Goal: Task Accomplishment & Management: Manage account settings

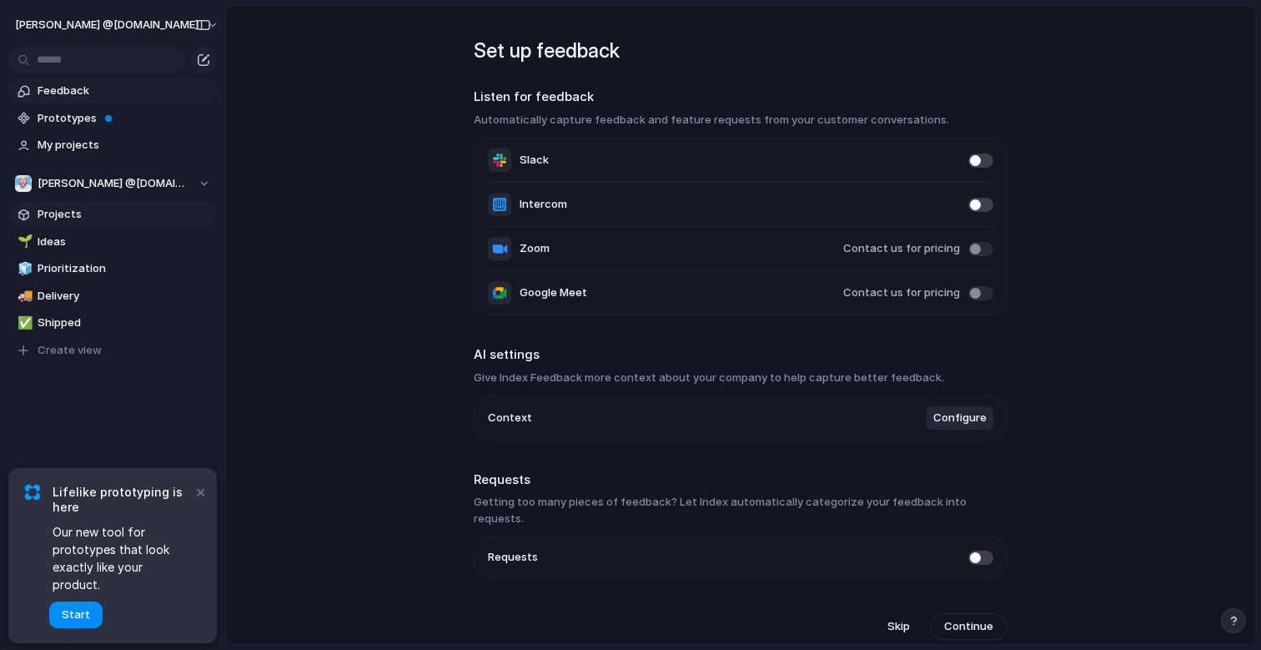
click at [59, 206] on span "Projects" at bounding box center [125, 214] width 174 height 17
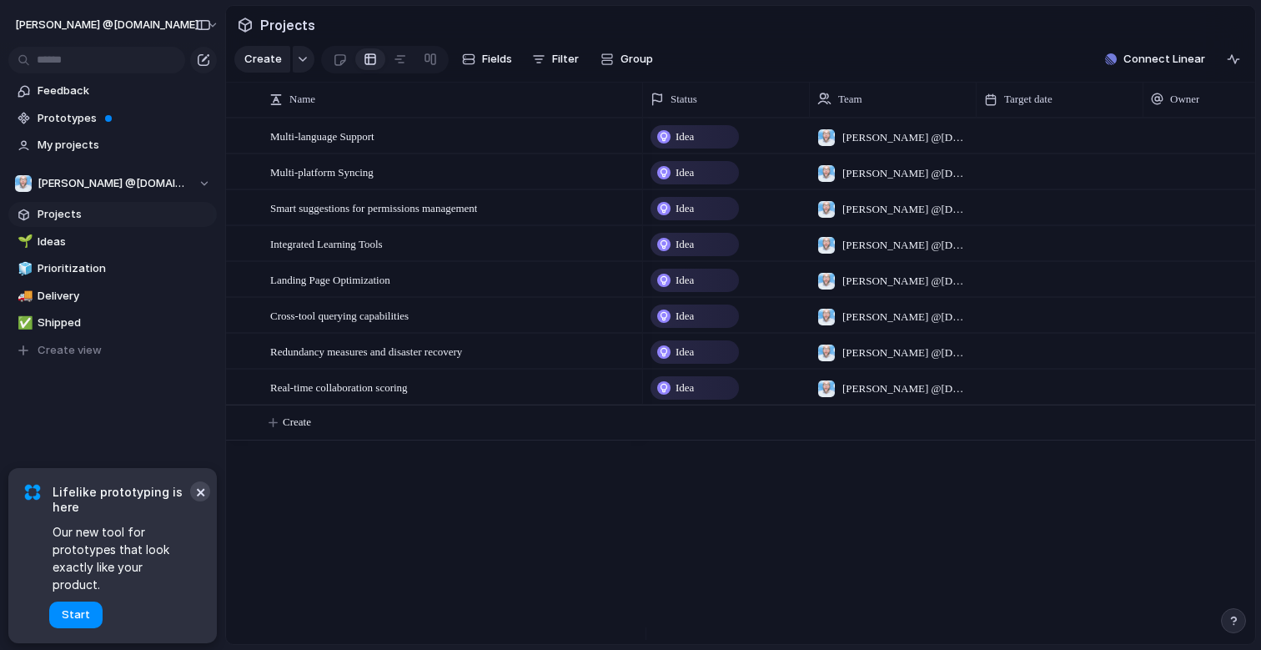
click at [207, 501] on button "×" at bounding box center [200, 491] width 20 height 20
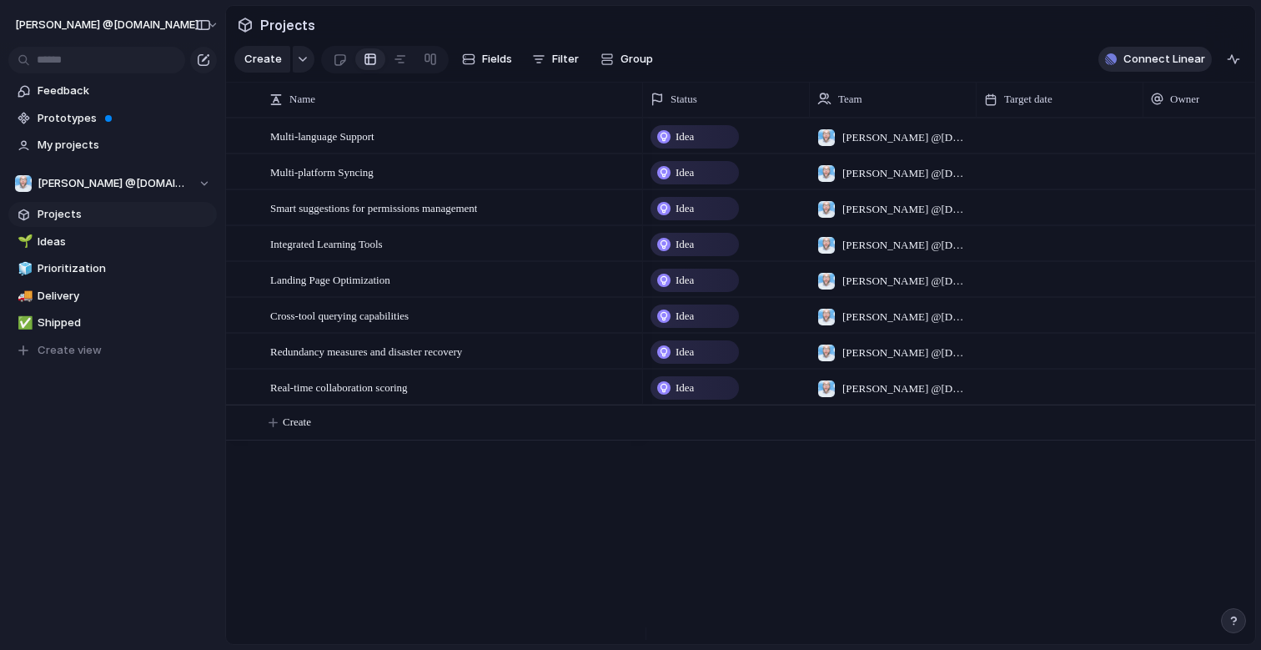
click at [1130, 68] on span "Connect Linear" at bounding box center [1165, 59] width 82 height 17
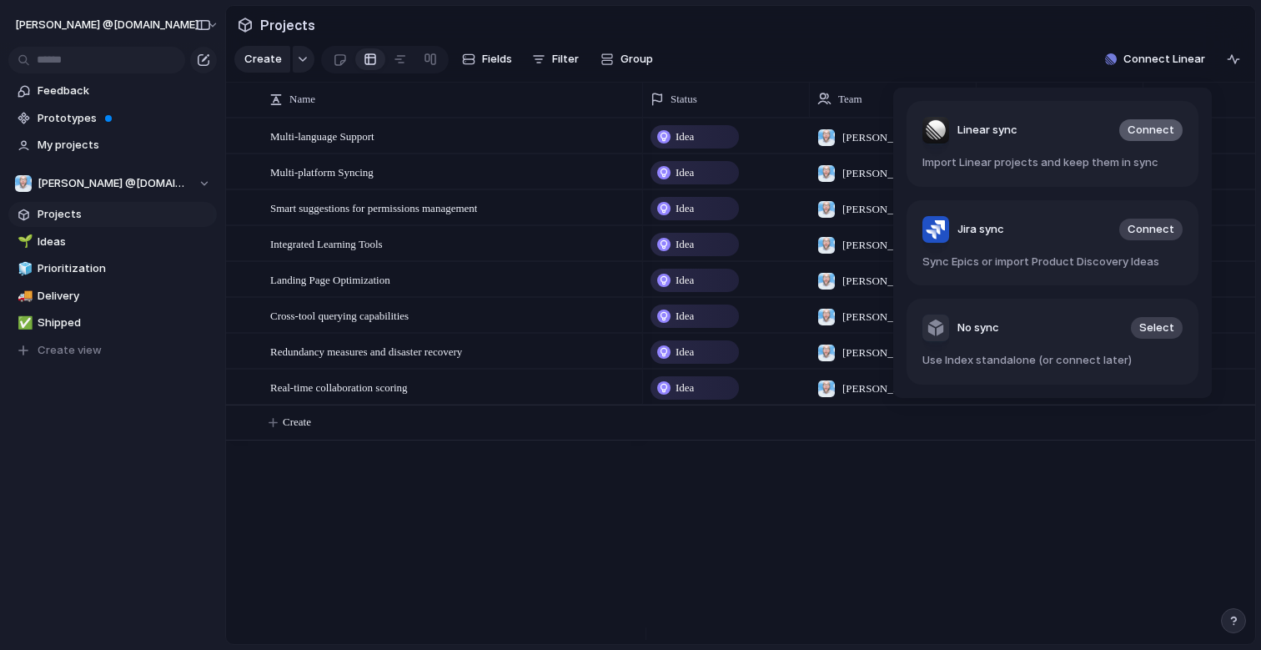
click at [1158, 128] on span "Connect" at bounding box center [1151, 130] width 47 height 17
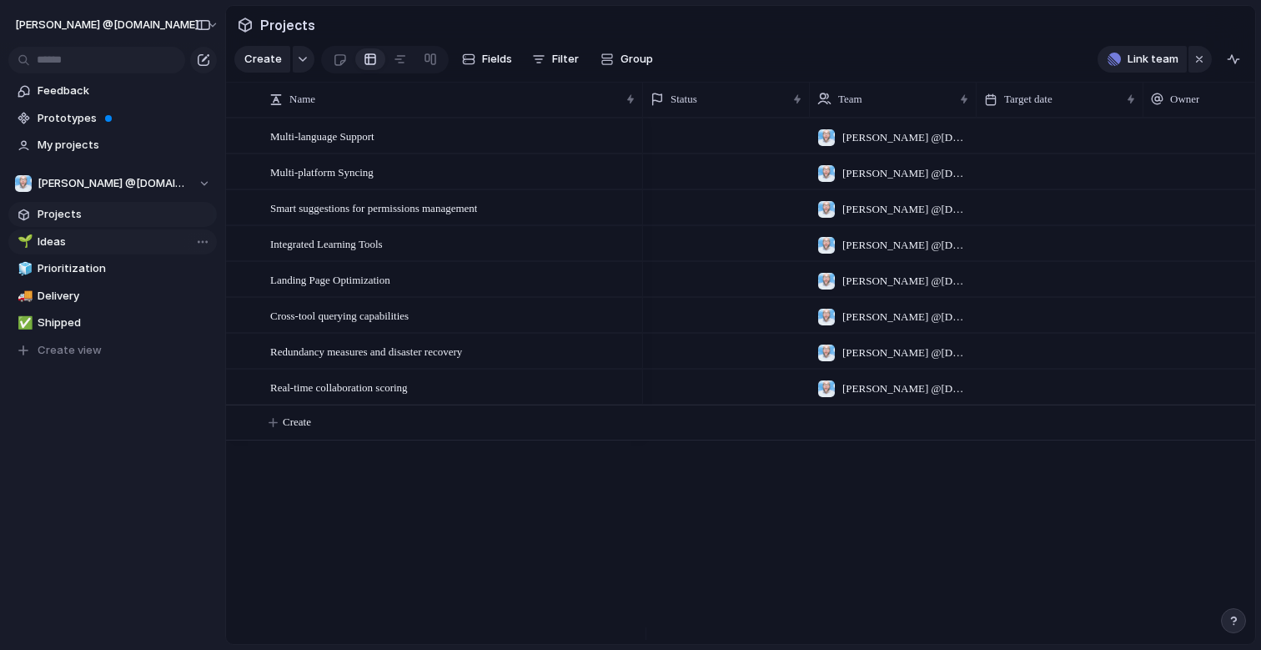
click at [71, 244] on span "Ideas" at bounding box center [125, 242] width 174 height 17
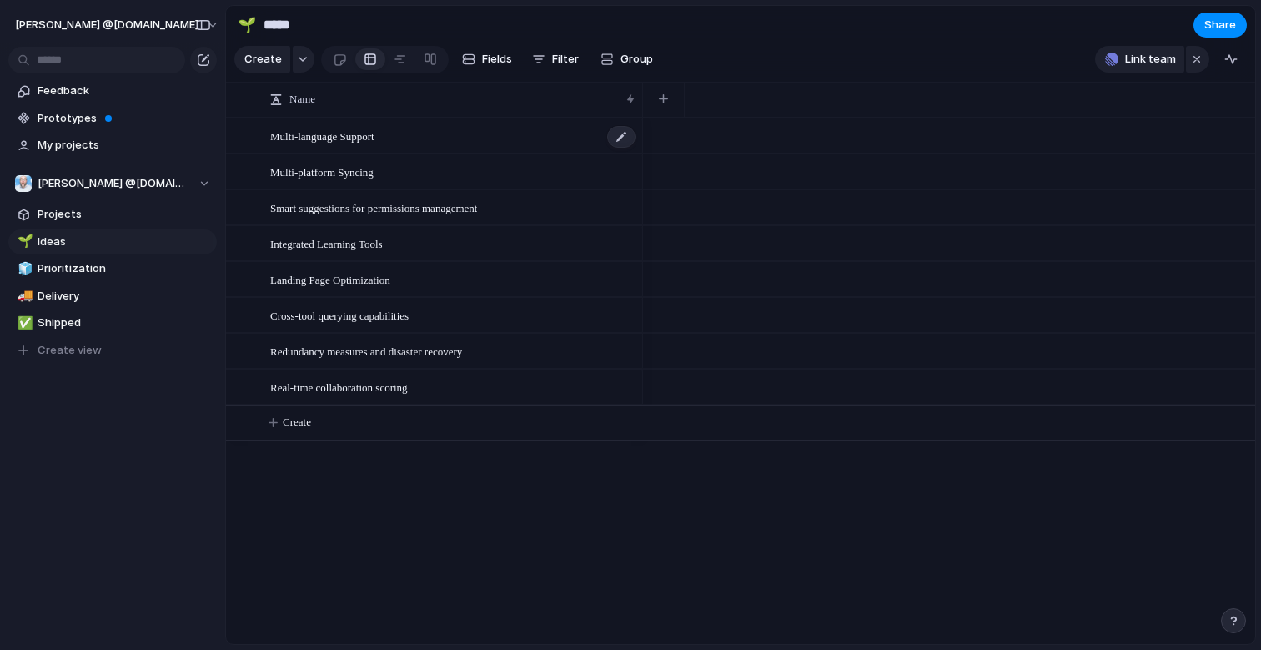
click at [358, 145] on span "Multi-language Support" at bounding box center [322, 135] width 104 height 19
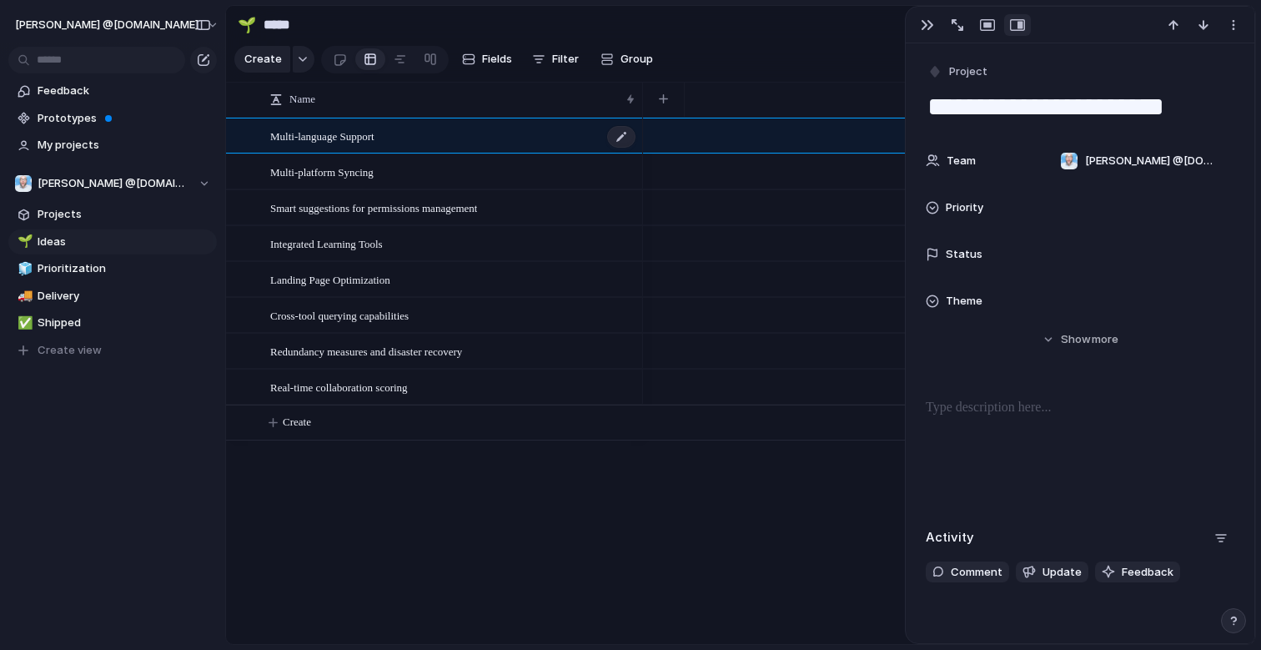
click at [358, 145] on span "Multi-language Support" at bounding box center [322, 135] width 104 height 19
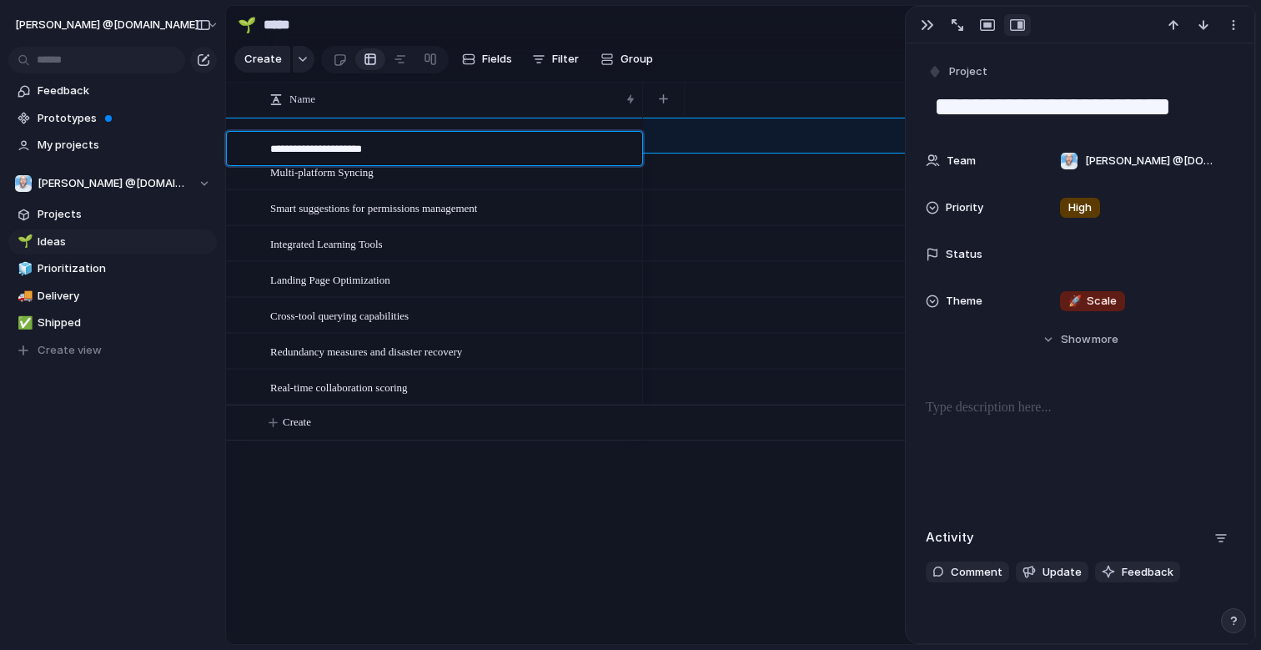
click at [355, 147] on textarea "**********" at bounding box center [450, 150] width 360 height 19
click at [73, 206] on span "Projects" at bounding box center [125, 214] width 174 height 17
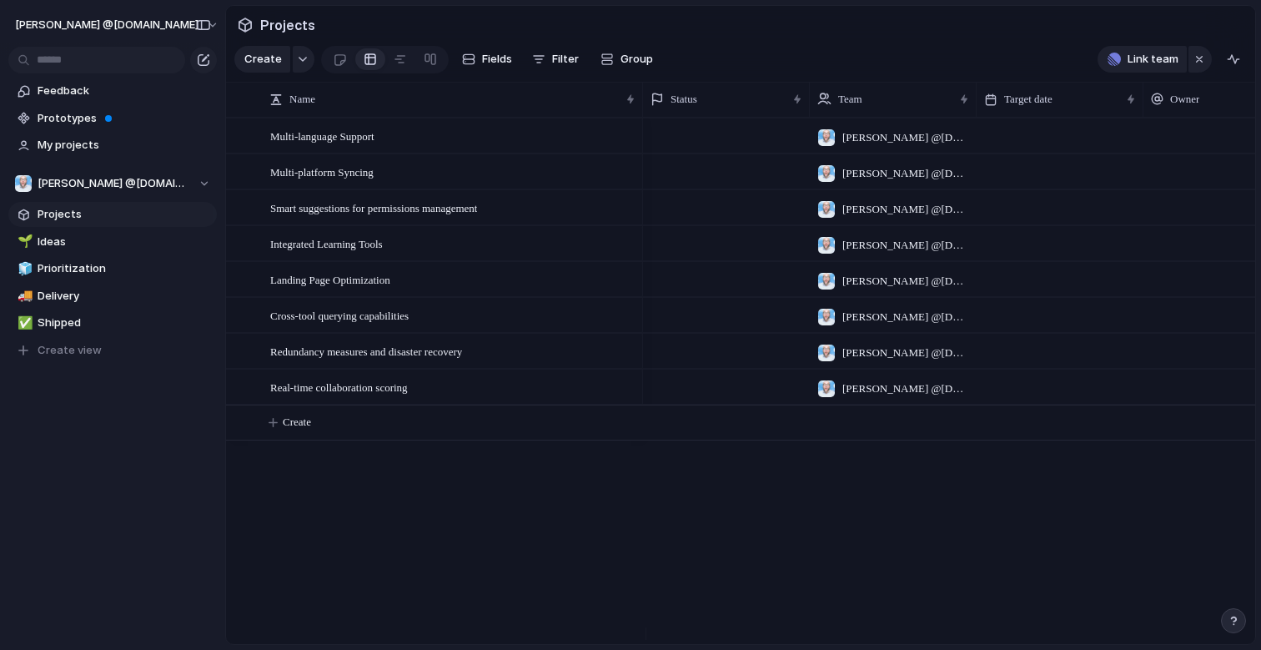
click at [78, 212] on span "Projects" at bounding box center [125, 214] width 174 height 17
click at [1150, 59] on button "Link team" at bounding box center [1142, 59] width 89 height 27
click at [1120, 140] on span "Outofowls" at bounding box center [1106, 140] width 56 height 17
click at [81, 219] on span "Projects" at bounding box center [125, 214] width 174 height 17
click at [1238, 66] on div "button" at bounding box center [1233, 59] width 13 height 13
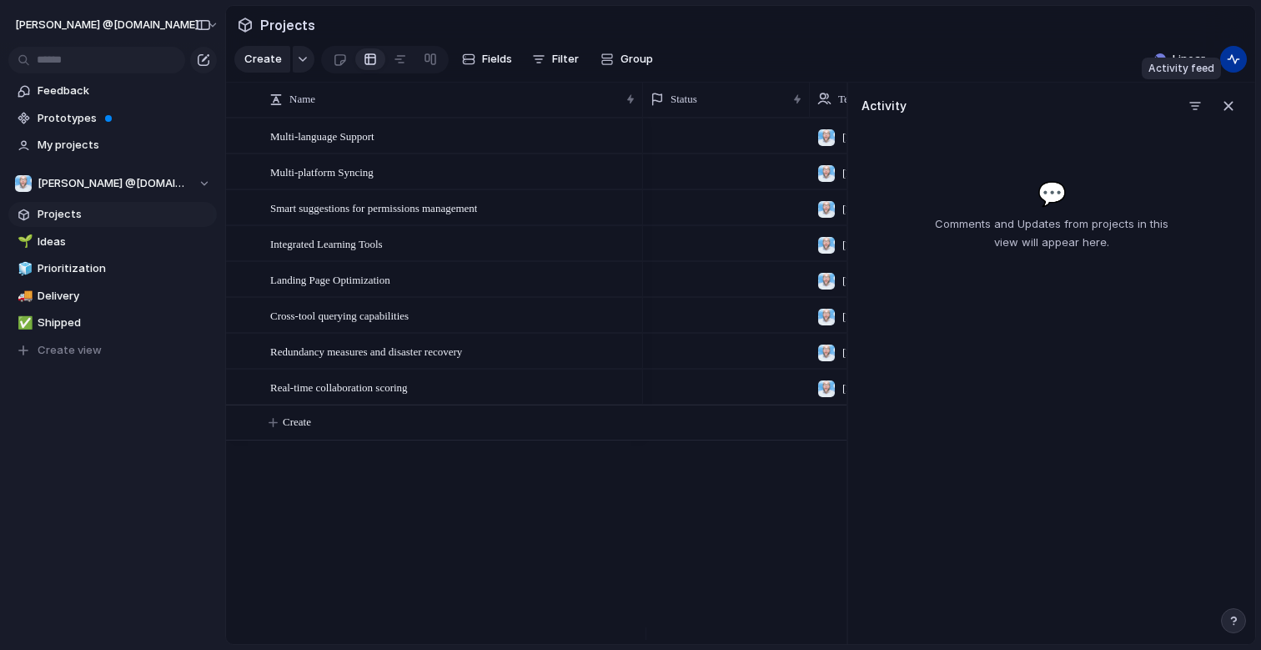
click at [1238, 66] on div "button" at bounding box center [1233, 59] width 13 height 13
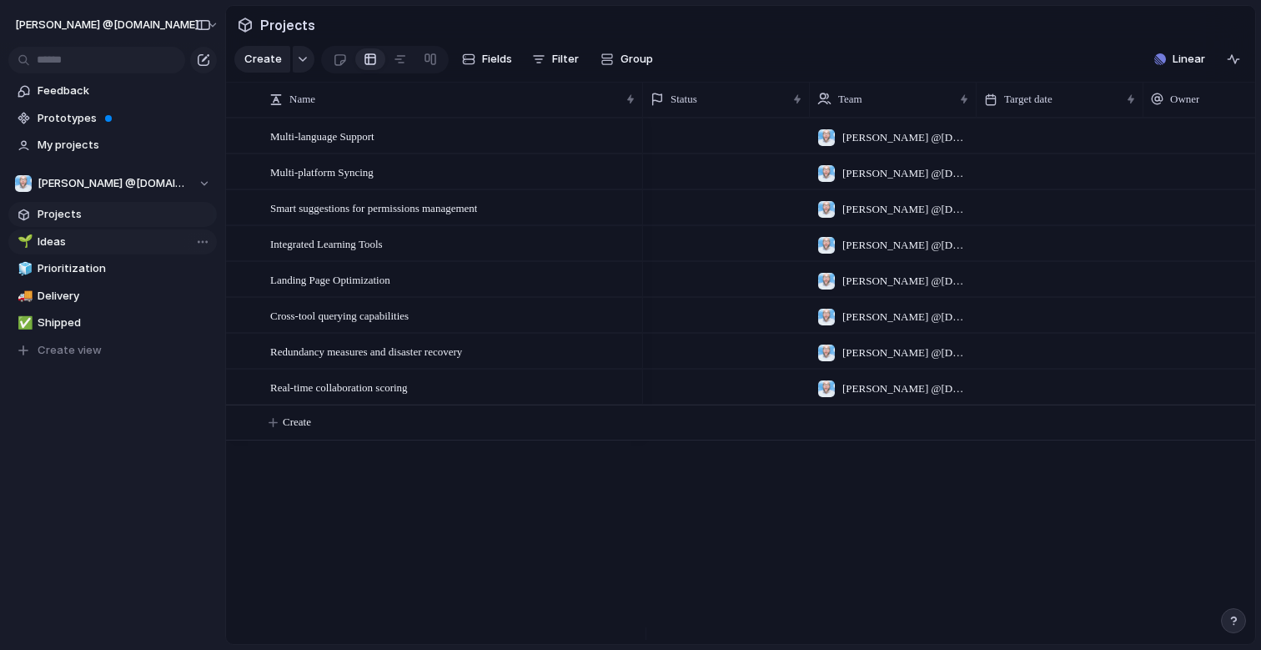
click at [43, 242] on span "Ideas" at bounding box center [125, 242] width 174 height 17
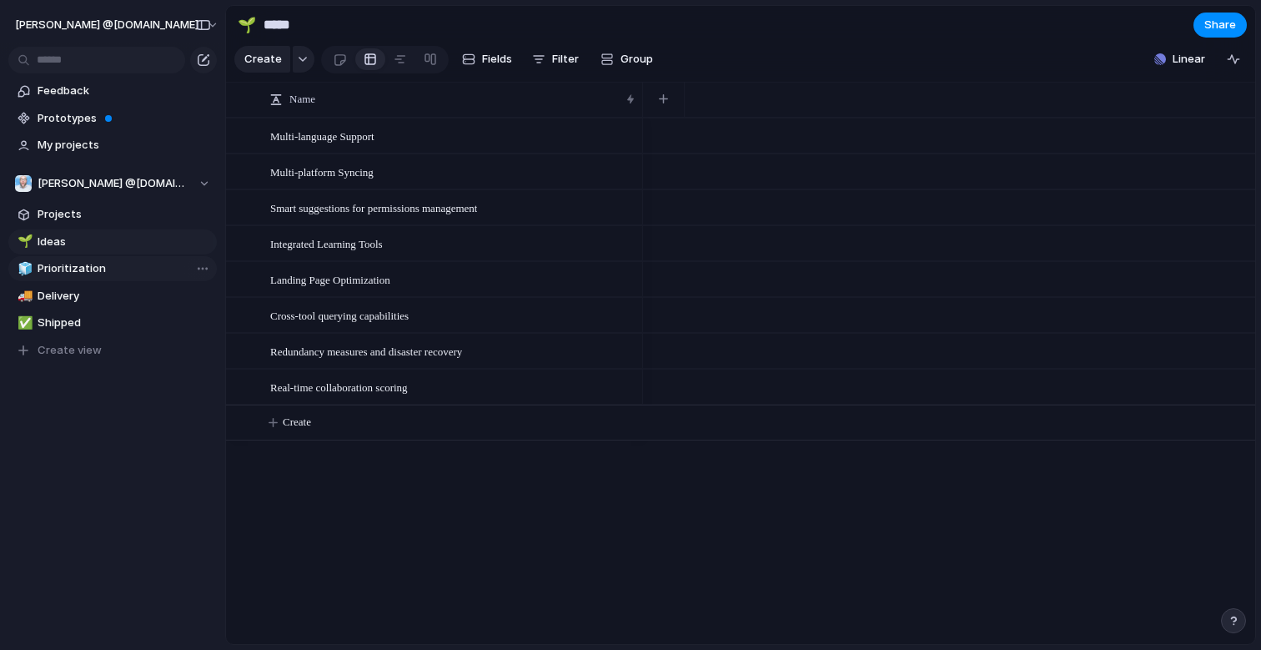
click at [61, 273] on span "Prioritization" at bounding box center [125, 268] width 174 height 17
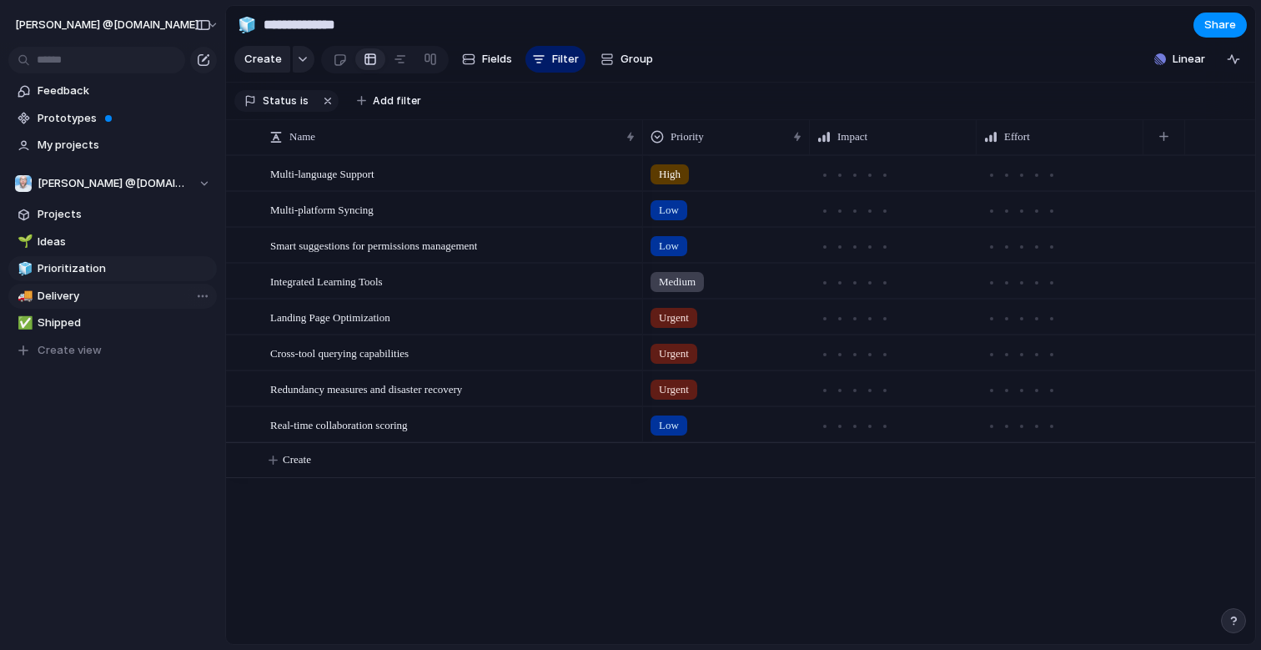
click at [53, 298] on span "Delivery" at bounding box center [125, 296] width 174 height 17
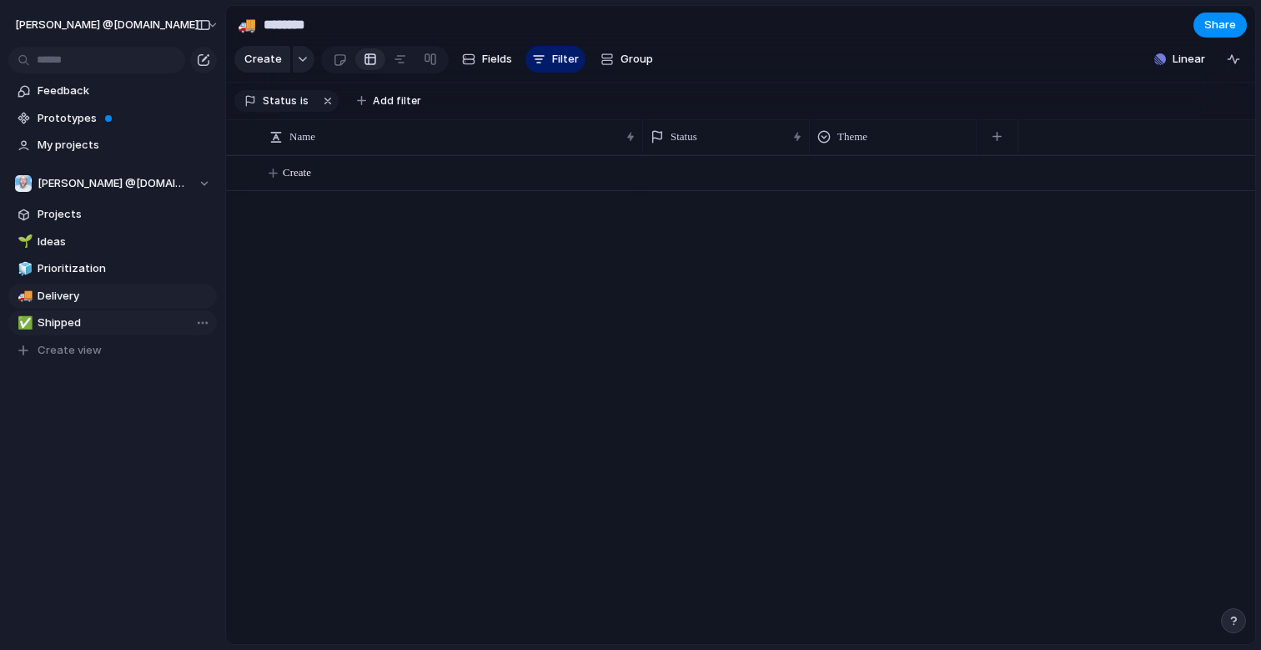
click at [63, 323] on span "Shipped" at bounding box center [125, 322] width 174 height 17
click at [55, 289] on span "Delivery" at bounding box center [125, 296] width 174 height 17
click at [57, 274] on span "Prioritization" at bounding box center [125, 268] width 174 height 17
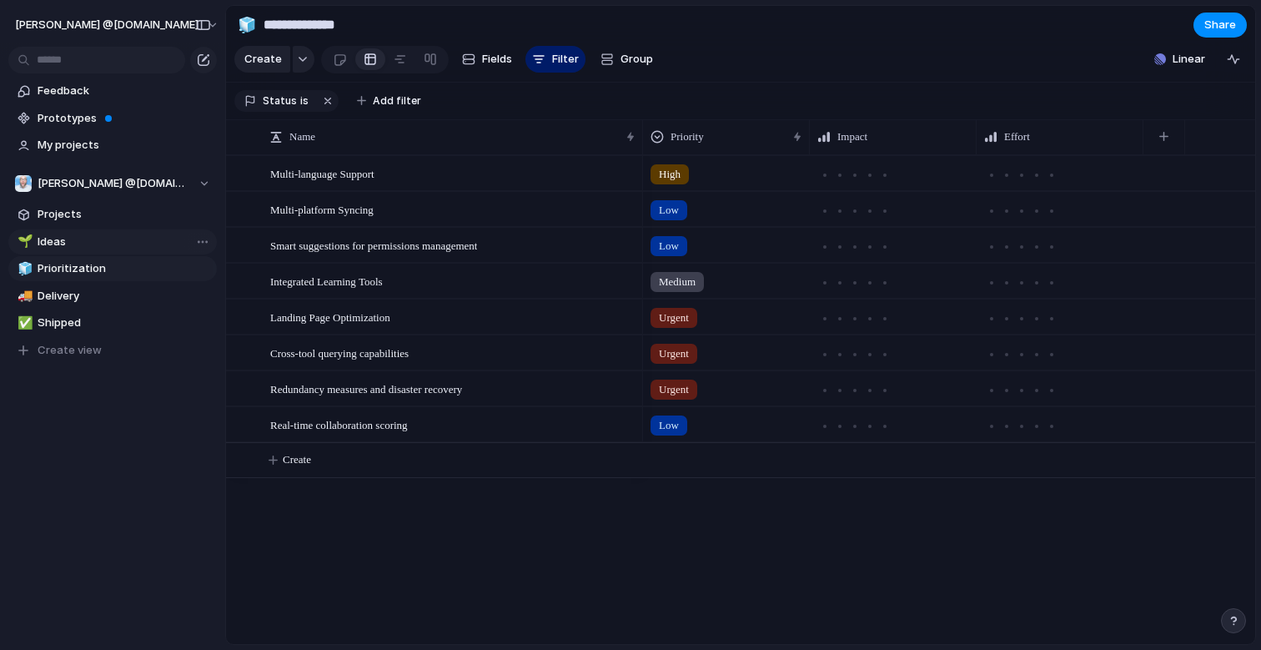
click at [54, 237] on span "Ideas" at bounding box center [125, 242] width 174 height 17
type input "*****"
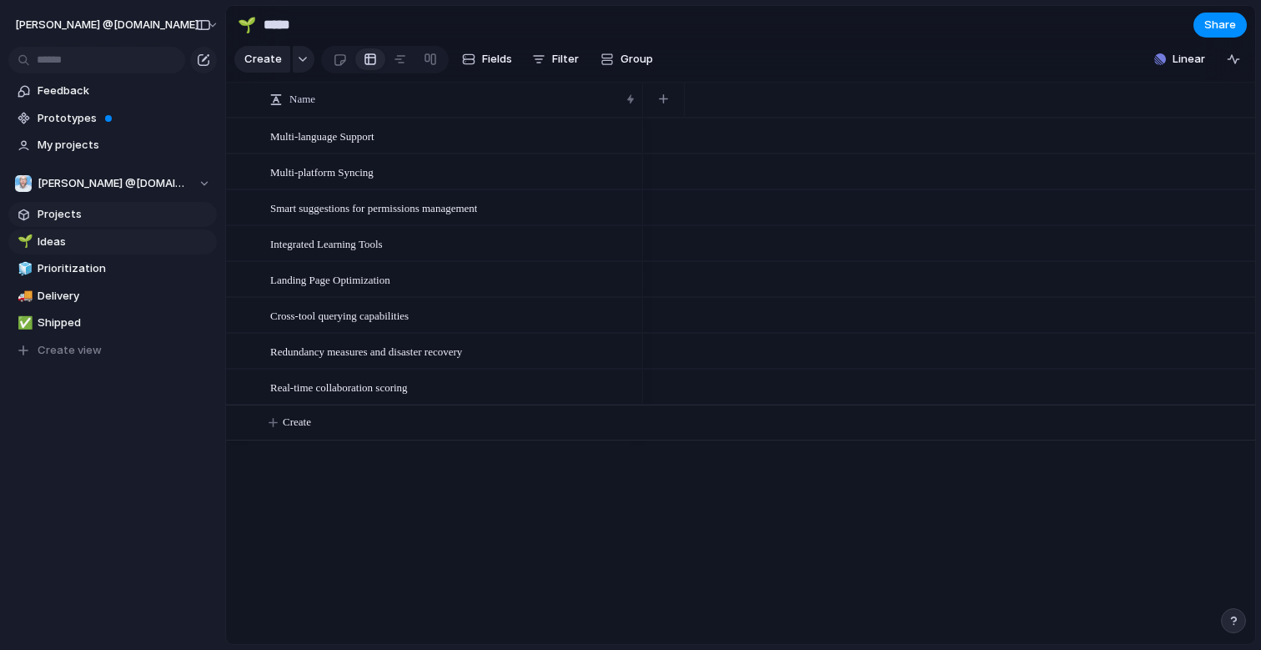
click at [53, 203] on link "Projects" at bounding box center [112, 214] width 209 height 25
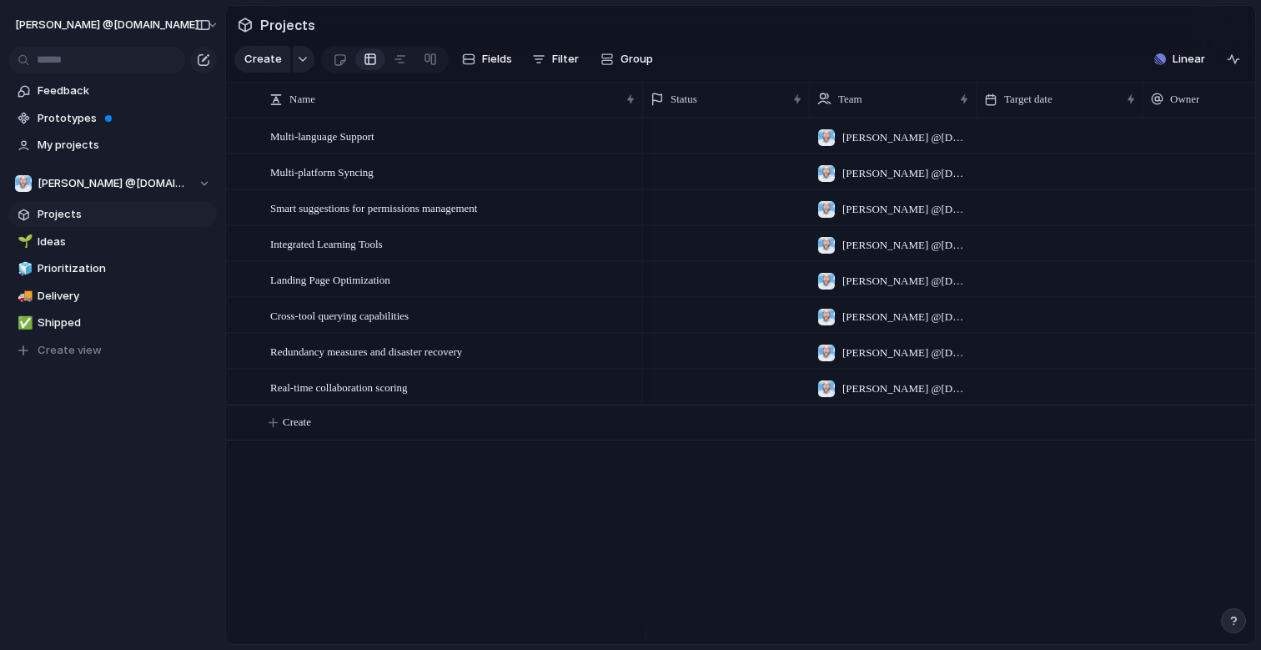
click at [264, 20] on span "Projects" at bounding box center [288, 25] width 62 height 30
click at [296, 69] on button "button" at bounding box center [304, 59] width 22 height 27
click at [65, 352] on div "Goal Program Initiative Launch Project Customize" at bounding box center [630, 325] width 1261 height 650
click at [48, 350] on span "Create view" at bounding box center [70, 350] width 64 height 17
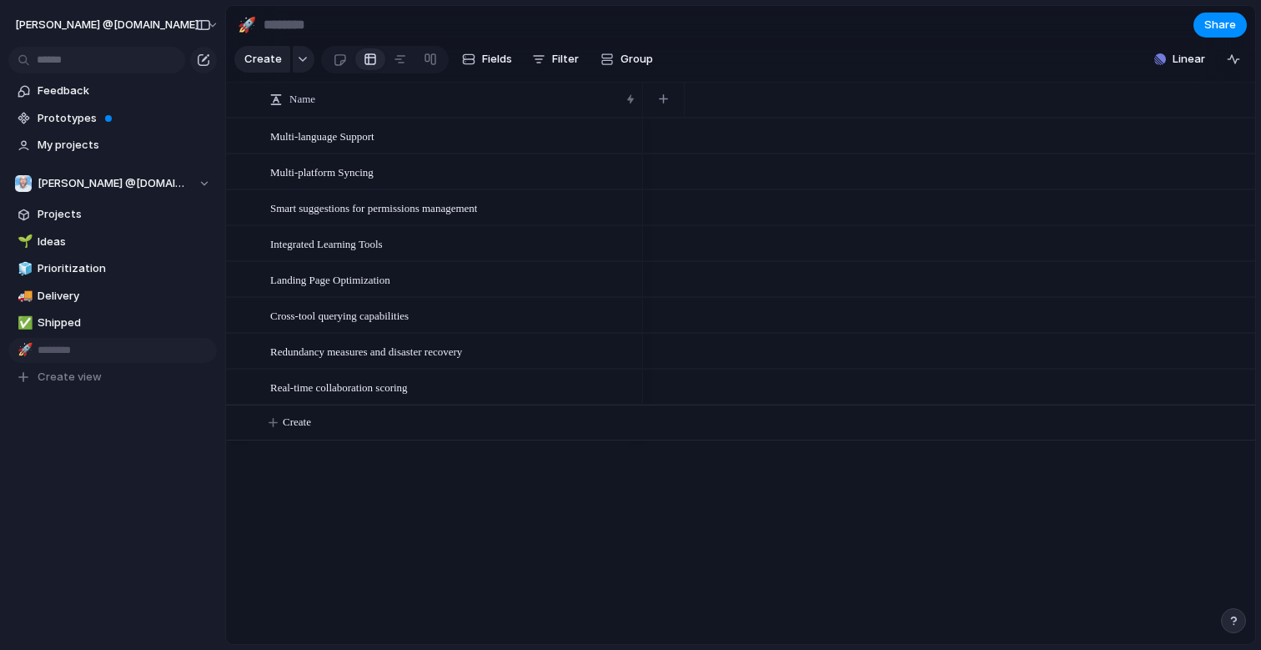
click at [123, 441] on div "Feedback Prototypes My projects [PERSON_NAME] @[DOMAIN_NAME] Projects 🌱 Ideas 🧊…" at bounding box center [112, 262] width 225 height 525
click at [64, 128] on link "Prototypes" at bounding box center [112, 118] width 209 height 25
click at [103, 147] on span "My projects" at bounding box center [125, 145] width 174 height 17
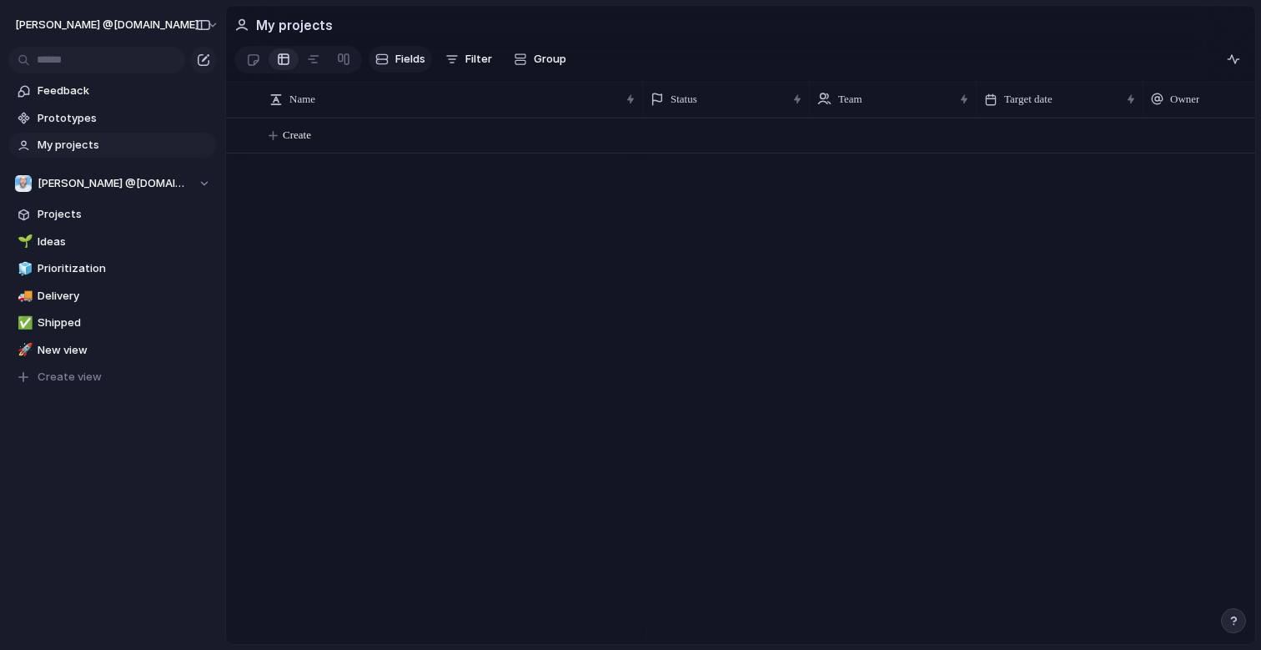
click at [430, 67] on button "Fields" at bounding box center [400, 59] width 63 height 27
click at [480, 62] on span "Filter" at bounding box center [478, 59] width 27 height 17
click at [546, 62] on div "Description Start date Target date Team Customer Priority Impact Effort Design …" at bounding box center [630, 325] width 1261 height 650
click at [221, 221] on span "Team settings" at bounding box center [244, 217] width 76 height 17
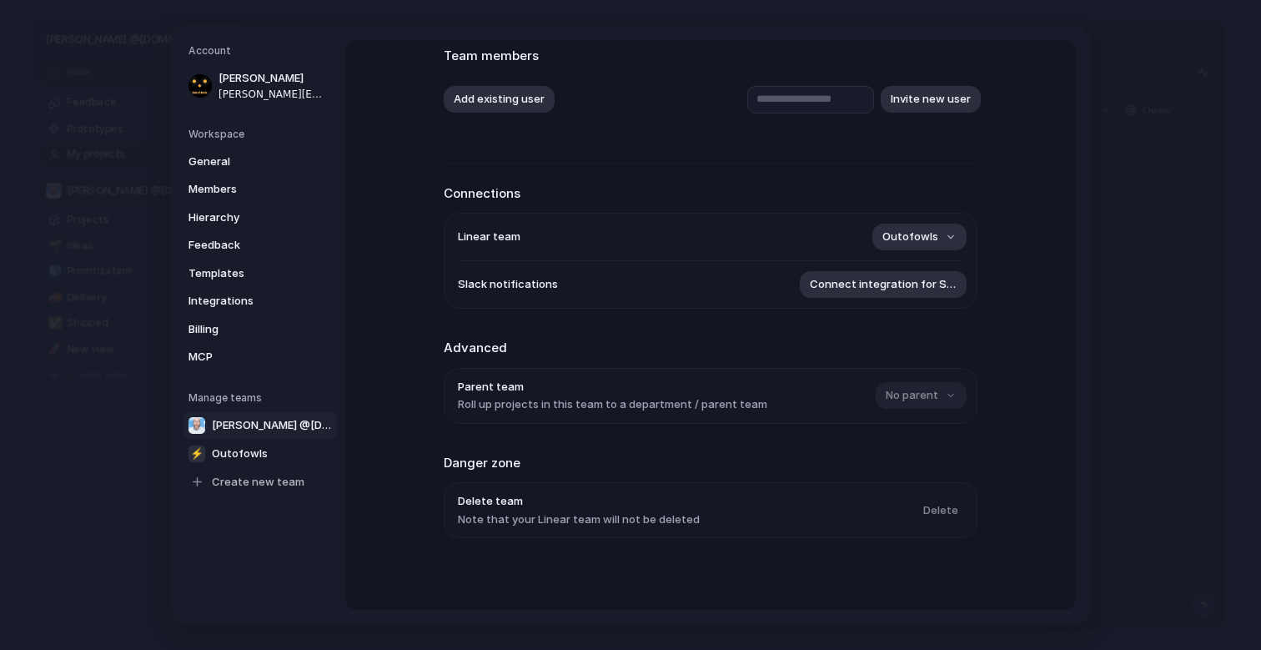
scroll to position [109, 0]
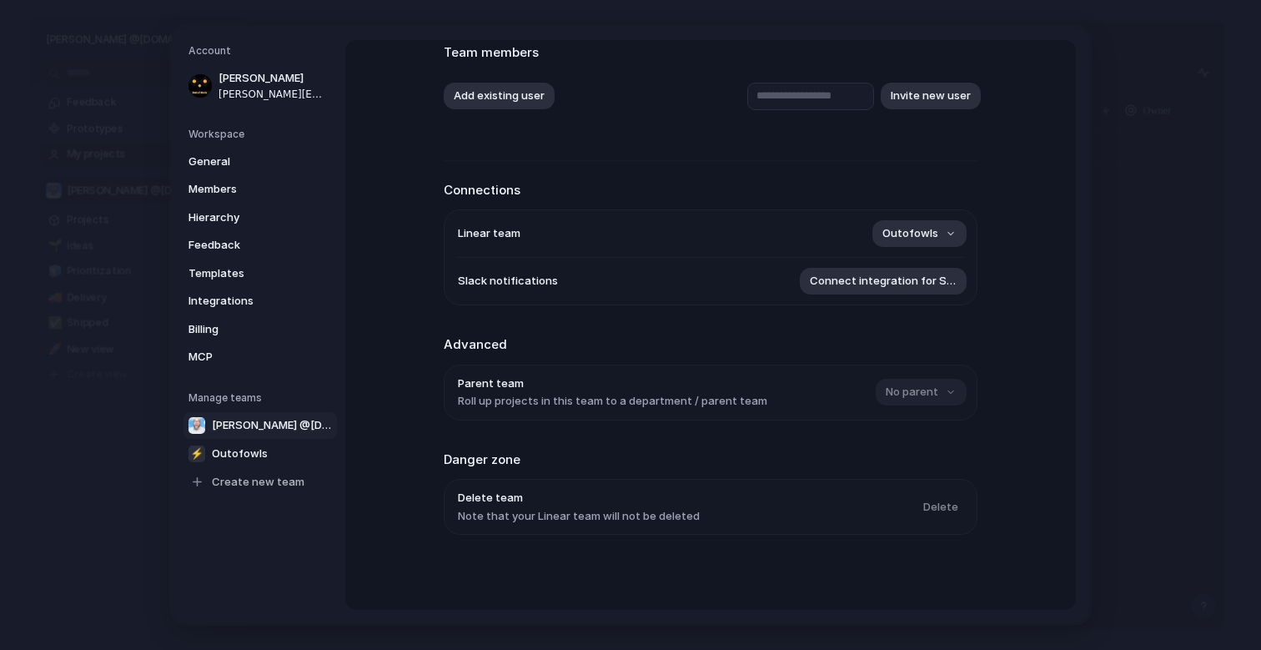
click at [897, 388] on div "No parent" at bounding box center [920, 392] width 88 height 27
click at [223, 162] on span "General" at bounding box center [242, 161] width 107 height 17
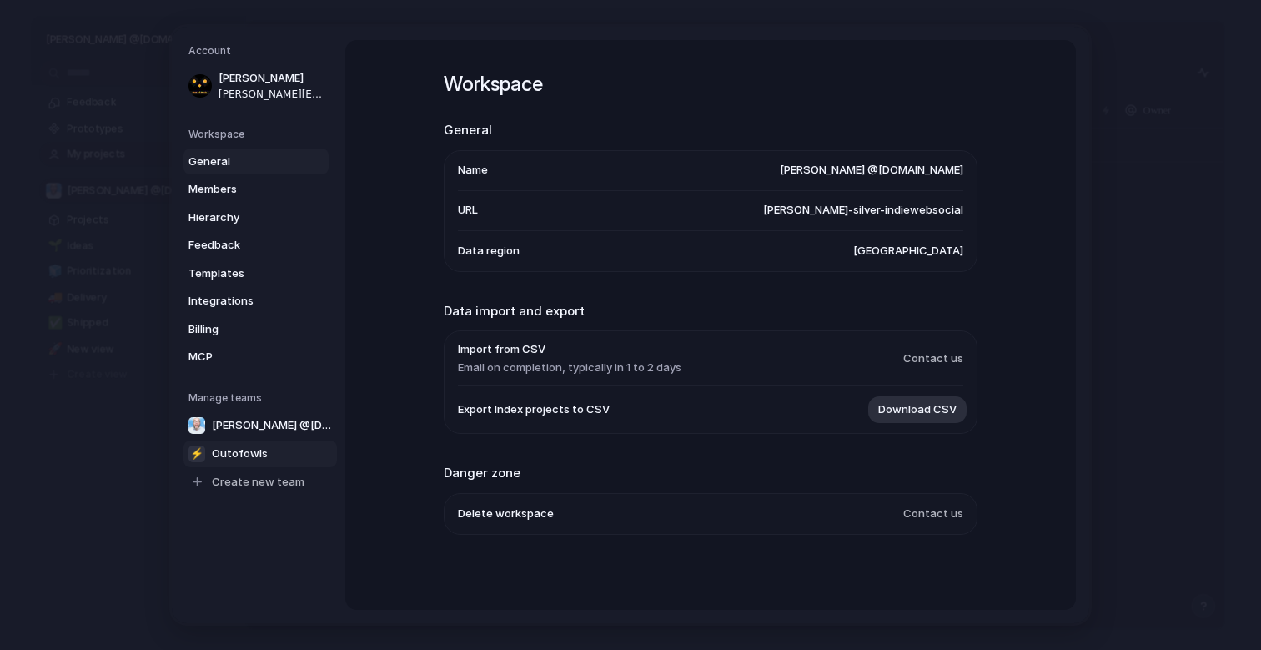
click at [279, 450] on link "⚡ Outofowls" at bounding box center [260, 453] width 153 height 27
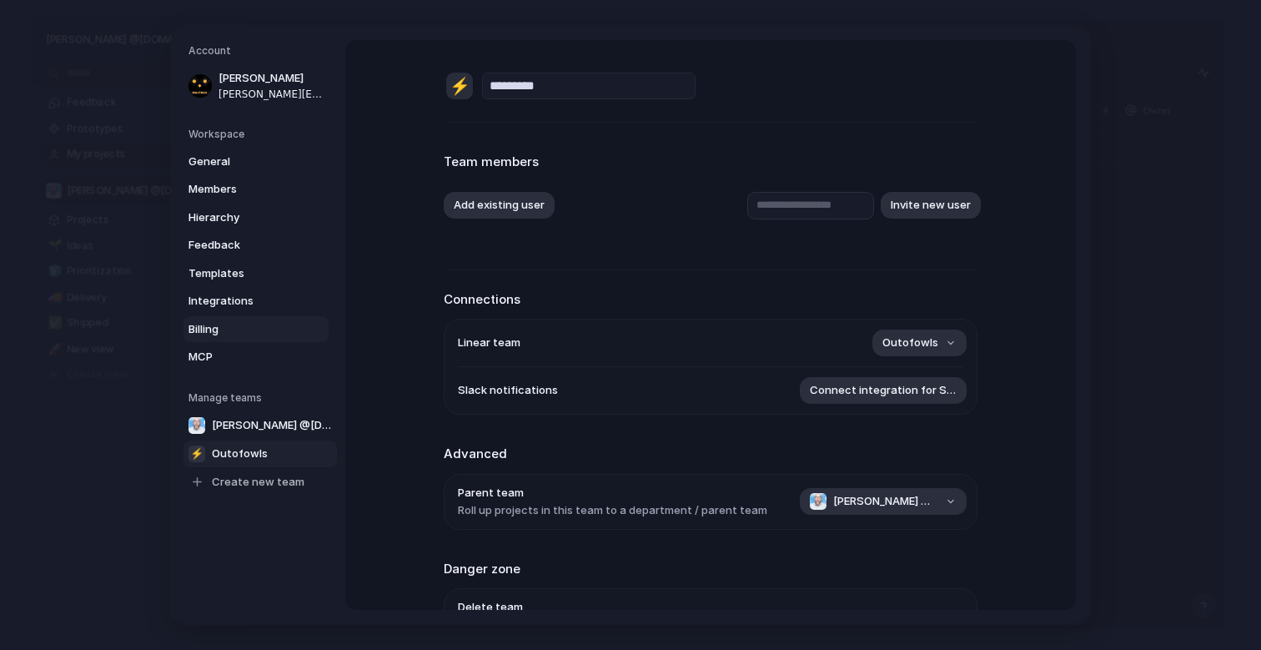
click at [210, 325] on span "Billing" at bounding box center [242, 329] width 107 height 17
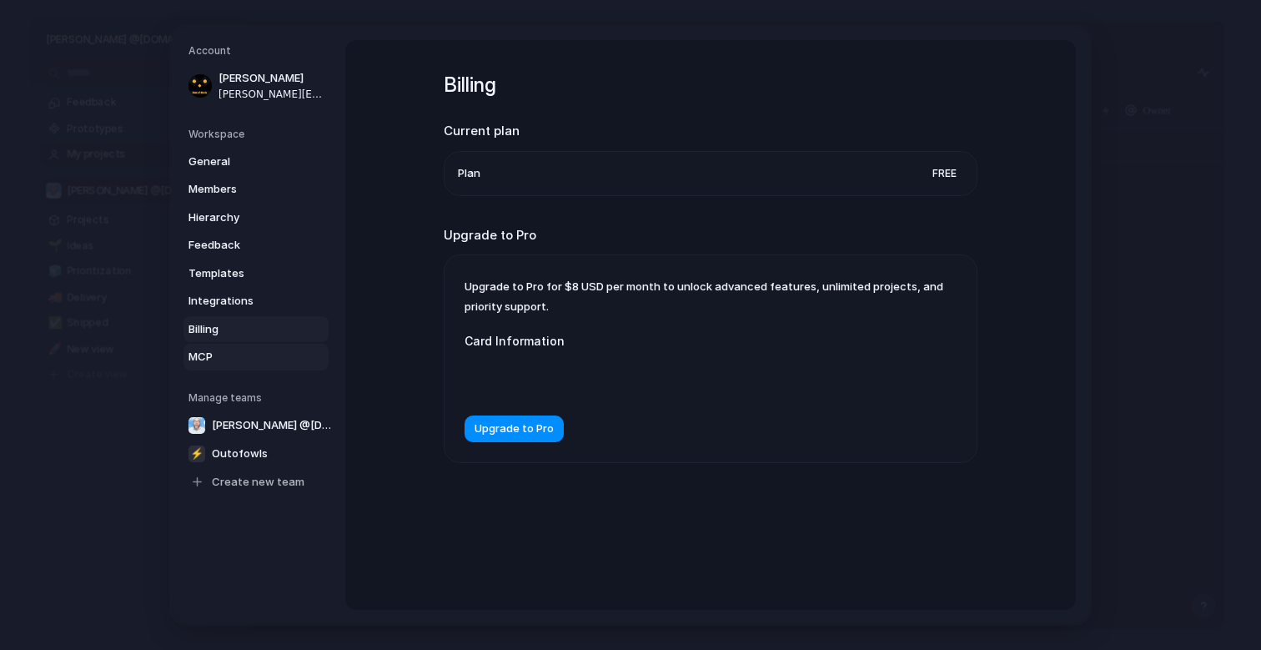
click at [209, 361] on span "MCP" at bounding box center [242, 357] width 107 height 17
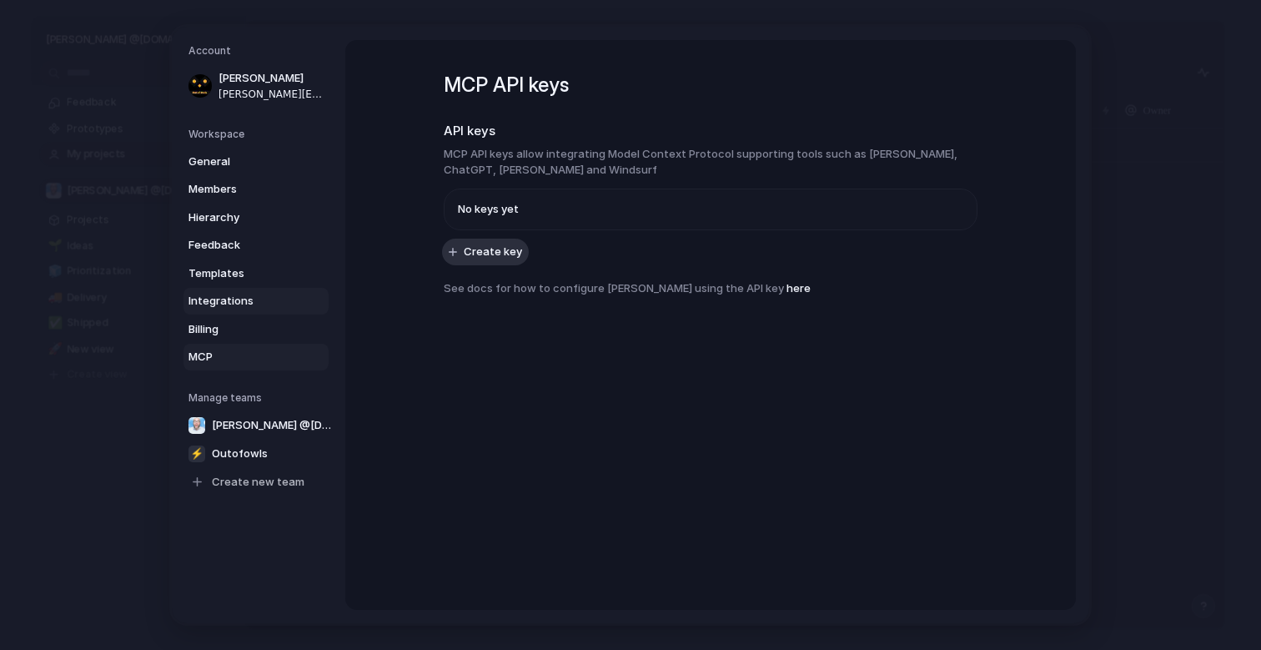
click at [227, 294] on span "Integrations" at bounding box center [242, 301] width 107 height 17
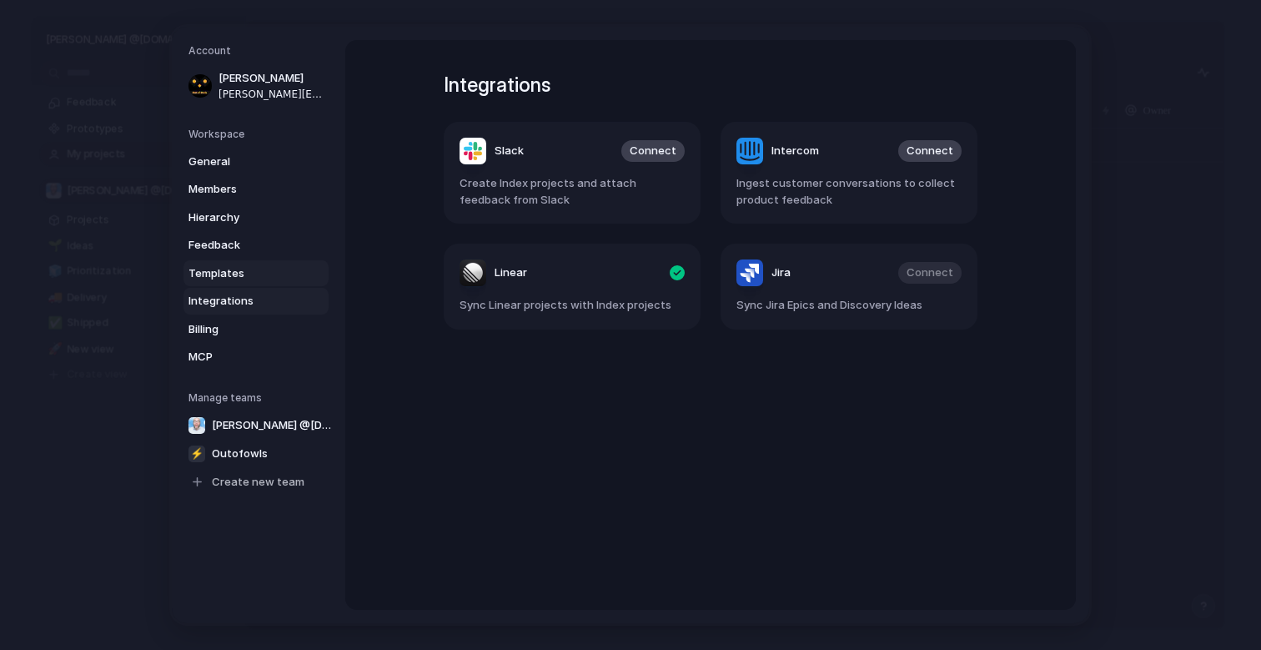
click at [233, 270] on span "Templates" at bounding box center [242, 273] width 107 height 17
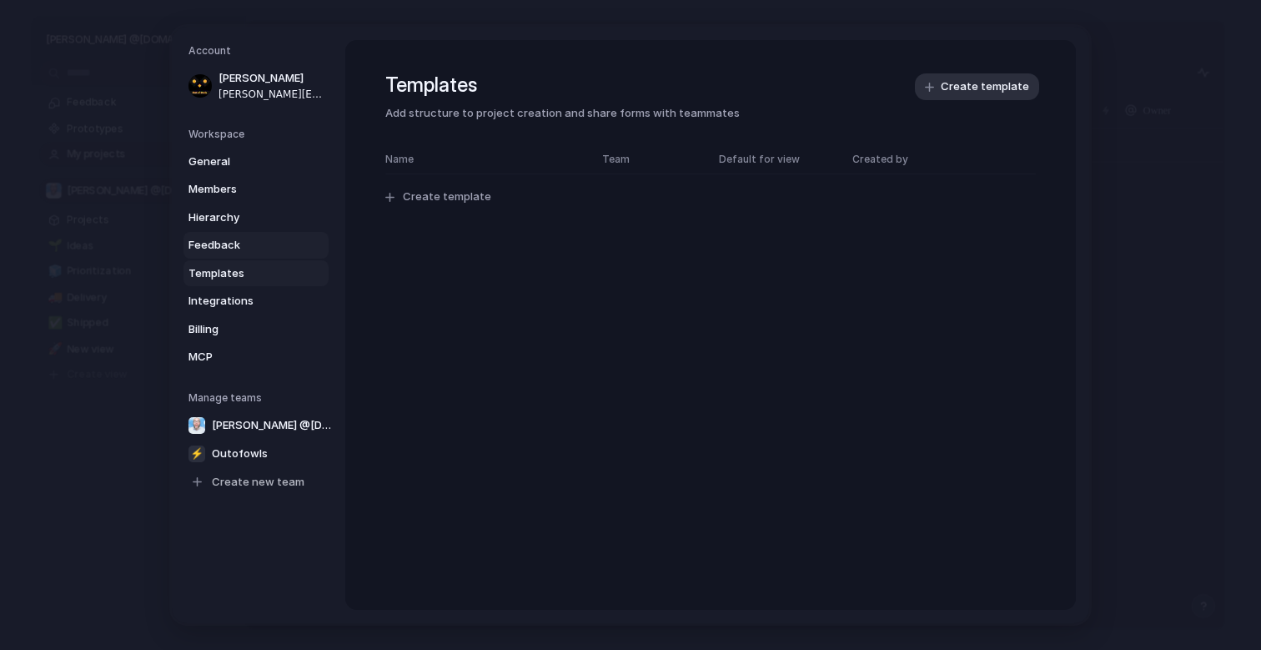
click at [219, 246] on span "Feedback" at bounding box center [242, 245] width 107 height 17
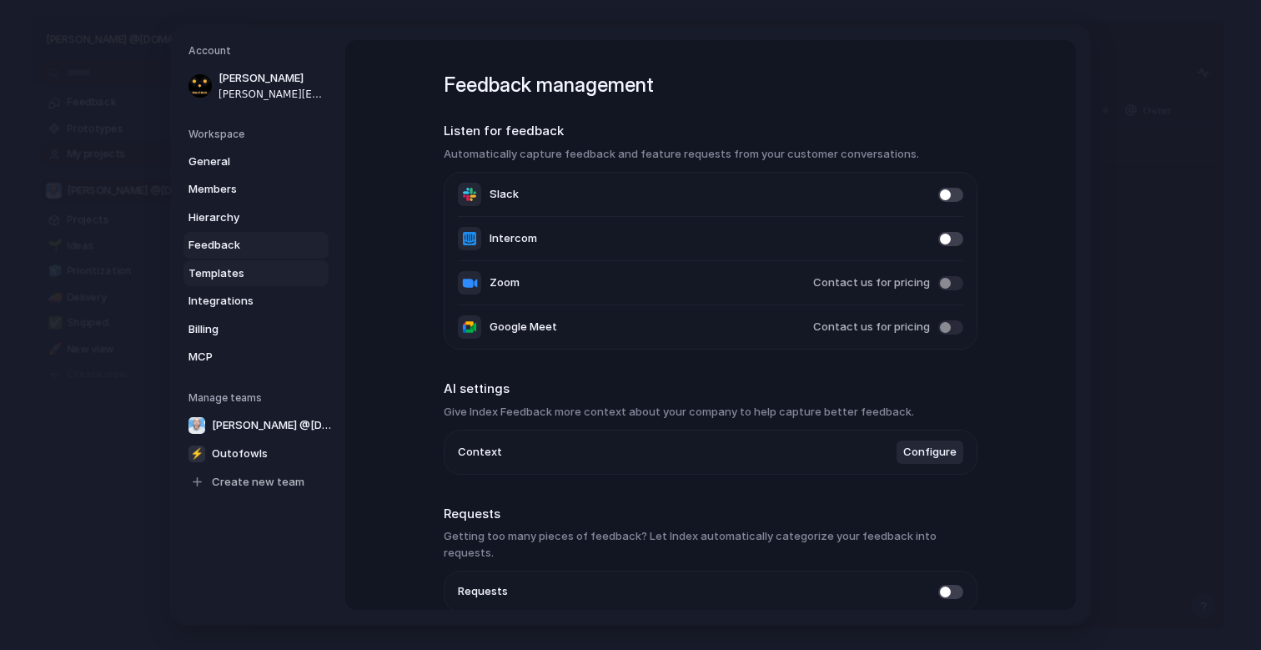
click at [218, 266] on span "Templates" at bounding box center [242, 273] width 107 height 17
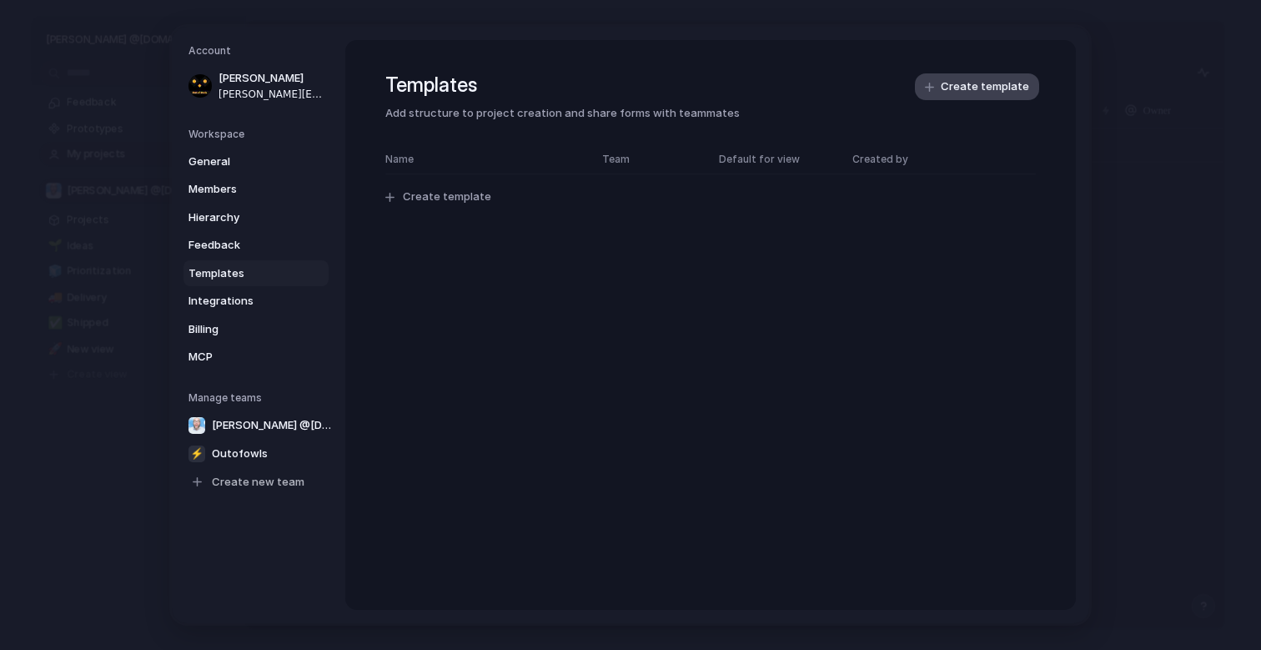
click at [976, 88] on span "Create template" at bounding box center [985, 86] width 88 height 17
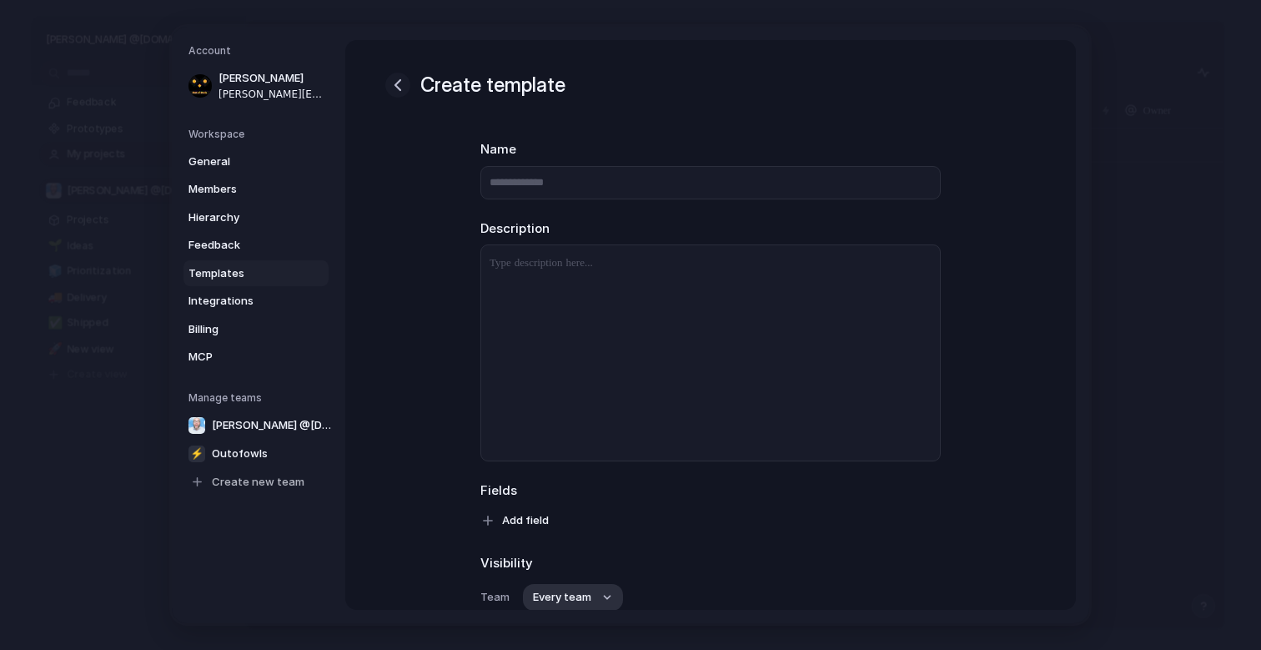
click at [405, 84] on div "button" at bounding box center [398, 85] width 20 height 20
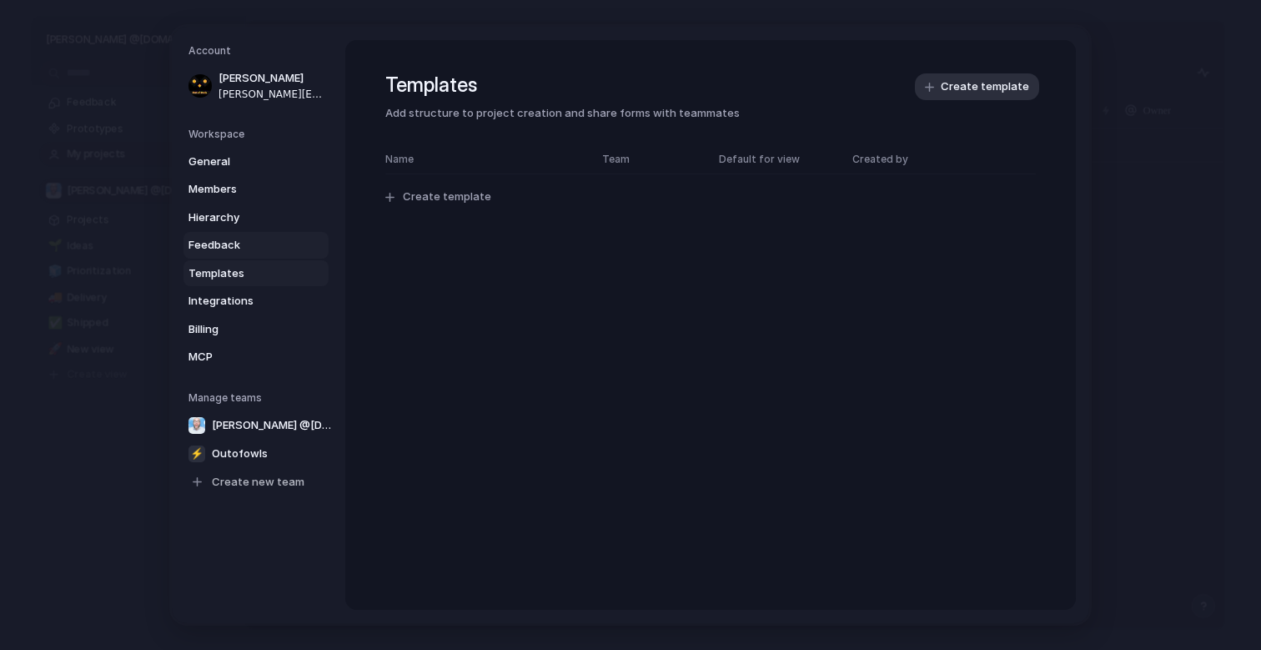
click at [258, 252] on span "Feedback" at bounding box center [242, 245] width 107 height 17
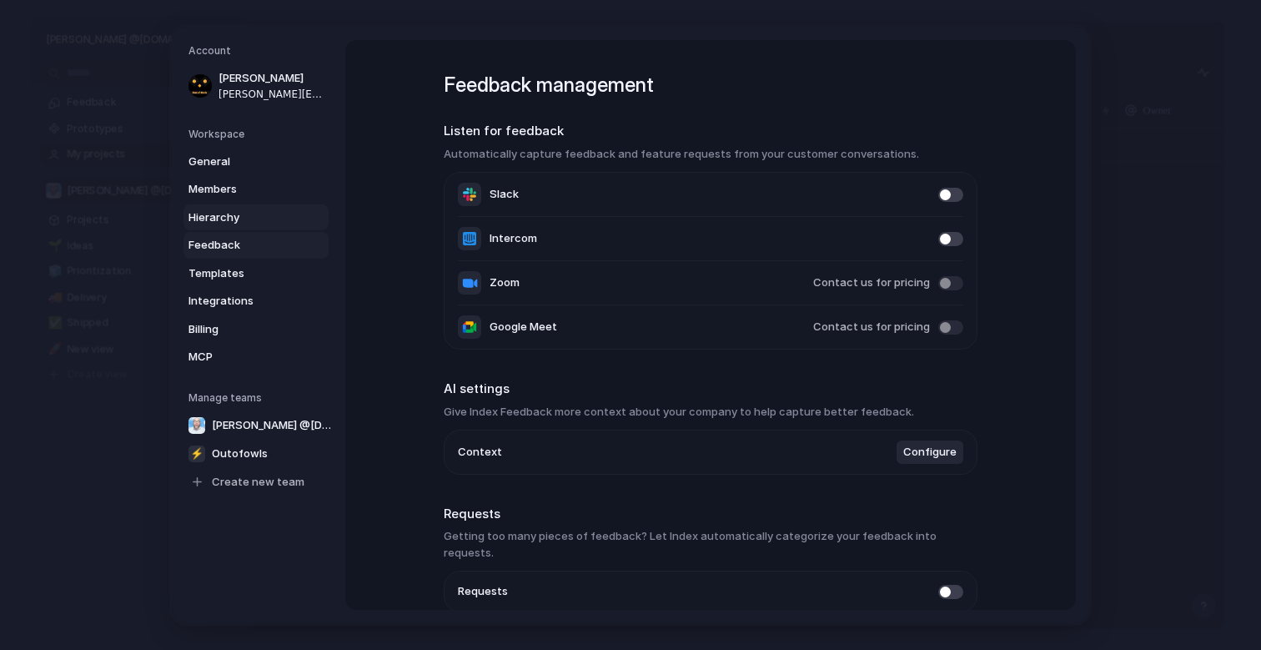
click at [236, 221] on span "Hierarchy" at bounding box center [242, 217] width 107 height 17
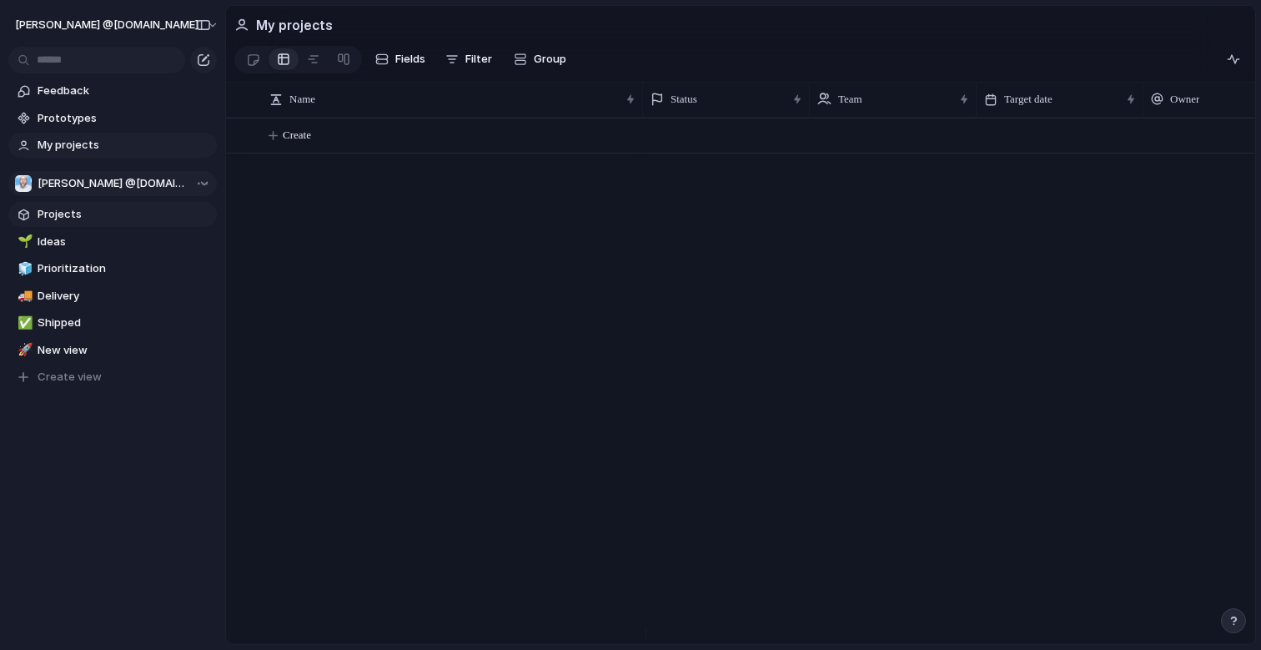
click at [111, 214] on span "Projects" at bounding box center [125, 214] width 174 height 17
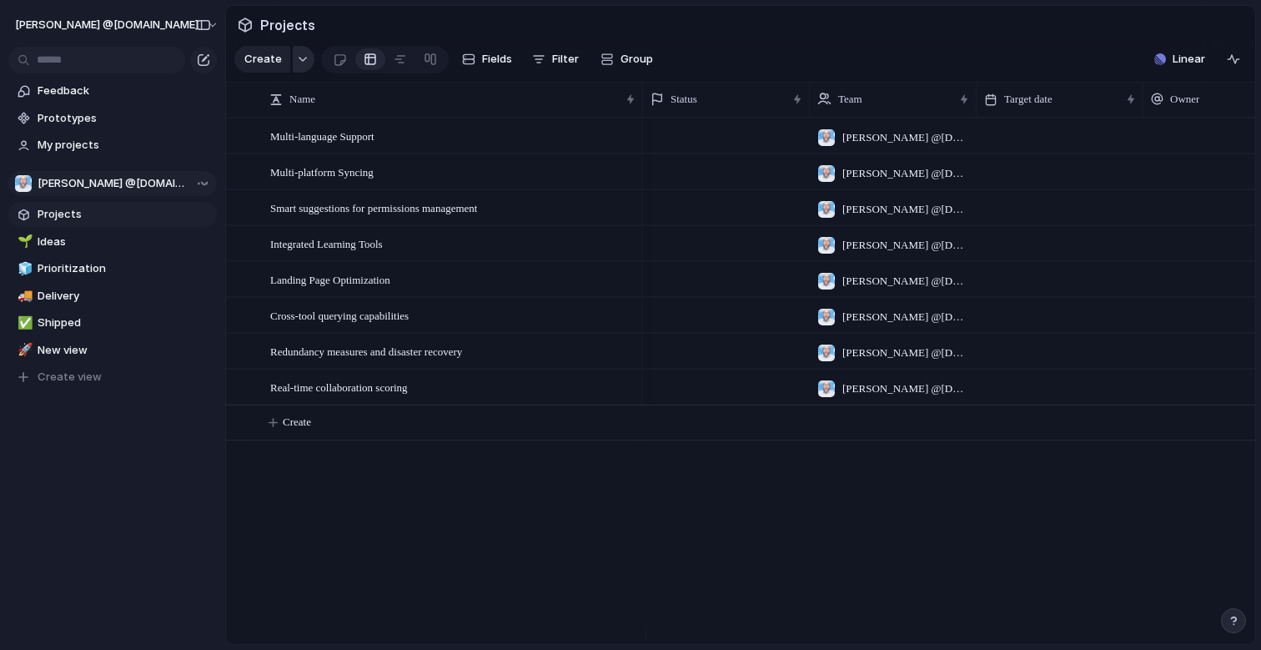
click at [308, 68] on button "button" at bounding box center [304, 59] width 22 height 27
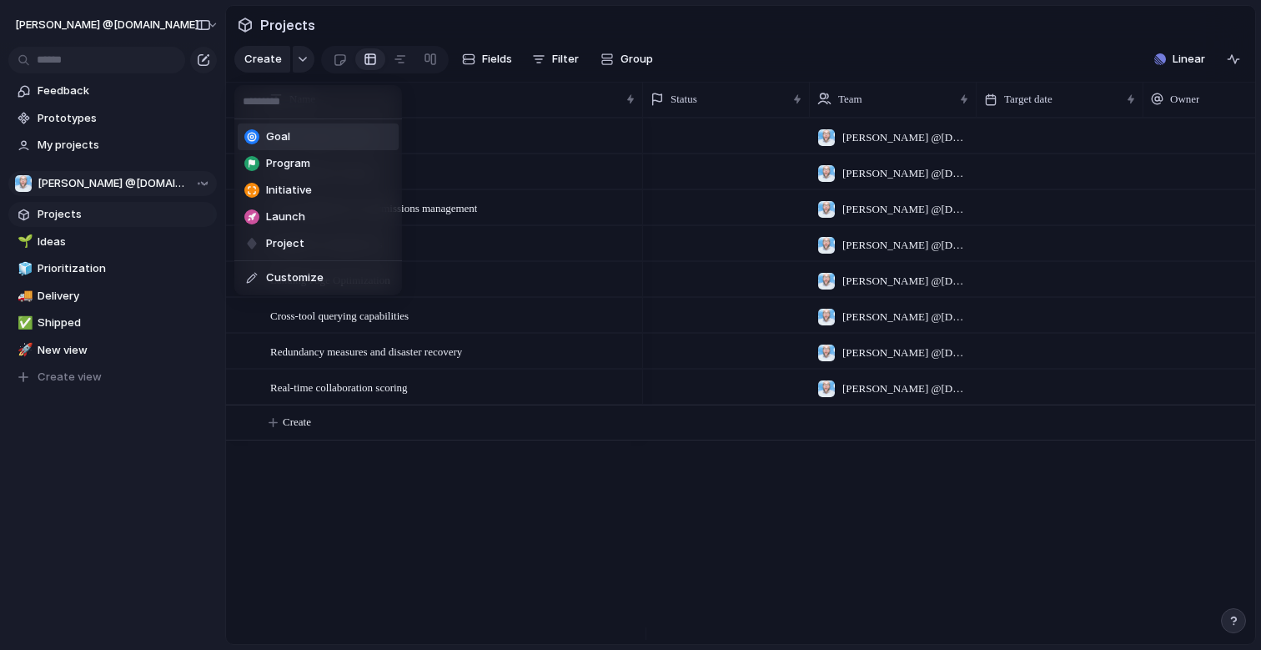
click at [294, 133] on li "Goal" at bounding box center [318, 136] width 161 height 27
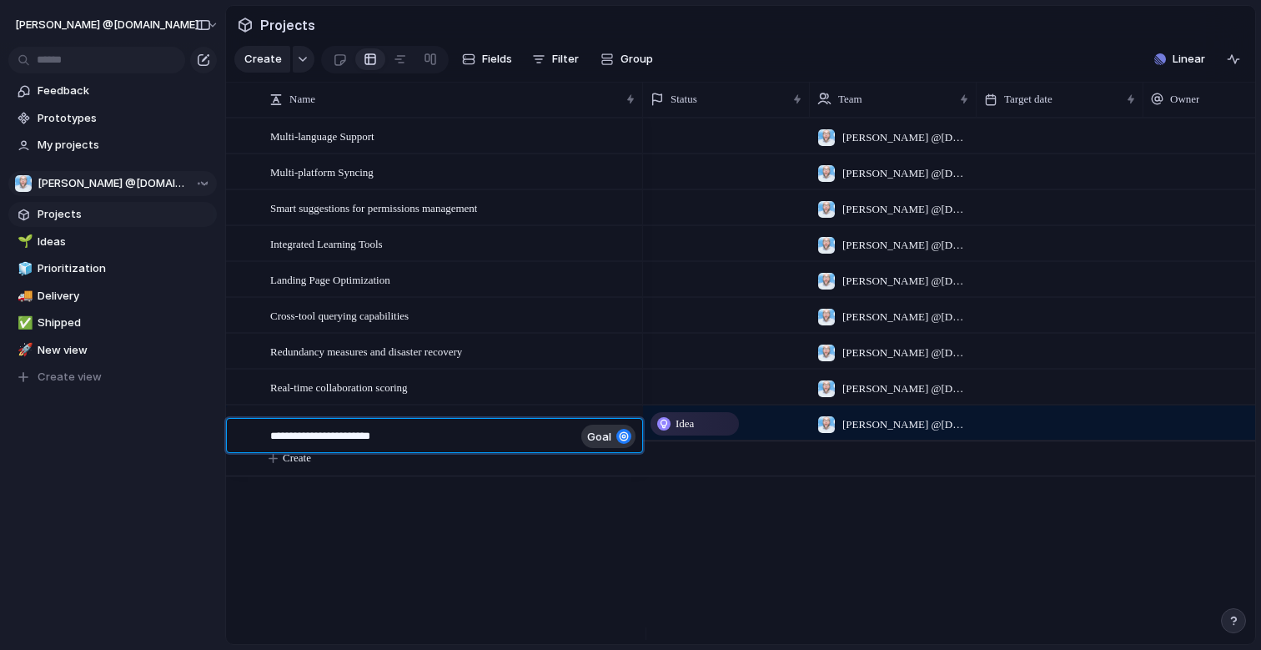
type textarea "**********"
click at [681, 432] on span "Idea" at bounding box center [685, 423] width 18 height 17
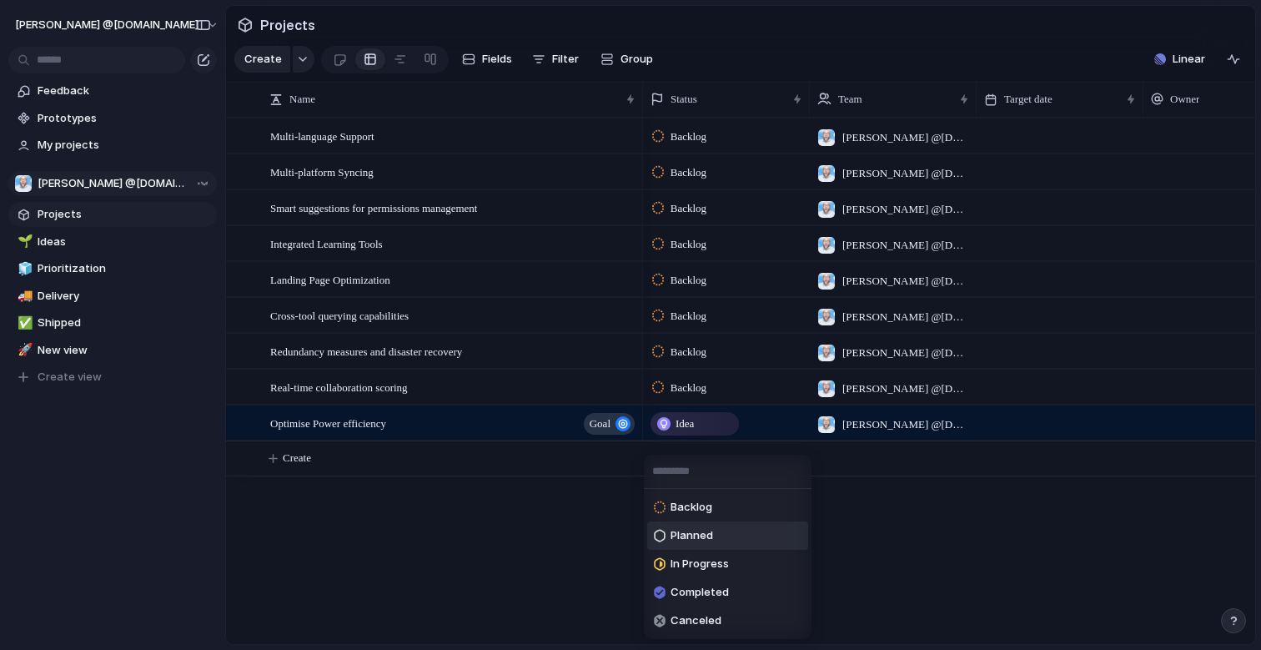
click at [697, 522] on li "Planned" at bounding box center [727, 535] width 161 height 28
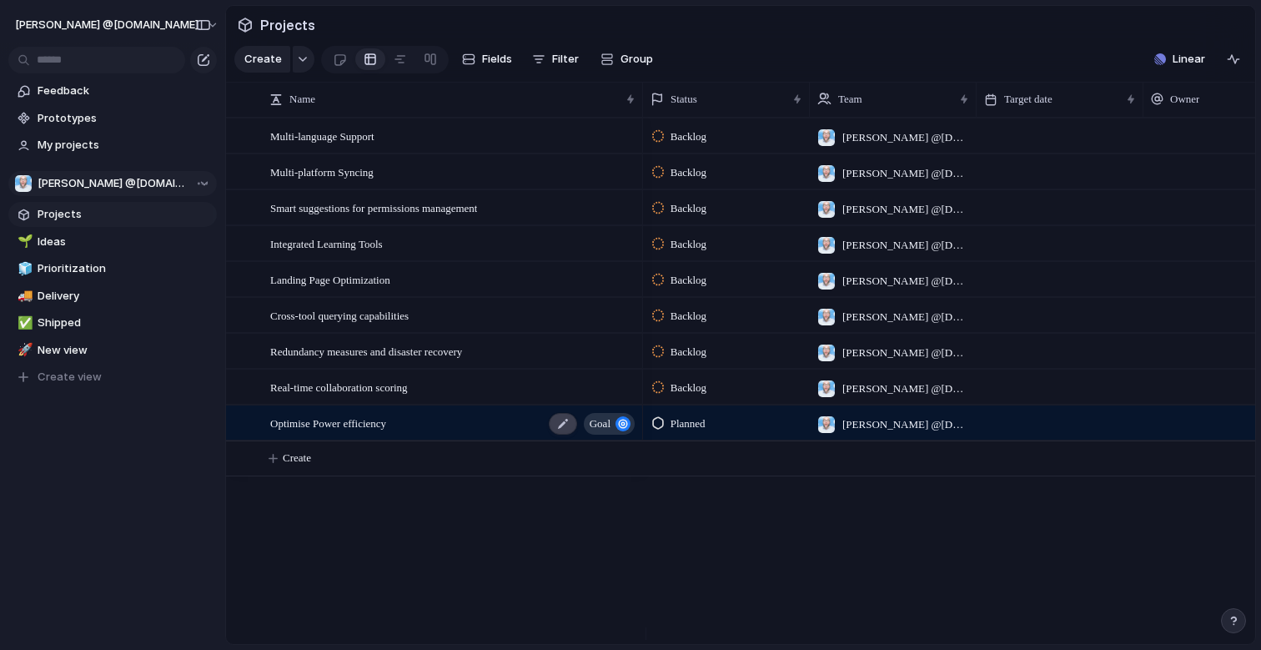
click at [566, 435] on div at bounding box center [563, 424] width 28 height 22
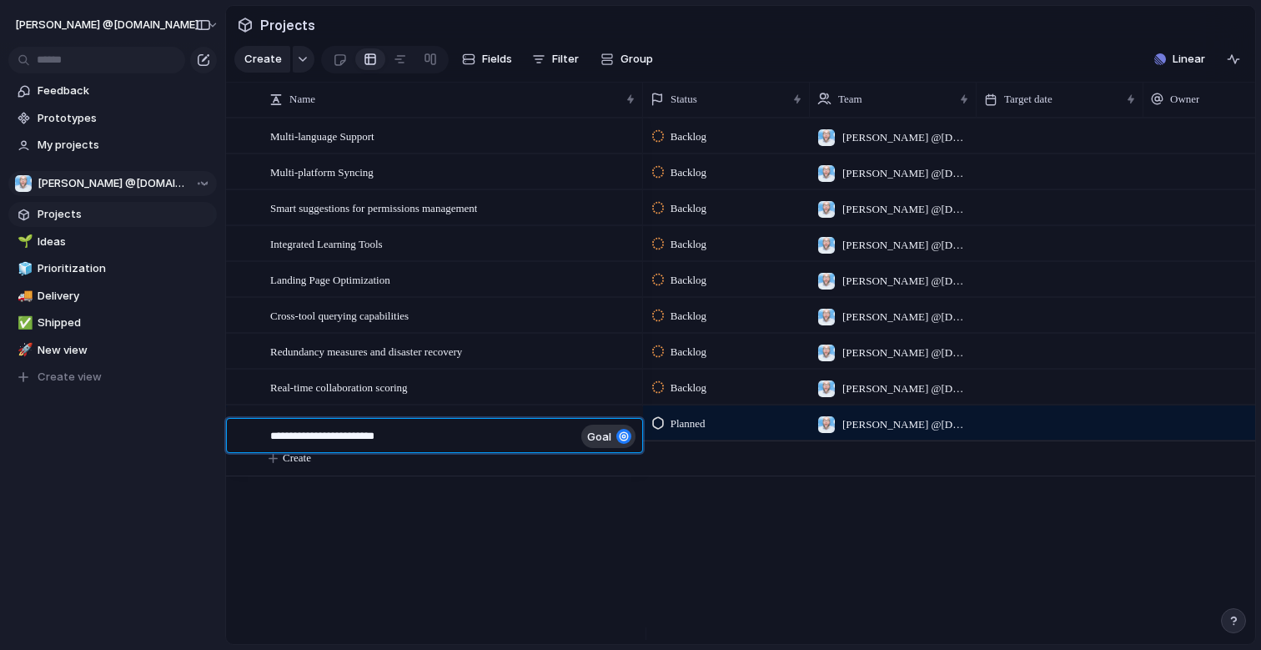
click at [551, 435] on textarea "**********" at bounding box center [422, 437] width 304 height 19
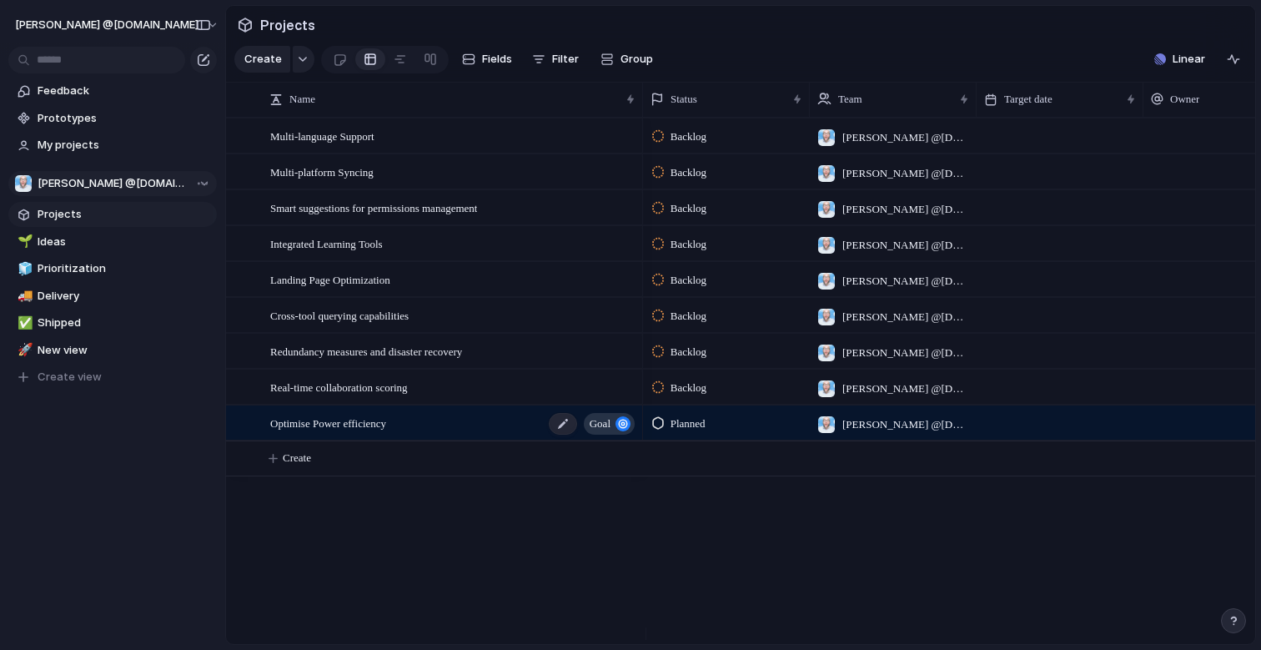
click at [346, 432] on span "Optimise Power efficiency" at bounding box center [328, 422] width 116 height 19
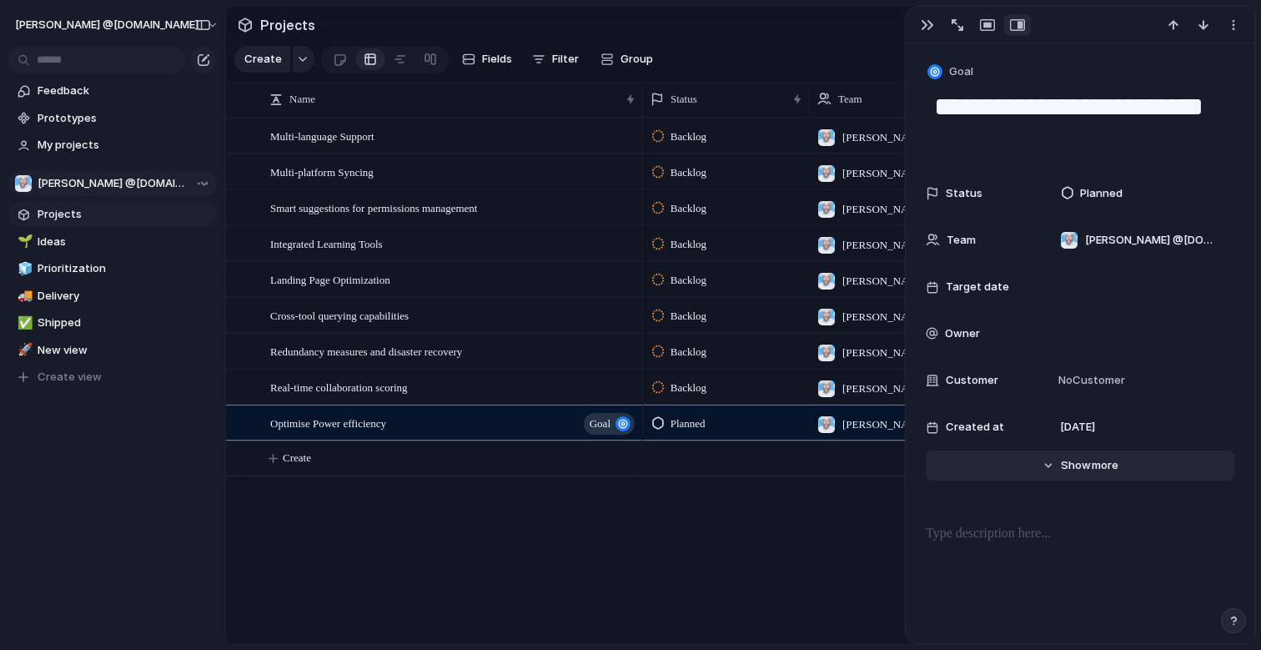
click at [1092, 457] on span "more" at bounding box center [1105, 465] width 27 height 17
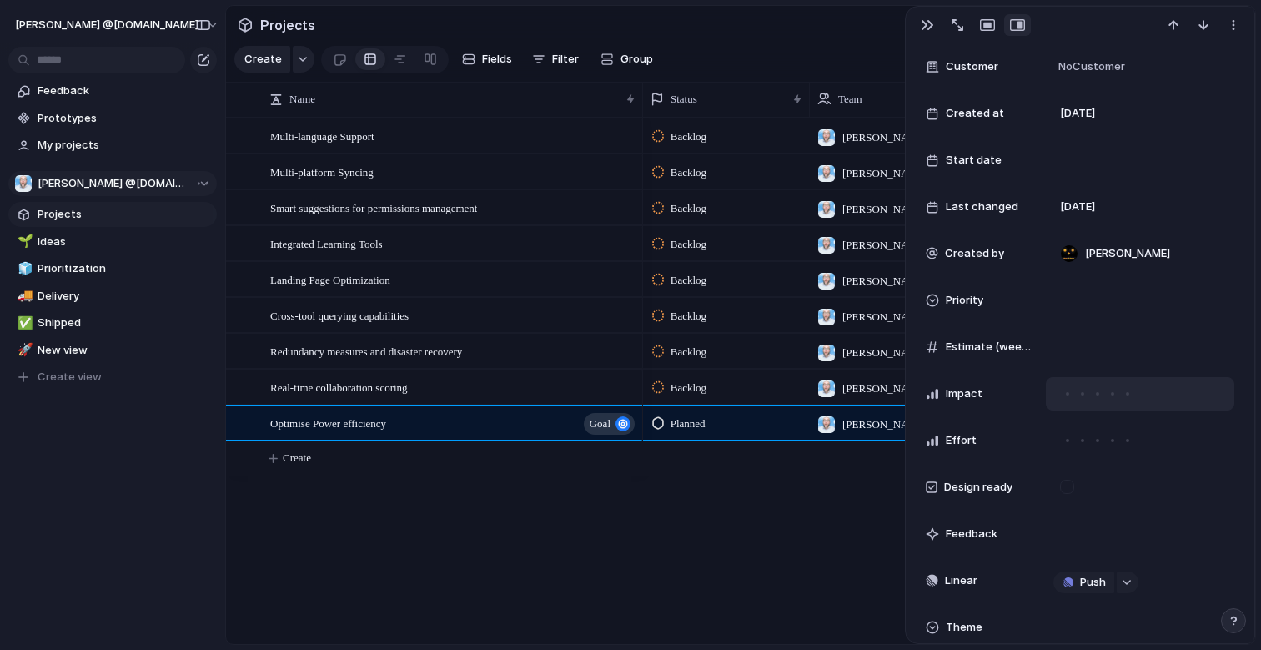
scroll to position [334, 0]
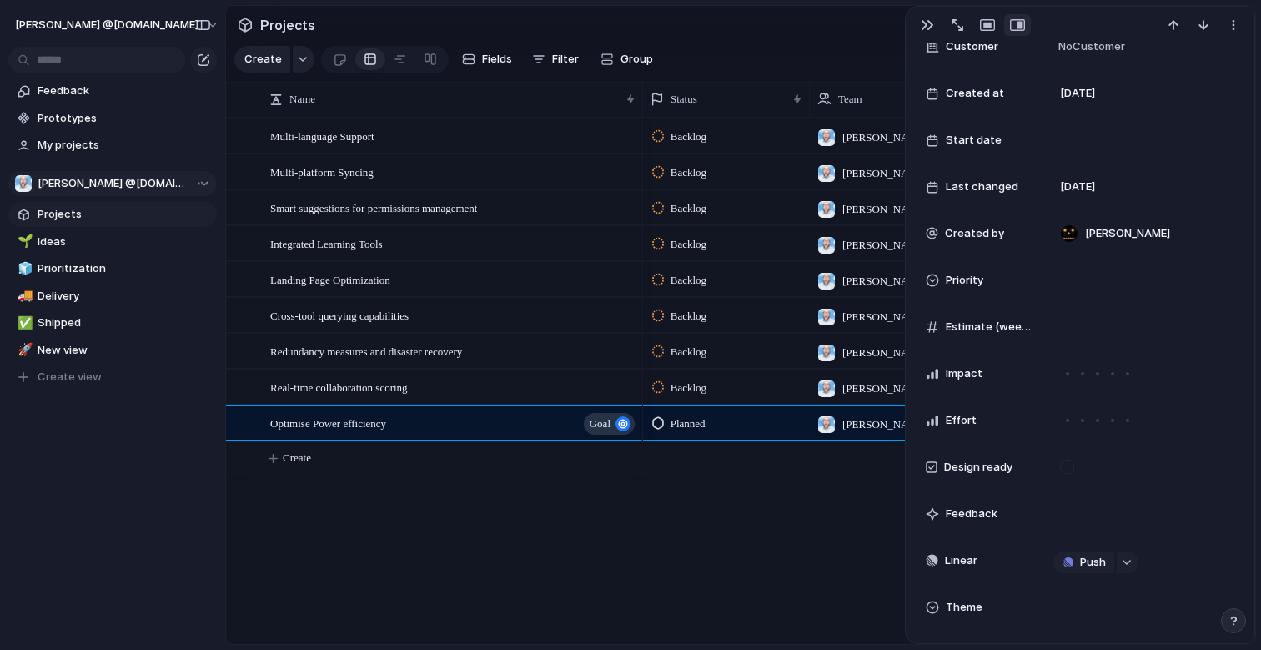
click at [948, 373] on span "Impact" at bounding box center [964, 373] width 37 height 17
click at [1061, 372] on div at bounding box center [1067, 373] width 15 height 15
click at [1086, 558] on span "Push" at bounding box center [1093, 562] width 26 height 17
click at [1081, 604] on li "Project" at bounding box center [1086, 594] width 95 height 27
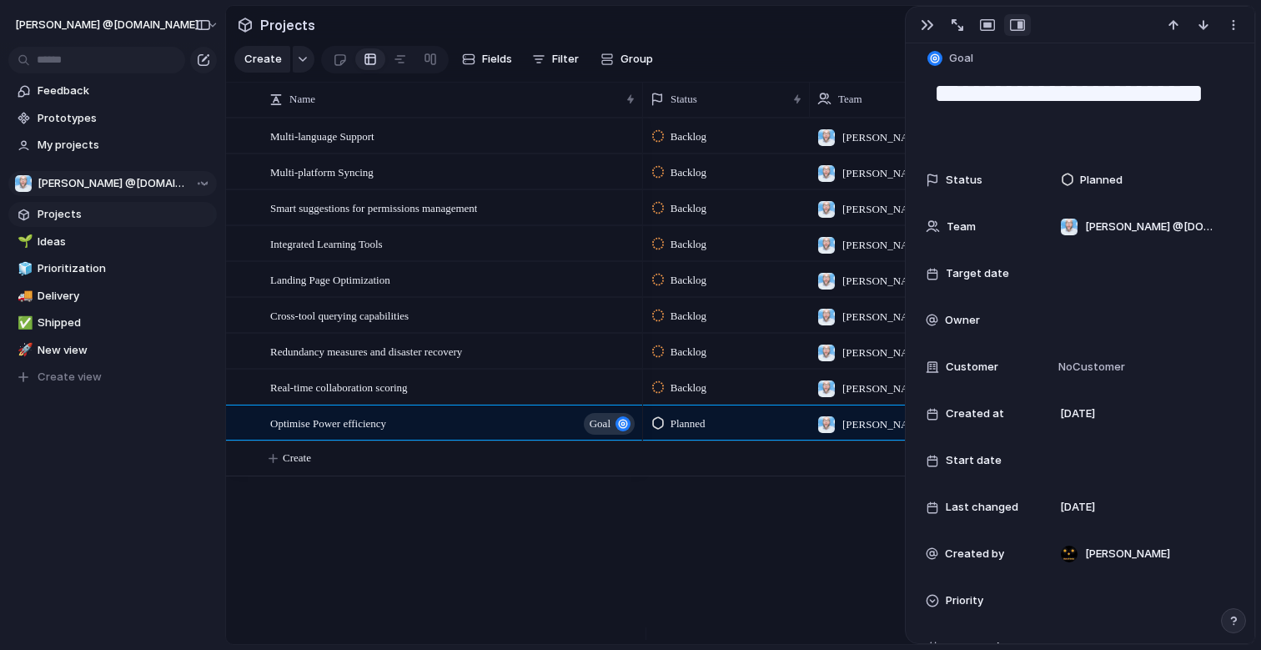
scroll to position [0, 0]
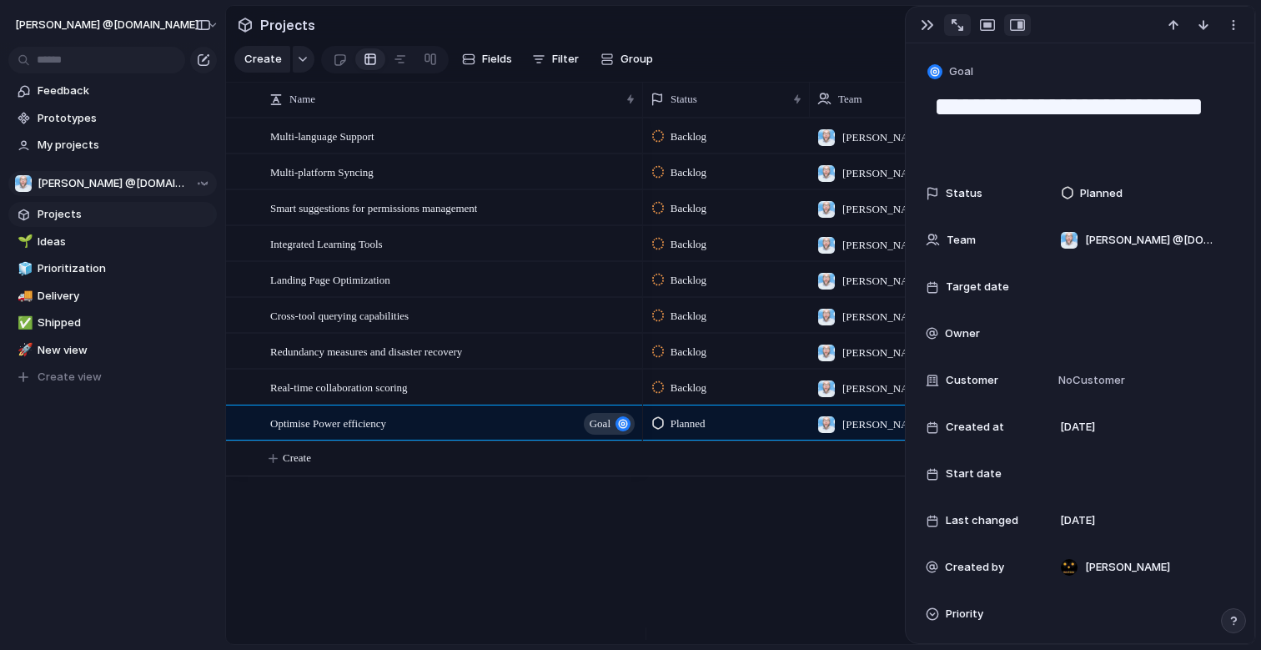
click at [962, 33] on button "button" at bounding box center [957, 25] width 27 height 22
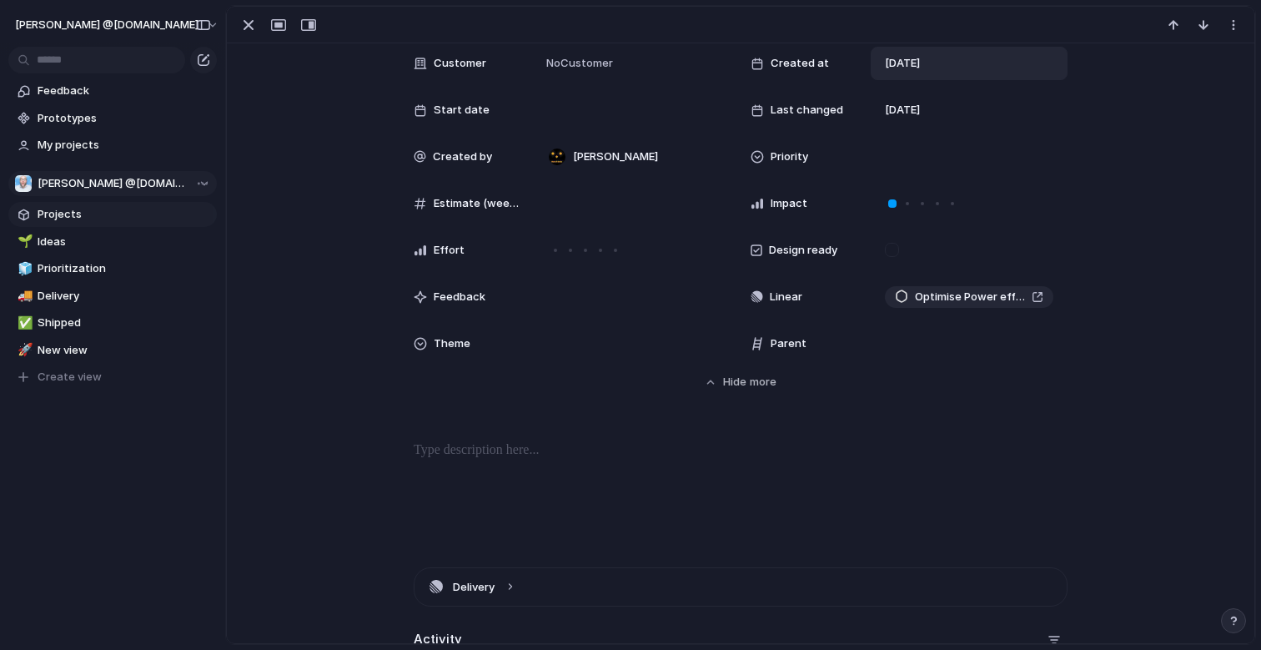
scroll to position [167, 0]
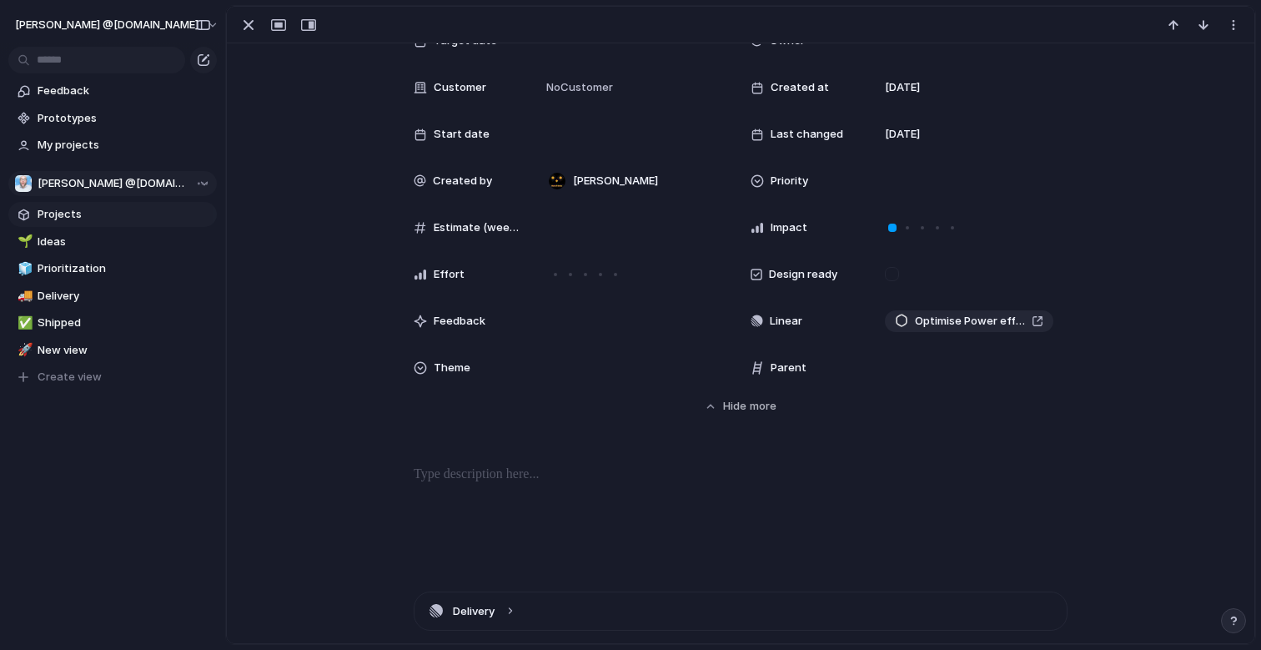
click at [414, 365] on div at bounding box center [420, 367] width 13 height 13
type input "*****"
click at [604, 425] on span "Add 'Power'" at bounding box center [593, 426] width 65 height 17
click at [606, 370] on div "Power" at bounding box center [632, 368] width 182 height 18
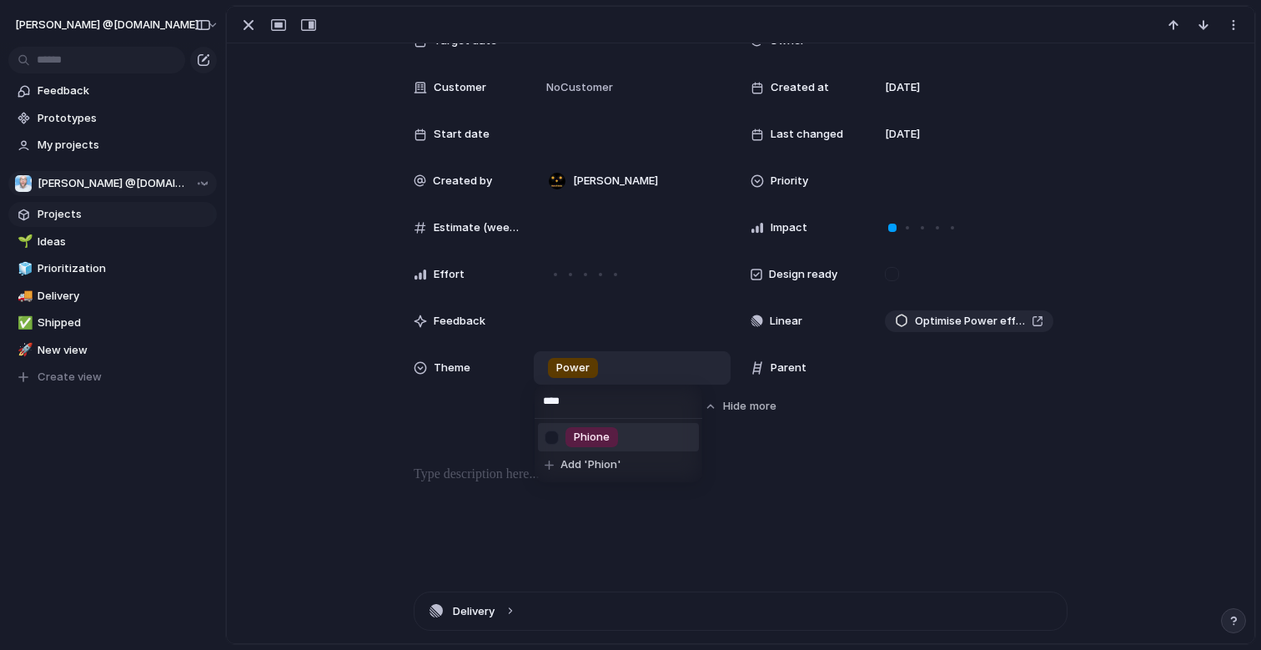
type input "***"
click at [613, 370] on span "Phione" at bounding box center [631, 368] width 36 height 17
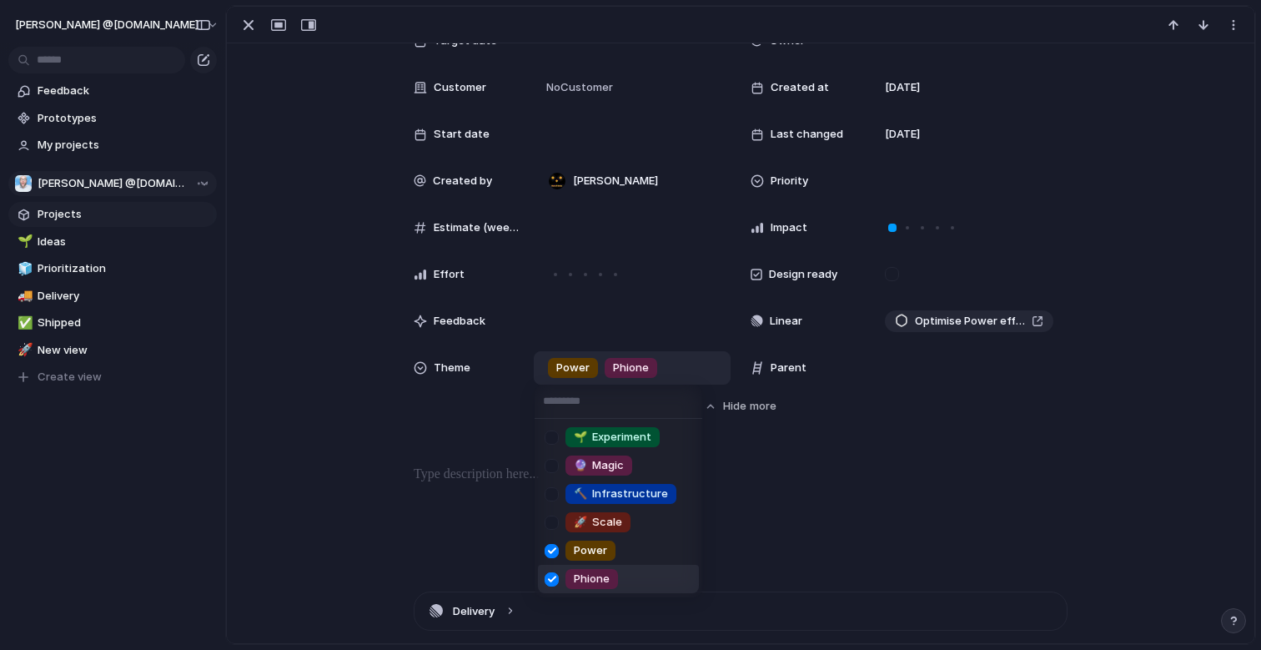
click at [556, 575] on div at bounding box center [551, 579] width 29 height 29
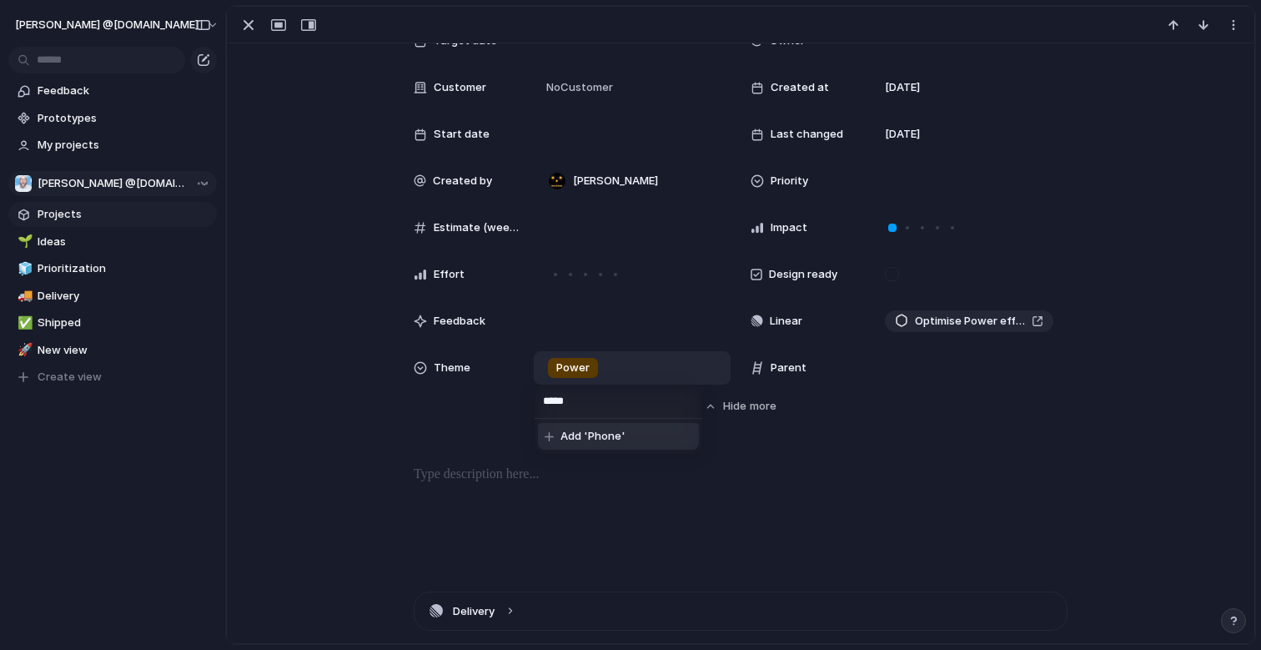
type input "*****"
click at [592, 440] on span "Add 'Phone'" at bounding box center [593, 436] width 65 height 17
click at [441, 437] on div "Status Planned Team [PERSON_NAME] @[DOMAIN_NAME] Target date Owner Customer No …" at bounding box center [741, 210] width 988 height 467
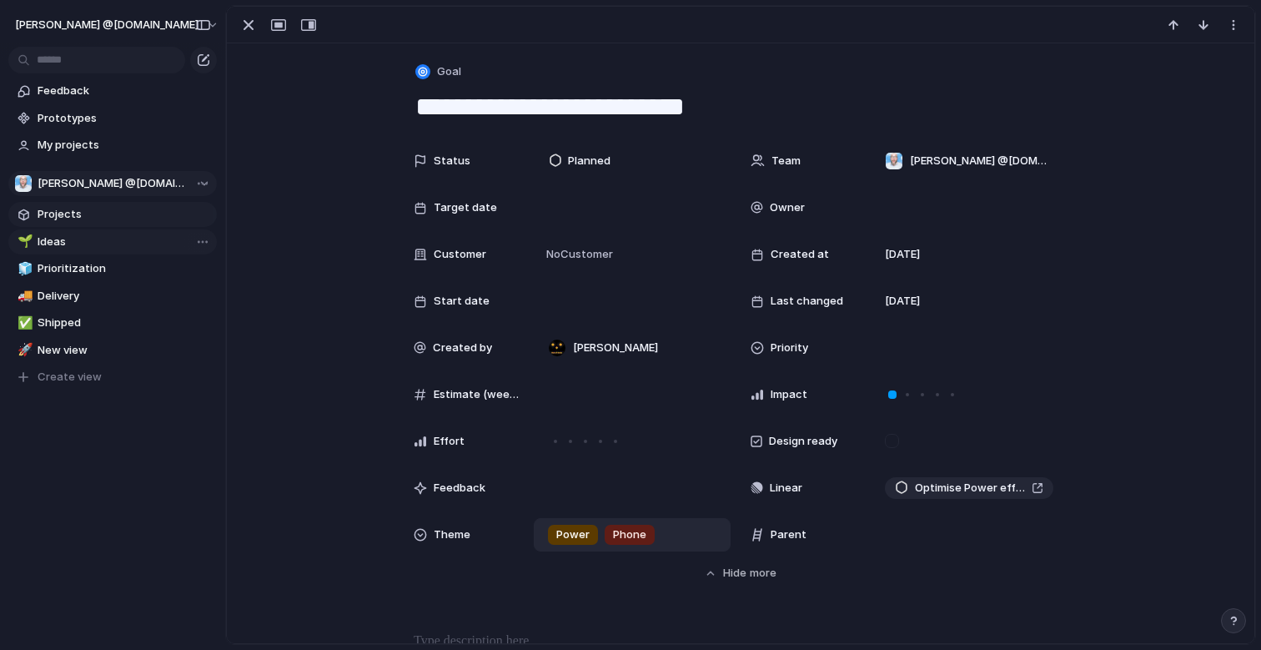
click at [56, 239] on span "Ideas" at bounding box center [125, 242] width 174 height 17
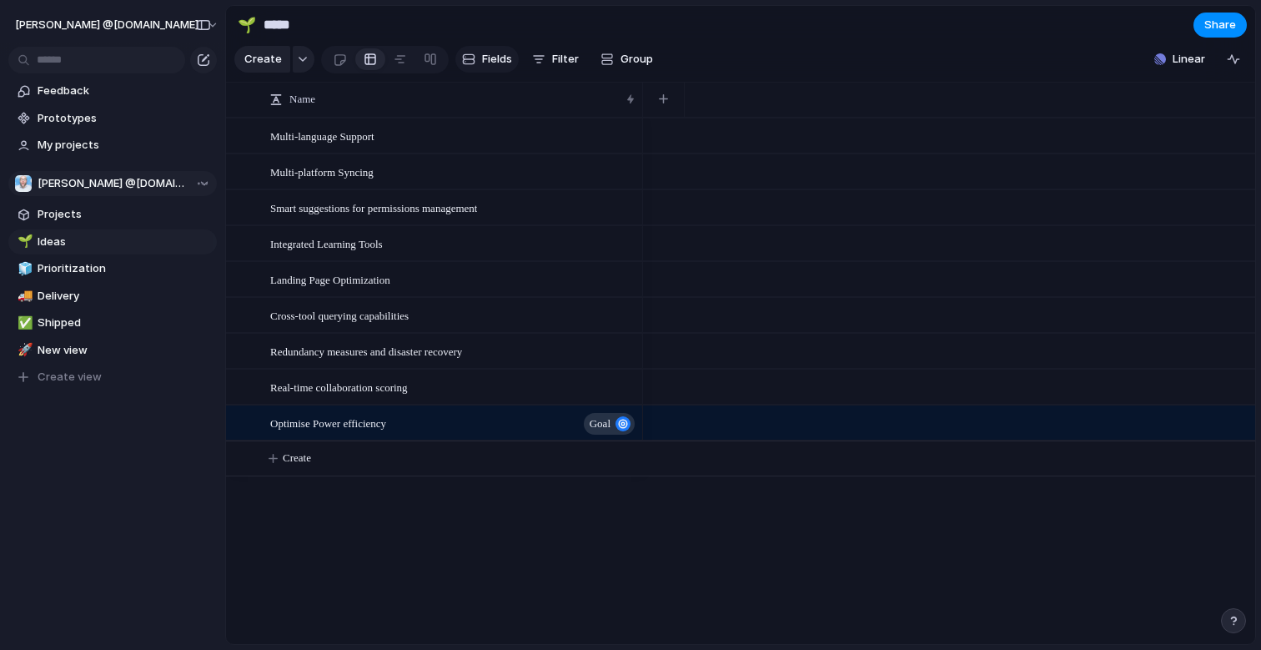
click at [500, 63] on span "Fields" at bounding box center [497, 59] width 30 height 17
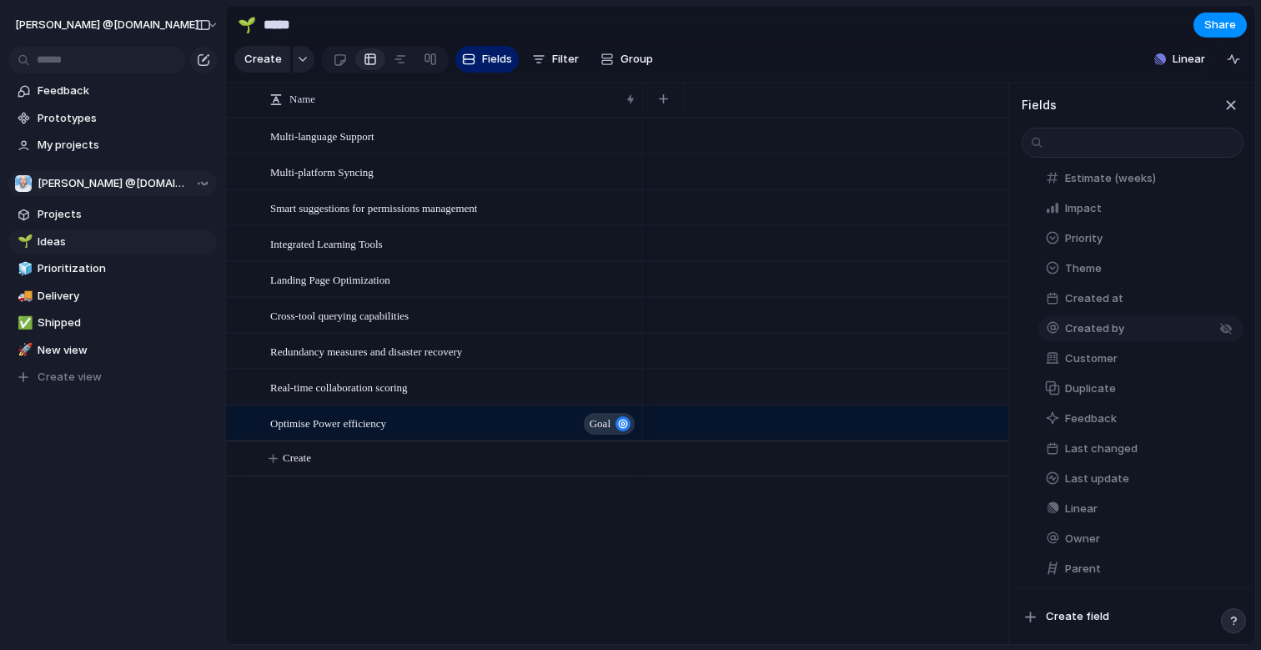
scroll to position [314, 0]
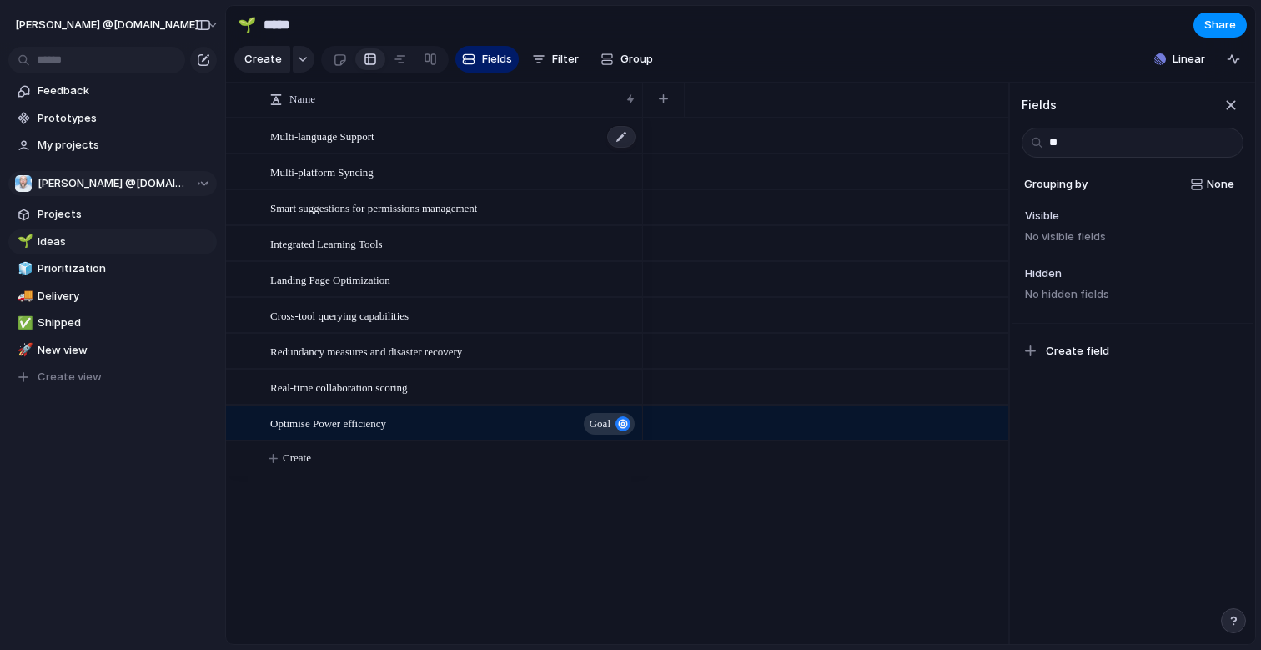
type input "*"
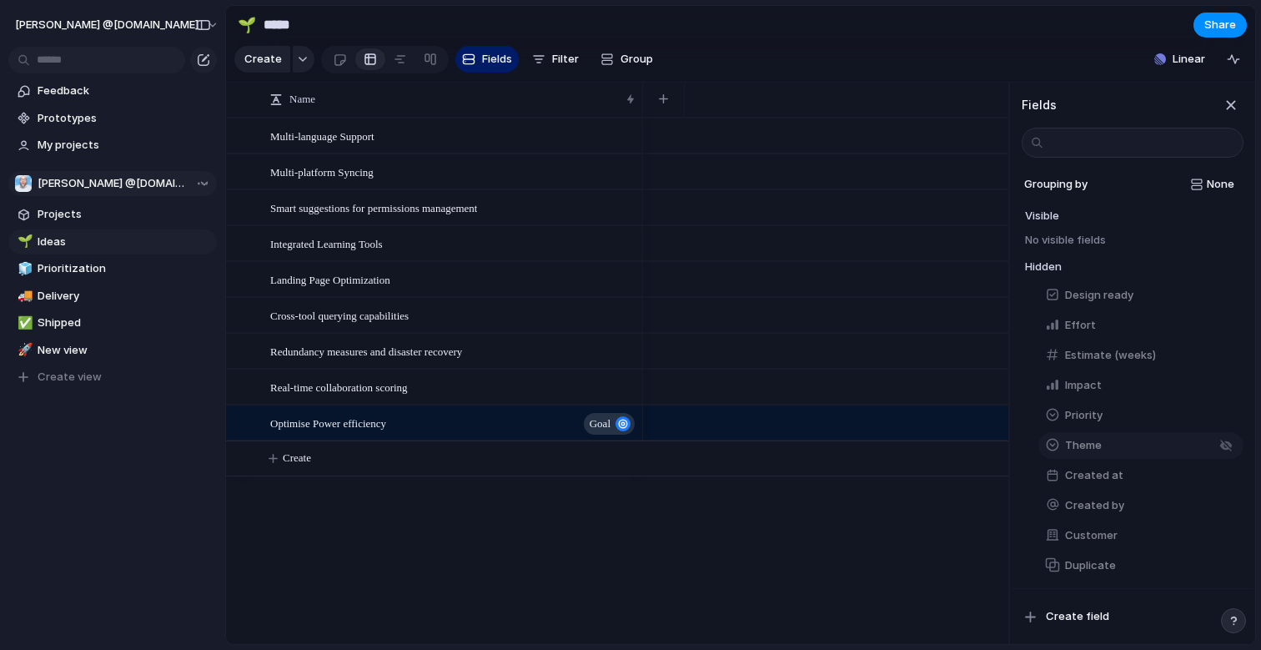
click at [1055, 452] on div "button" at bounding box center [1052, 444] width 15 height 15
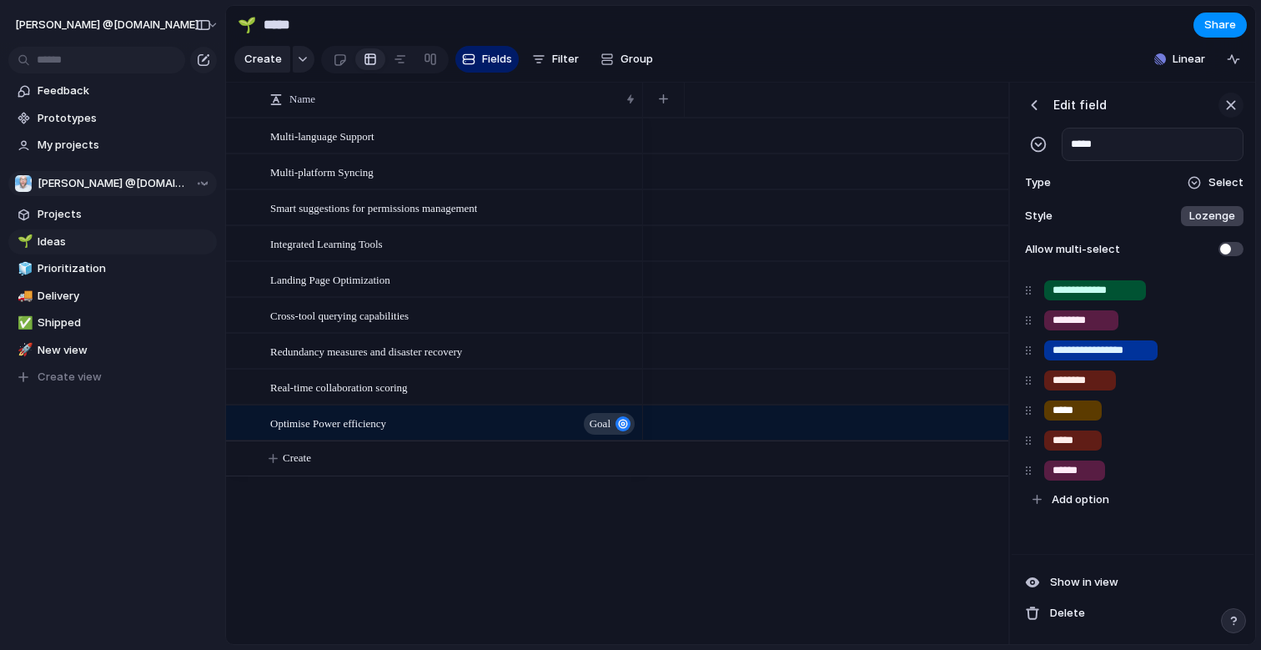
click at [1222, 114] on div "button" at bounding box center [1231, 105] width 18 height 18
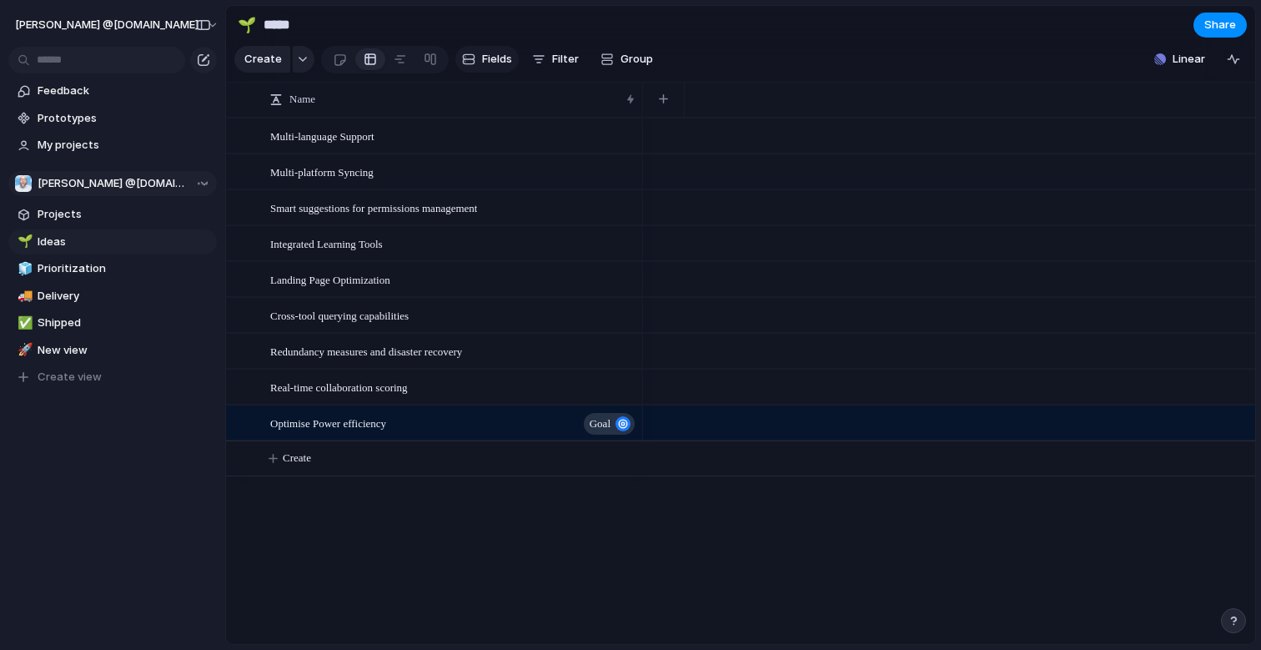
click at [492, 68] on span "Fields" at bounding box center [497, 59] width 30 height 17
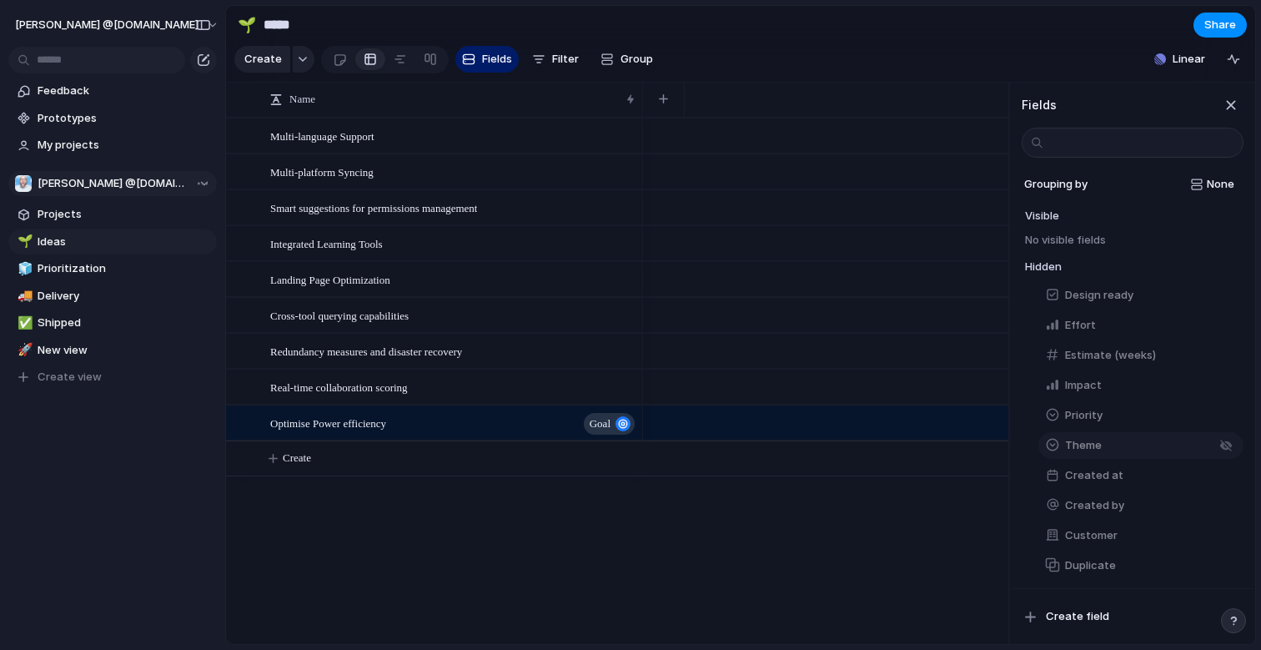
click at [1099, 445] on button "Theme" at bounding box center [1141, 445] width 205 height 27
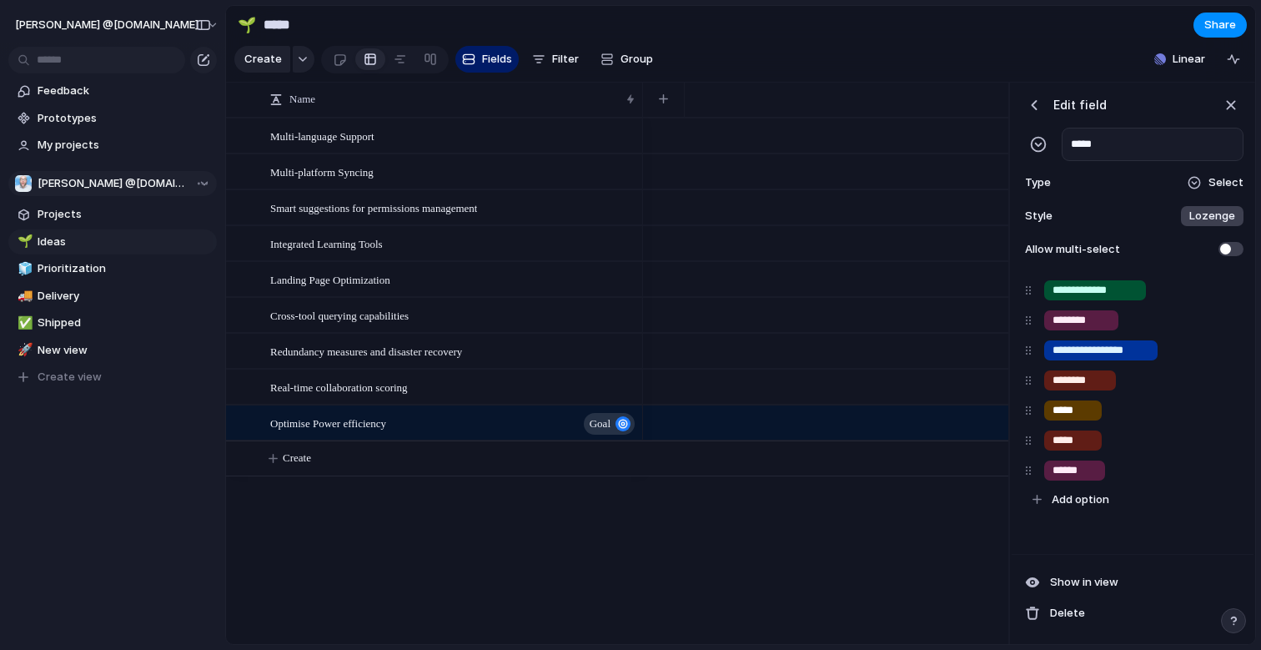
click at [1209, 191] on span "Select" at bounding box center [1226, 182] width 35 height 17
click at [1209, 191] on div "Checkbox Text Figma Link Select User Number Date Team Rating Formula Company" at bounding box center [630, 325] width 1261 height 650
click at [1096, 581] on span "Show in view" at bounding box center [1084, 582] width 68 height 17
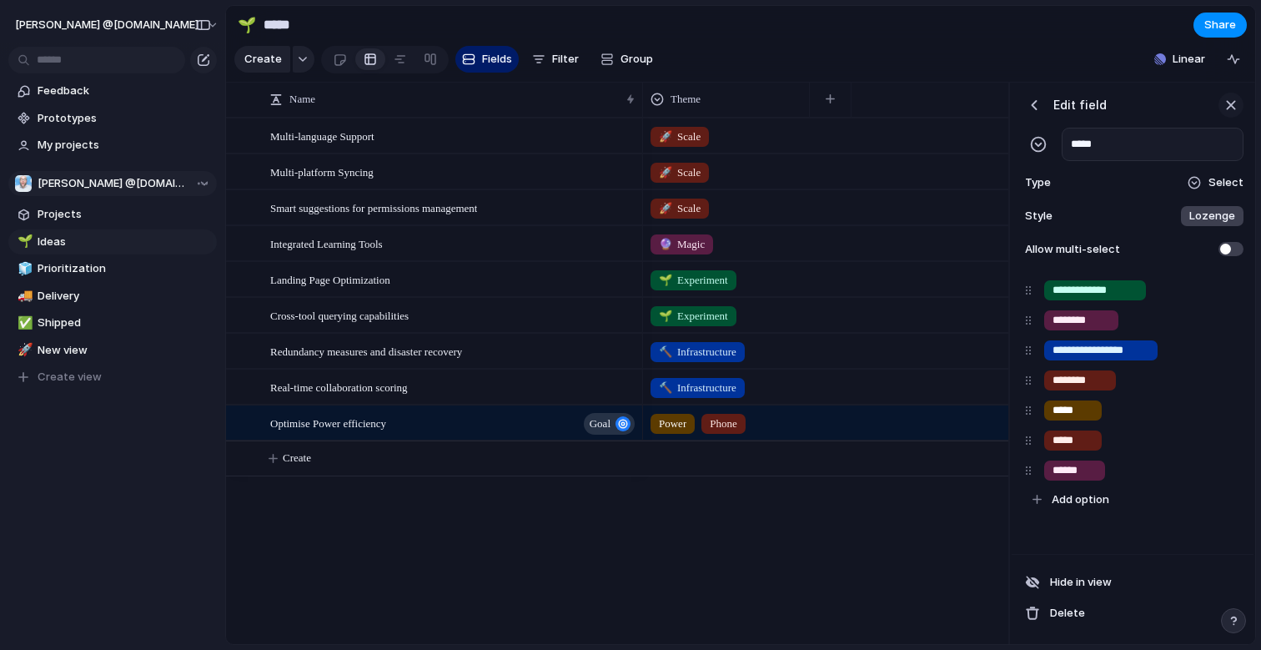
click at [1225, 114] on div "button" at bounding box center [1231, 105] width 18 height 18
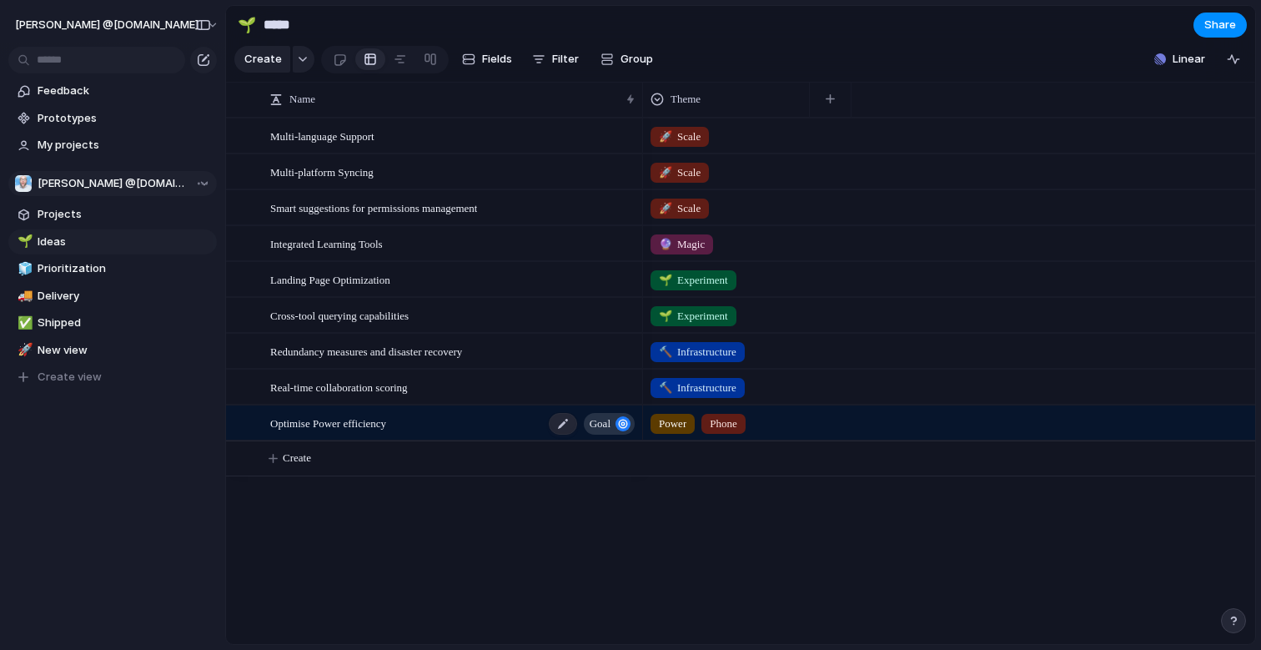
click at [372, 432] on span "Optimise Power efficiency" at bounding box center [328, 422] width 116 height 19
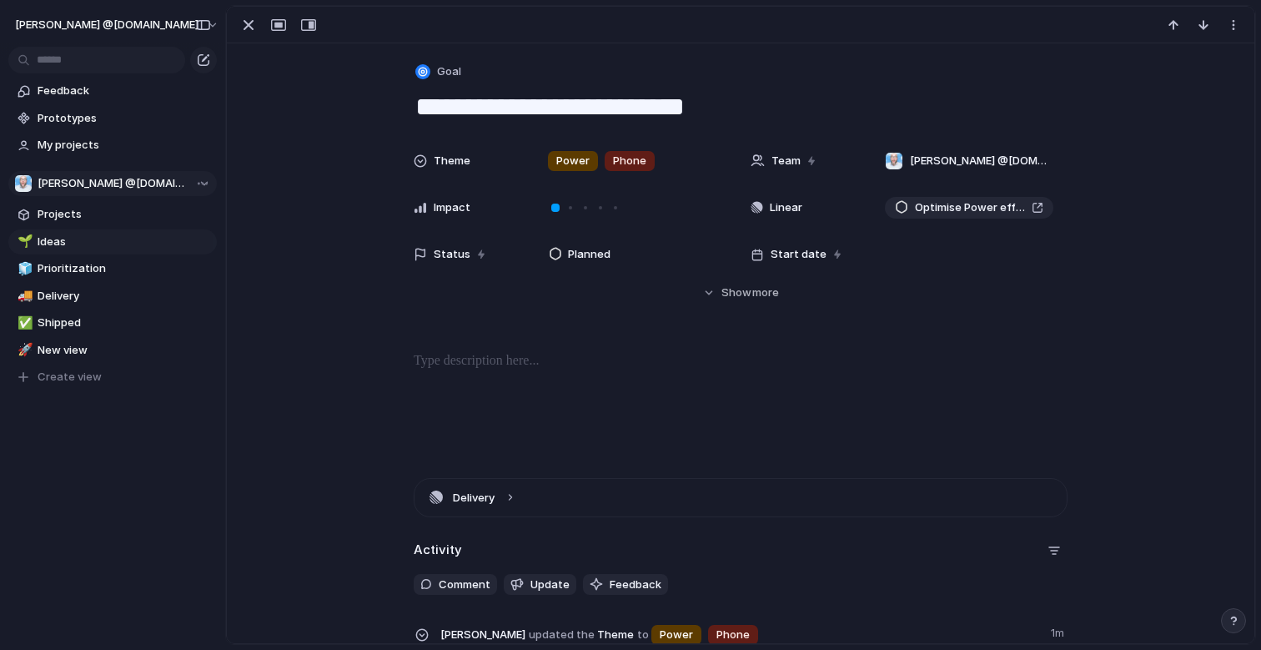
click at [375, 294] on div "Theme Power Phone Team [PERSON_NAME] @[DOMAIN_NAME] Impact Linear Optimise Powe…" at bounding box center [741, 222] width 988 height 157
click at [103, 224] on link "Projects" at bounding box center [112, 214] width 209 height 25
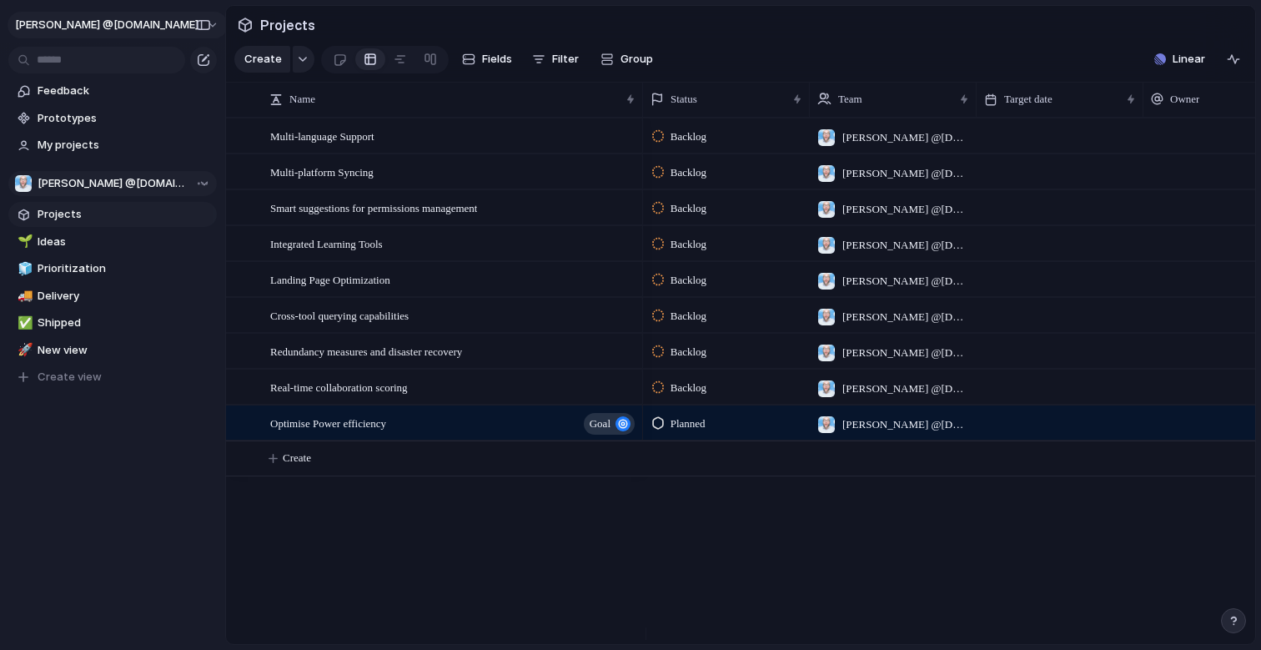
click at [189, 23] on button "[PERSON_NAME] @[DOMAIN_NAME]" at bounding box center [118, 25] width 220 height 27
click at [189, 23] on div "Settings Invite members Change theme Sign out" at bounding box center [630, 325] width 1261 height 650
click at [204, 23] on div "button" at bounding box center [203, 25] width 15 height 12
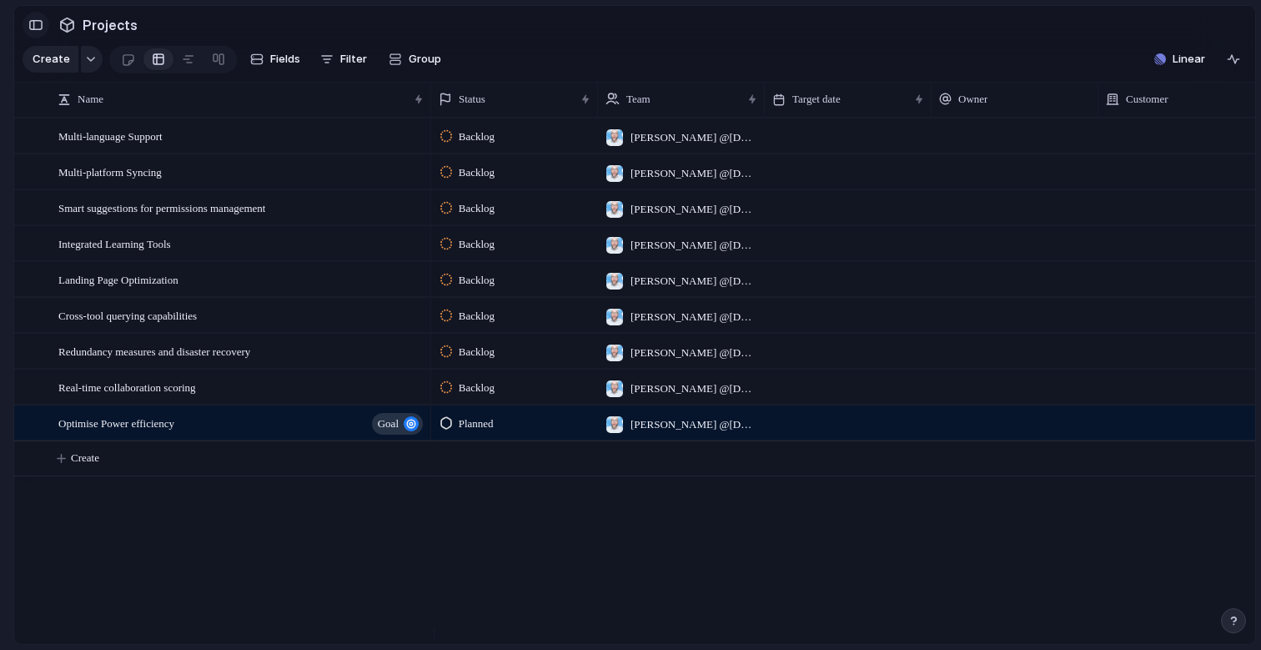
click at [38, 31] on button "button" at bounding box center [36, 25] width 27 height 27
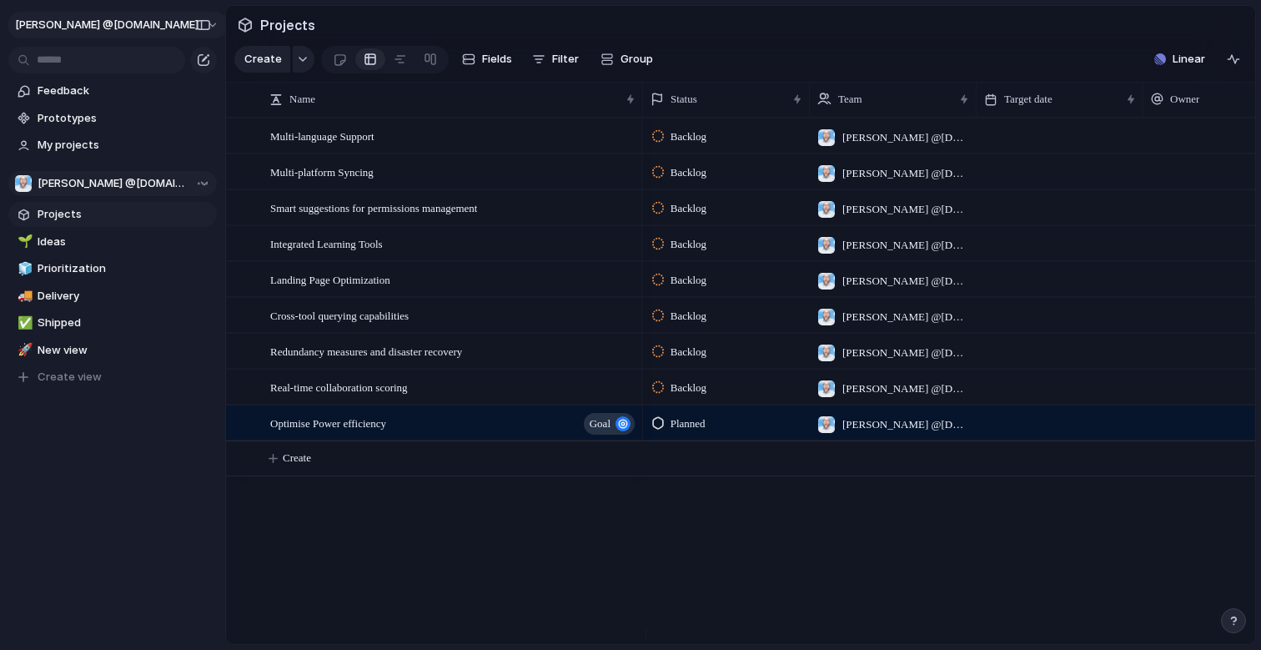
click at [181, 22] on button "[PERSON_NAME] @[DOMAIN_NAME]" at bounding box center [118, 25] width 220 height 27
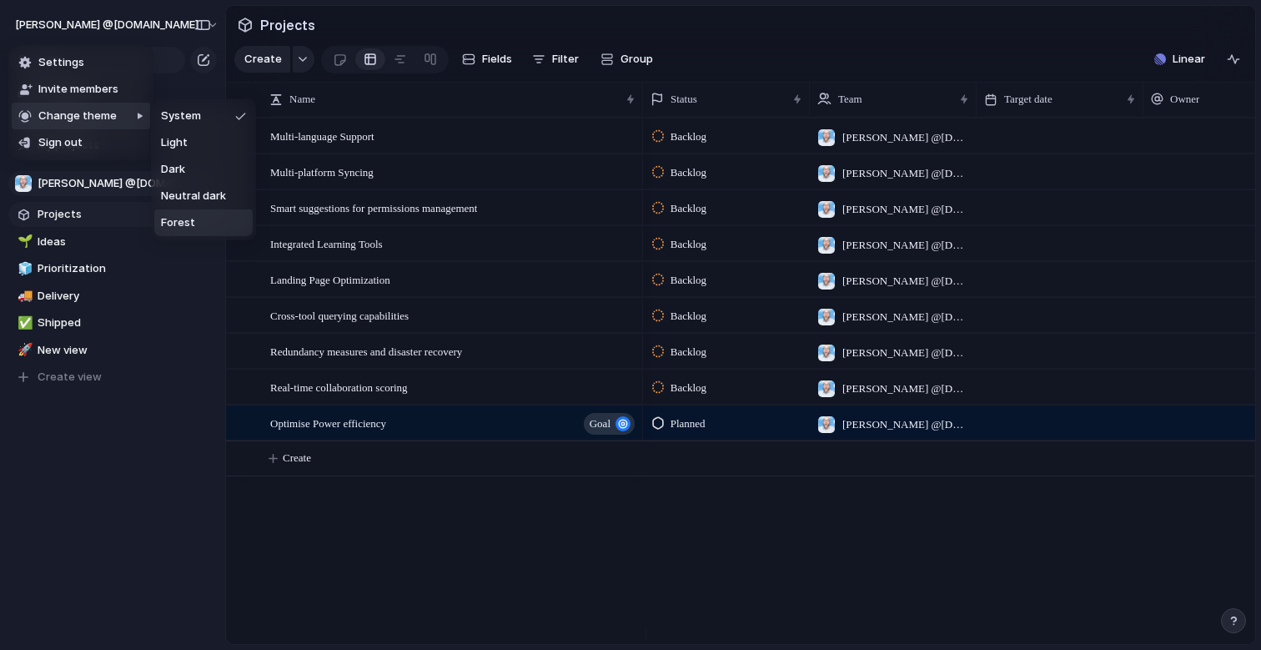
click at [189, 219] on span "Forest" at bounding box center [178, 222] width 34 height 17
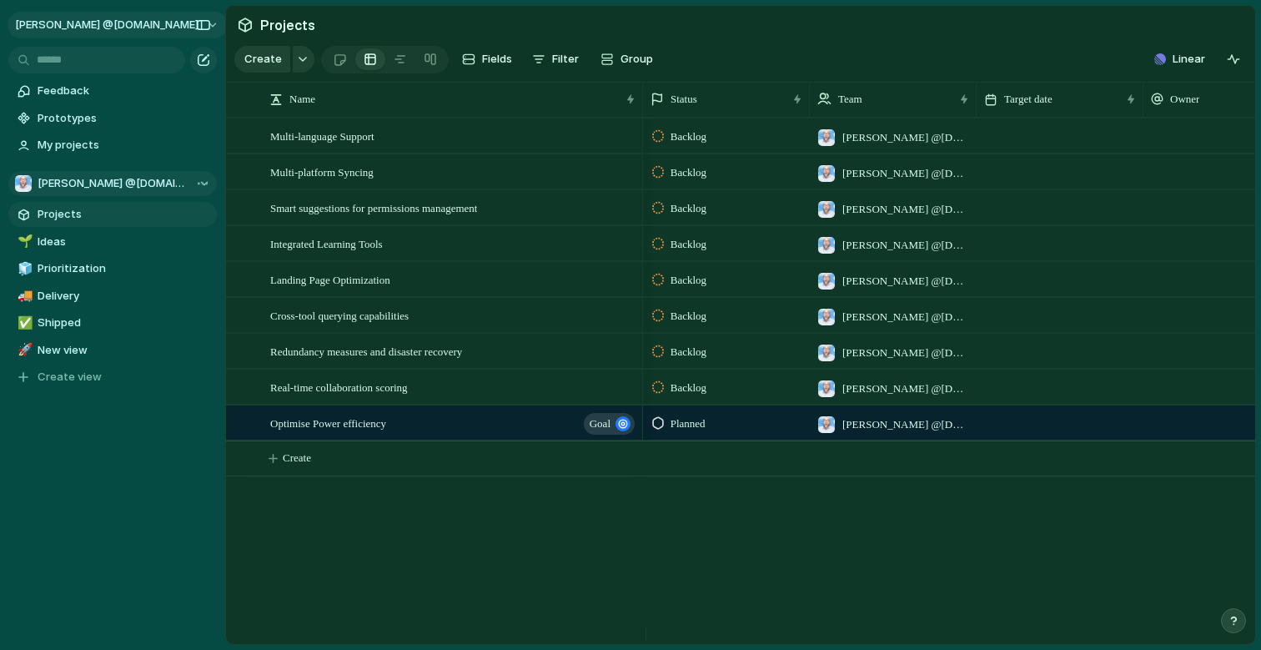
click at [186, 28] on button "[PERSON_NAME] @[DOMAIN_NAME]" at bounding box center [118, 25] width 220 height 27
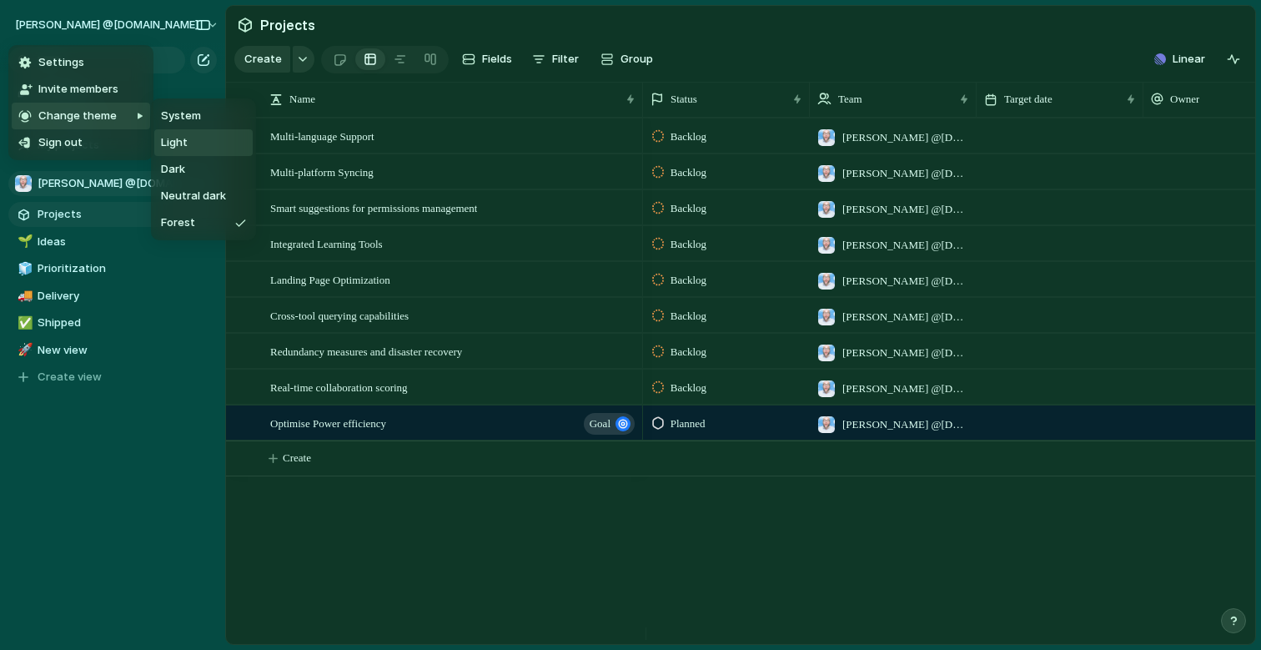
click at [197, 136] on li "Light" at bounding box center [203, 142] width 98 height 27
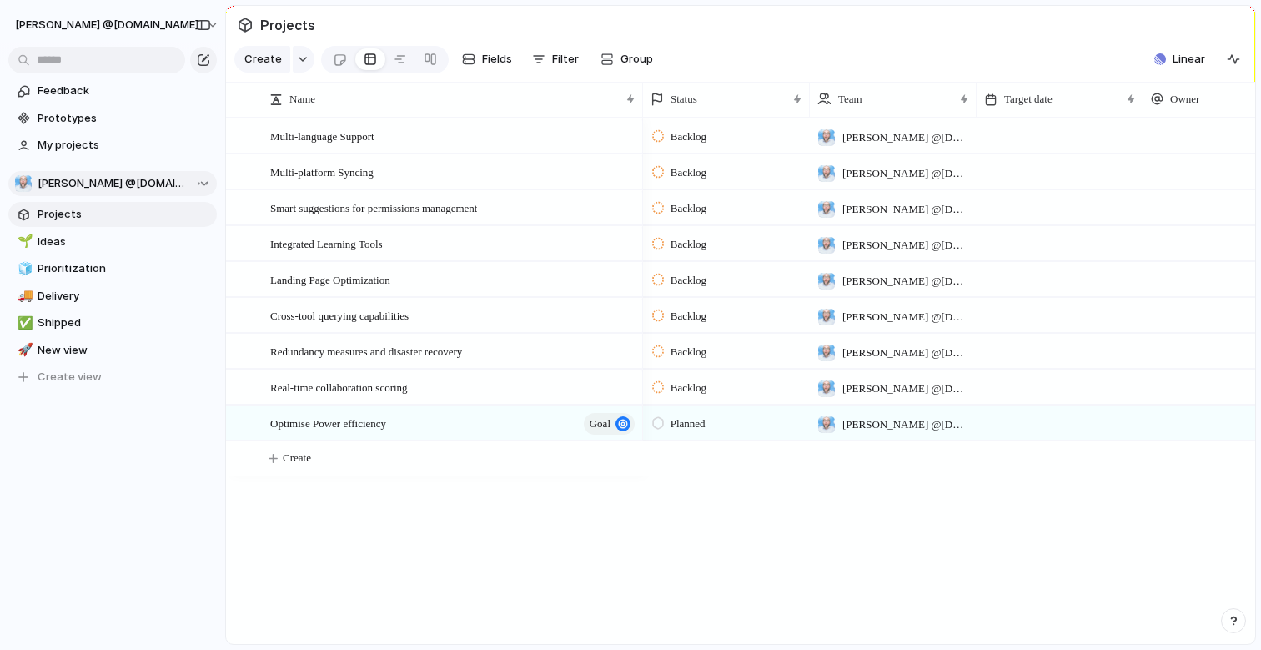
click at [888, 491] on div "Backlog [PERSON_NAME] @[DOMAIN_NAME] Backlog [PERSON_NAME] @[DOMAIN_NAME] Backl…" at bounding box center [949, 381] width 612 height 526
click at [1240, 630] on button "button" at bounding box center [1233, 620] width 25 height 25
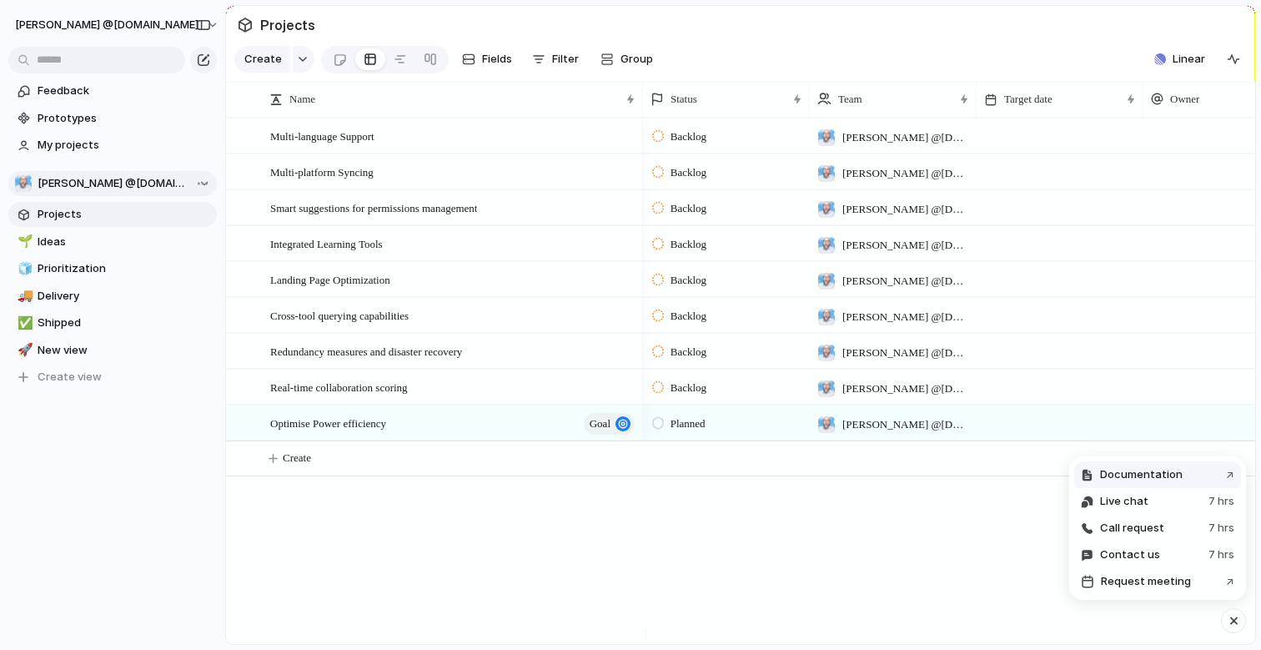
click at [1161, 475] on span "Documentation" at bounding box center [1141, 474] width 83 height 17
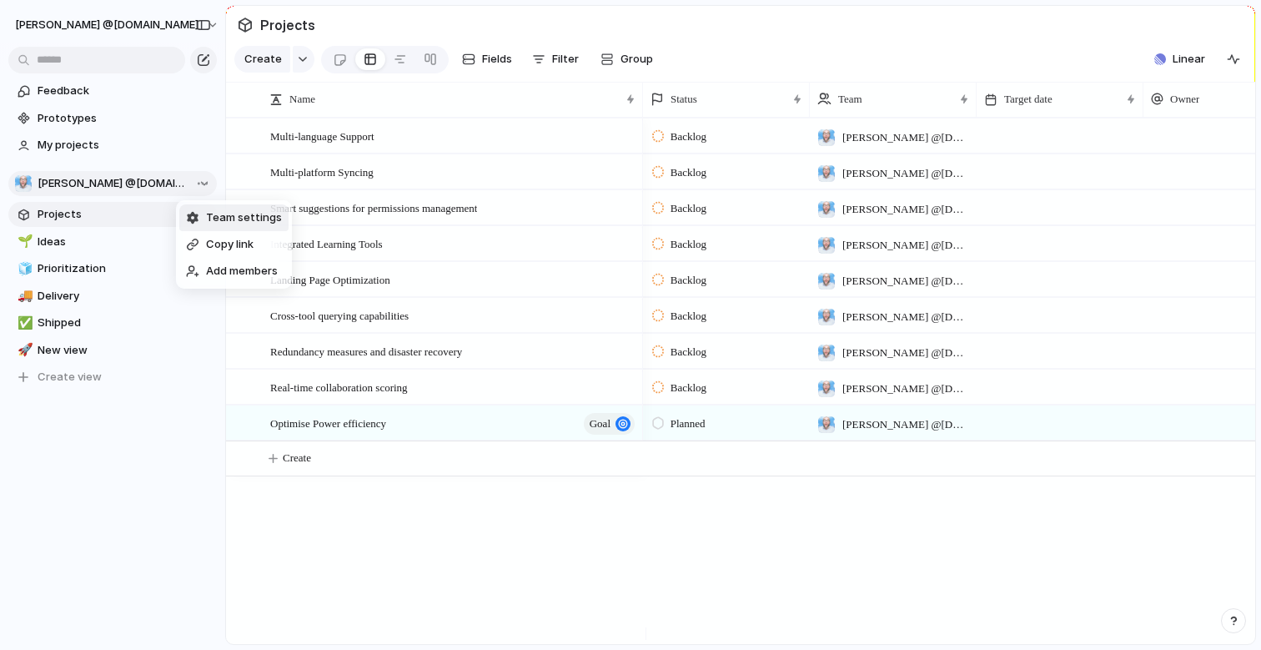
click at [108, 347] on div "Team settings Copy link Add members" at bounding box center [630, 325] width 1261 height 650
click at [306, 68] on button "button" at bounding box center [304, 59] width 22 height 27
click at [42, 211] on div "Goal Program Initiative Launch Project Customize" at bounding box center [630, 325] width 1261 height 650
click at [72, 216] on span "Projects" at bounding box center [125, 214] width 174 height 17
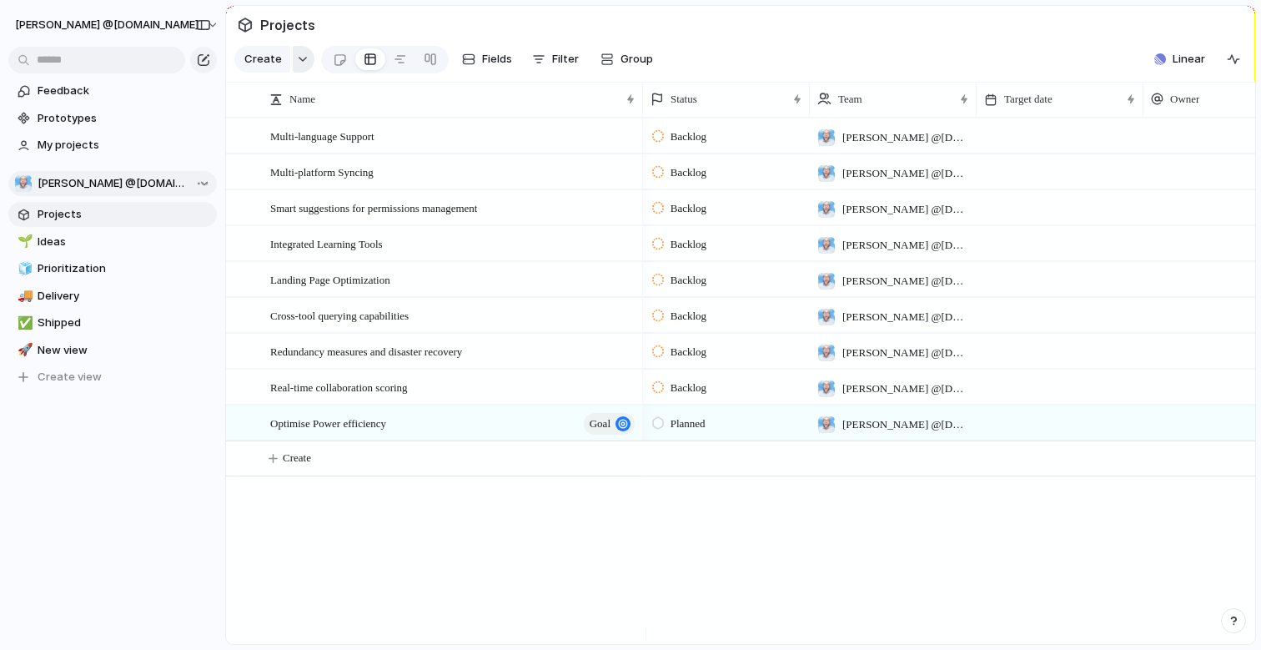
click at [299, 63] on div "button" at bounding box center [303, 59] width 12 height 7
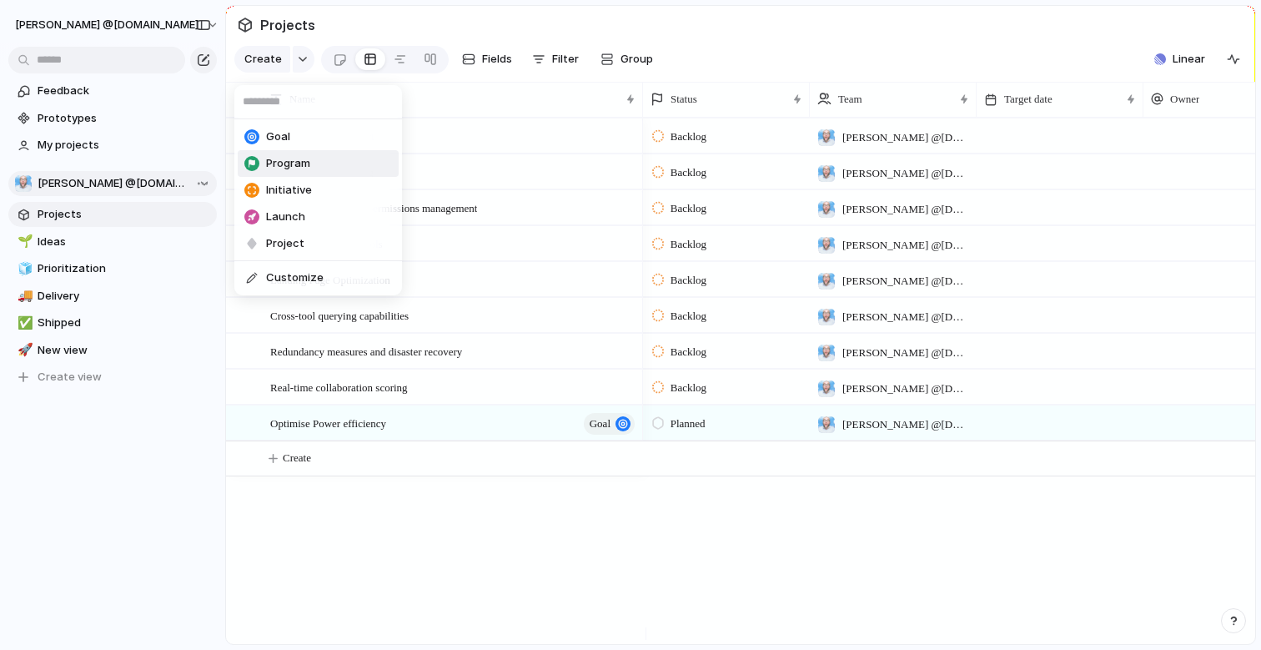
click at [325, 156] on li "Program" at bounding box center [318, 163] width 161 height 27
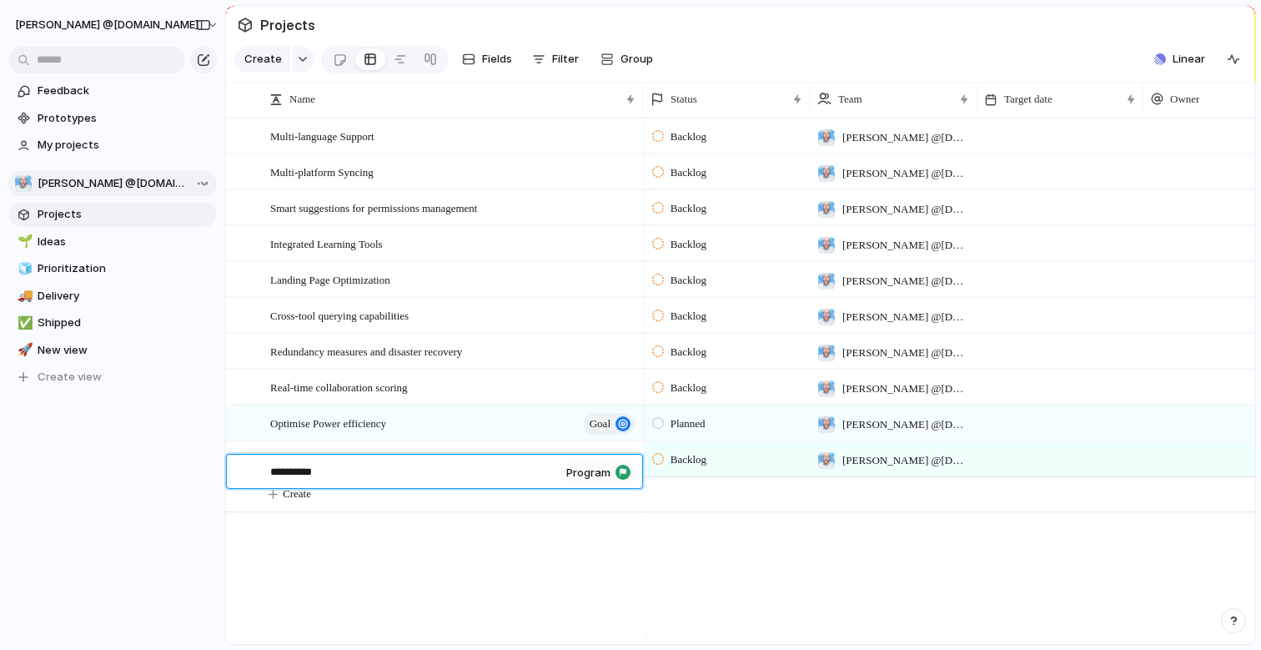
type textarea "**********"
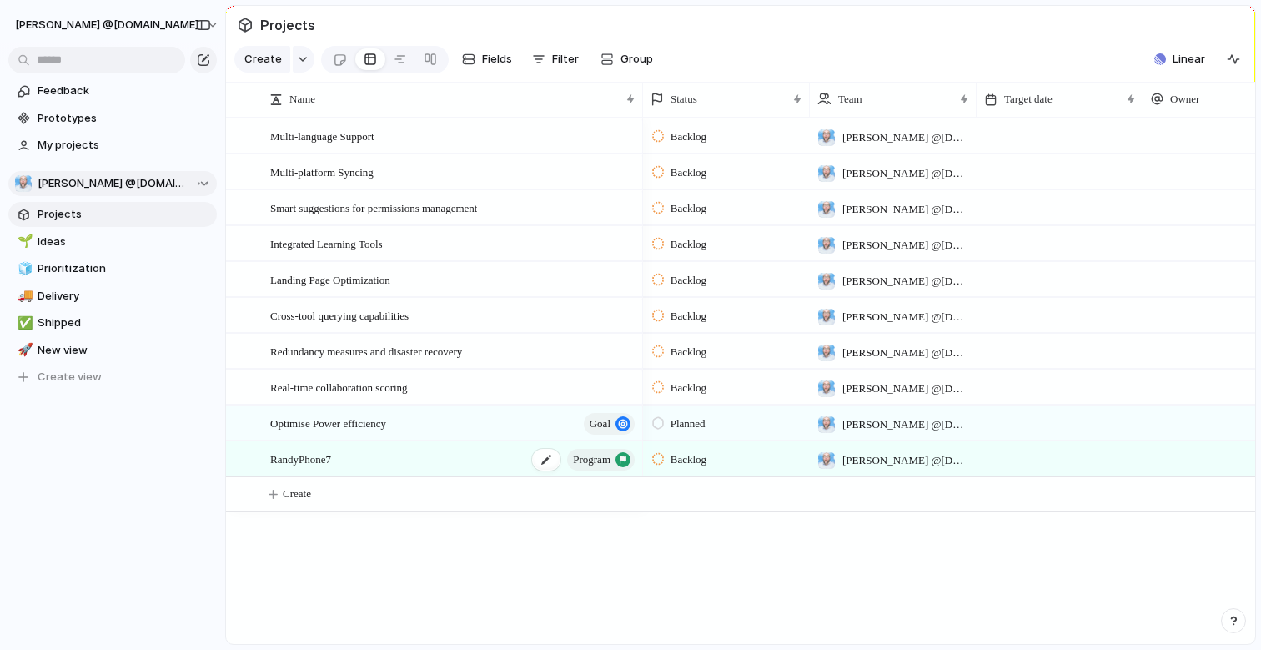
click at [273, 468] on span "RandyPhone7" at bounding box center [300, 458] width 61 height 19
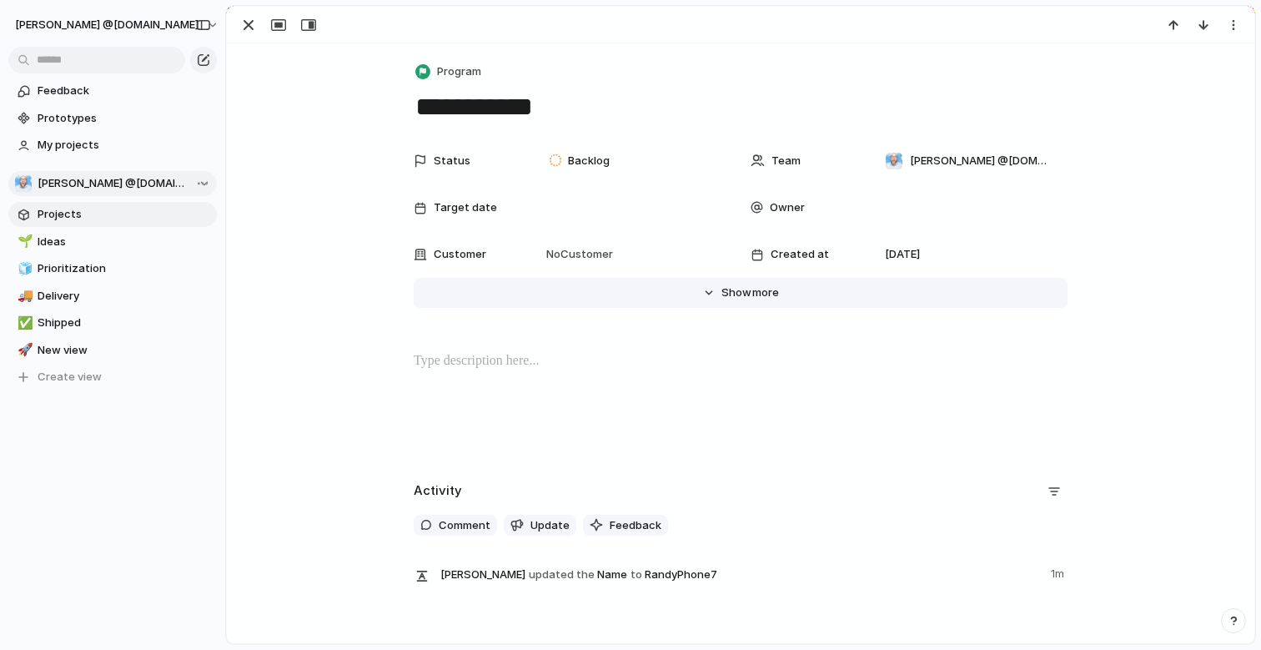
scroll to position [79, 0]
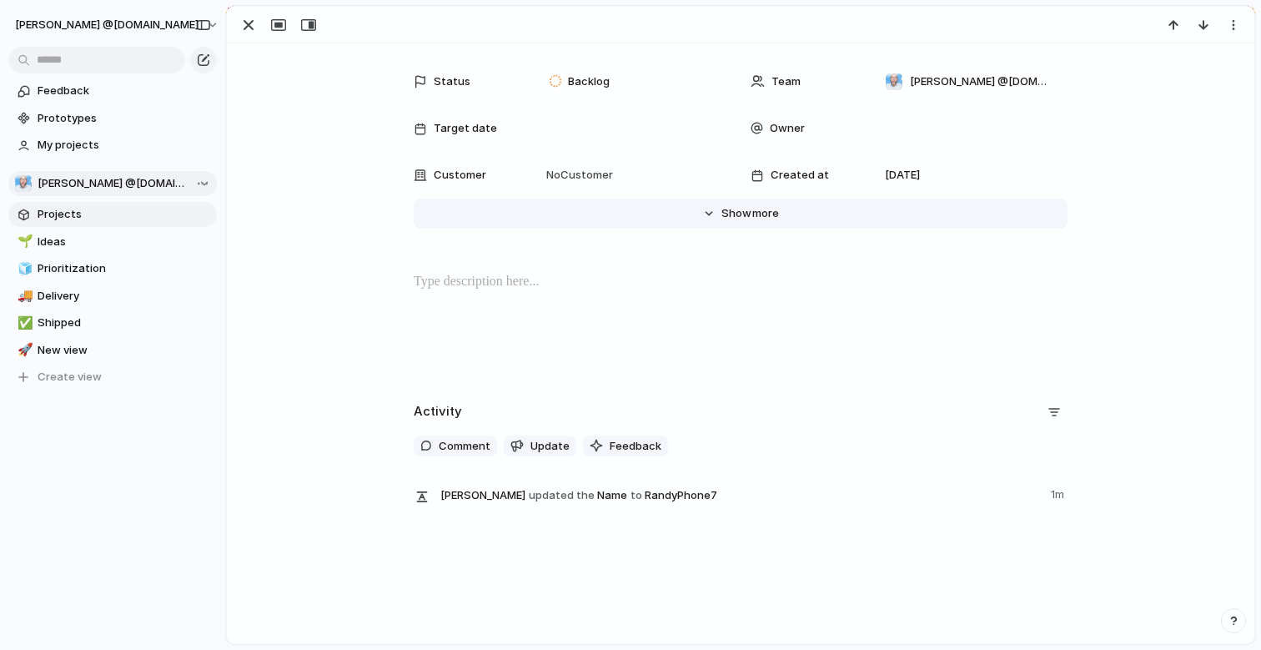
click at [722, 209] on span "Show" at bounding box center [737, 213] width 30 height 17
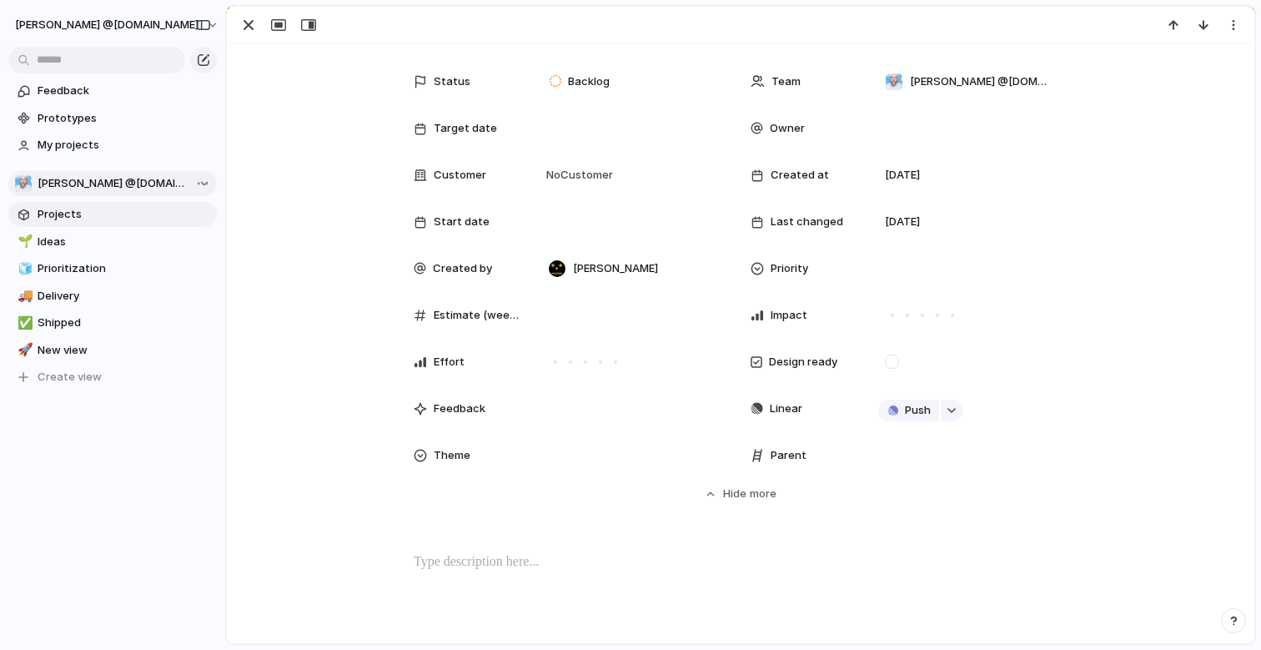
click at [758, 454] on div "Parent" at bounding box center [804, 455] width 107 height 17
click at [785, 454] on span "Parent" at bounding box center [789, 455] width 36 height 17
click at [417, 453] on div at bounding box center [420, 455] width 13 height 13
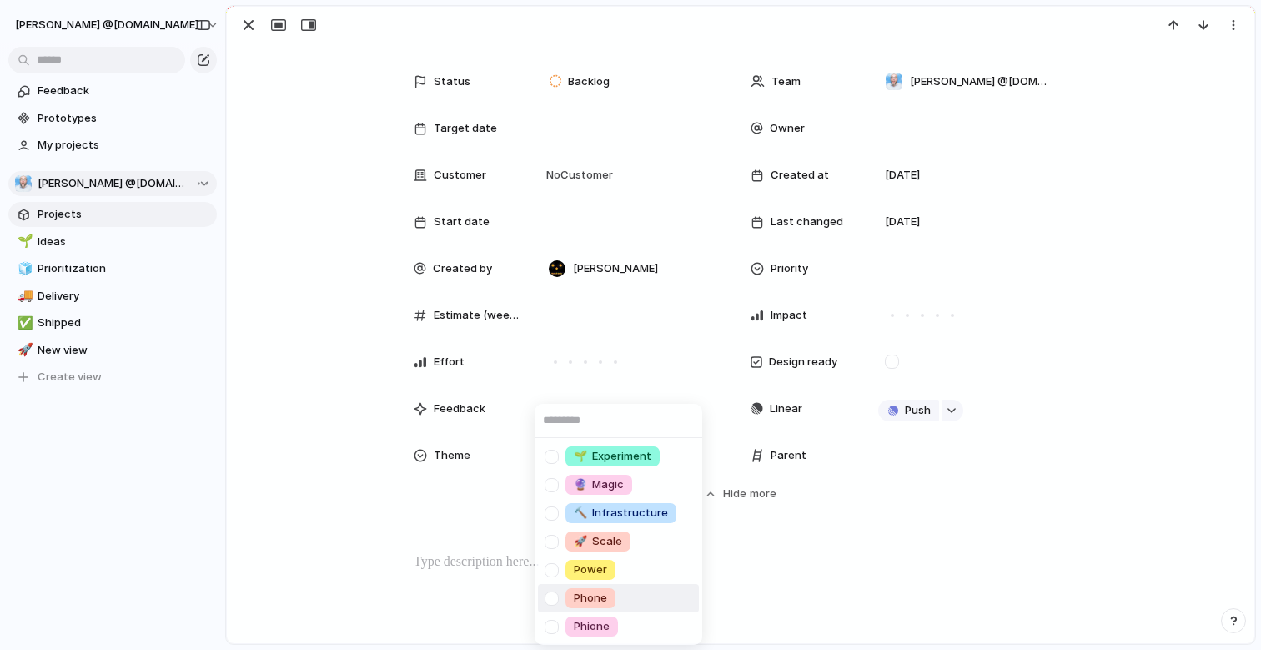
click at [556, 594] on div at bounding box center [551, 598] width 29 height 29
click at [875, 538] on div "🌱 Experiment 🔮 Magic 🔨 Infrastructure 🚀 Scale Power Phone Phione" at bounding box center [630, 325] width 1261 height 650
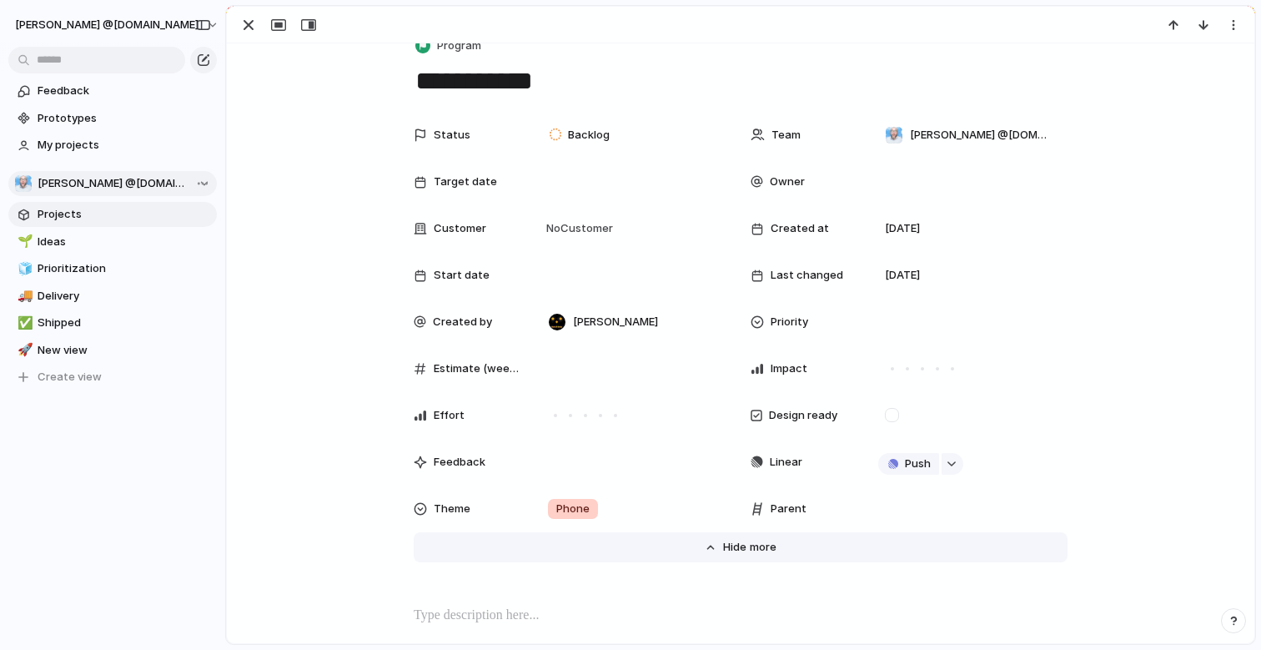
scroll to position [0, 0]
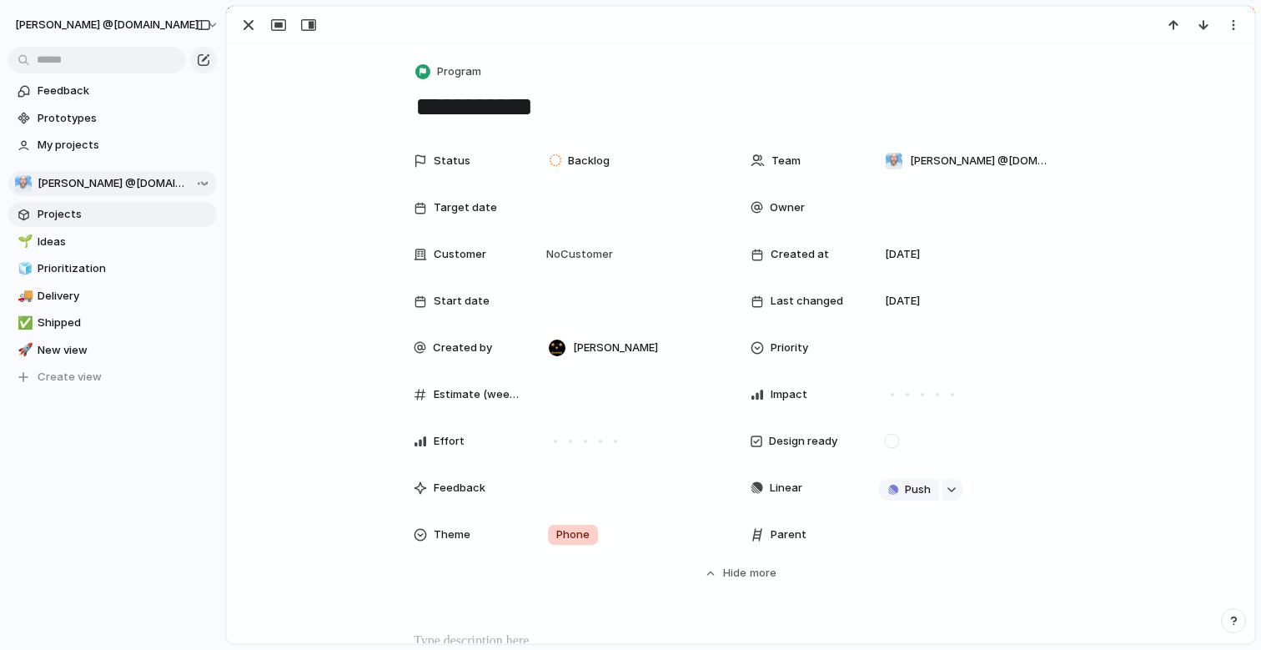
click at [772, 530] on span "Parent" at bounding box center [789, 534] width 36 height 17
click at [751, 536] on div at bounding box center [757, 534] width 13 height 13
click at [777, 535] on span "Parent" at bounding box center [789, 534] width 36 height 17
click at [776, 397] on span "Impact" at bounding box center [789, 394] width 37 height 17
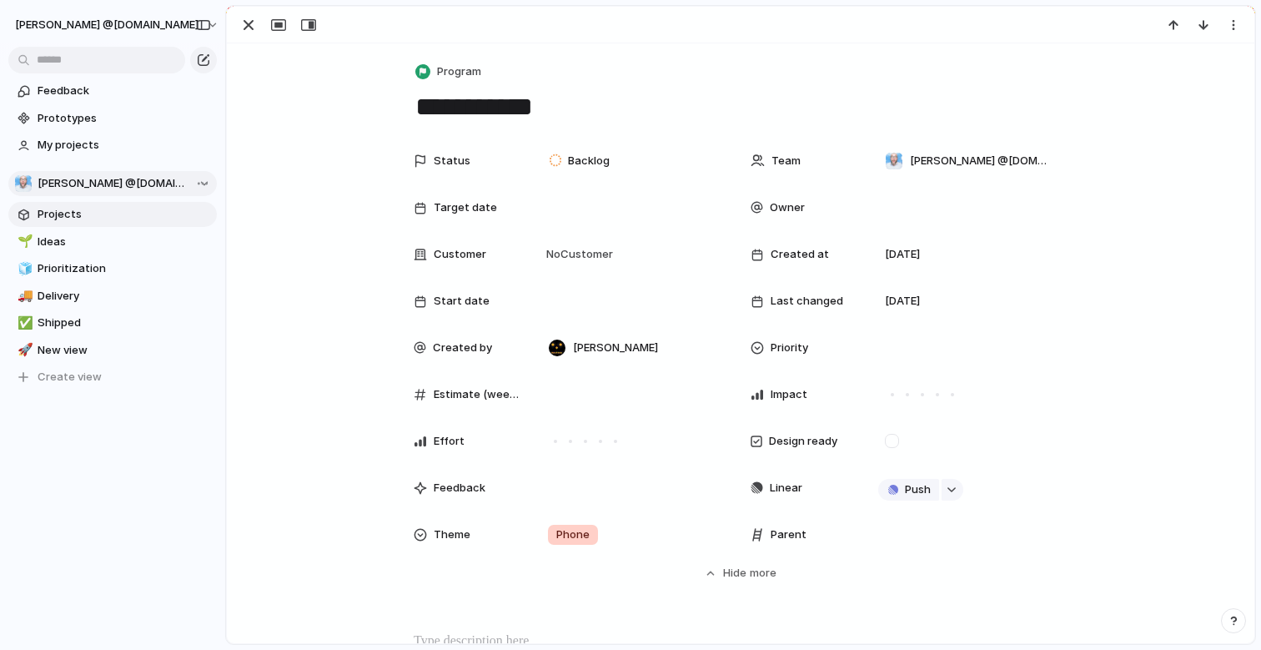
click at [460, 390] on span "Estimate (weeks)" at bounding box center [477, 394] width 87 height 17
click at [751, 349] on div at bounding box center [757, 347] width 13 height 13
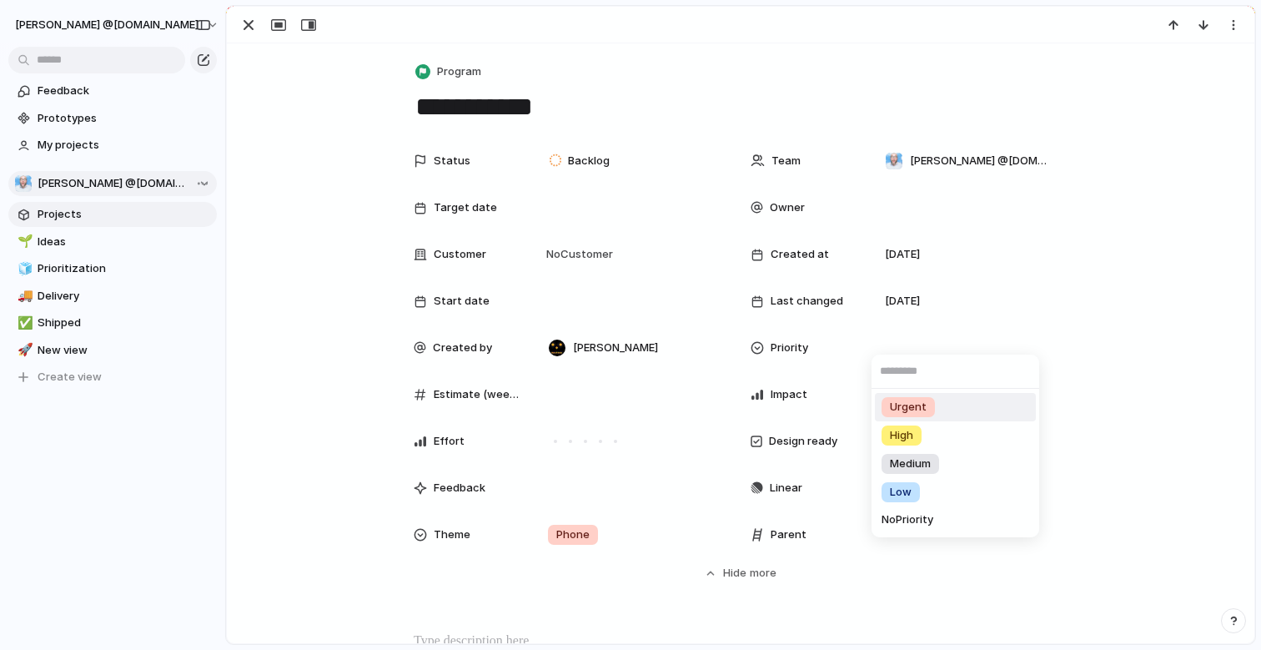
click at [749, 349] on div "Urgent High Medium Low No Priority" at bounding box center [630, 325] width 1261 height 650
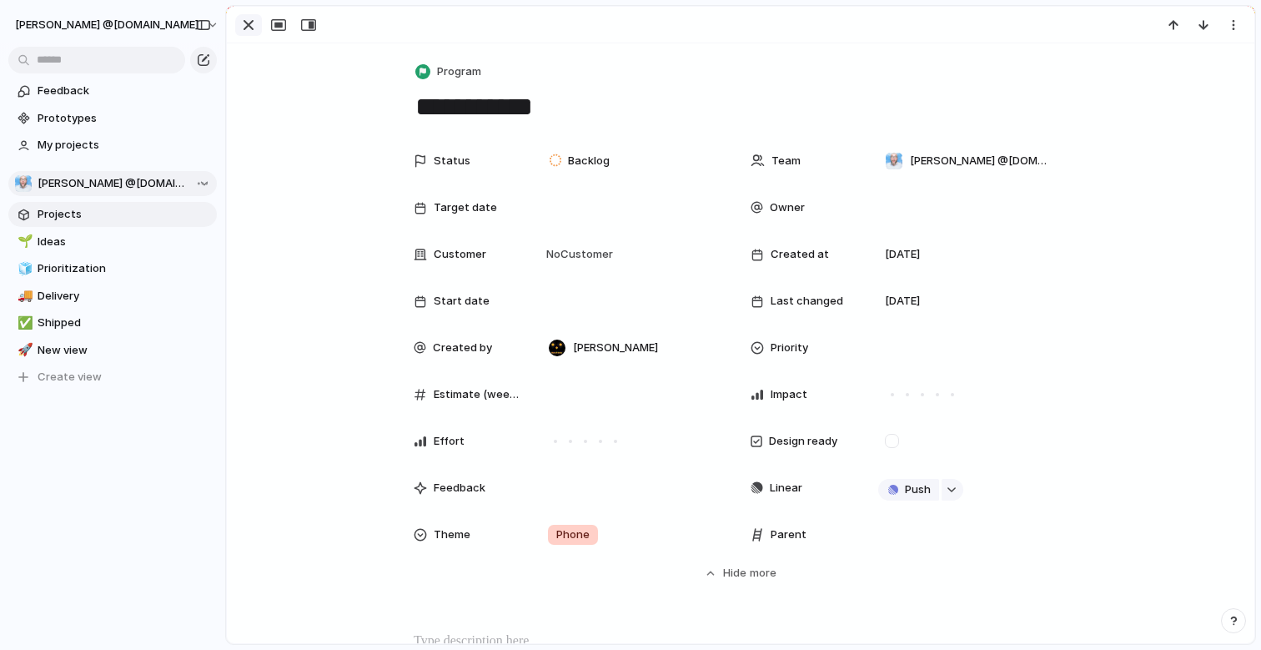
click at [249, 24] on div "button" at bounding box center [249, 25] width 20 height 20
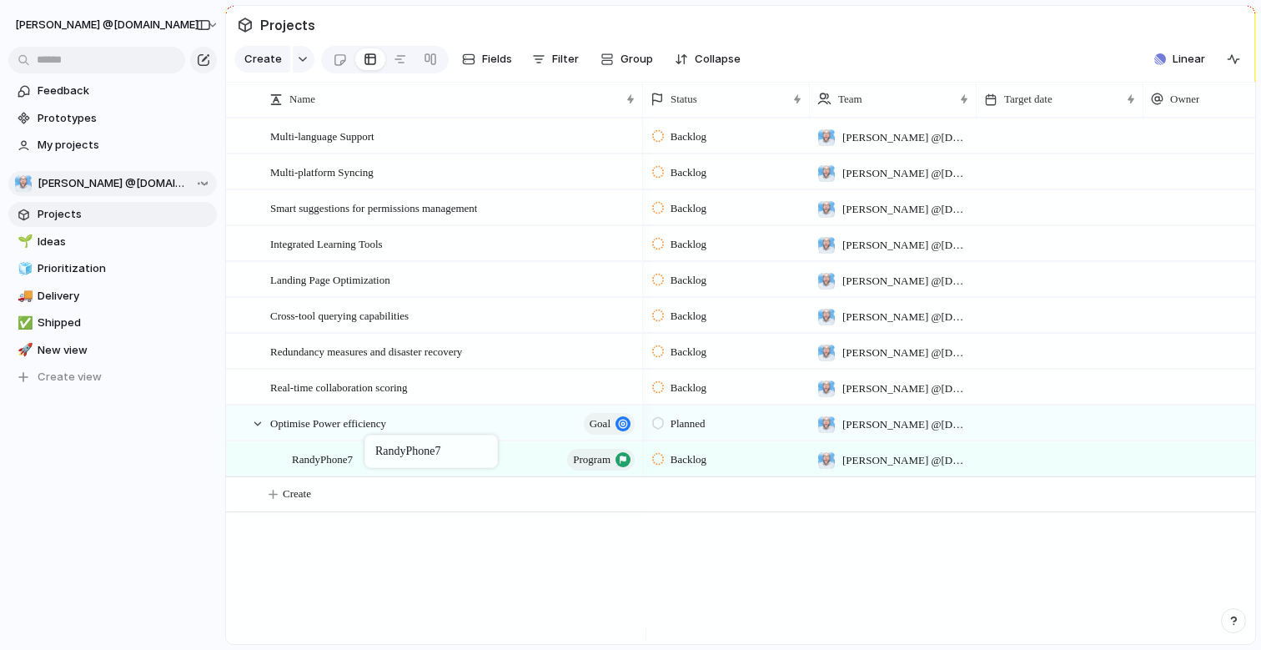
drag, startPoint x: 300, startPoint y: 471, endPoint x: 373, endPoint y: 438, distance: 79.9
drag, startPoint x: 323, startPoint y: 475, endPoint x: 247, endPoint y: 467, distance: 76.3
drag, startPoint x: 299, startPoint y: 473, endPoint x: 294, endPoint y: 485, distance: 12.7
click at [443, 476] on div "RandyPhone7 program" at bounding box center [464, 459] width 345 height 34
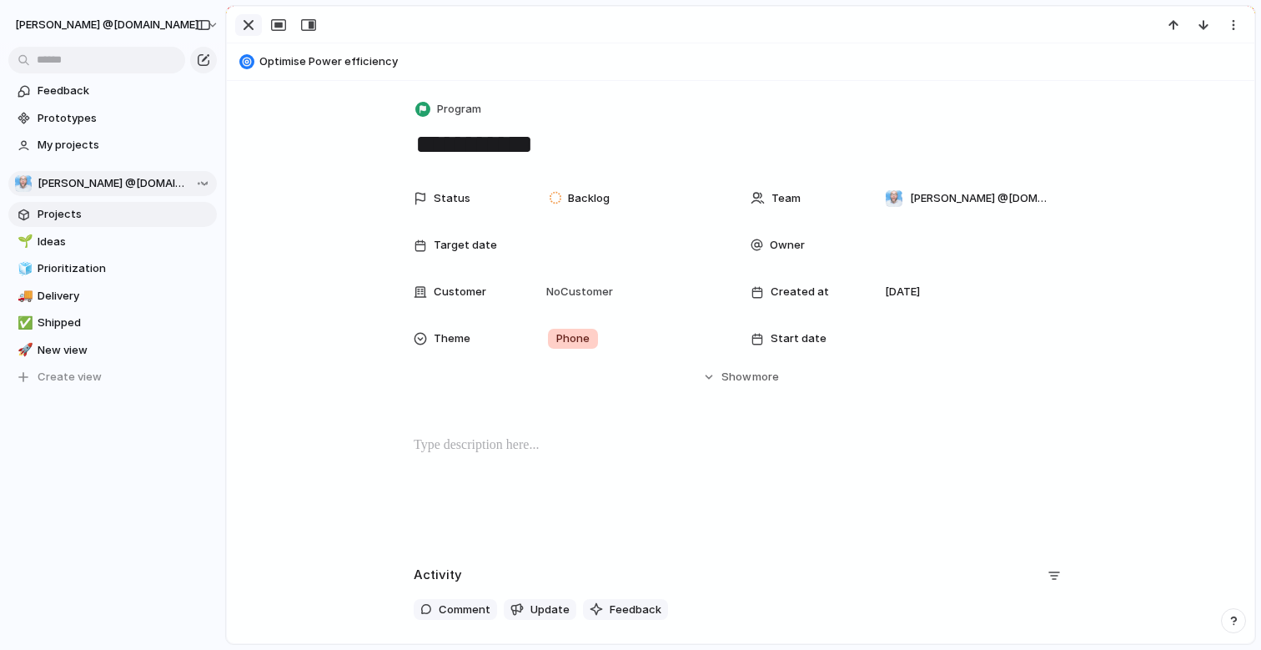
click at [259, 28] on button "button" at bounding box center [248, 25] width 27 height 22
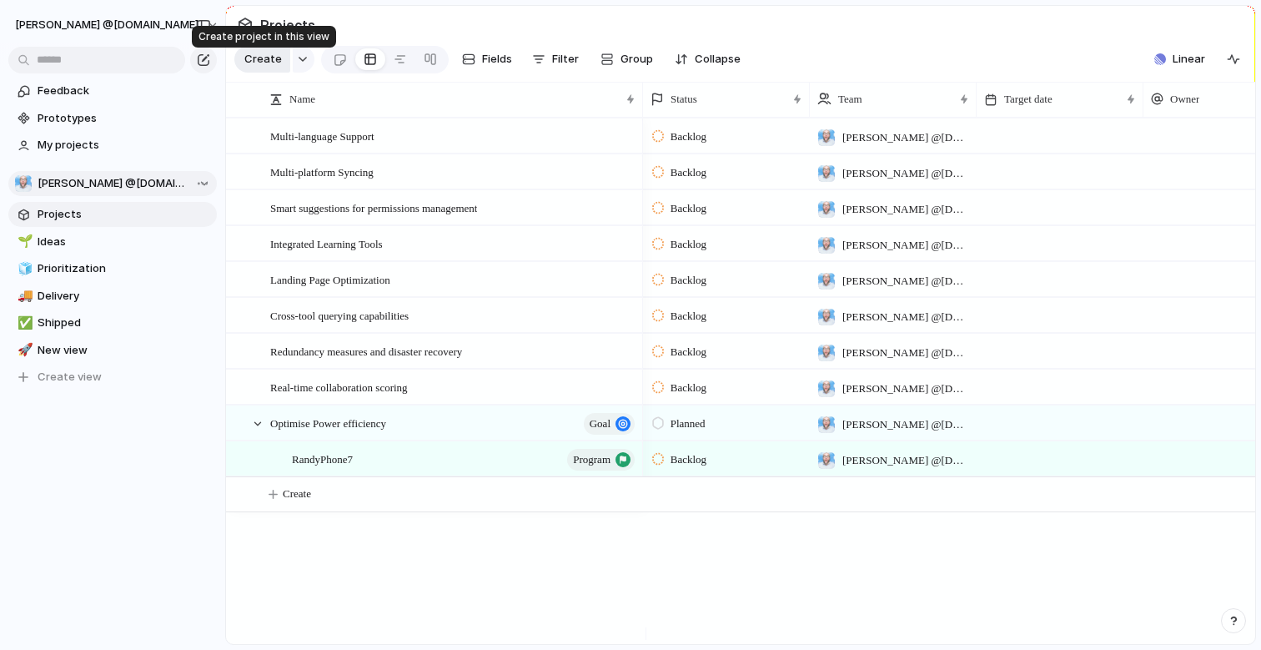
click at [272, 68] on span "Create" at bounding box center [263, 59] width 38 height 17
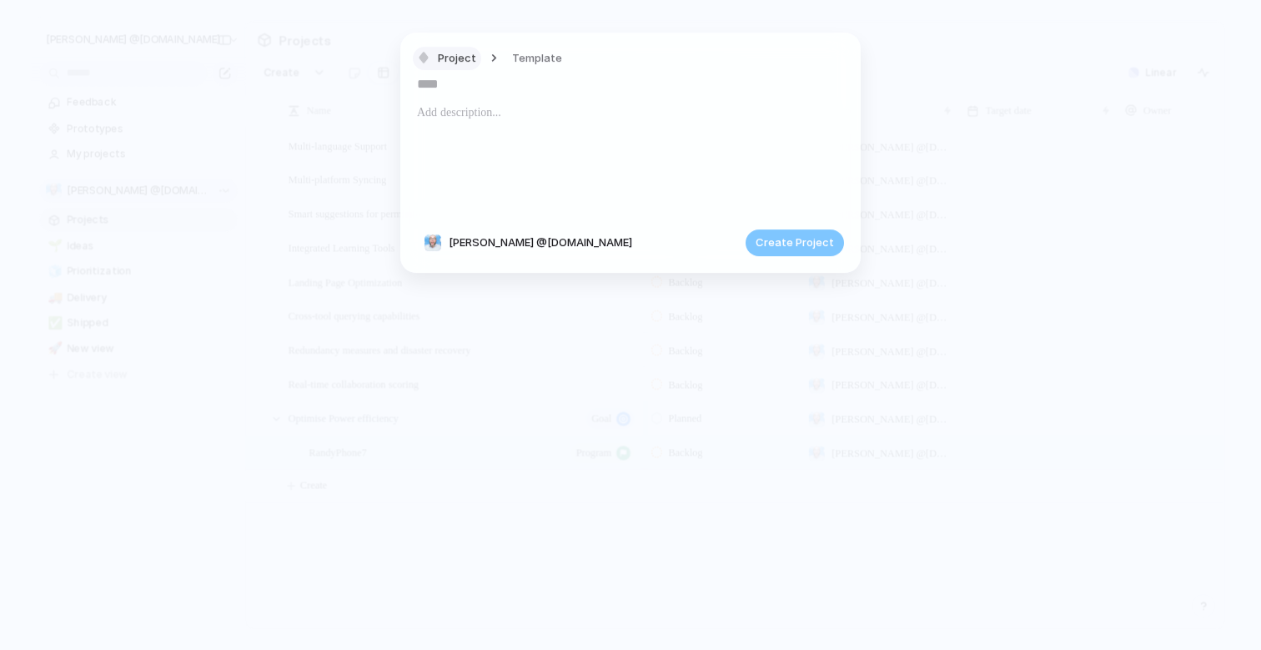
click at [469, 57] on span "Project" at bounding box center [457, 58] width 38 height 17
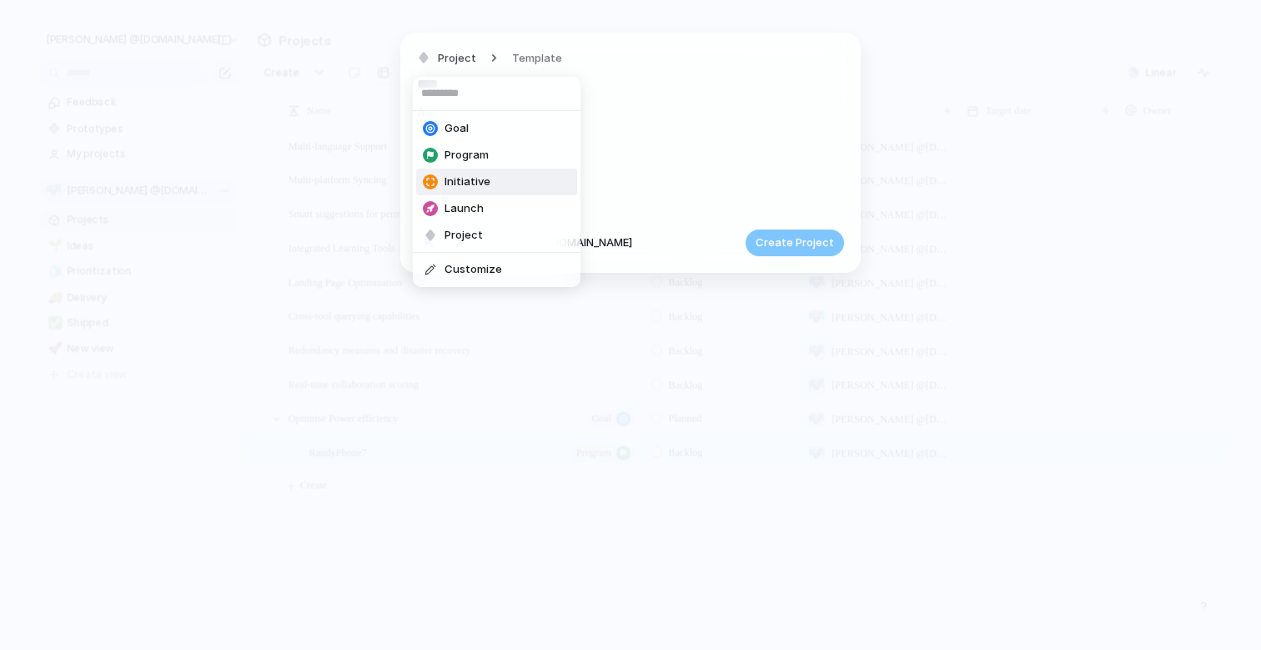
click at [476, 177] on span "Initiative" at bounding box center [468, 182] width 46 height 17
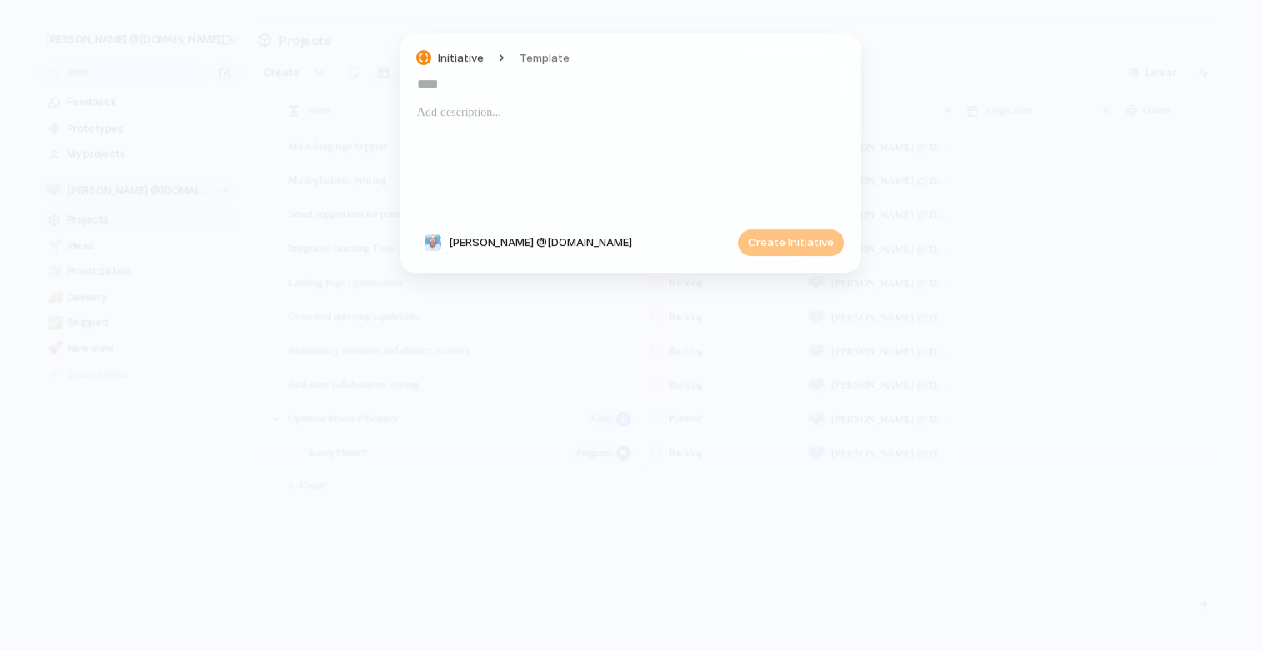
click at [454, 89] on input "text" at bounding box center [630, 84] width 427 height 27
type input "*"
type input "**********"
click at [812, 234] on button "Create Initiative" at bounding box center [791, 242] width 106 height 27
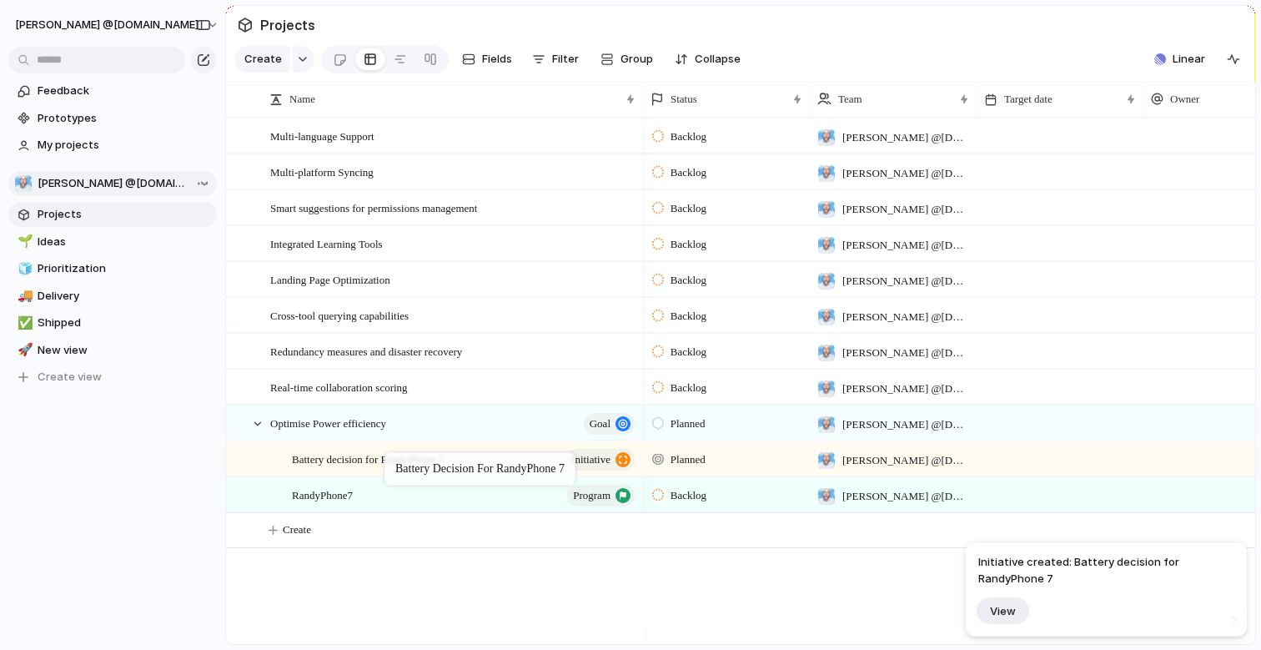
drag, startPoint x: 326, startPoint y: 507, endPoint x: 393, endPoint y: 455, distance: 84.4
click at [444, 468] on span "Battery decision for RandyPhone 7" at bounding box center [368, 458] width 153 height 19
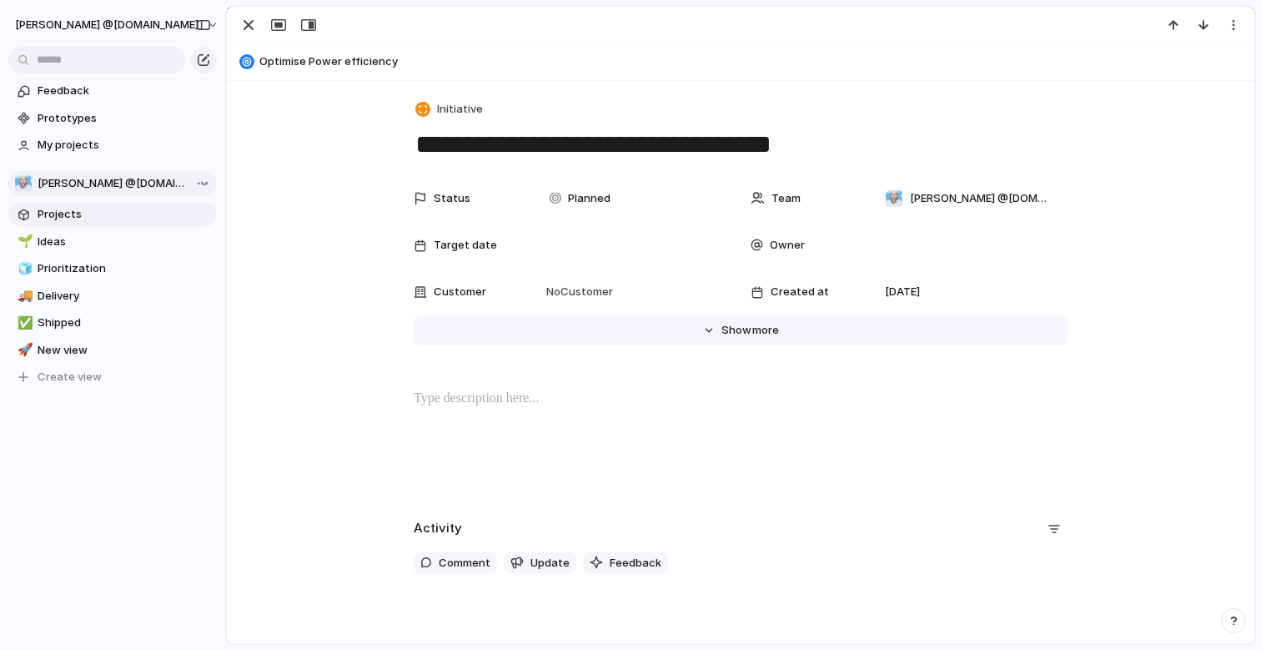
click at [731, 328] on span "Show" at bounding box center [737, 330] width 30 height 17
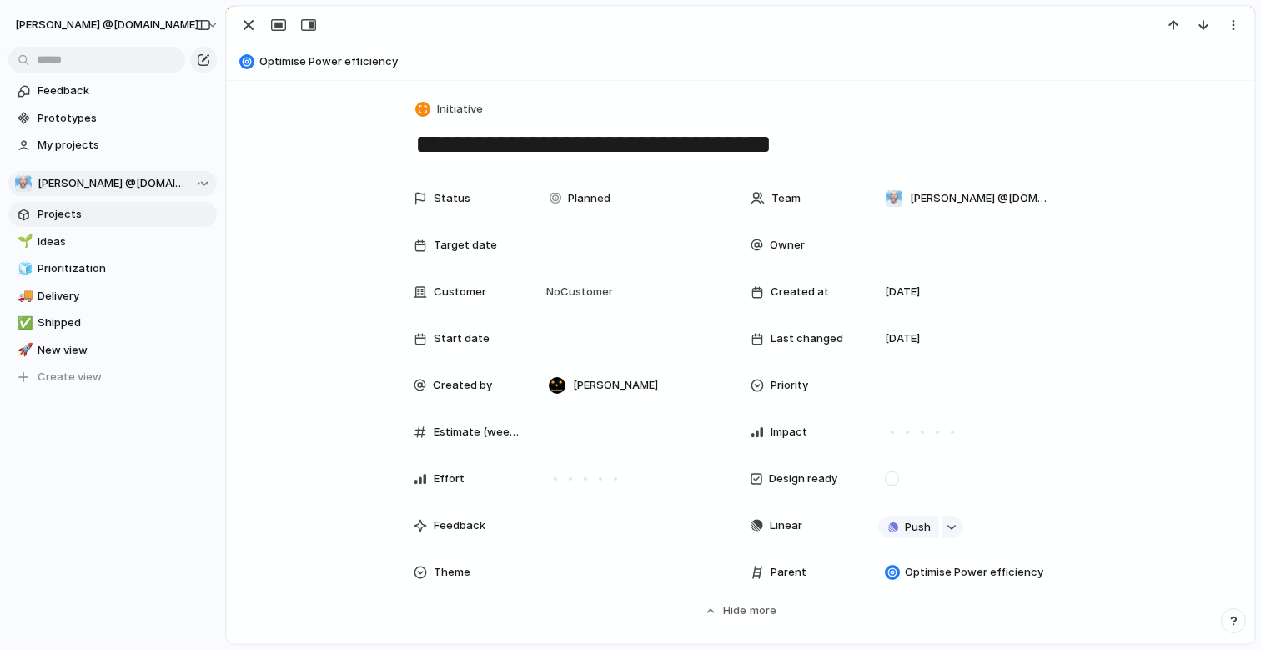
click at [437, 568] on span "Theme" at bounding box center [452, 572] width 37 height 17
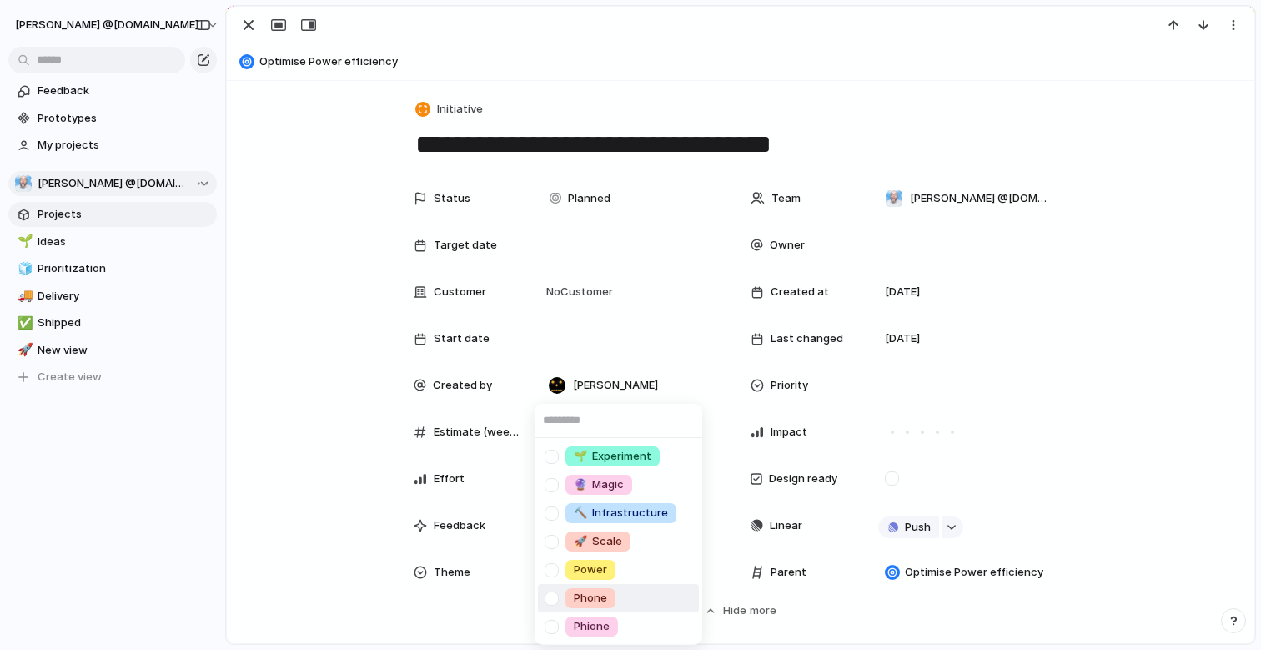
click at [554, 600] on div at bounding box center [551, 598] width 29 height 29
click at [556, 566] on div at bounding box center [551, 570] width 29 height 29
click at [596, 425] on input "text" at bounding box center [619, 420] width 168 height 33
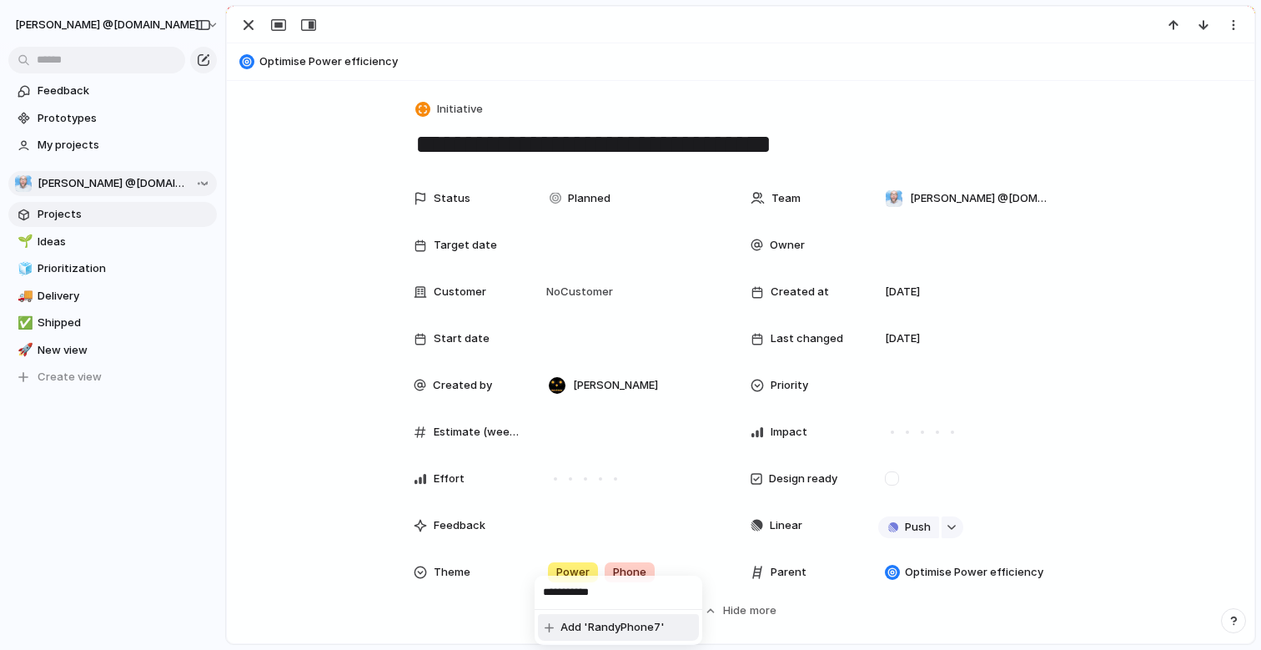
click at [578, 596] on input "**********" at bounding box center [619, 592] width 168 height 33
type input "**********"
click at [595, 626] on span "Add 'RandyPhone7'" at bounding box center [613, 627] width 104 height 17
click at [296, 505] on div "Status Planned Team [PERSON_NAME] @[DOMAIN_NAME] Target date Owner Customer No …" at bounding box center [741, 400] width 988 height 437
click at [241, 19] on div "button" at bounding box center [249, 25] width 20 height 20
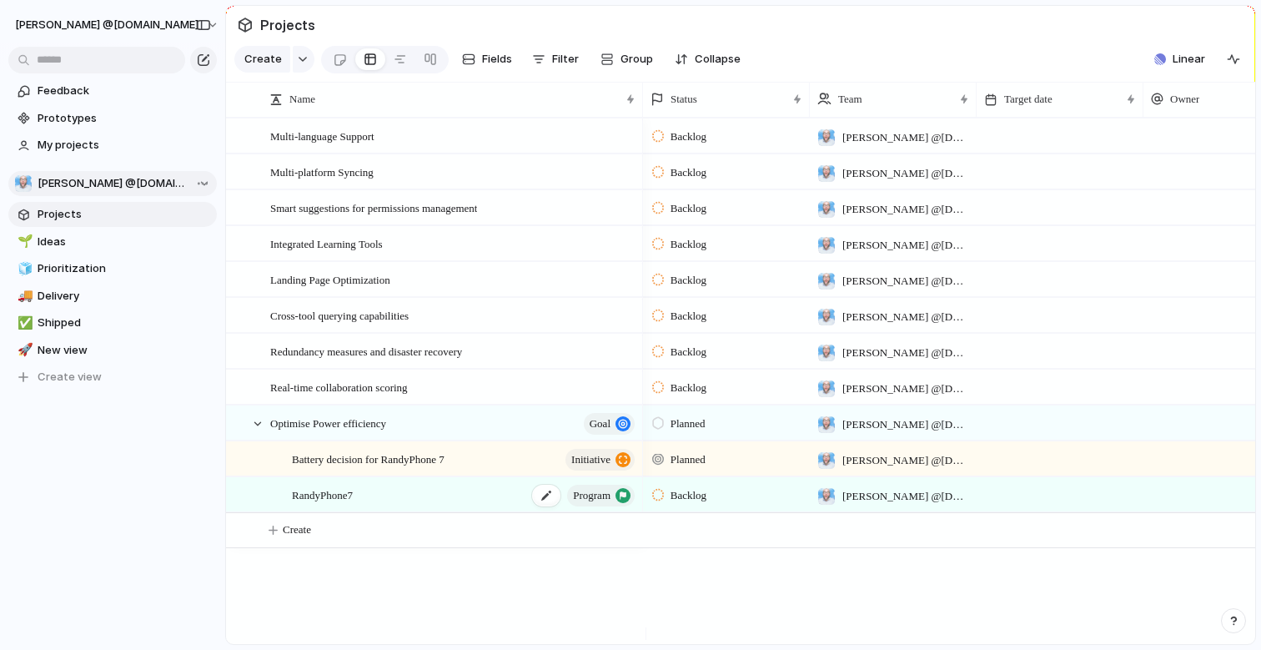
click at [342, 504] on span "RandyPhone7" at bounding box center [322, 494] width 61 height 19
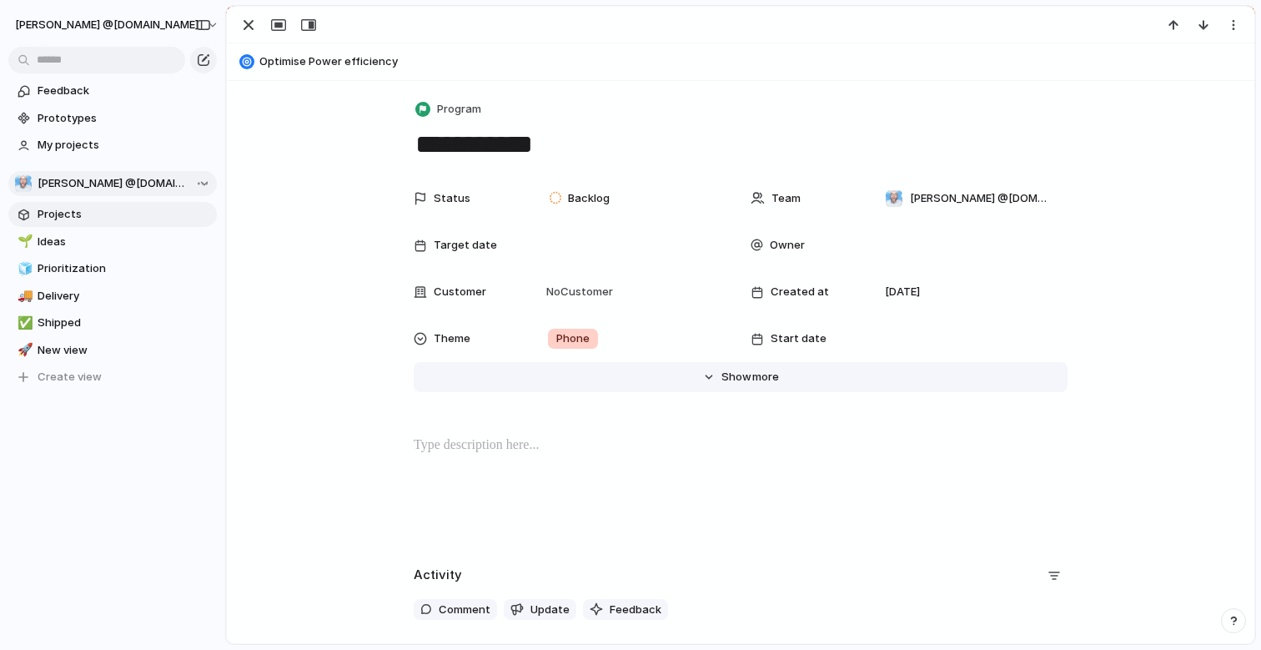
click at [732, 371] on span "Show" at bounding box center [737, 377] width 30 height 17
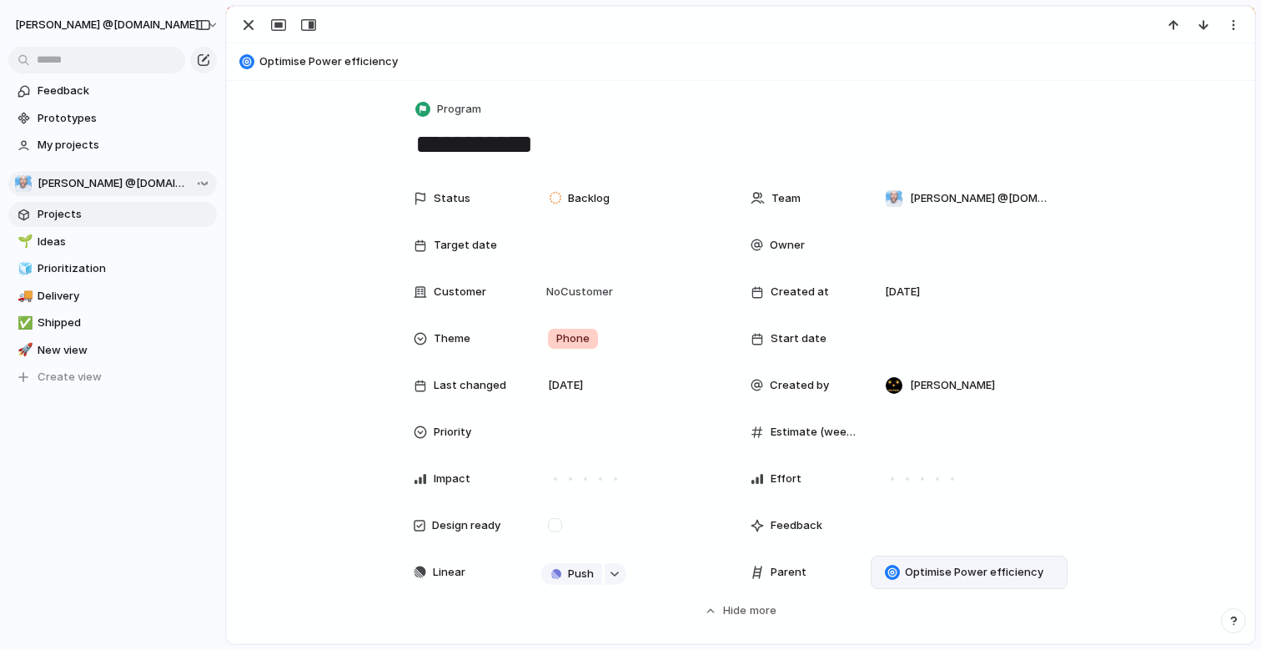
click at [906, 563] on div "Optimise Power efficiency" at bounding box center [969, 572] width 182 height 18
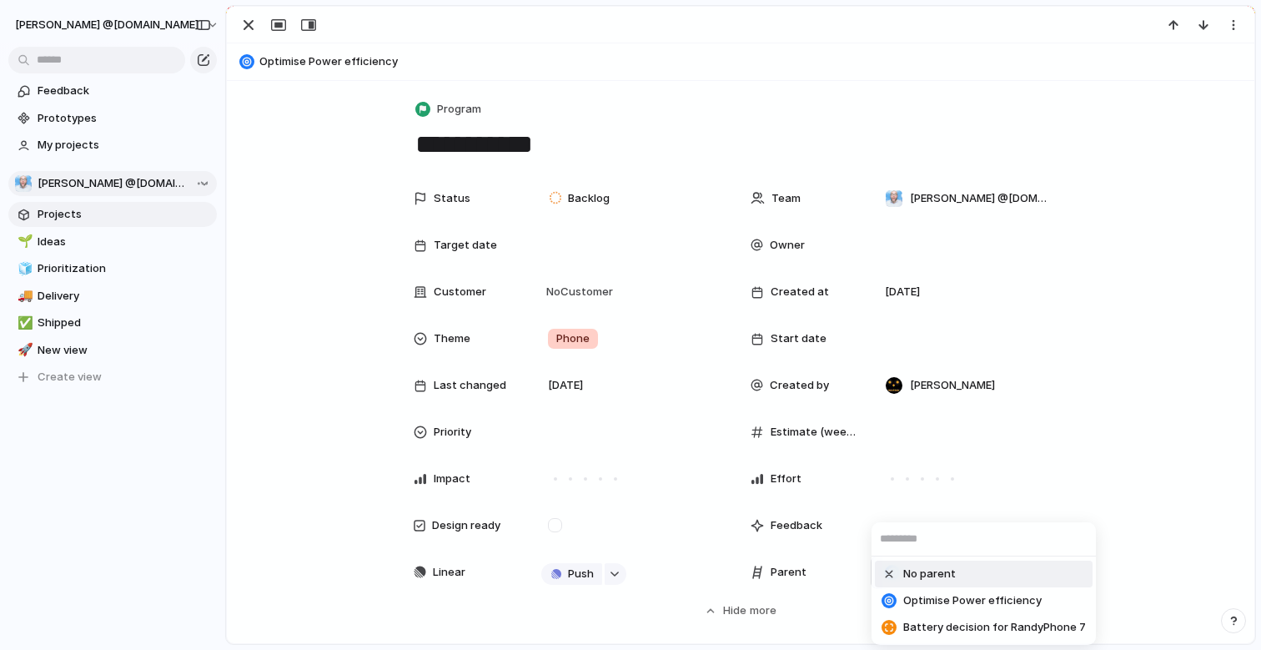
click at [892, 570] on div at bounding box center [889, 573] width 15 height 15
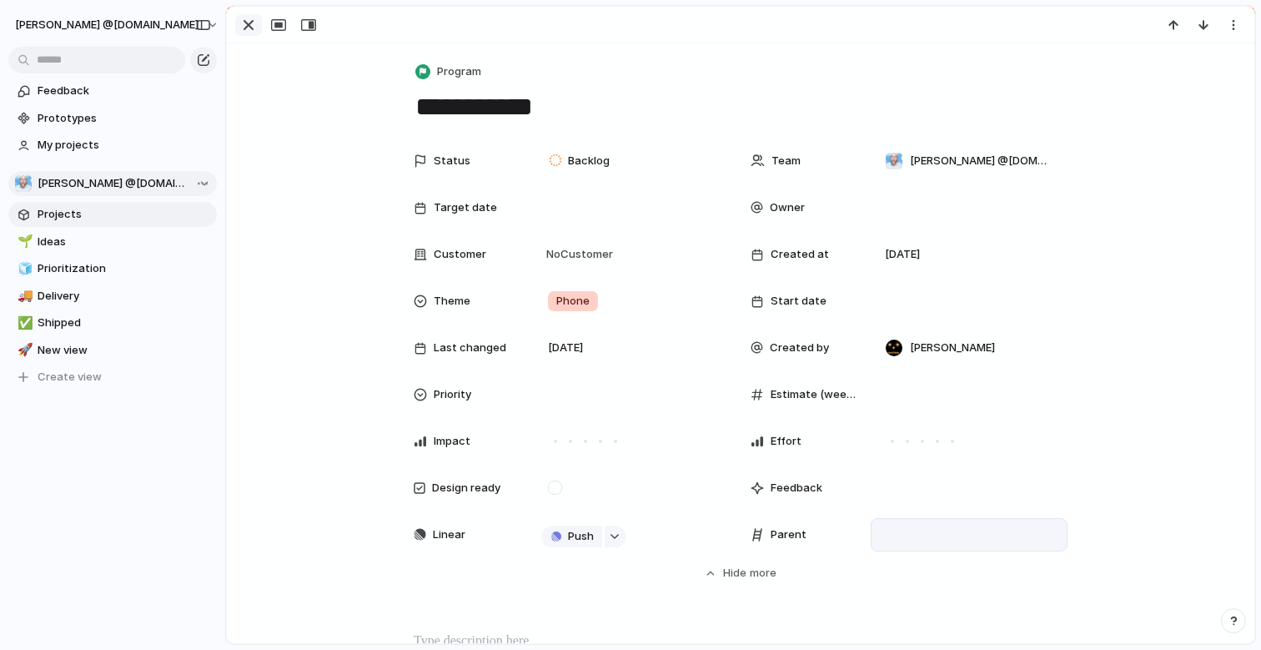
click at [249, 22] on div "button" at bounding box center [249, 25] width 20 height 20
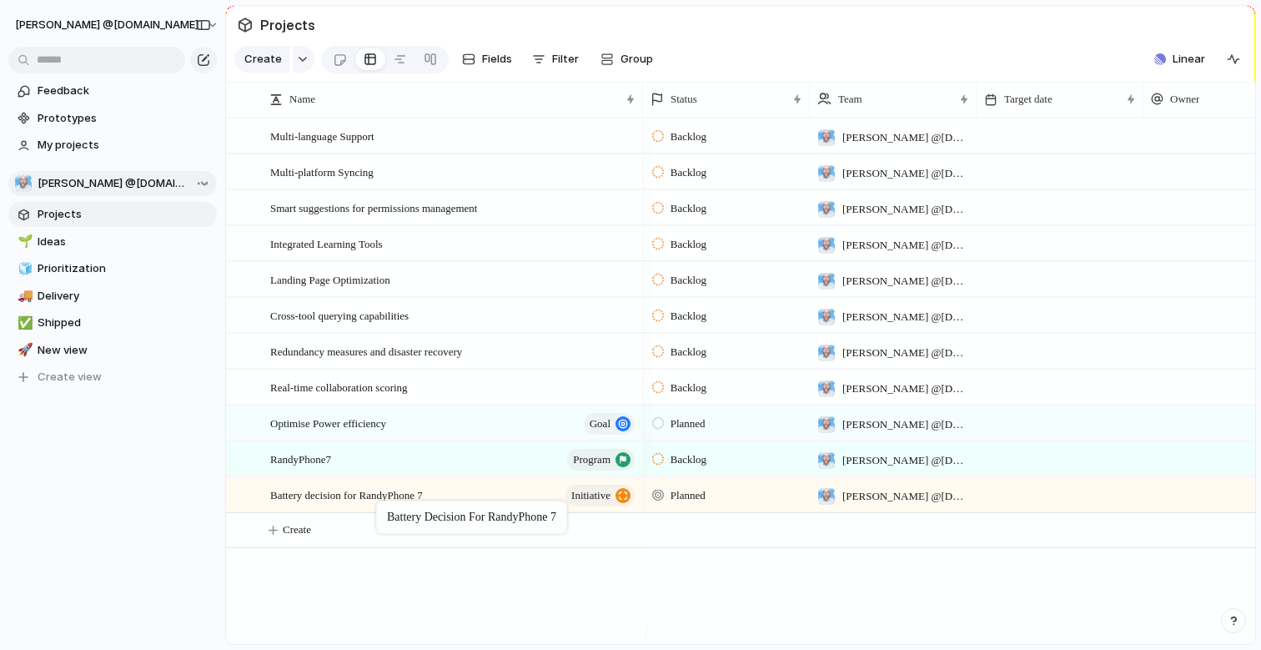
drag, startPoint x: 342, startPoint y: 476, endPoint x: 385, endPoint y: 504, distance: 50.7
drag, startPoint x: 296, startPoint y: 510, endPoint x: 318, endPoint y: 485, distance: 33.7
click at [465, 476] on div "RandyPhone7 program" at bounding box center [453, 459] width 367 height 34
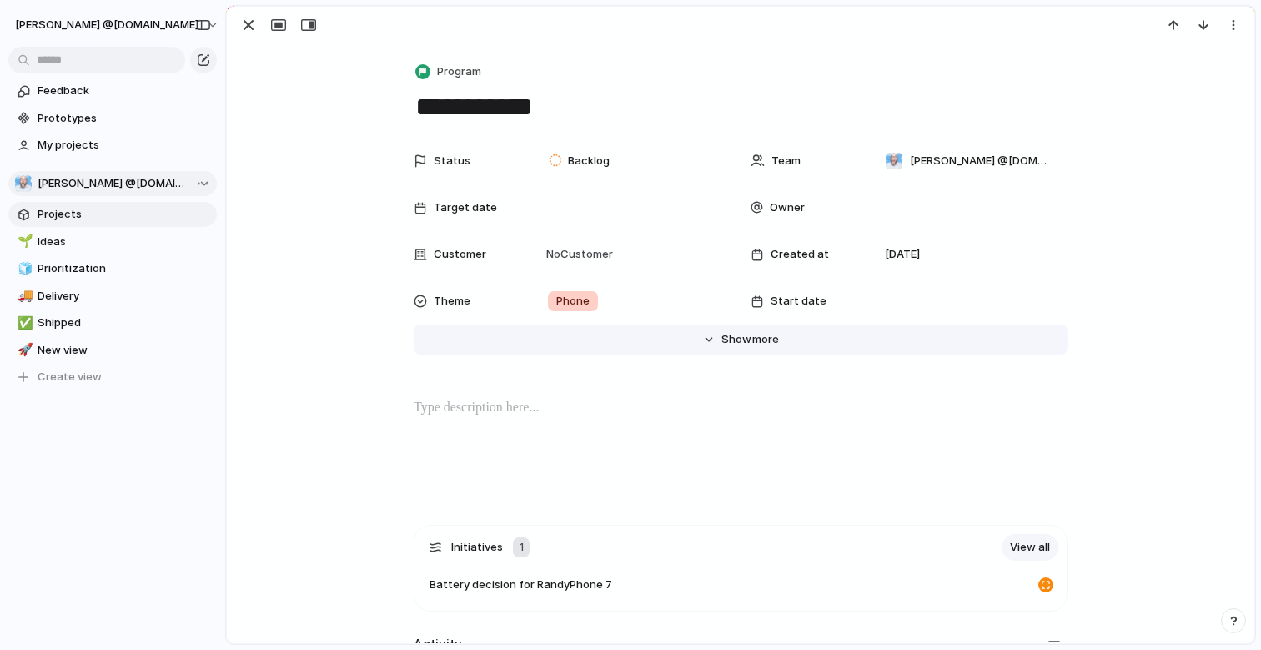
click at [729, 347] on span "Show" at bounding box center [737, 339] width 30 height 17
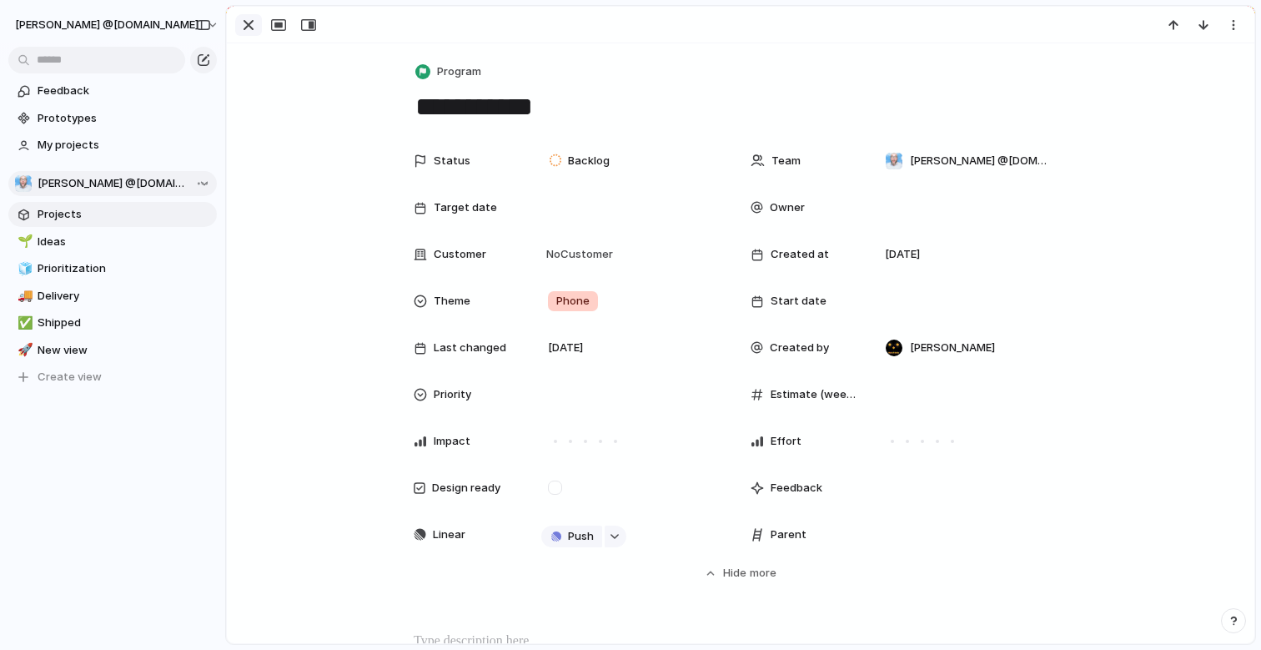
click at [253, 23] on div "button" at bounding box center [249, 25] width 20 height 20
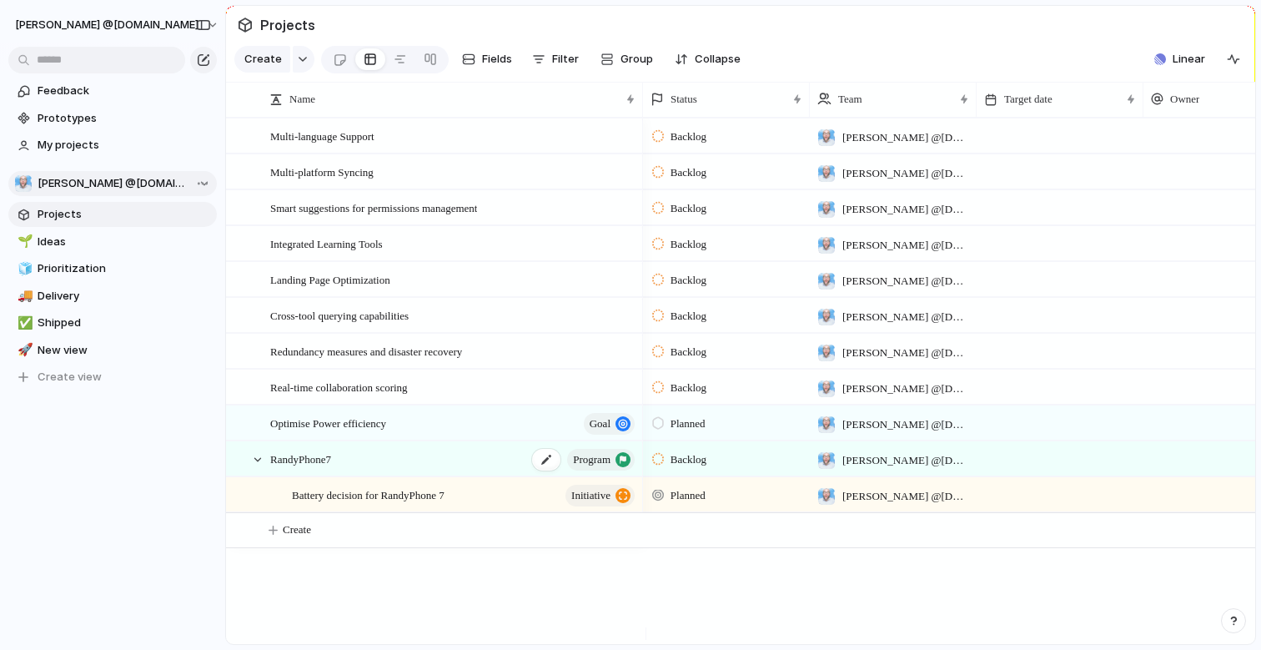
click at [490, 476] on div "RandyPhone7 program" at bounding box center [453, 459] width 367 height 34
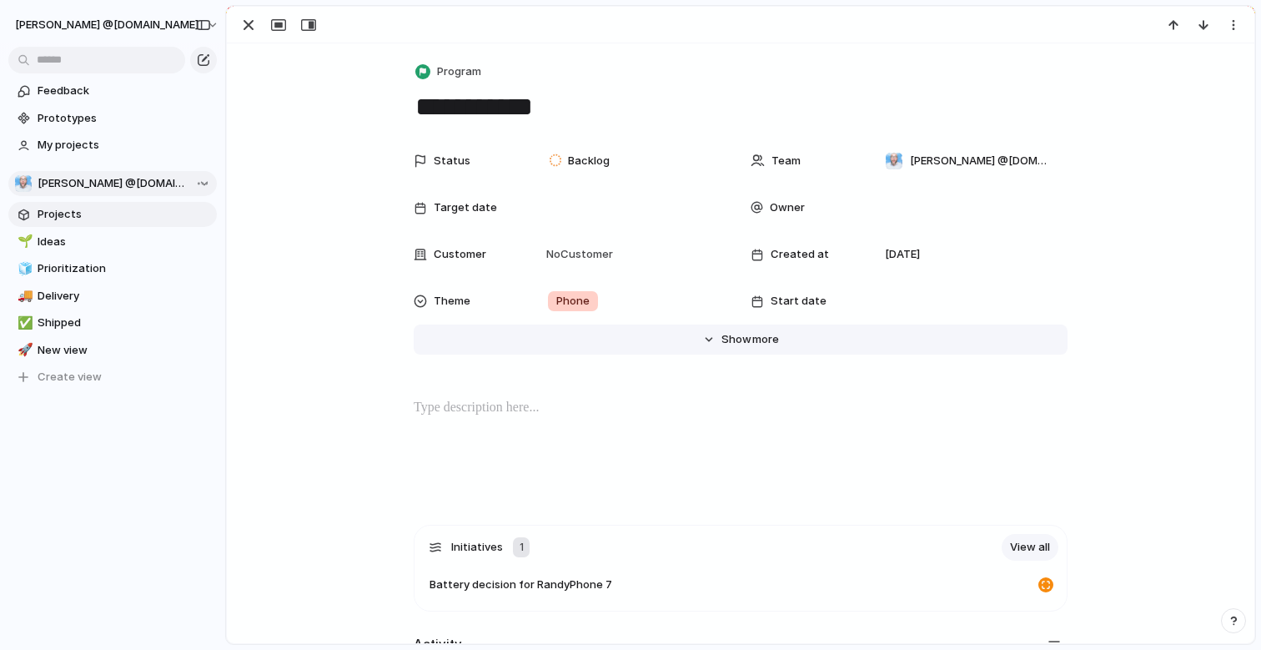
click at [766, 343] on span "more" at bounding box center [765, 339] width 27 height 17
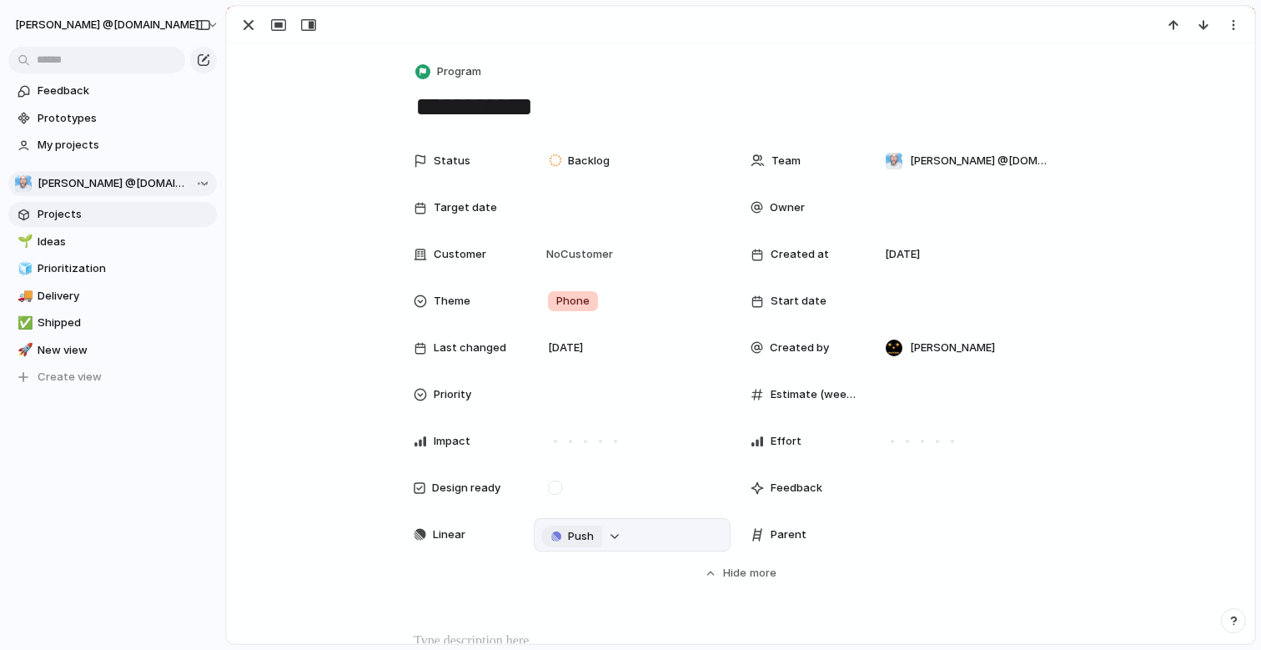
click at [568, 540] on span "Push" at bounding box center [581, 536] width 26 height 17
click at [568, 571] on li "Project" at bounding box center [568, 568] width 95 height 27
click at [252, 29] on div "button" at bounding box center [249, 25] width 20 height 20
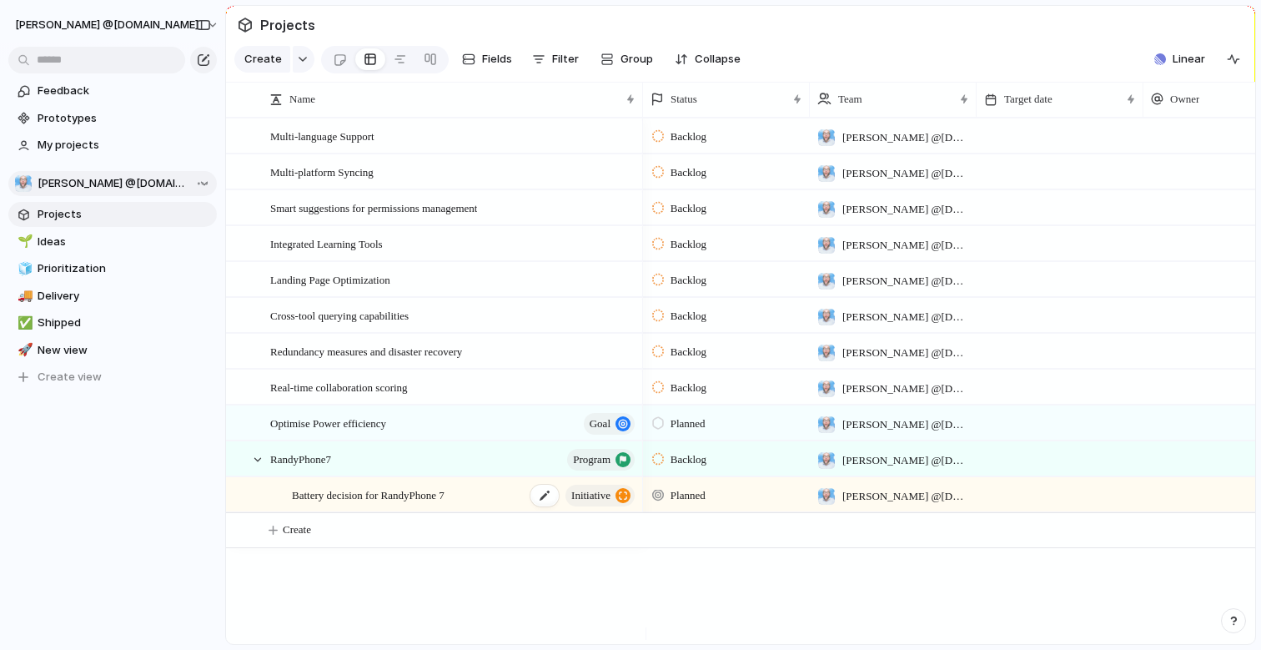
click at [421, 512] on div "Battery decision for RandyPhone 7 initiative" at bounding box center [464, 495] width 345 height 34
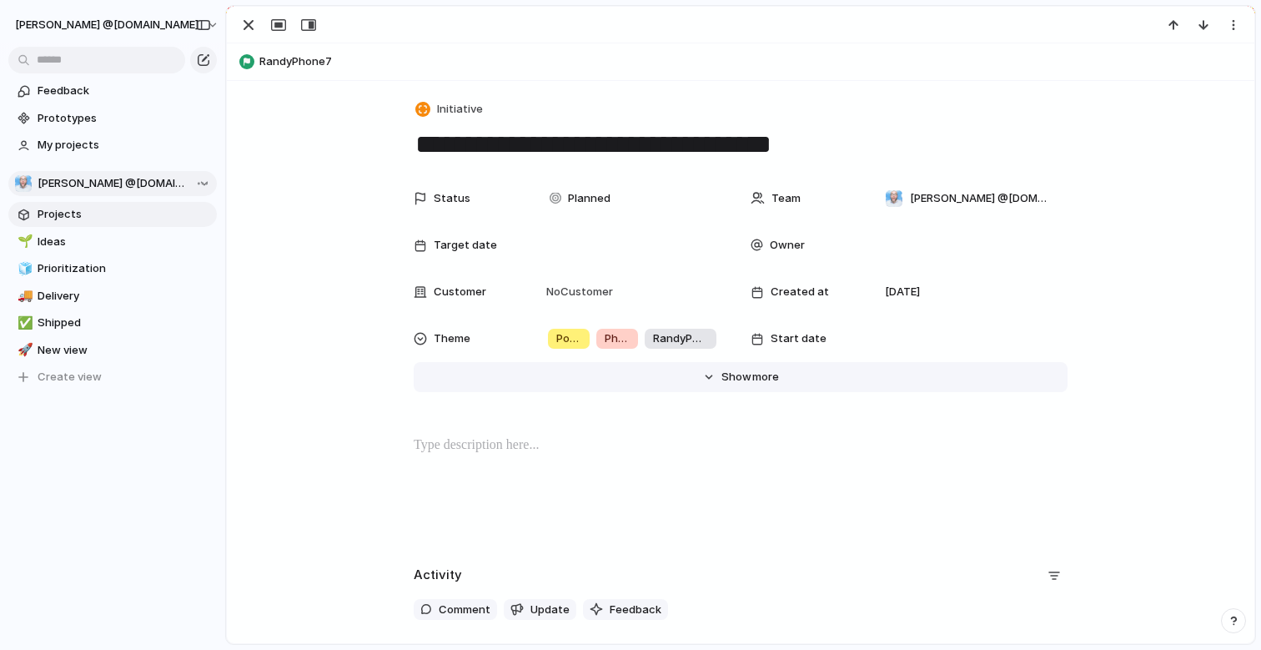
click at [735, 381] on span "Show" at bounding box center [737, 377] width 30 height 17
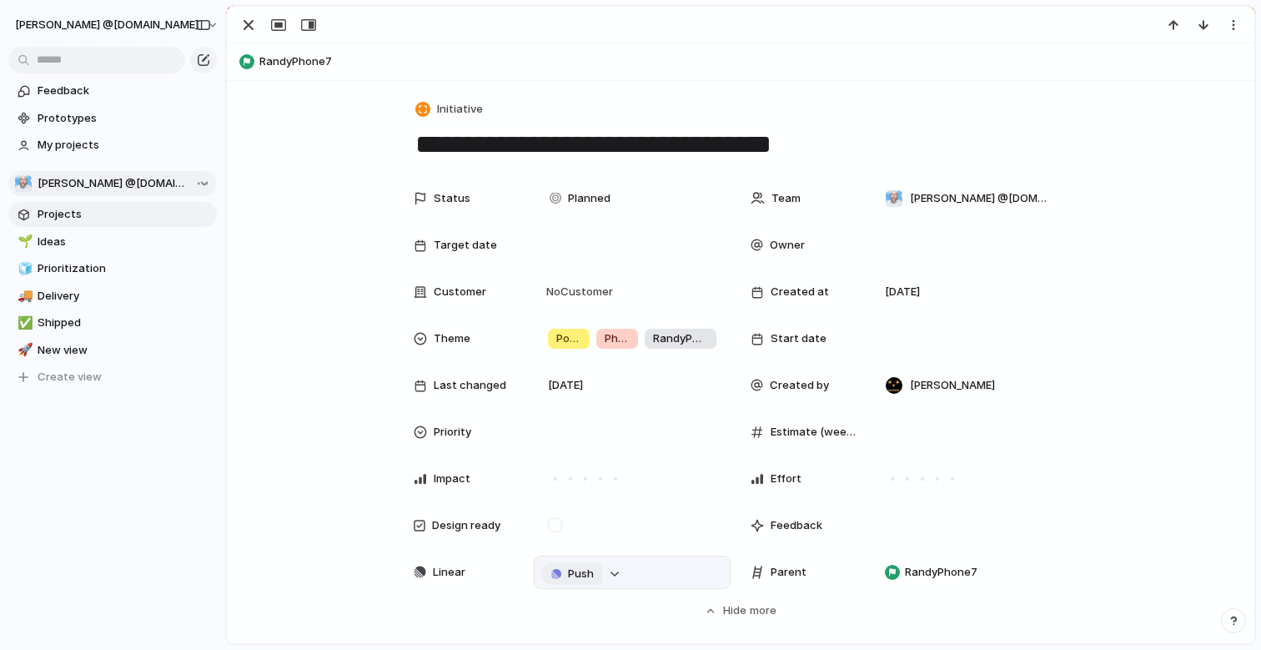
click at [571, 565] on button "Push" at bounding box center [571, 574] width 61 height 22
click at [54, 346] on span "New view" at bounding box center [125, 350] width 174 height 17
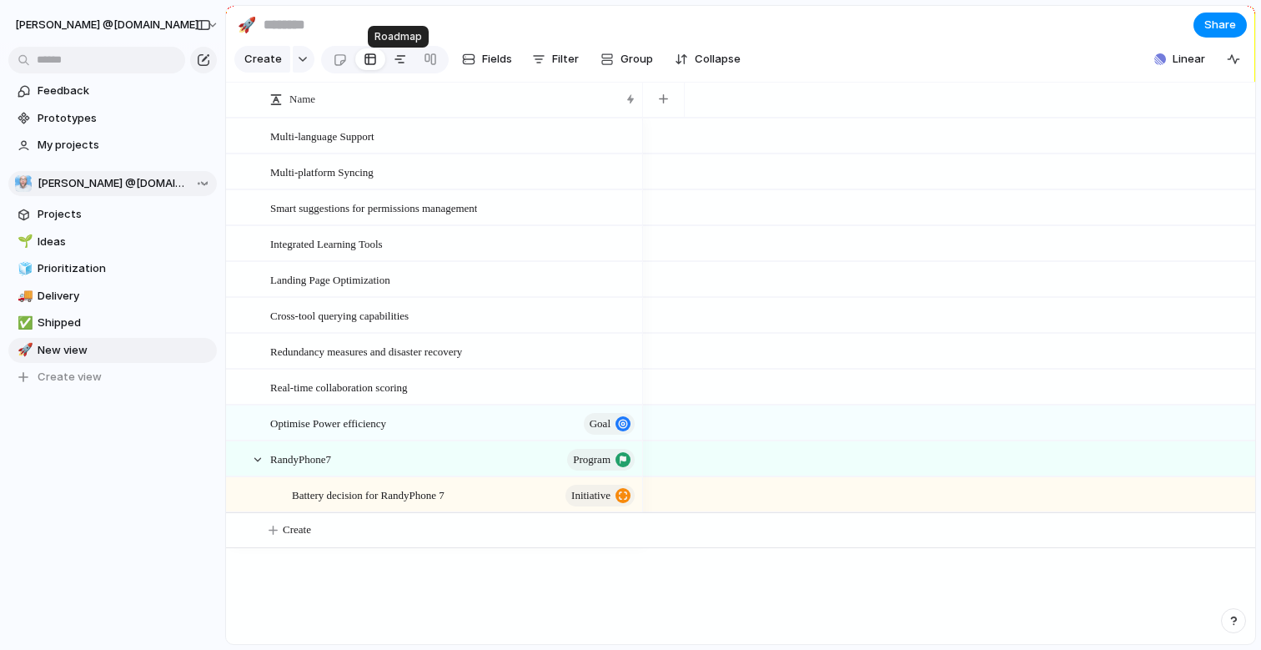
click at [395, 60] on div at bounding box center [400, 59] width 13 height 27
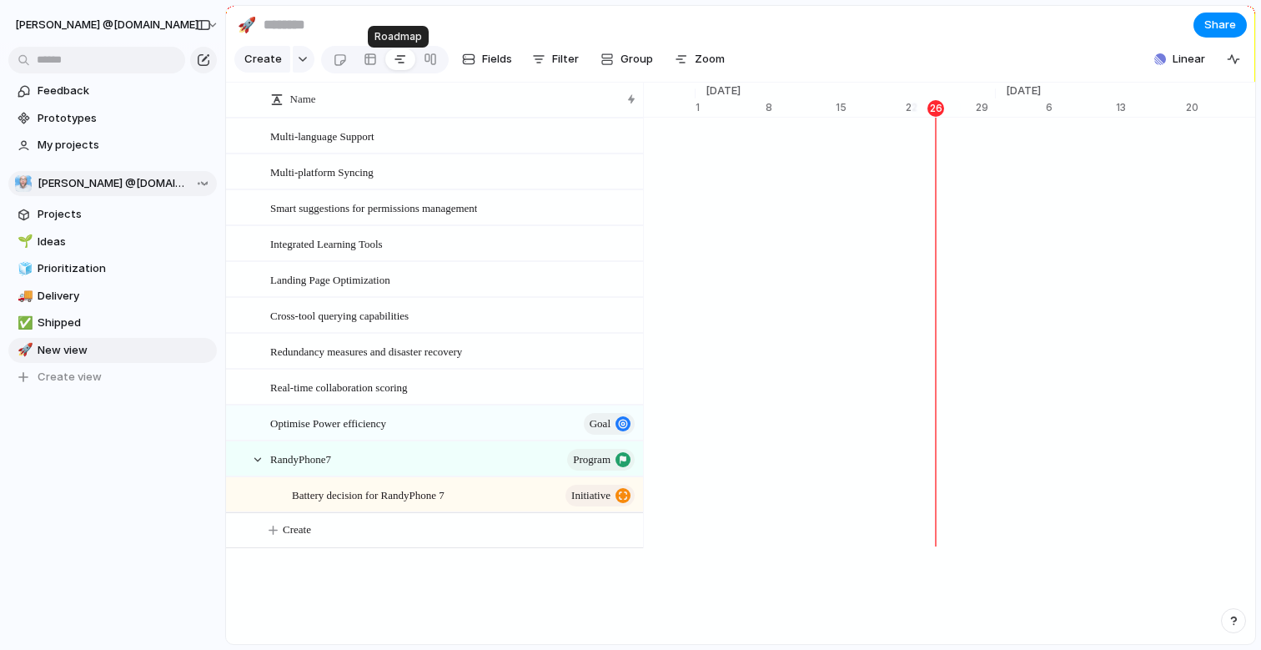
scroll to position [0, 10919]
drag, startPoint x: 418, startPoint y: 515, endPoint x: 528, endPoint y: 511, distance: 110.2
click at [421, 504] on span "Battery decision for RandyPhone 7" at bounding box center [368, 494] width 153 height 19
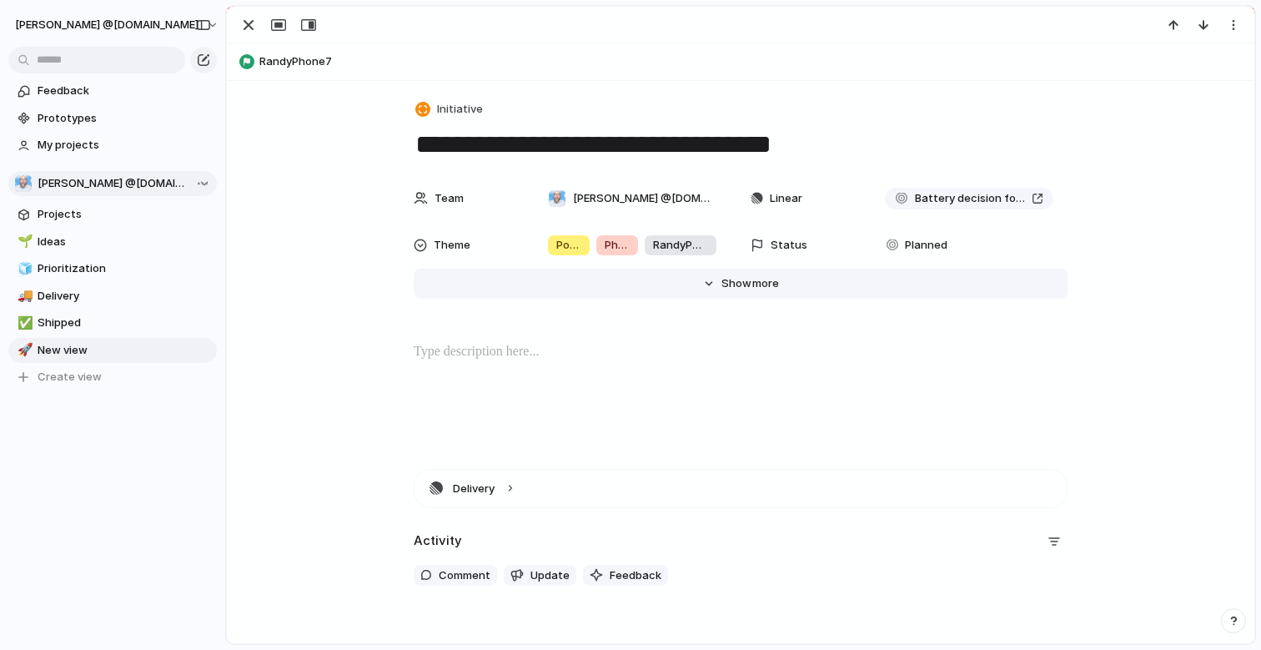
click at [754, 290] on span "more" at bounding box center [765, 283] width 27 height 17
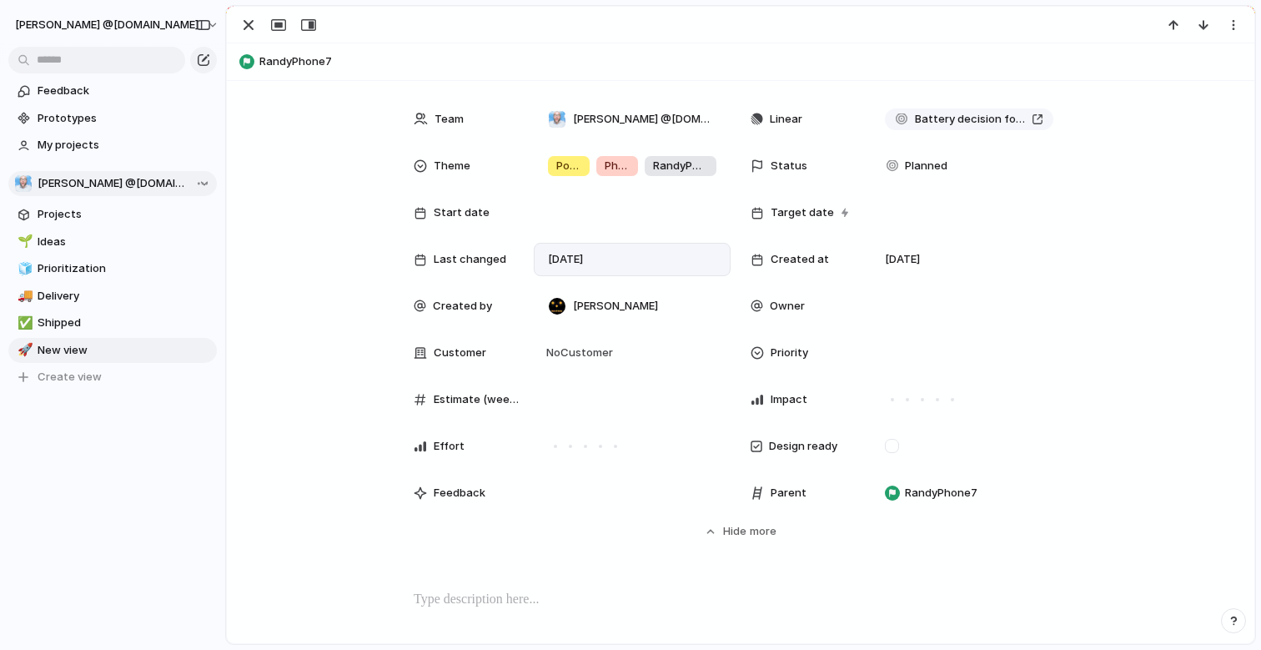
scroll to position [167, 0]
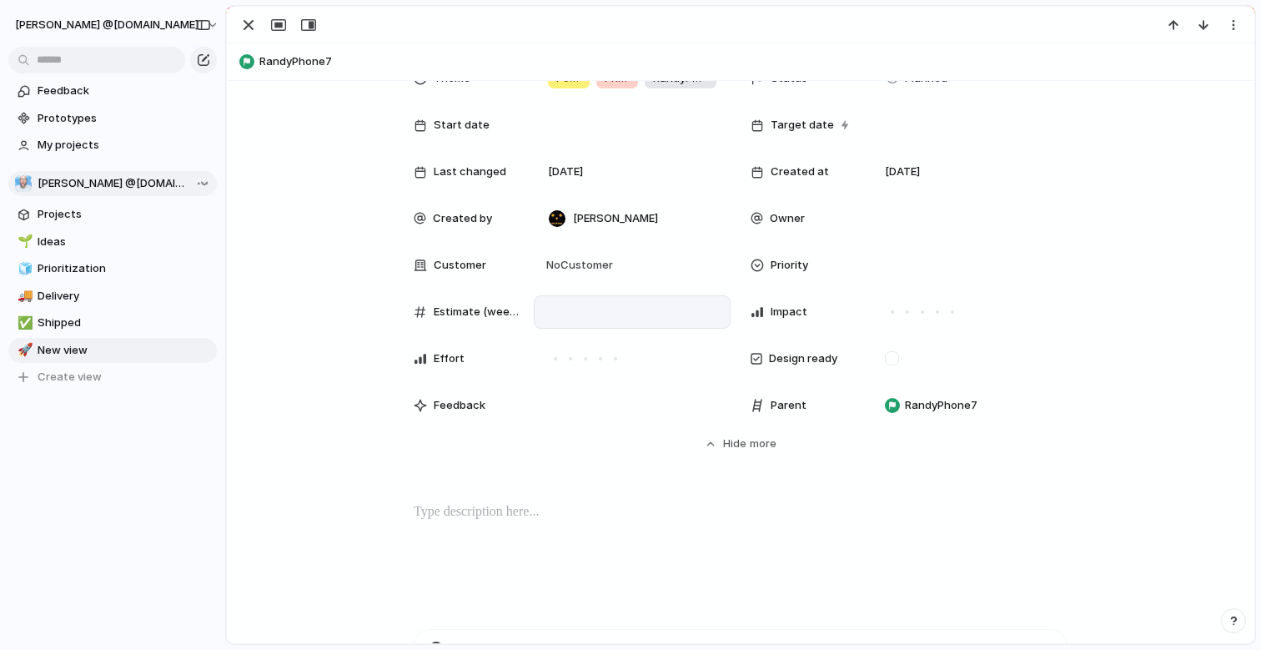
click at [541, 317] on div at bounding box center [632, 312] width 182 height 18
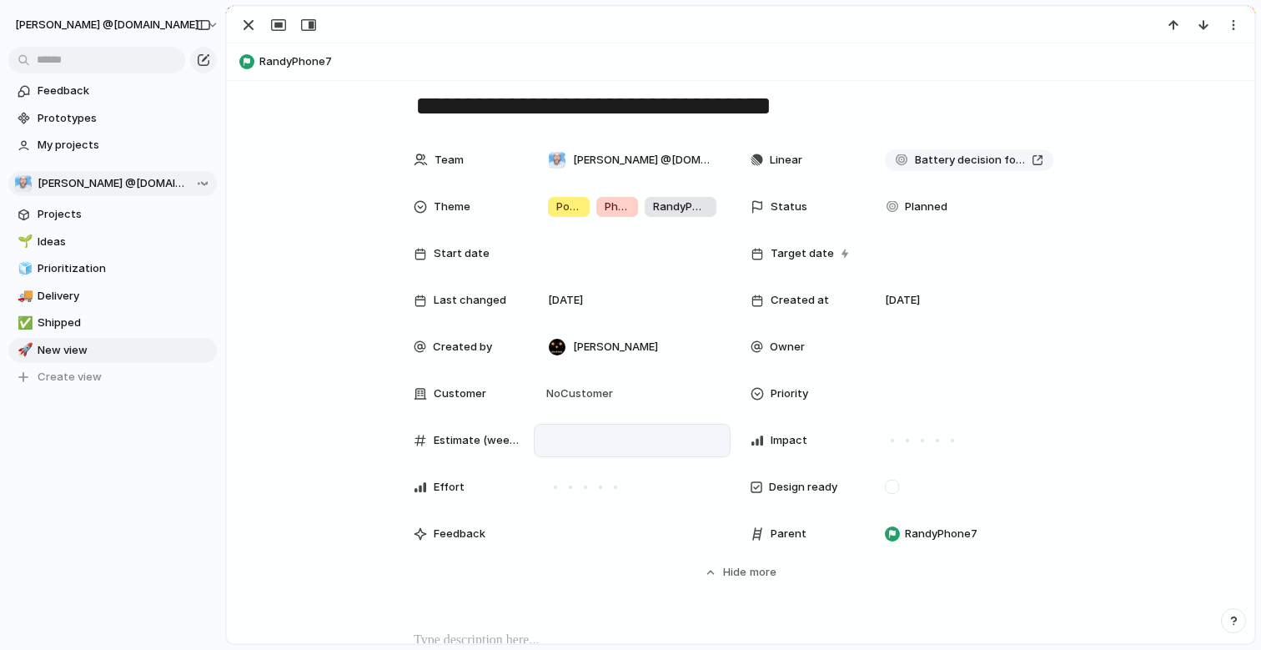
scroll to position [0, 0]
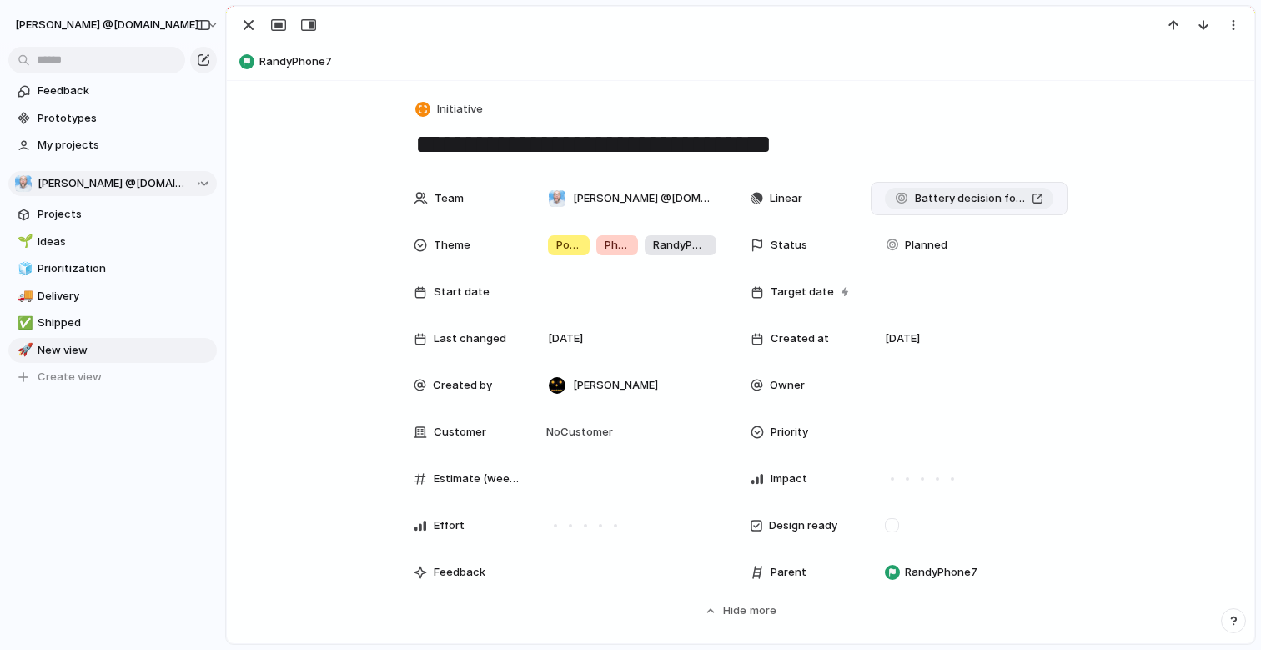
click at [1032, 201] on div "Battery decision for RandyPhone 7" at bounding box center [969, 198] width 148 height 17
click at [238, 16] on button "button" at bounding box center [248, 25] width 27 height 22
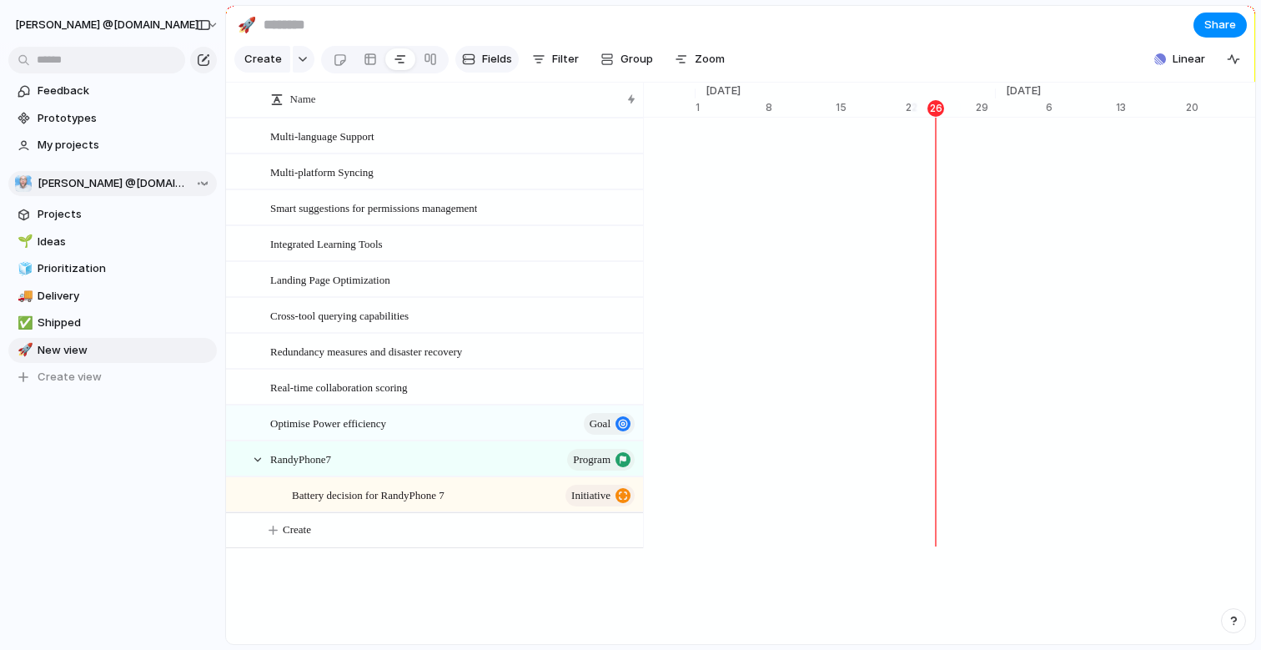
click at [482, 63] on span "Fields" at bounding box center [497, 59] width 30 height 17
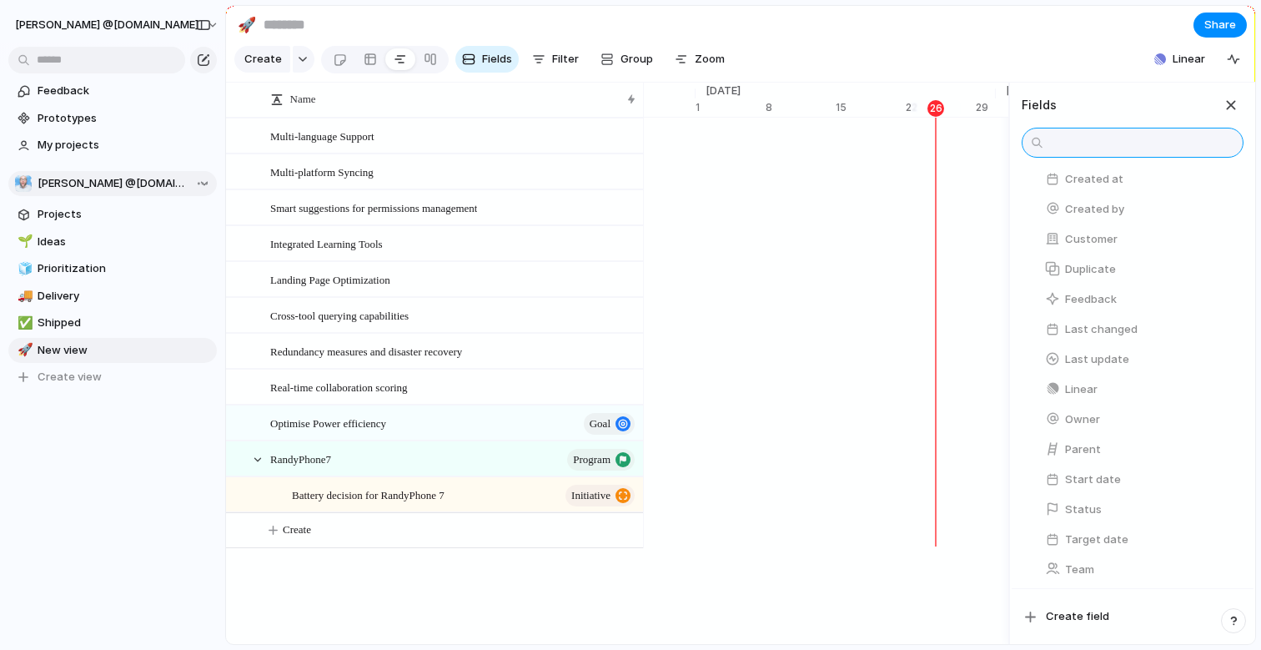
scroll to position [321, 0]
click at [429, 504] on span "Battery decision for RandyPhone 7" at bounding box center [368, 494] width 153 height 19
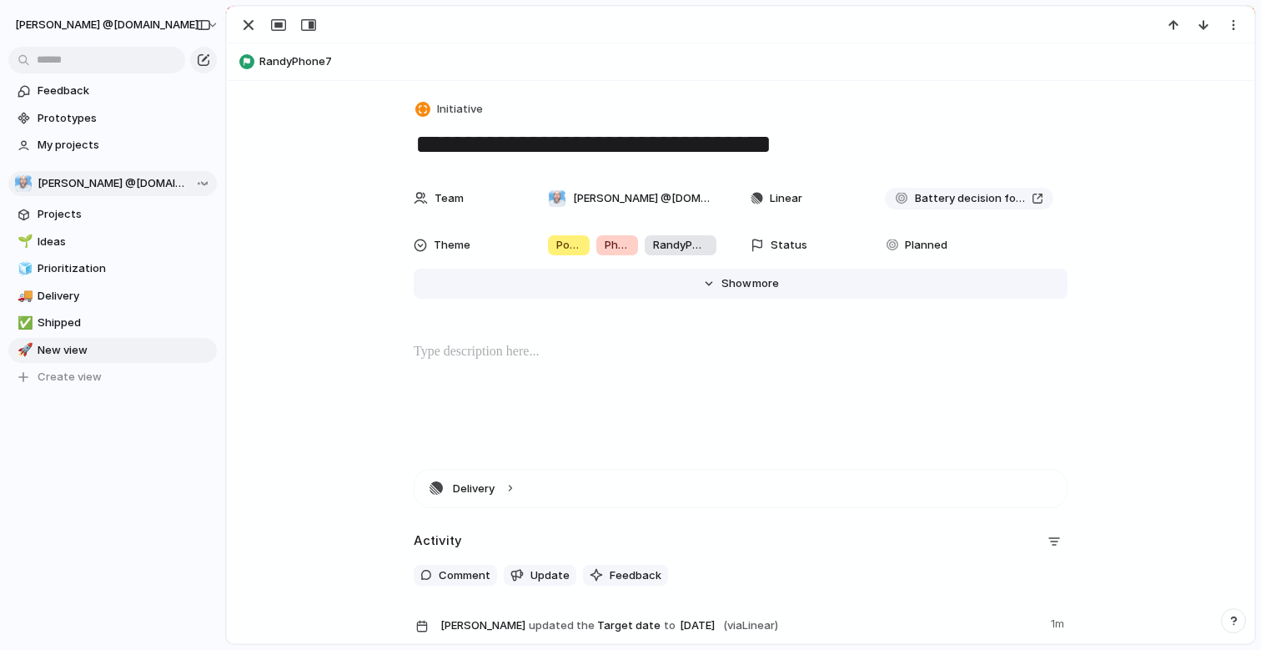
click at [723, 279] on span "Show" at bounding box center [737, 283] width 30 height 17
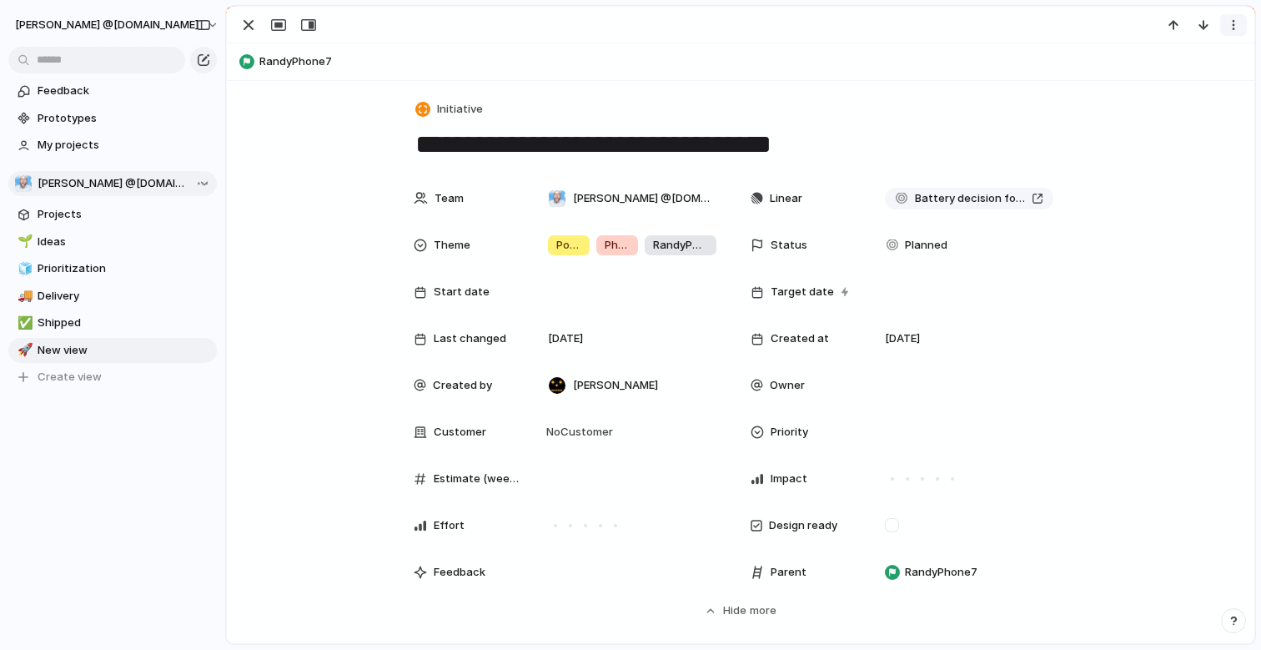
click at [1239, 31] on div "button" at bounding box center [1233, 24] width 13 height 13
click at [1099, 303] on div "Mark as duplicate Delete" at bounding box center [630, 325] width 1261 height 650
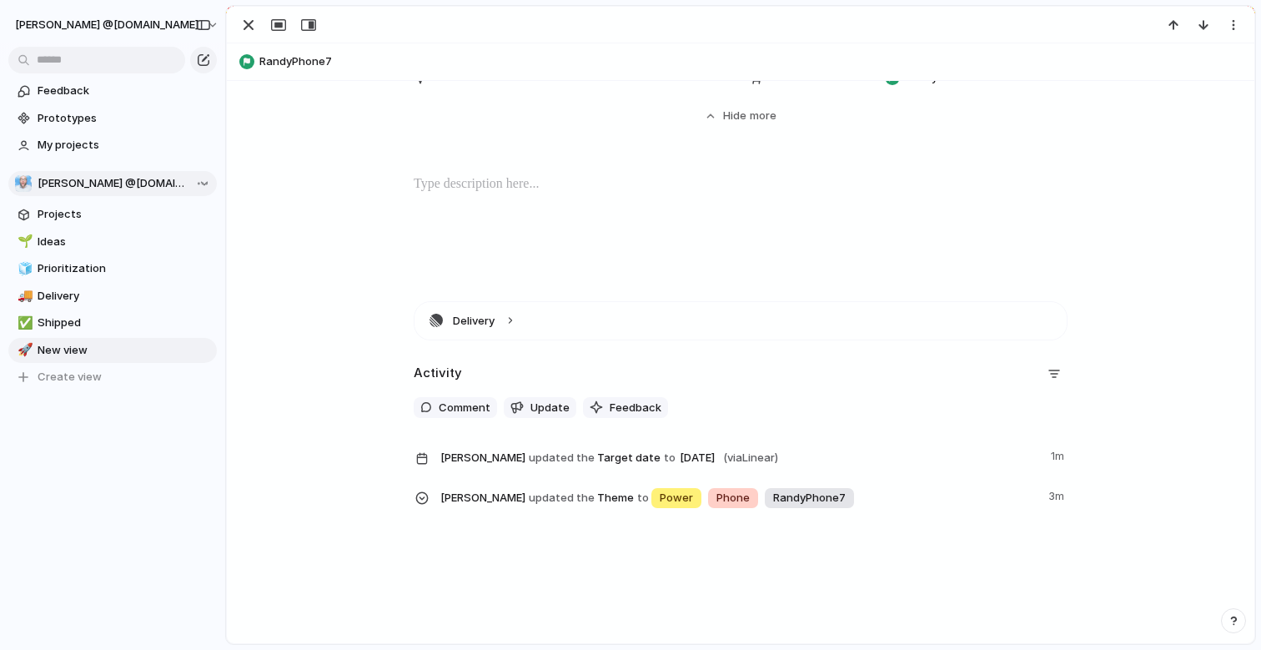
scroll to position [496, 0]
click at [254, 24] on div "button" at bounding box center [249, 25] width 20 height 20
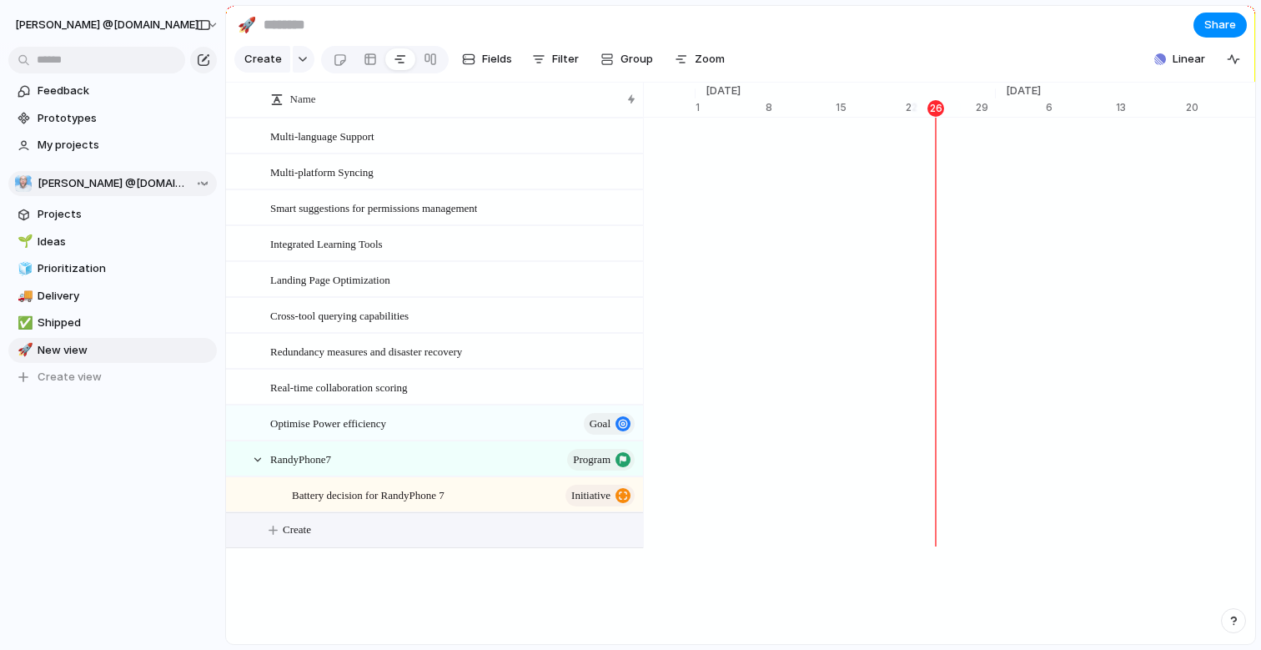
click at [293, 538] on span "Create" at bounding box center [297, 529] width 28 height 17
click at [365, 530] on div at bounding box center [443, 542] width 389 height 33
click at [365, 534] on div at bounding box center [443, 542] width 389 height 33
click at [302, 63] on div "button" at bounding box center [303, 59] width 12 height 7
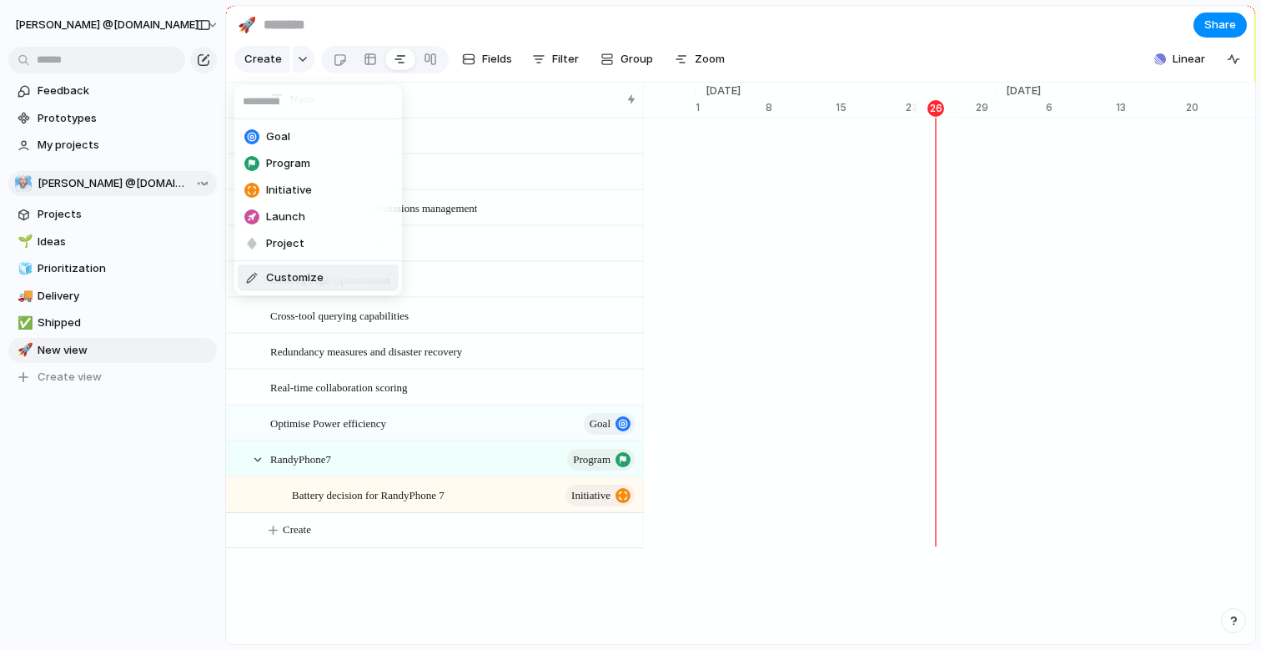
click at [305, 277] on span "Customize" at bounding box center [295, 277] width 58 height 17
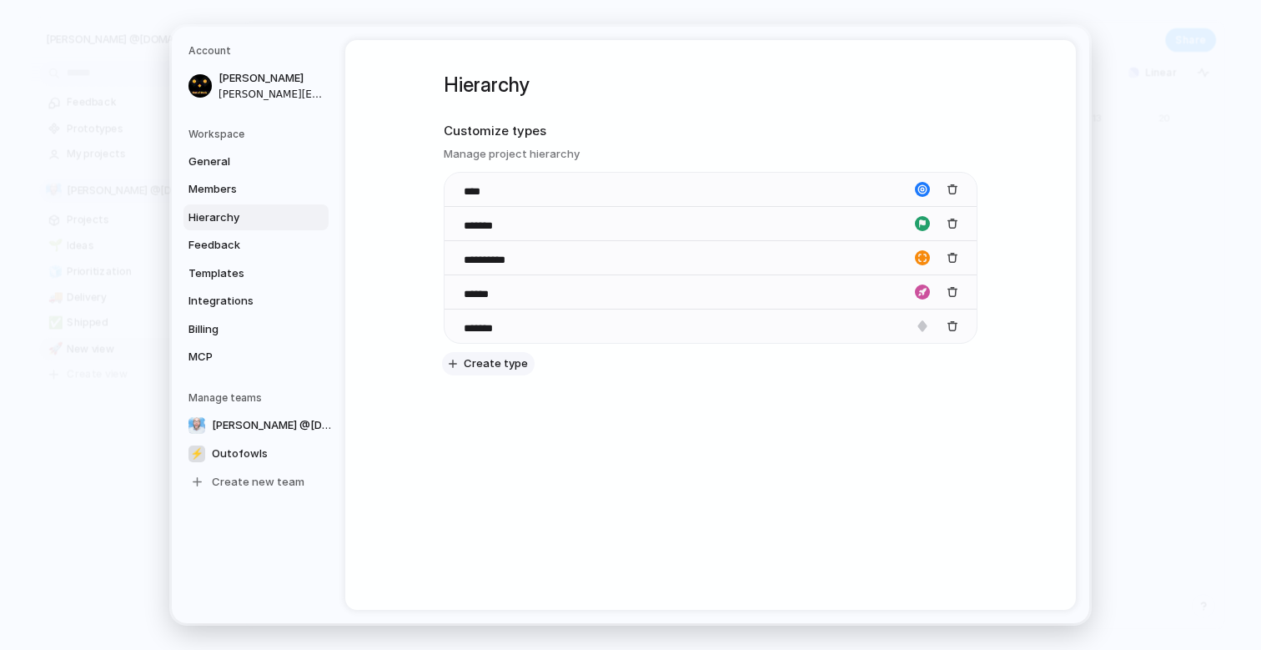
click at [485, 361] on span "Create type" at bounding box center [496, 363] width 64 height 17
click at [602, 406] on div "**********" at bounding box center [711, 255] width 534 height 430
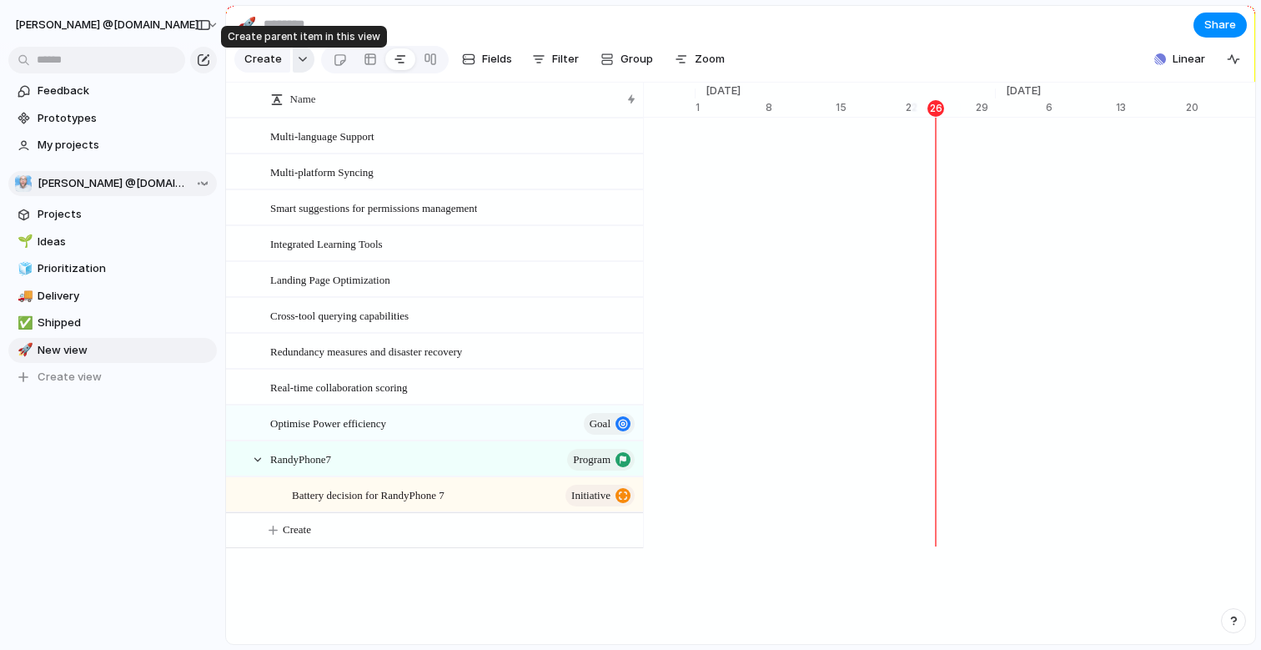
click at [304, 63] on div "button" at bounding box center [303, 59] width 12 height 7
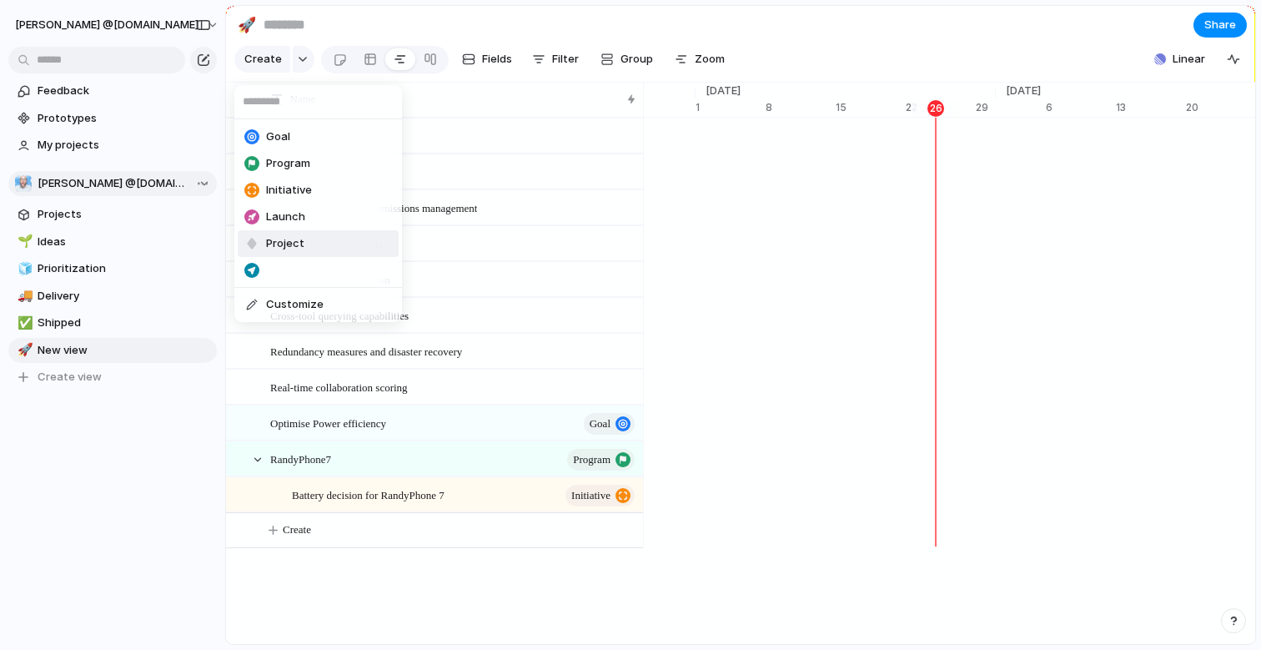
click at [298, 241] on span "Project" at bounding box center [285, 243] width 38 height 17
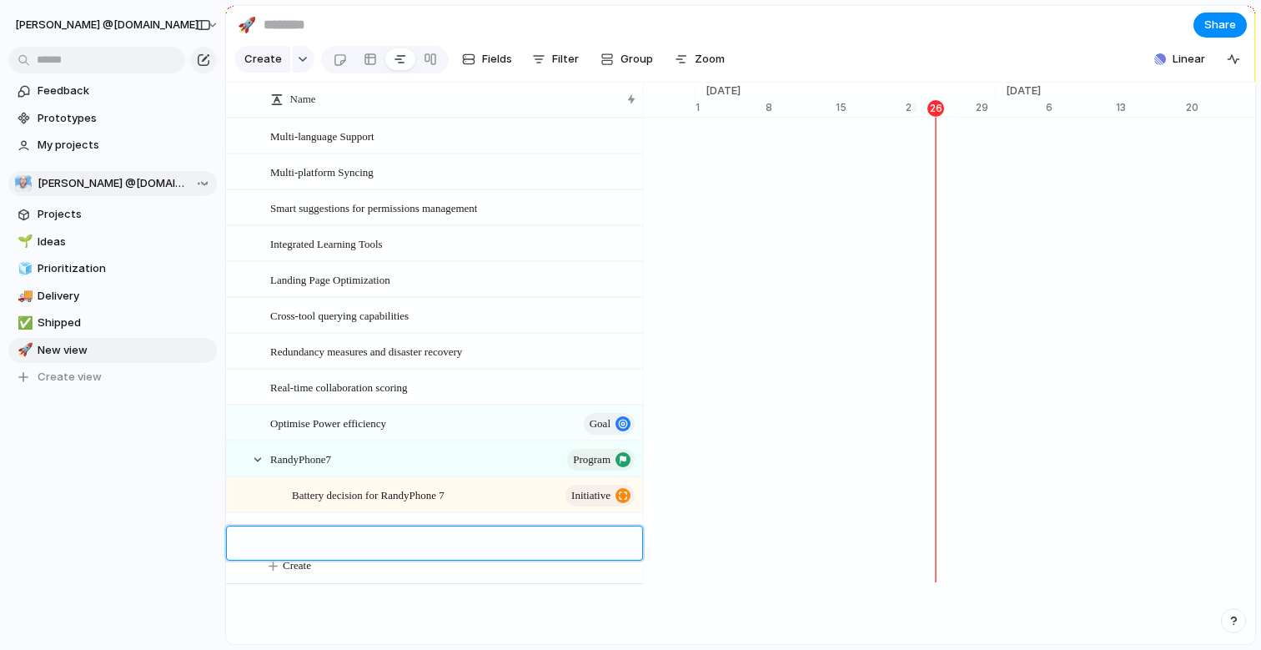
click at [360, 536] on textarea at bounding box center [450, 545] width 360 height 19
type textarea "**********"
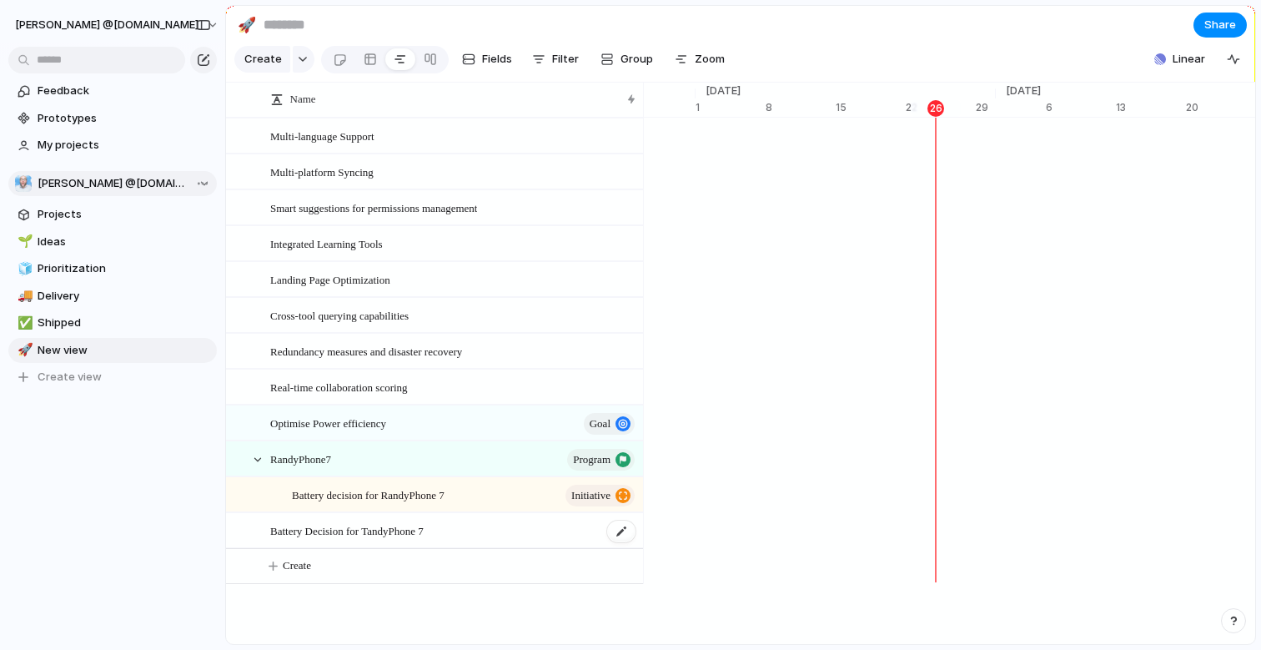
click at [378, 540] on span "Battery Decision for TandyPhone 7" at bounding box center [346, 530] width 153 height 19
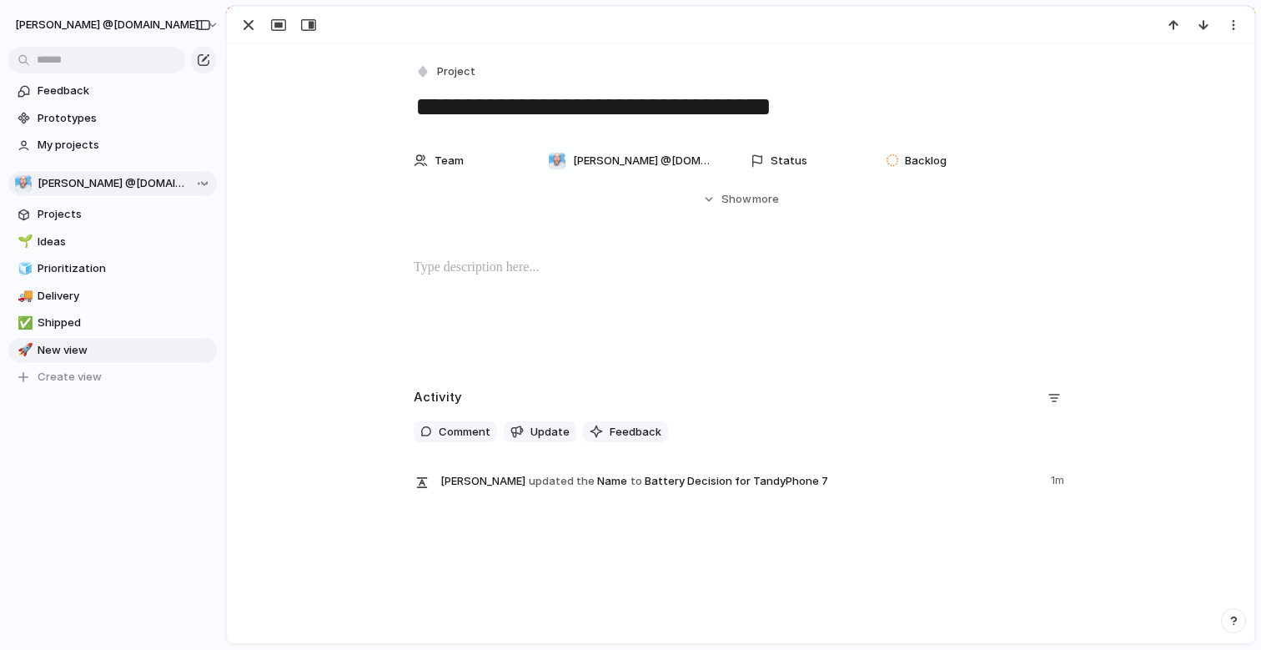
click at [666, 102] on textarea "**********" at bounding box center [741, 106] width 654 height 35
type textarea "**********"
click at [732, 199] on span "Show" at bounding box center [737, 199] width 30 height 17
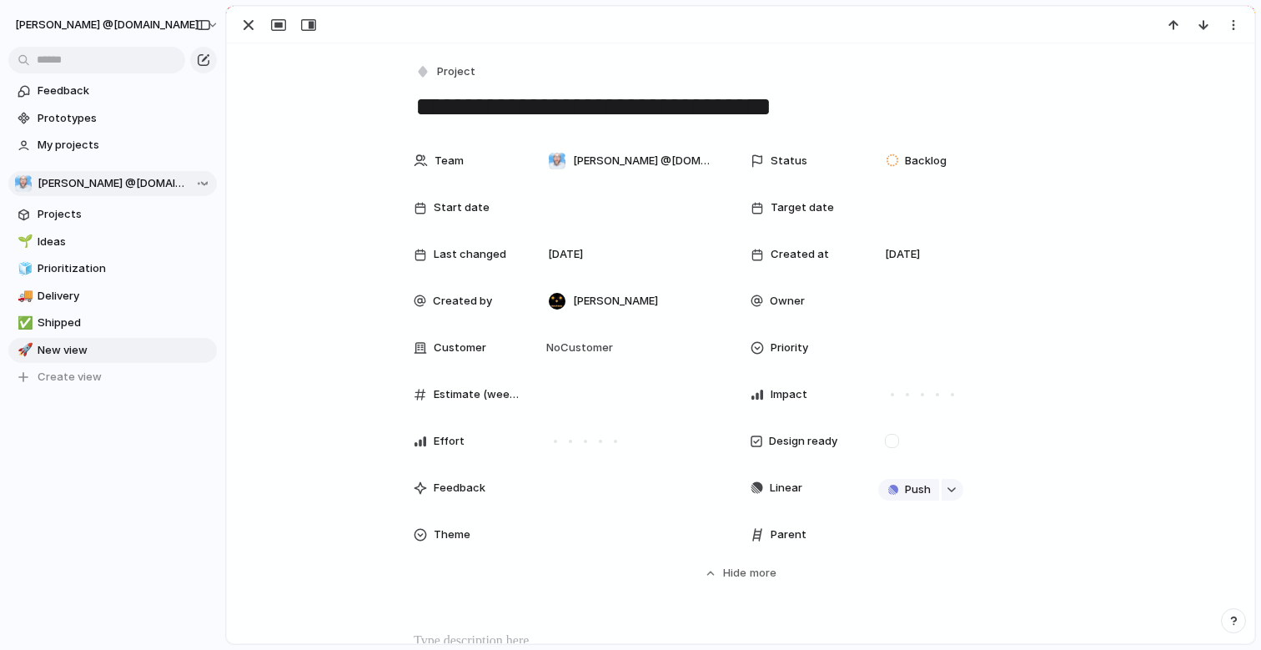
click at [788, 204] on span "Target date" at bounding box center [802, 207] width 63 height 17
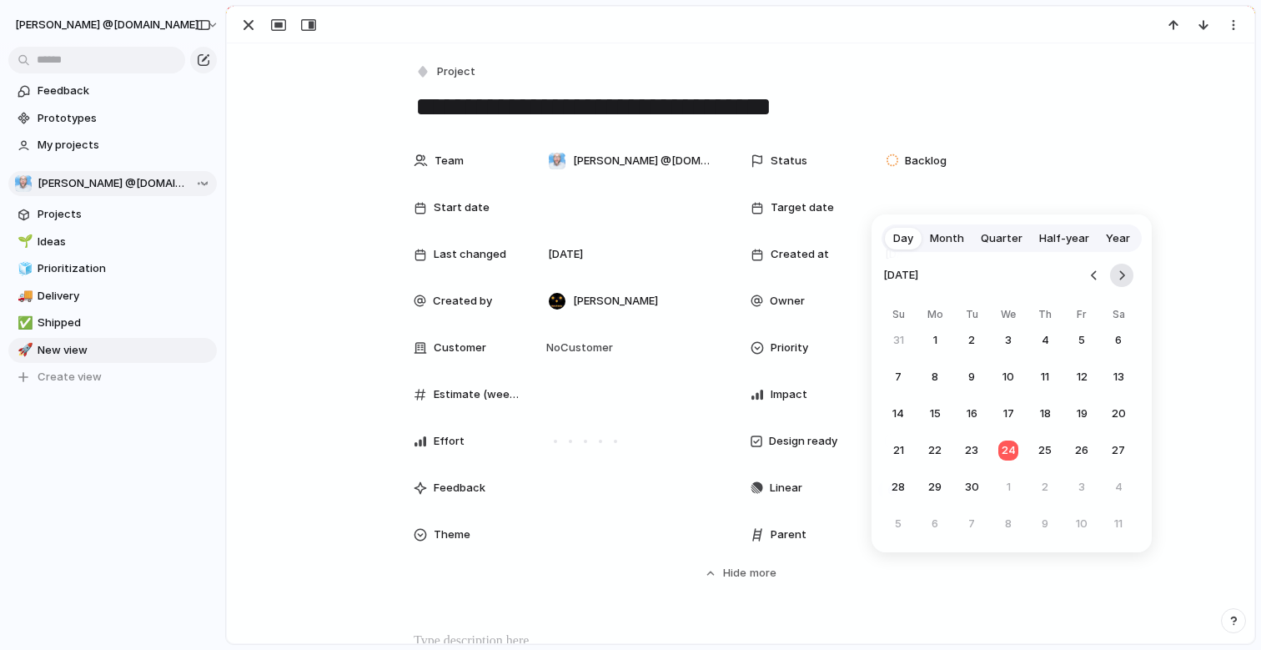
click at [1124, 274] on button "Go to the Next Month" at bounding box center [1121, 275] width 23 height 23
click at [1087, 475] on button "28" at bounding box center [1082, 487] width 30 height 30
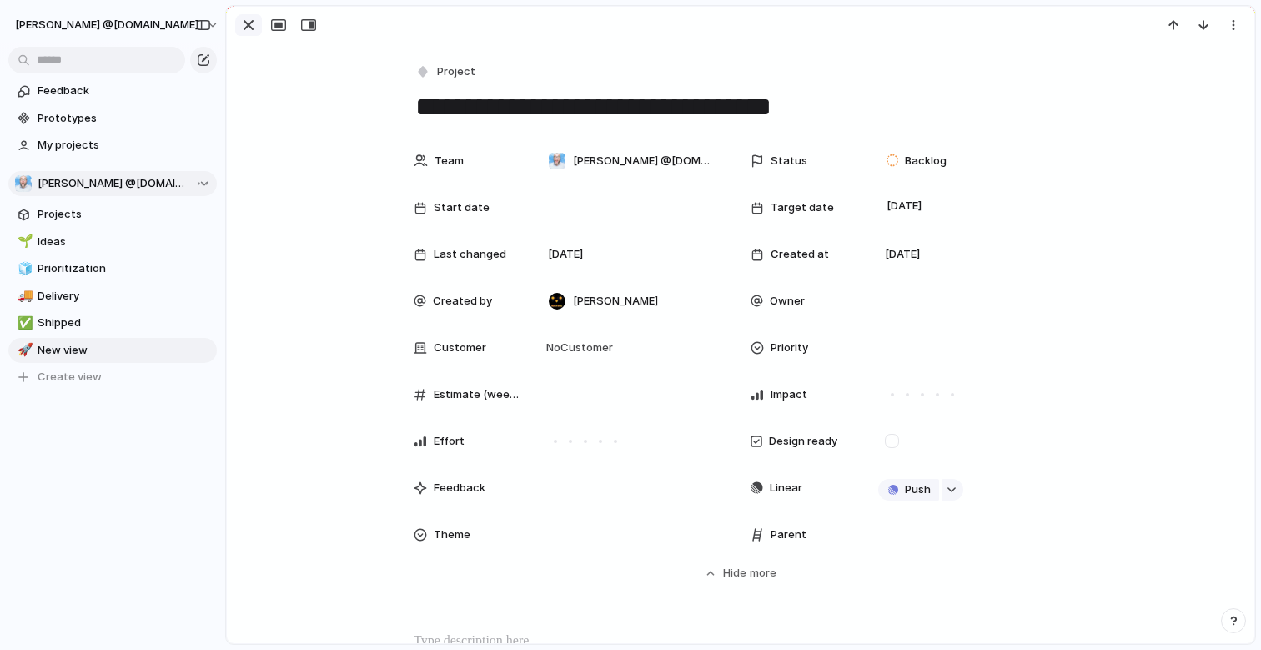
click at [252, 30] on div "button" at bounding box center [249, 25] width 20 height 20
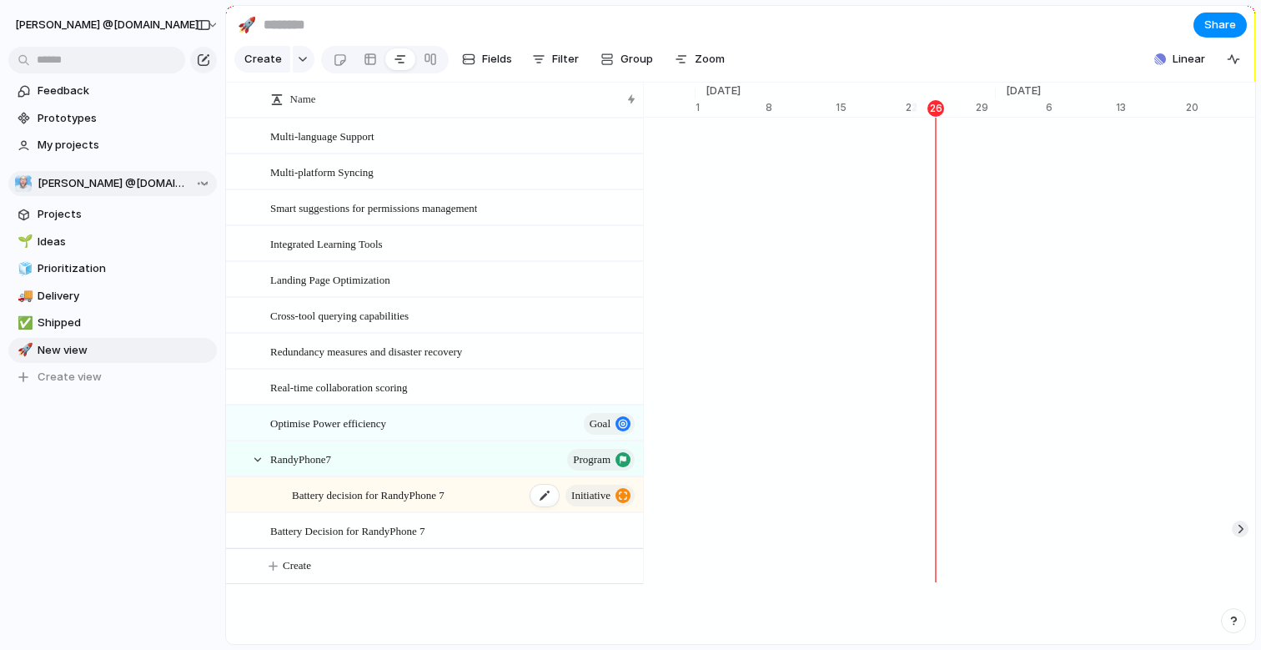
click at [318, 504] on span "Battery decision for RandyPhone 7" at bounding box center [368, 494] width 153 height 19
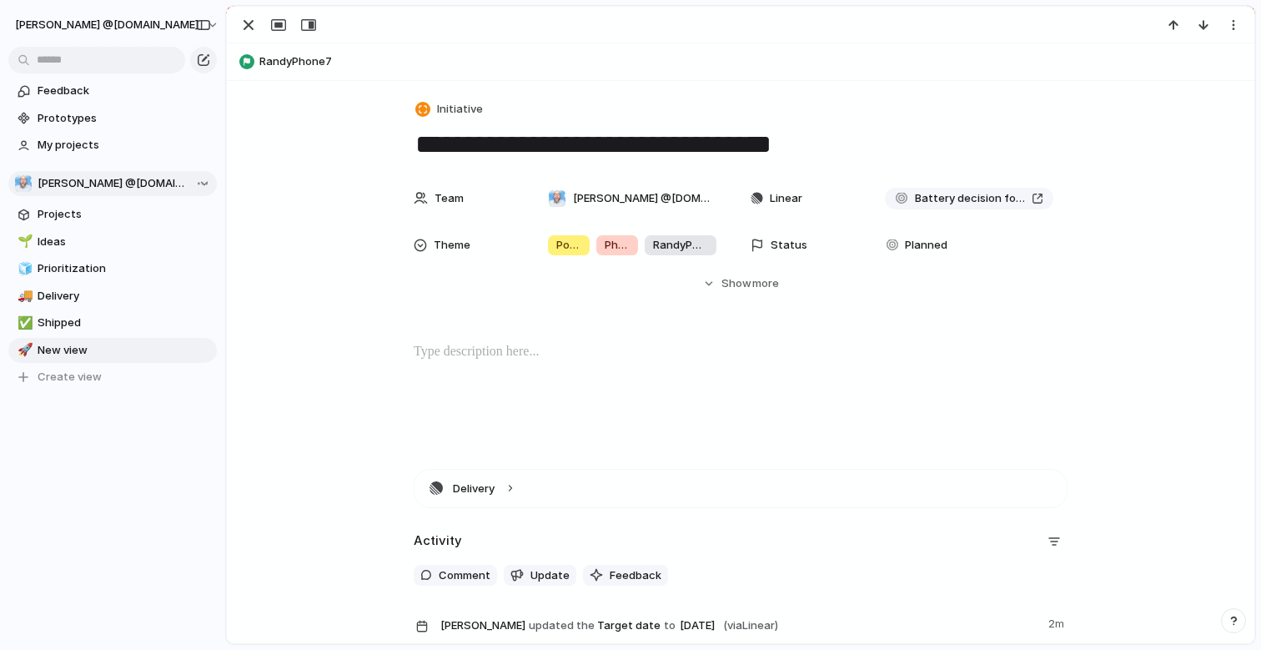
click at [318, 506] on main "🚀 Share Create Fields Filter Group Zoom Linear Name Multi-language Support Mult…" at bounding box center [740, 325] width 1031 height 640
click at [463, 141] on textarea "**********" at bounding box center [741, 144] width 654 height 35
type textarea "*"
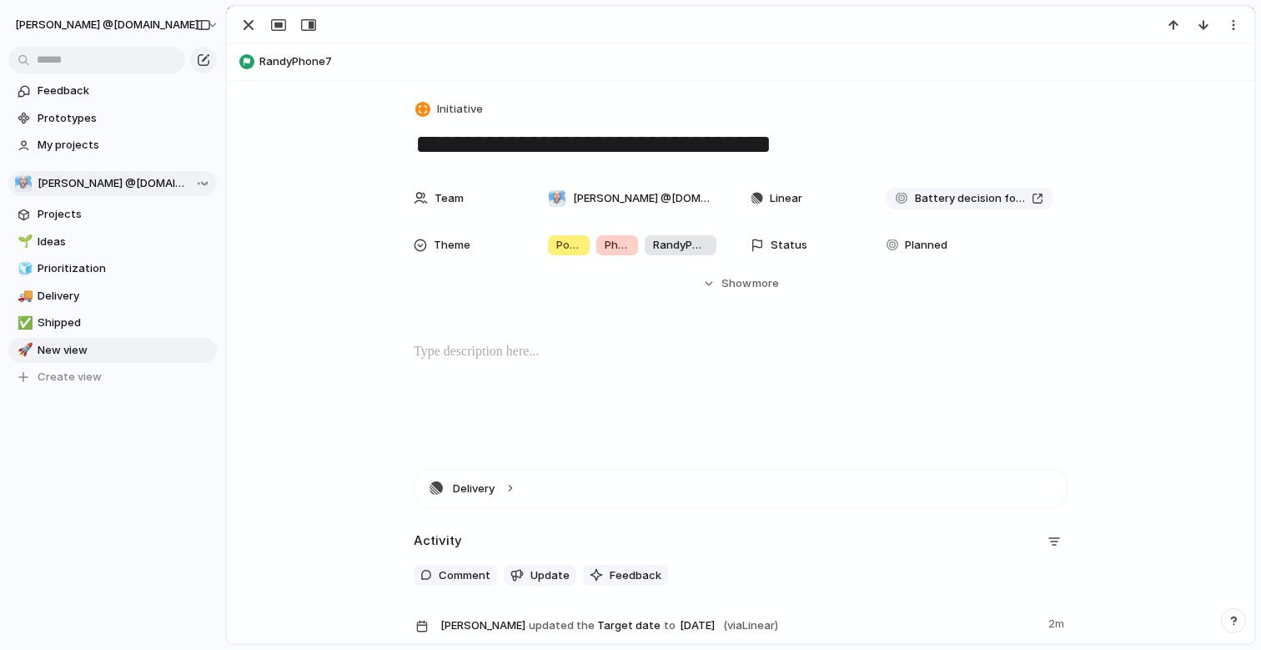
type textarea "**********"
click at [475, 355] on p at bounding box center [741, 352] width 654 height 20
click at [241, 26] on div "button" at bounding box center [249, 25] width 20 height 20
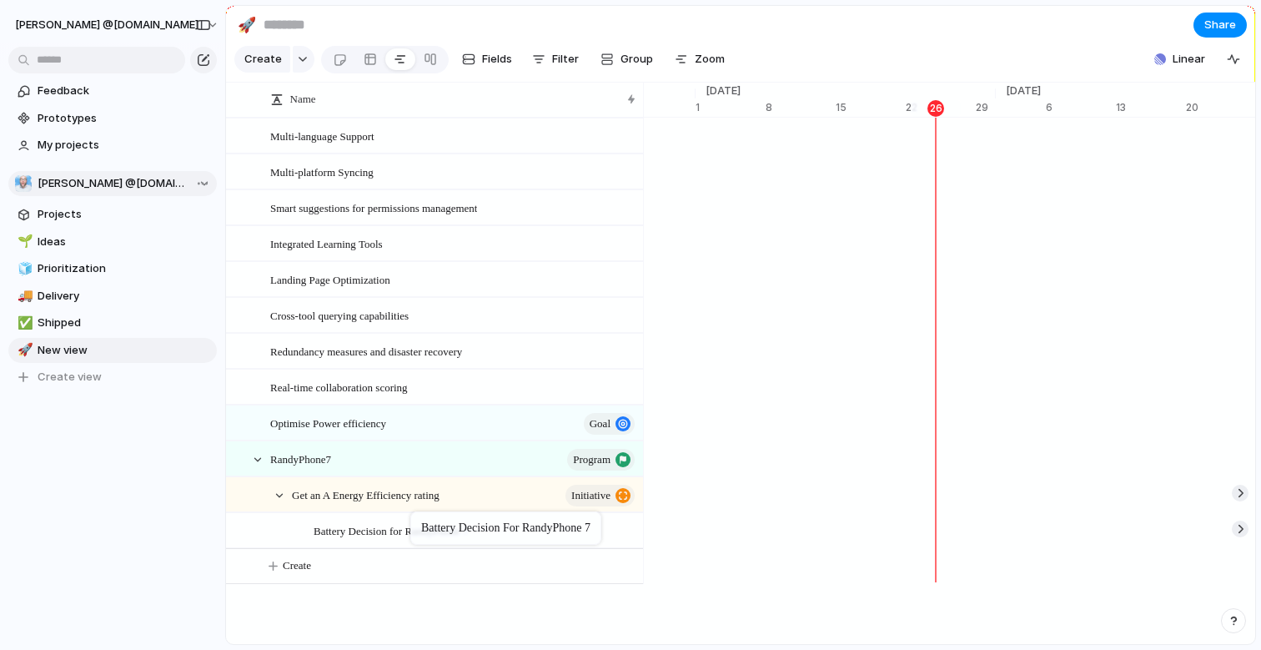
drag, startPoint x: 361, startPoint y: 540, endPoint x: 419, endPoint y: 515, distance: 62.8
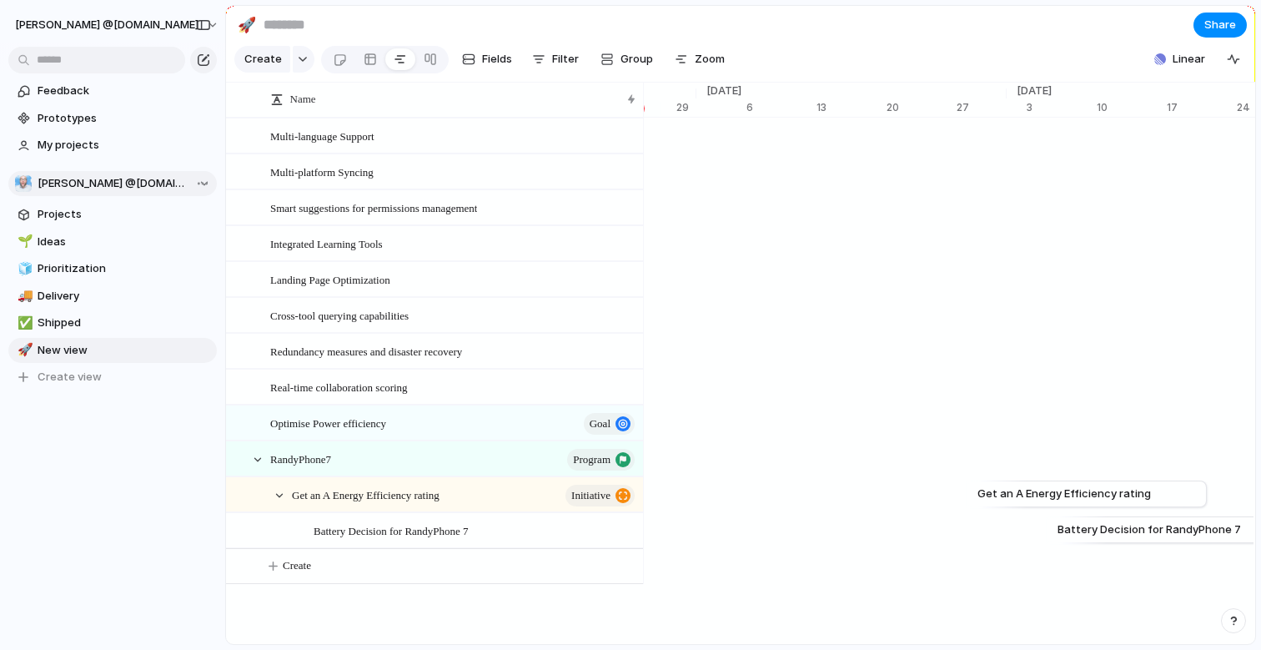
scroll to position [0, 11341]
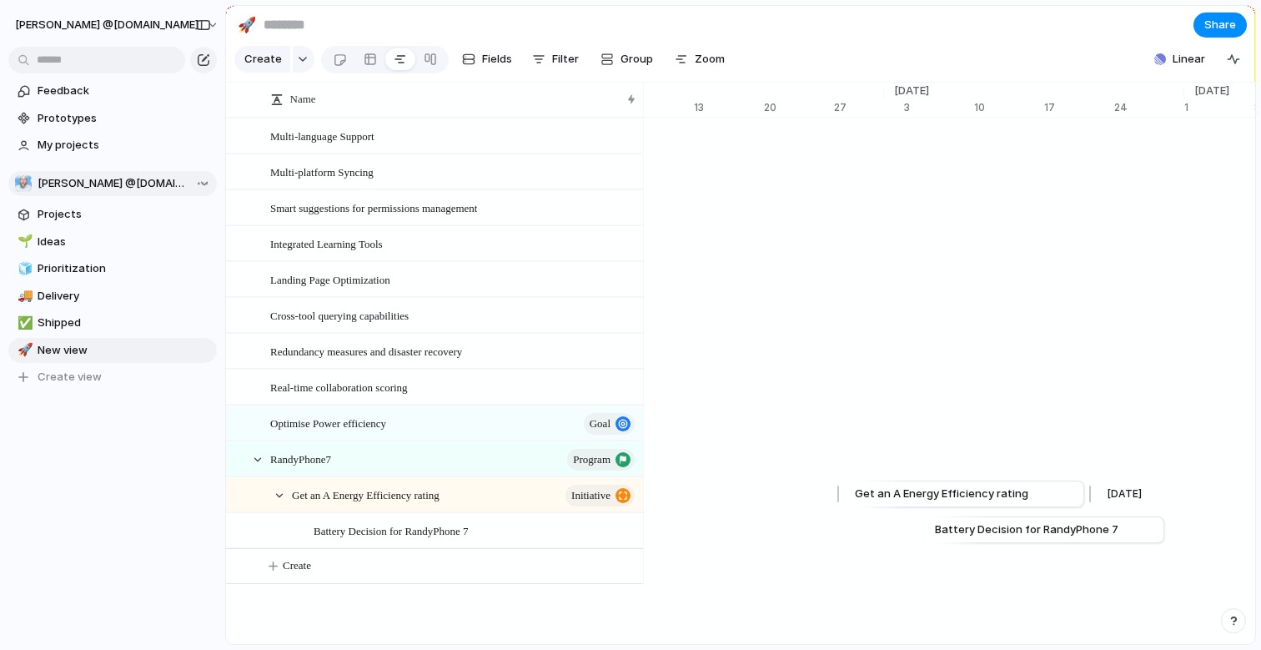
click at [937, 502] on span "Get an A Energy Efficiency rating" at bounding box center [942, 493] width 174 height 17
click at [460, 508] on div "Get an A Energy Efficiency rating initiative" at bounding box center [464, 495] width 345 height 34
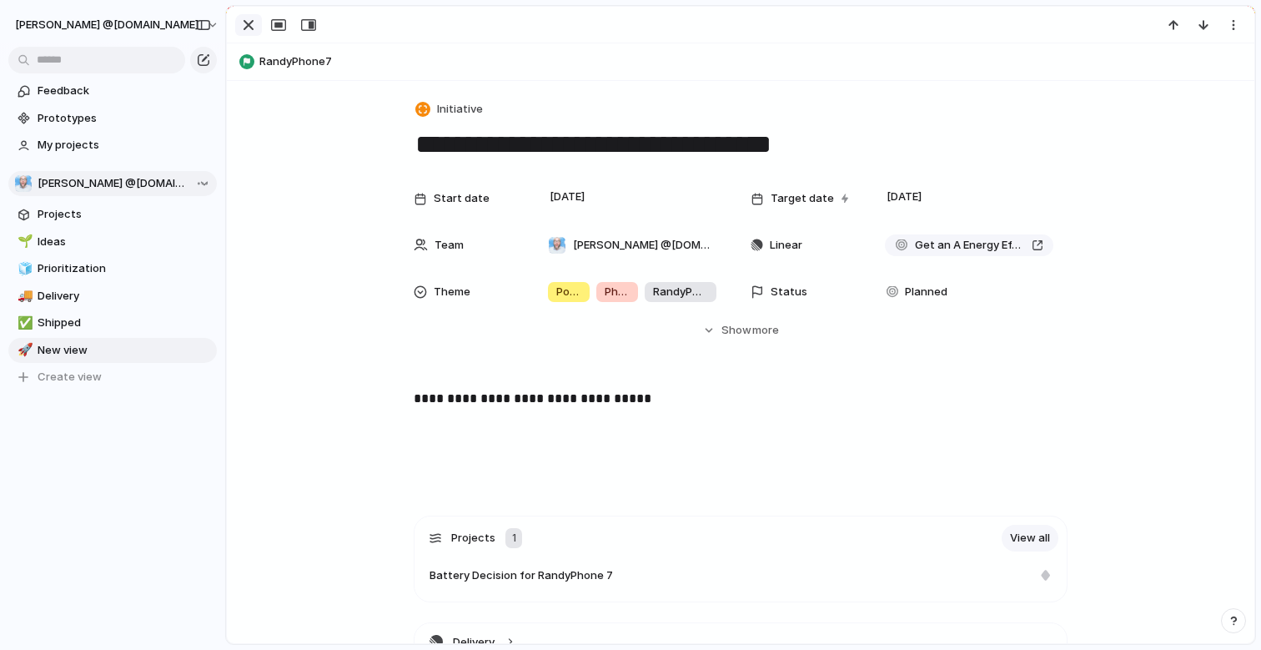
click at [248, 33] on div "button" at bounding box center [249, 25] width 20 height 20
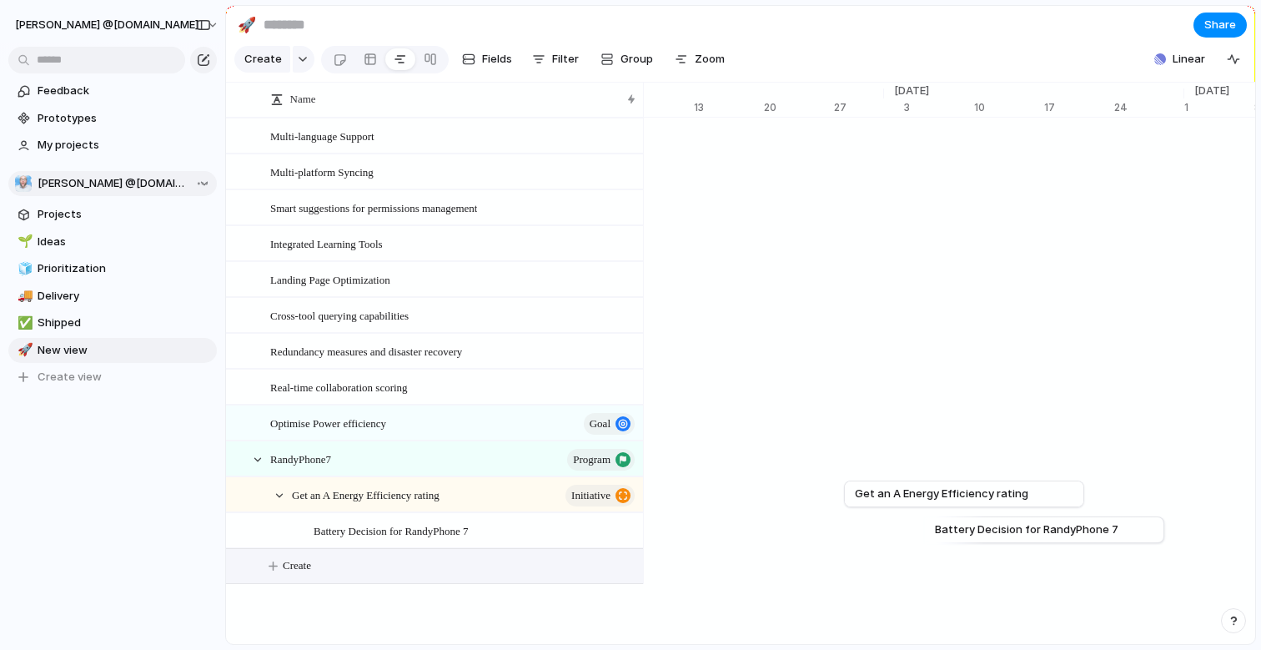
click at [309, 574] on span "Create" at bounding box center [297, 565] width 28 height 17
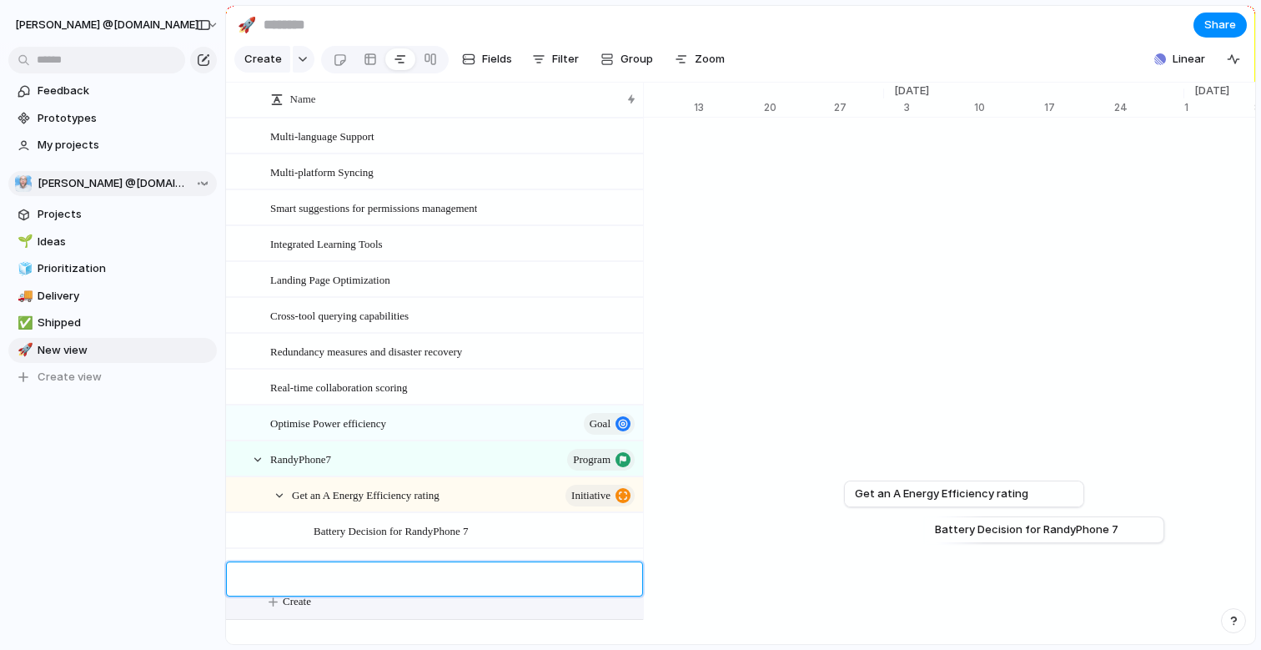
click at [309, 574] on textarea at bounding box center [450, 580] width 360 height 19
type textarea "*"
type textarea "**********"
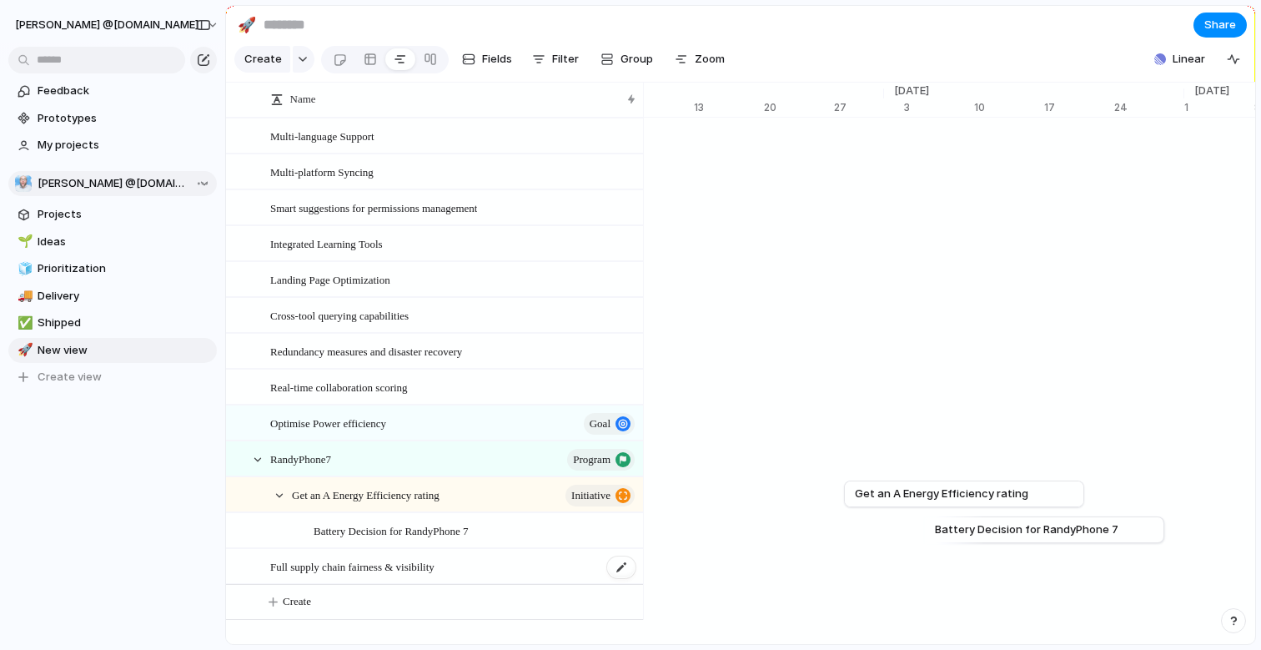
click at [405, 574] on span "Full supply chain fairness & visibility" at bounding box center [352, 565] width 164 height 19
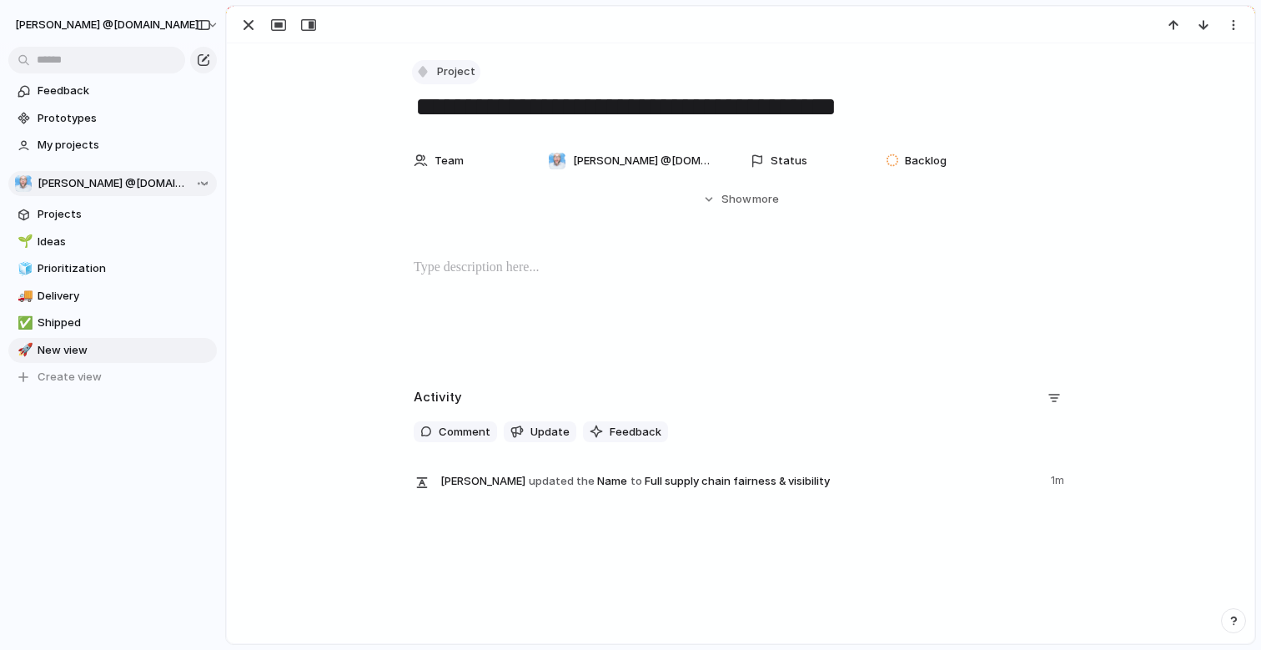
click at [445, 66] on span "Project" at bounding box center [456, 71] width 38 height 17
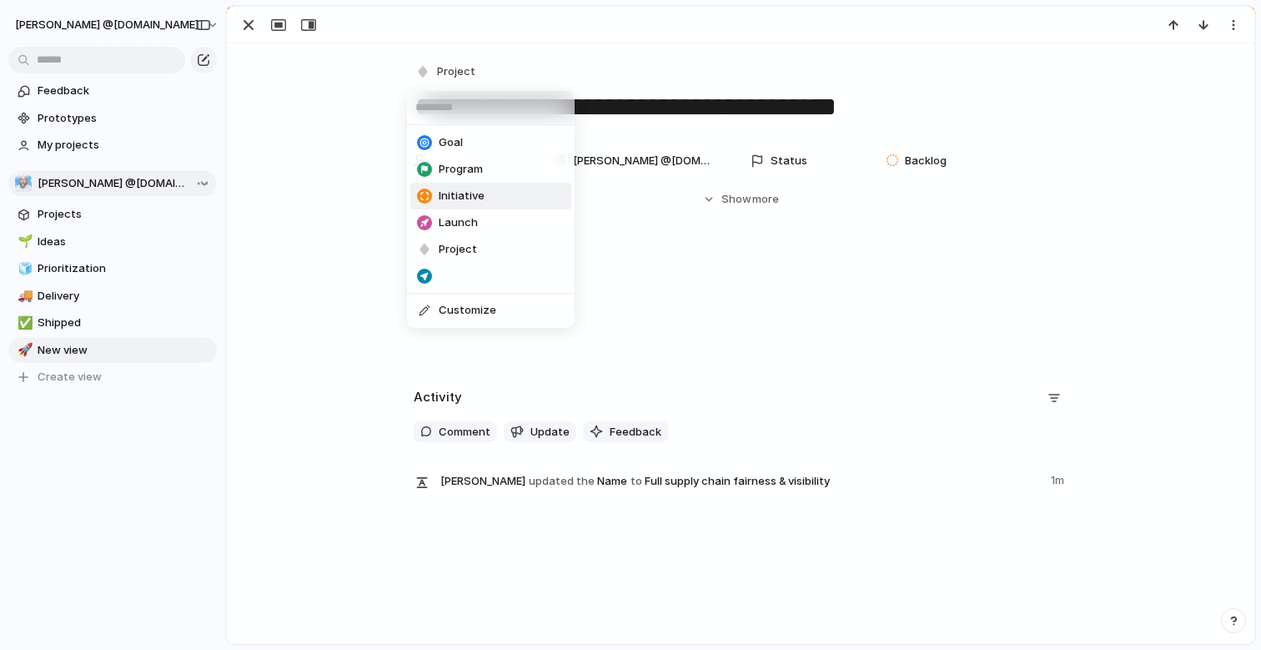
click at [481, 186] on li "Initiative" at bounding box center [490, 196] width 161 height 27
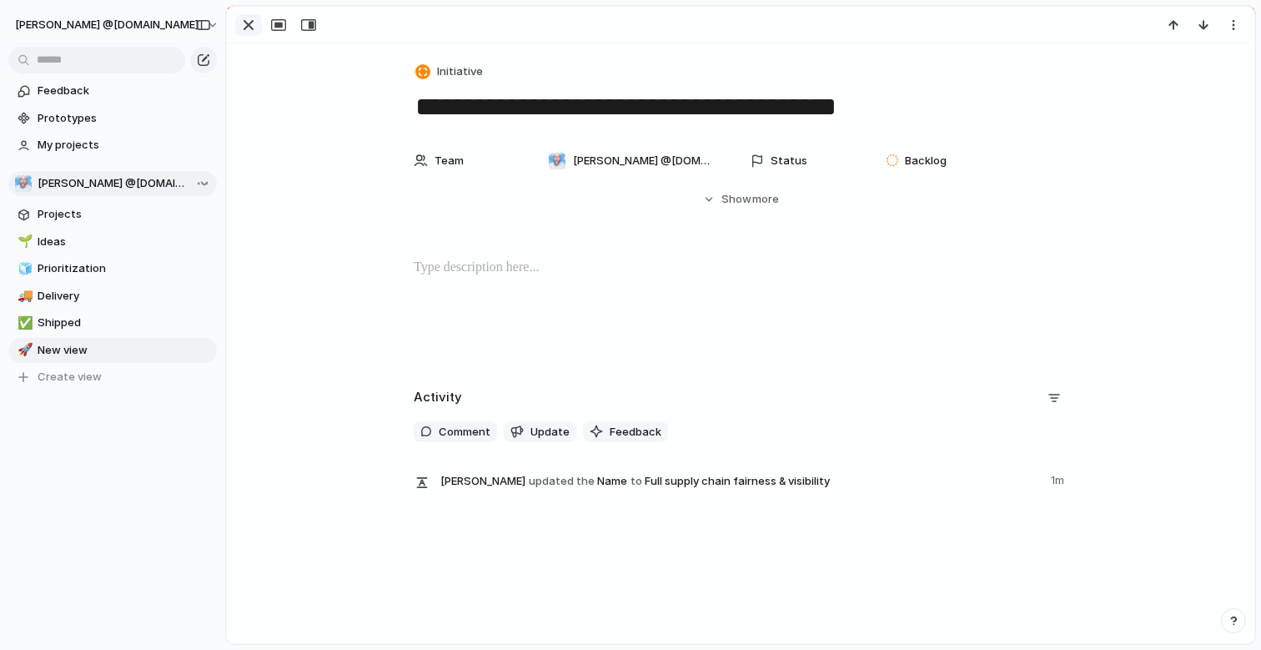
click at [251, 26] on div "button" at bounding box center [249, 25] width 20 height 20
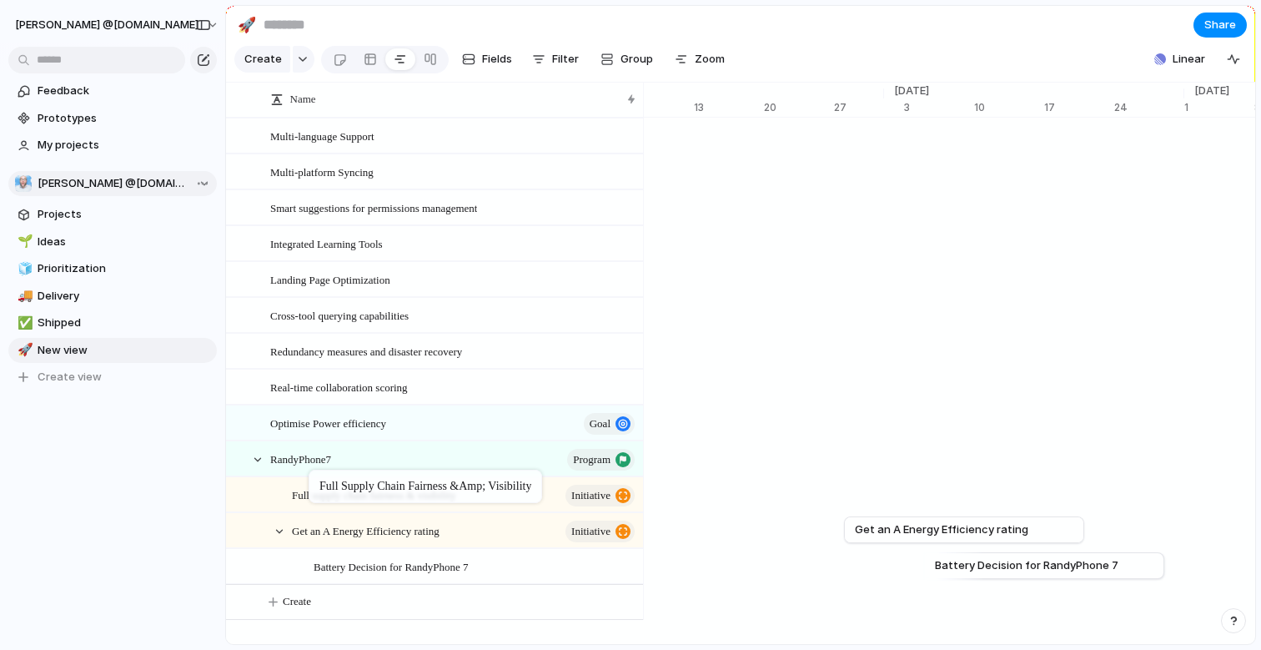
drag, startPoint x: 293, startPoint y: 581, endPoint x: 317, endPoint y: 473, distance: 110.3
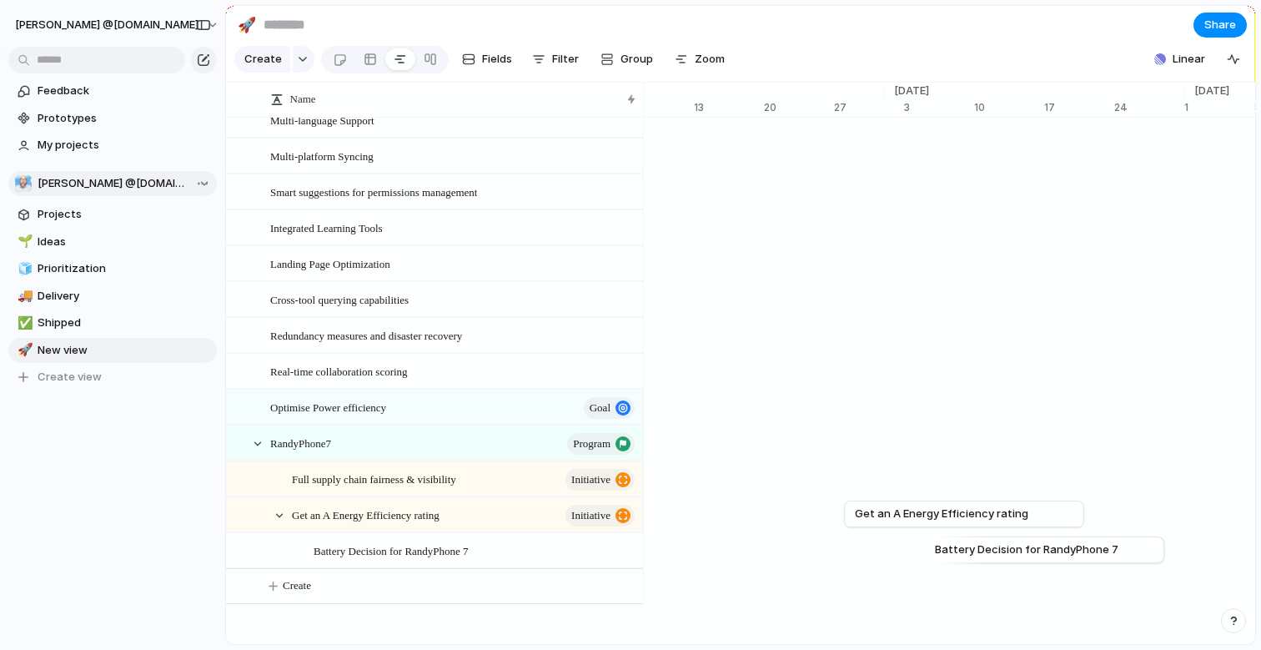
scroll to position [35, 0]
click at [267, 68] on span "Create" at bounding box center [263, 59] width 38 height 17
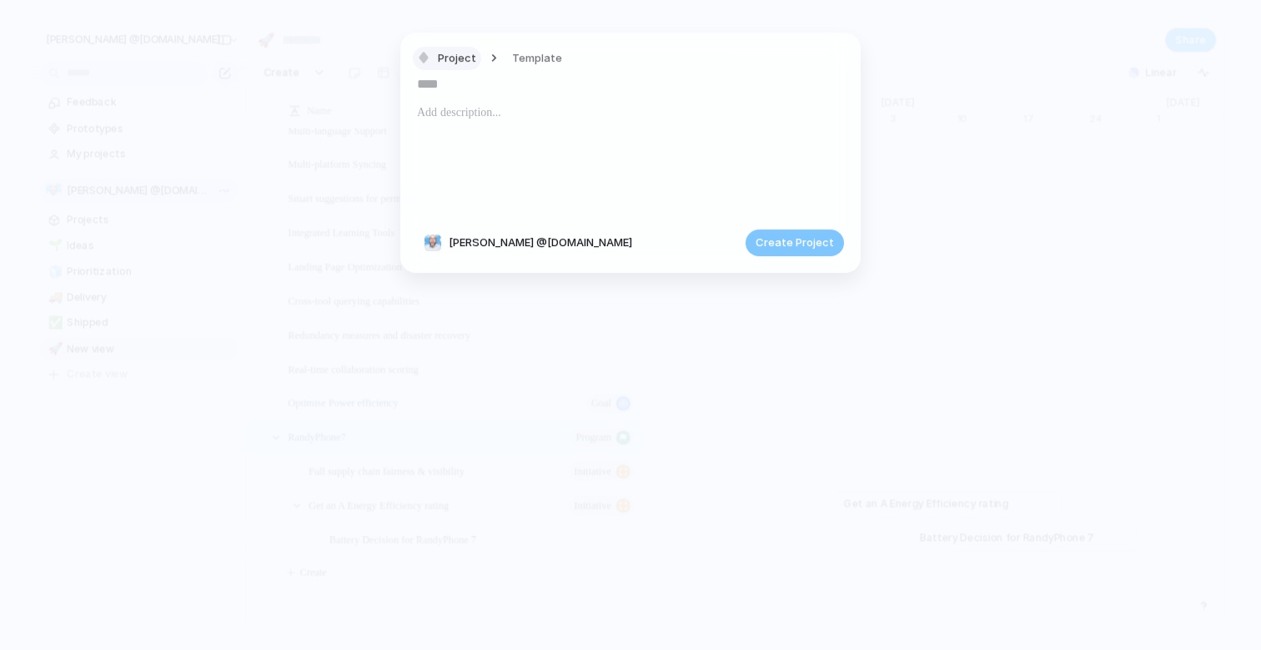
click at [472, 61] on span "Project" at bounding box center [457, 58] width 38 height 17
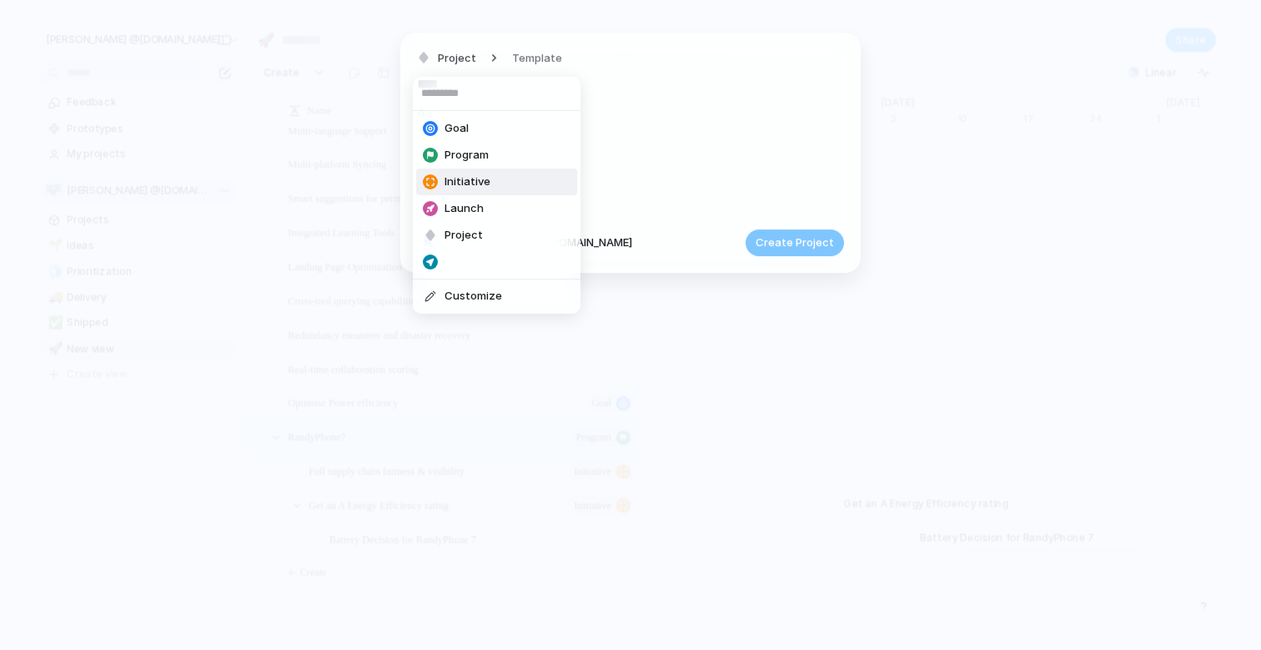
click at [470, 194] on li "Initiative" at bounding box center [496, 181] width 161 height 27
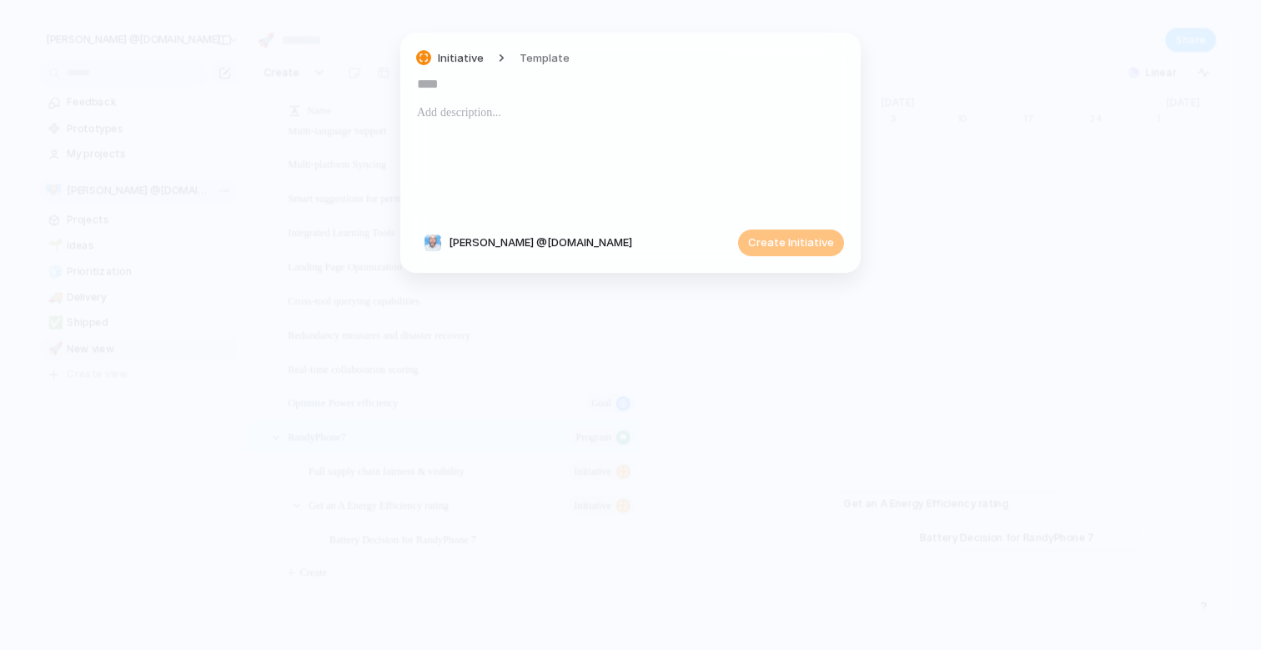
click at [474, 91] on input "text" at bounding box center [630, 84] width 427 height 27
type input "**********"
click at [777, 239] on span "Create Initiative" at bounding box center [791, 242] width 86 height 17
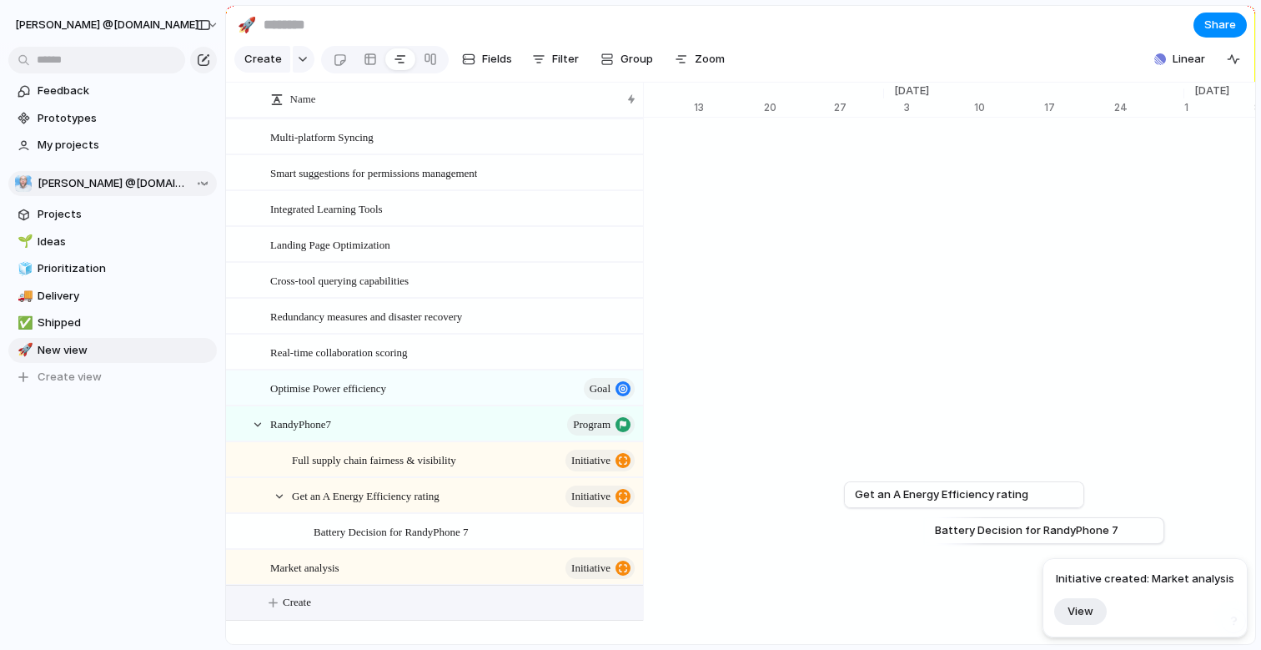
click at [299, 608] on span "Create" at bounding box center [297, 602] width 28 height 17
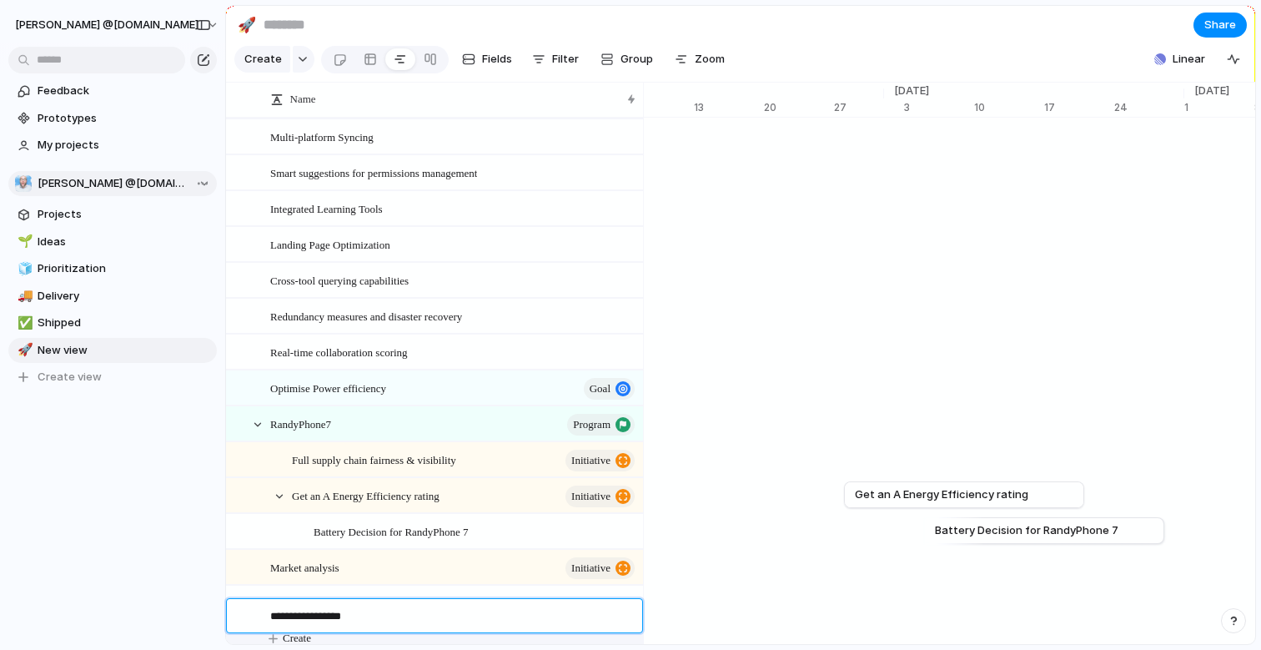
type textarea "**********"
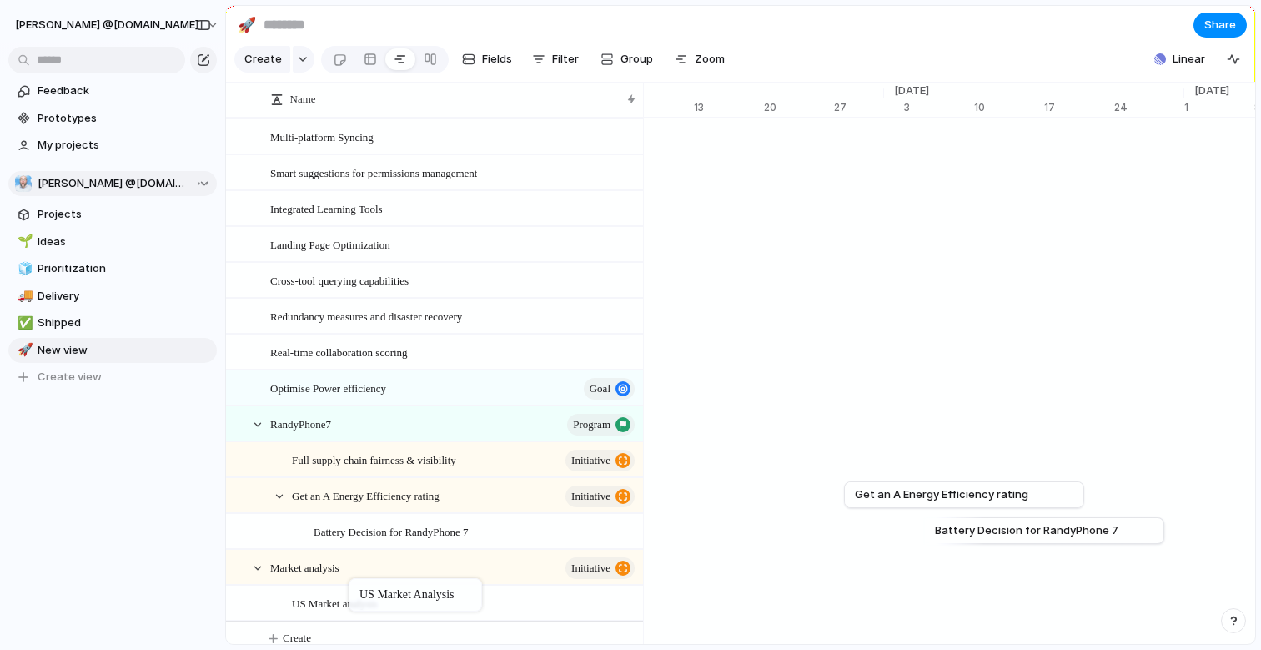
drag, startPoint x: 332, startPoint y: 617, endPoint x: 357, endPoint y: 581, distance: 43.7
click at [350, 612] on span "US Market analysis" at bounding box center [335, 602] width 86 height 19
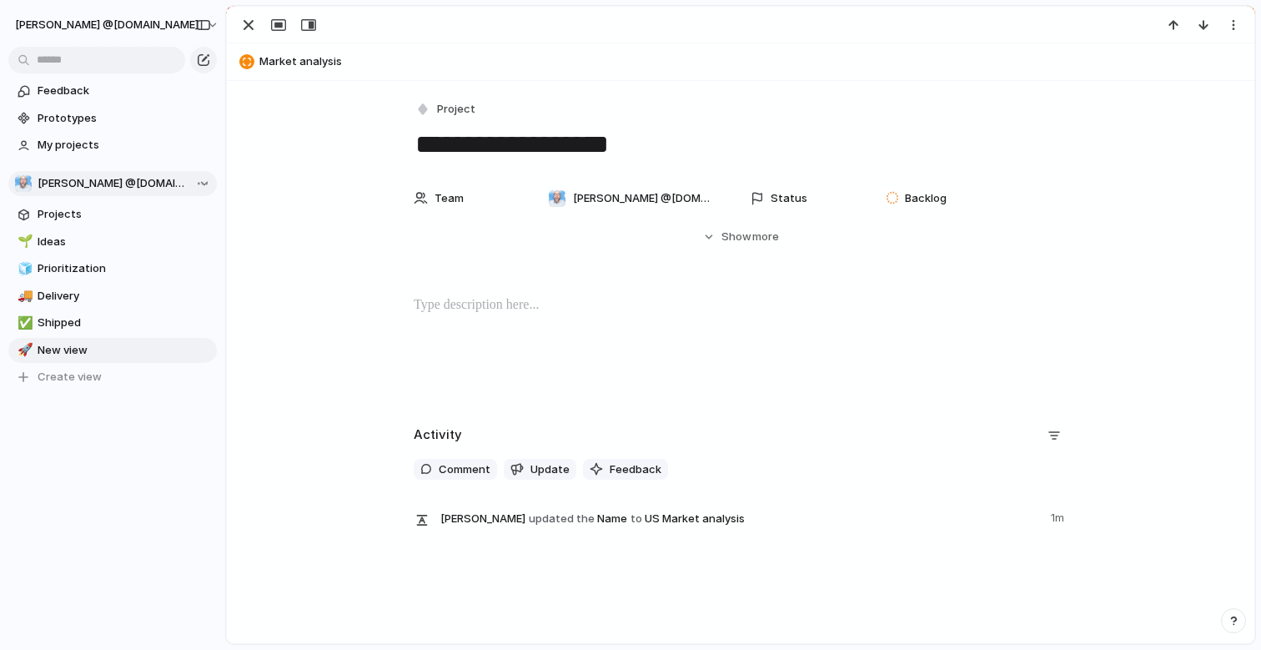
click at [668, 146] on textarea "**********" at bounding box center [741, 144] width 654 height 35
click at [752, 232] on span "more" at bounding box center [765, 237] width 27 height 17
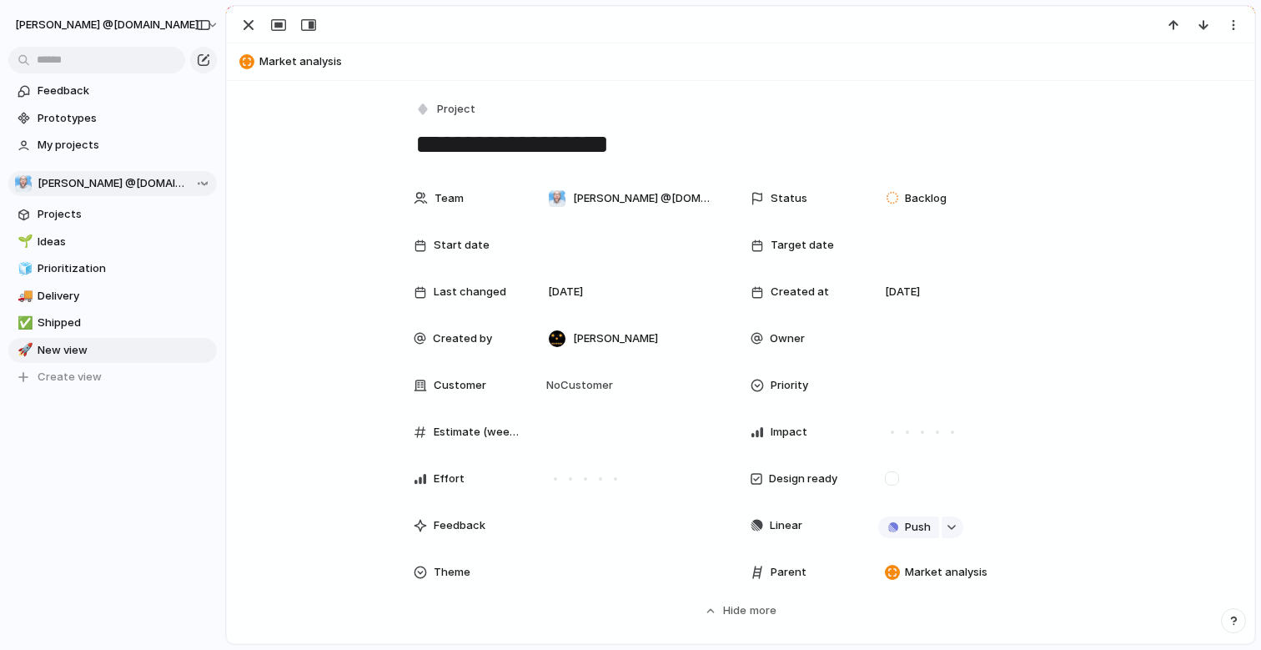
click at [792, 240] on span "Target date" at bounding box center [802, 245] width 63 height 17
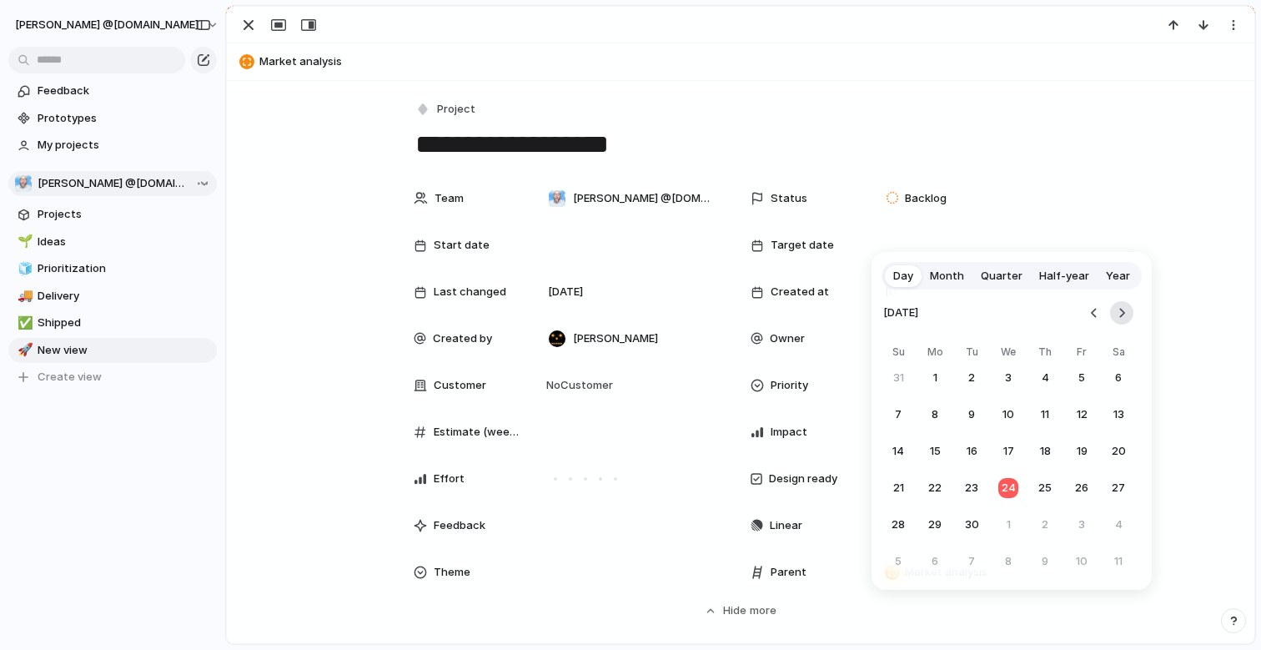
click at [1126, 311] on button "Go to the Next Month" at bounding box center [1121, 312] width 23 height 23
click at [1073, 482] on button "24" at bounding box center [1082, 488] width 30 height 30
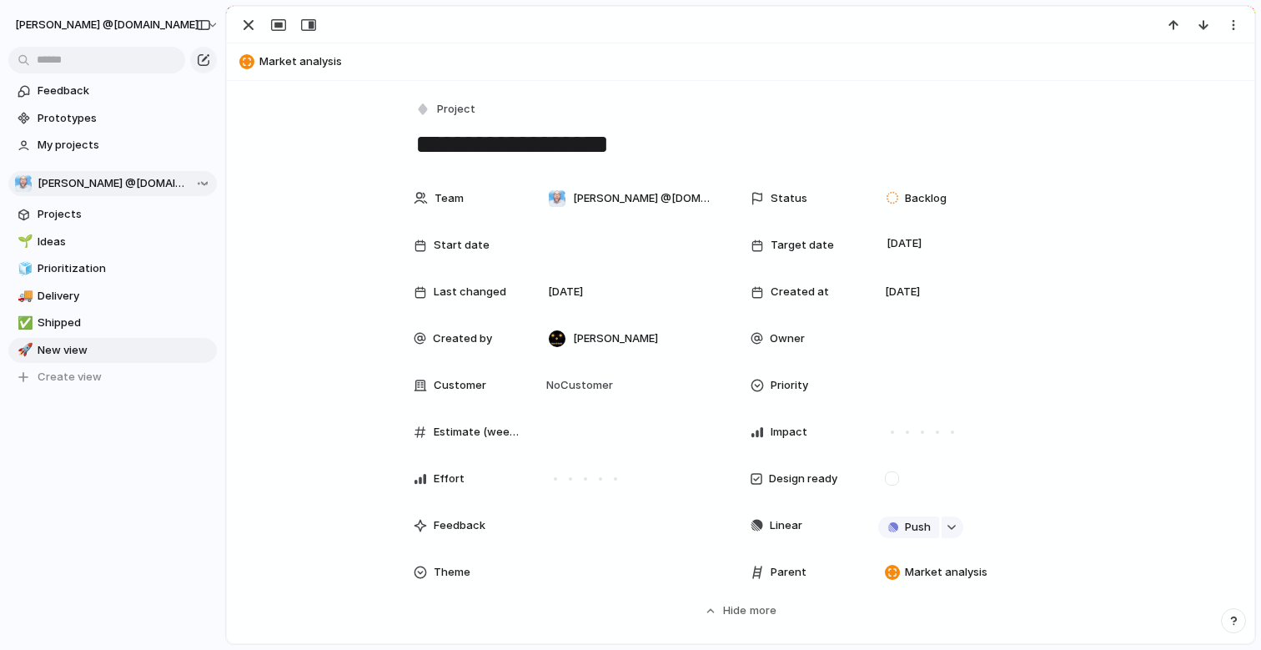
click at [691, 147] on textarea "**********" at bounding box center [741, 144] width 654 height 35
type textarea "**********"
click at [252, 28] on div "button" at bounding box center [249, 25] width 20 height 20
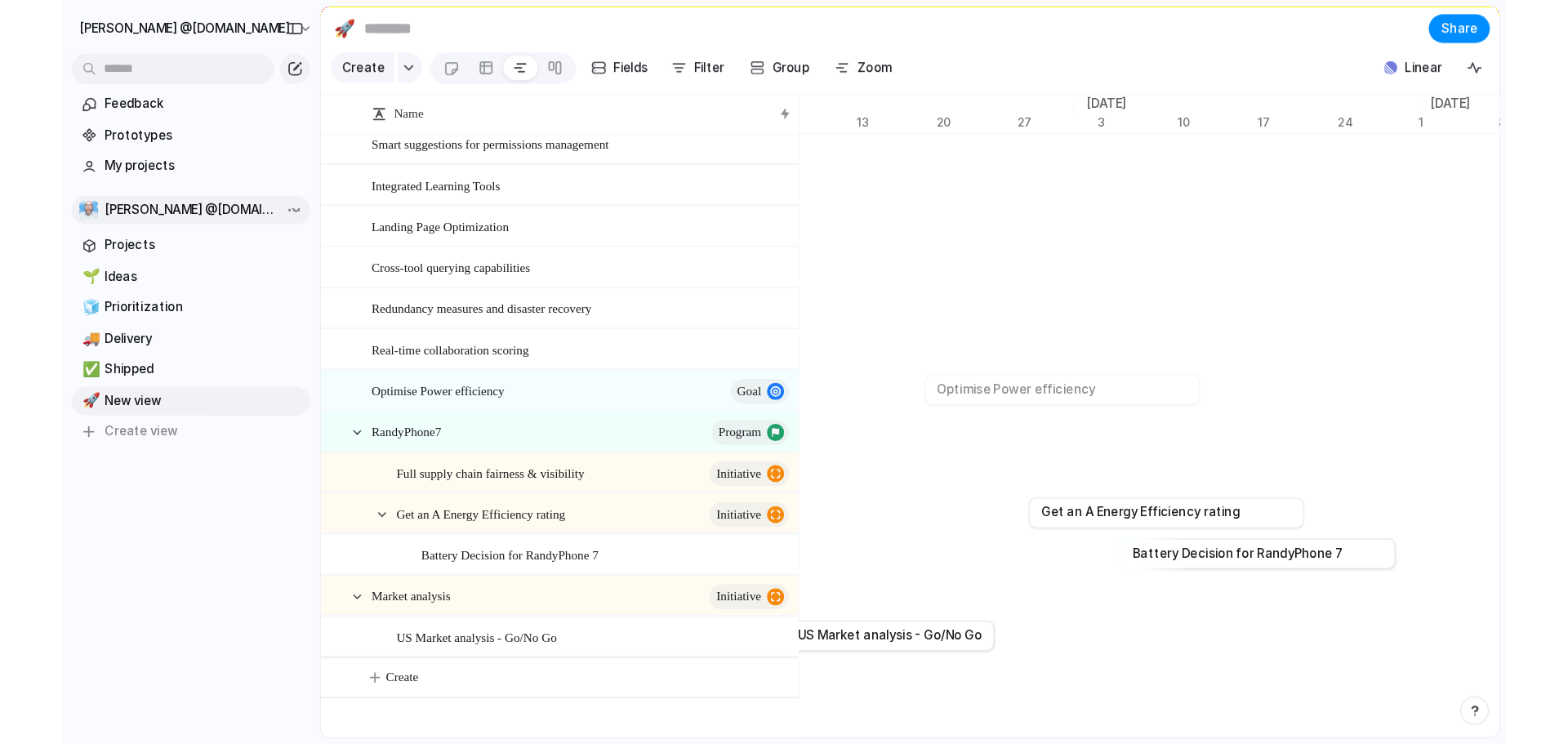
scroll to position [105, 0]
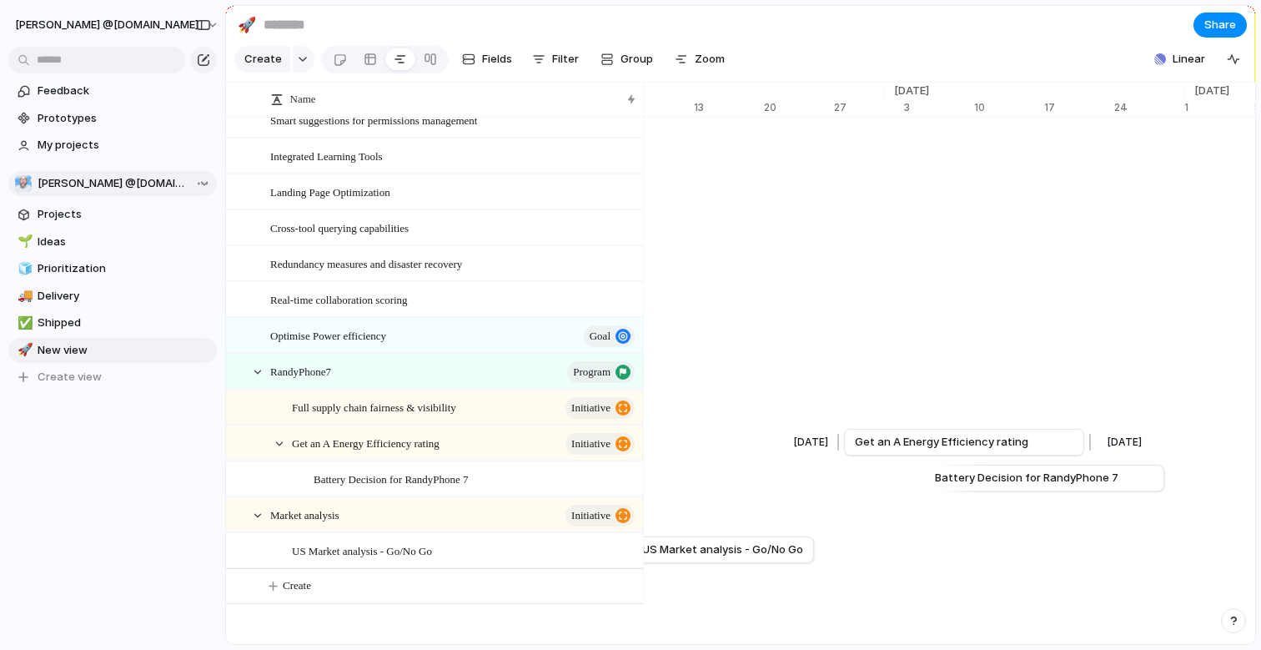
click at [875, 434] on span "Get an A Energy Efficiency rating" at bounding box center [942, 442] width 174 height 17
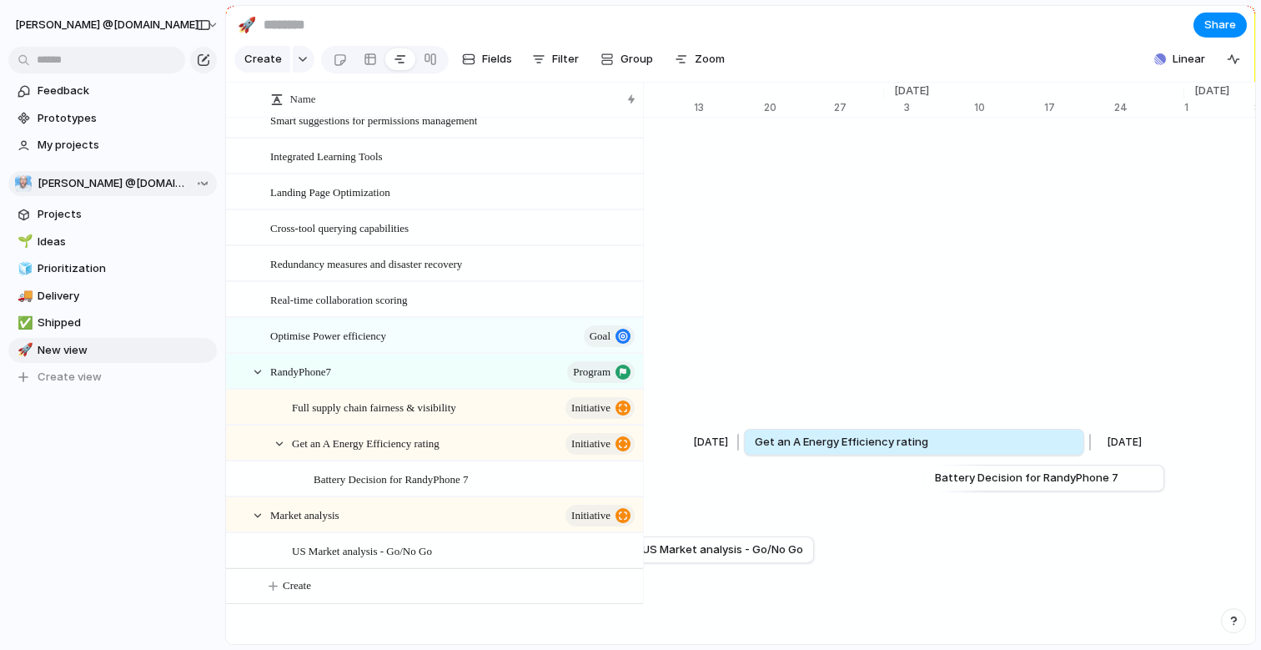
drag, startPoint x: 845, startPoint y: 439, endPoint x: 745, endPoint y: 435, distance: 100.2
click at [745, 435] on div at bounding box center [741, 442] width 20 height 27
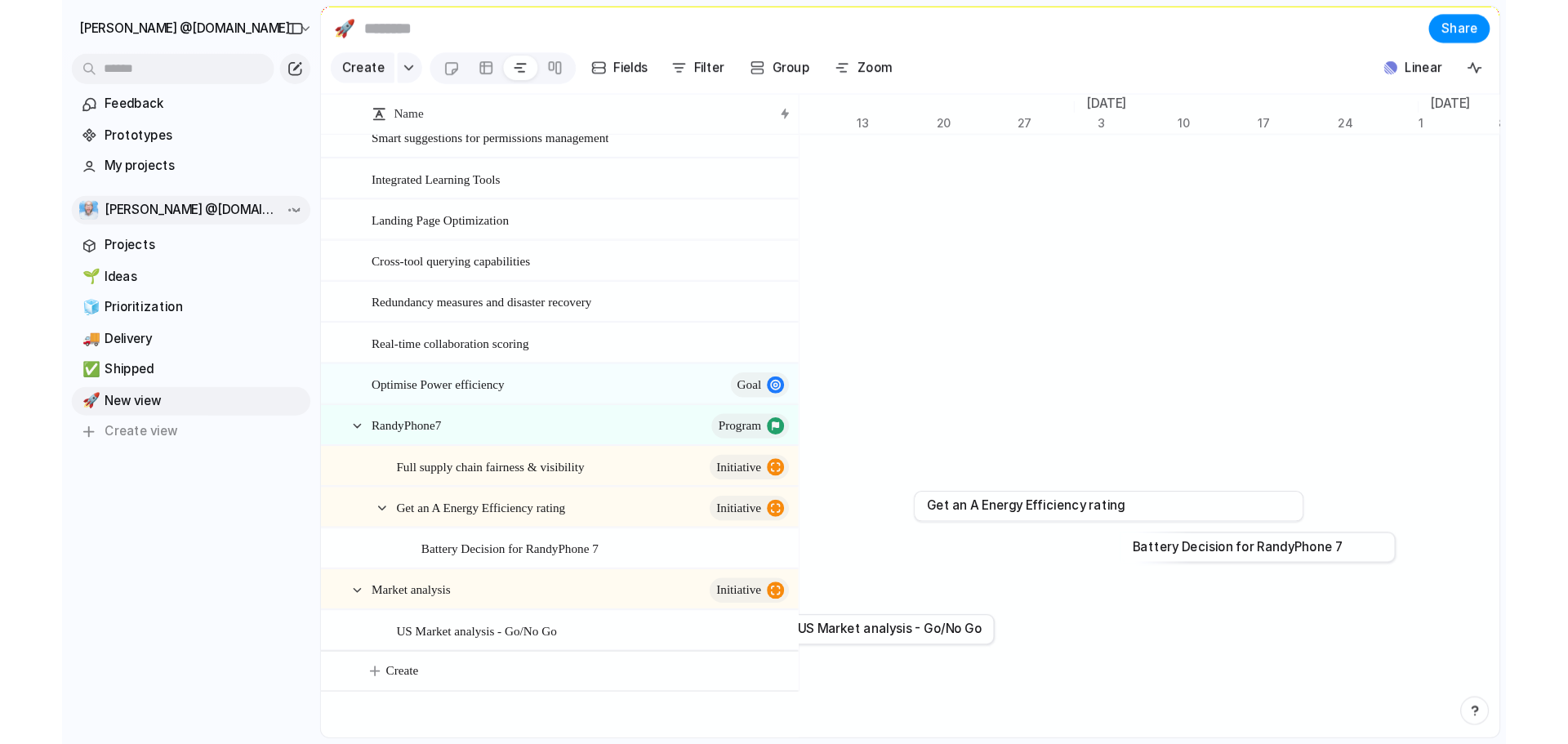
scroll to position [0, 0]
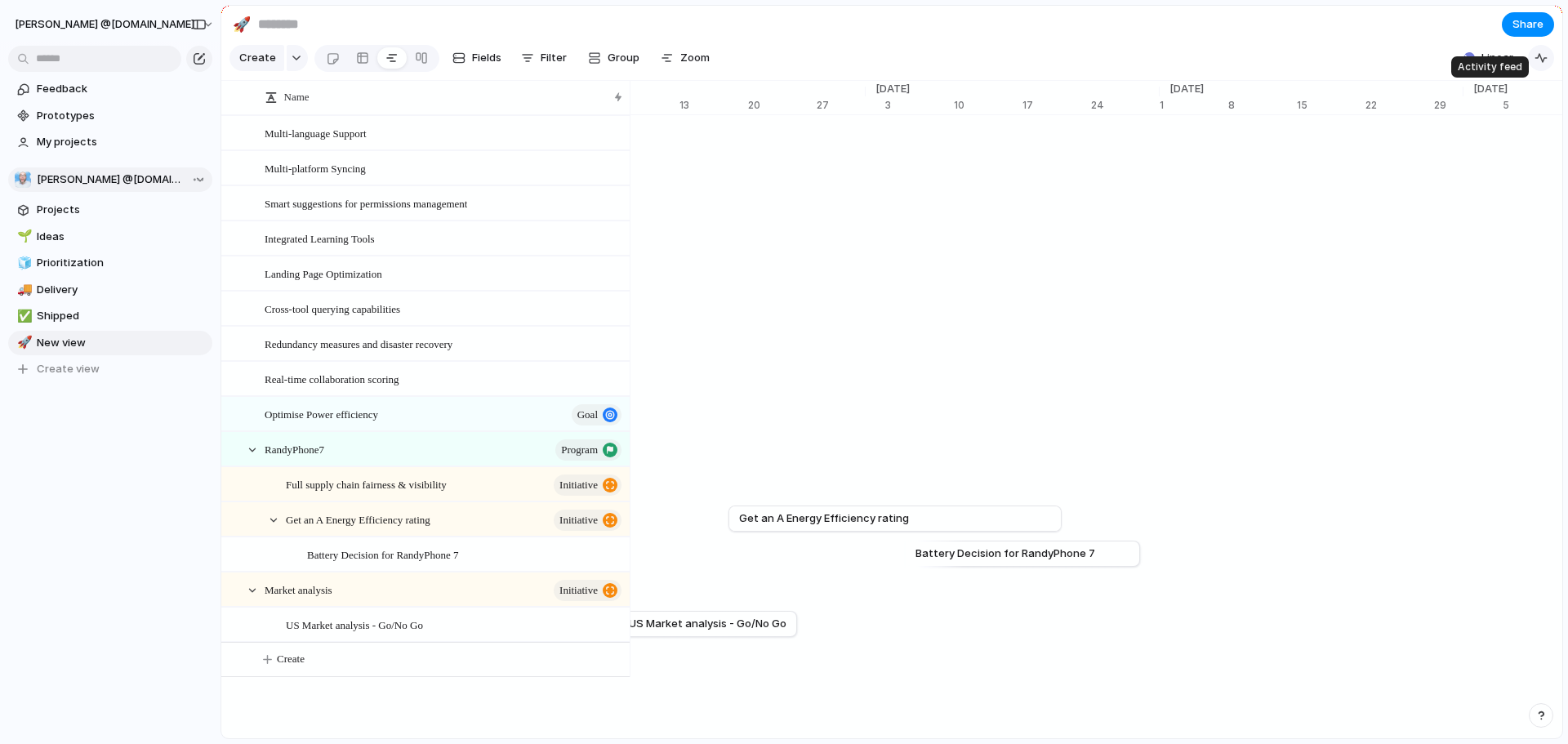
click at [1233, 62] on div "button" at bounding box center [1540, 58] width 13 height 13
click at [1233, 113] on div "button" at bounding box center [1536, 104] width 18 height 18
click at [1233, 64] on div "button" at bounding box center [1469, 58] width 12 height 12
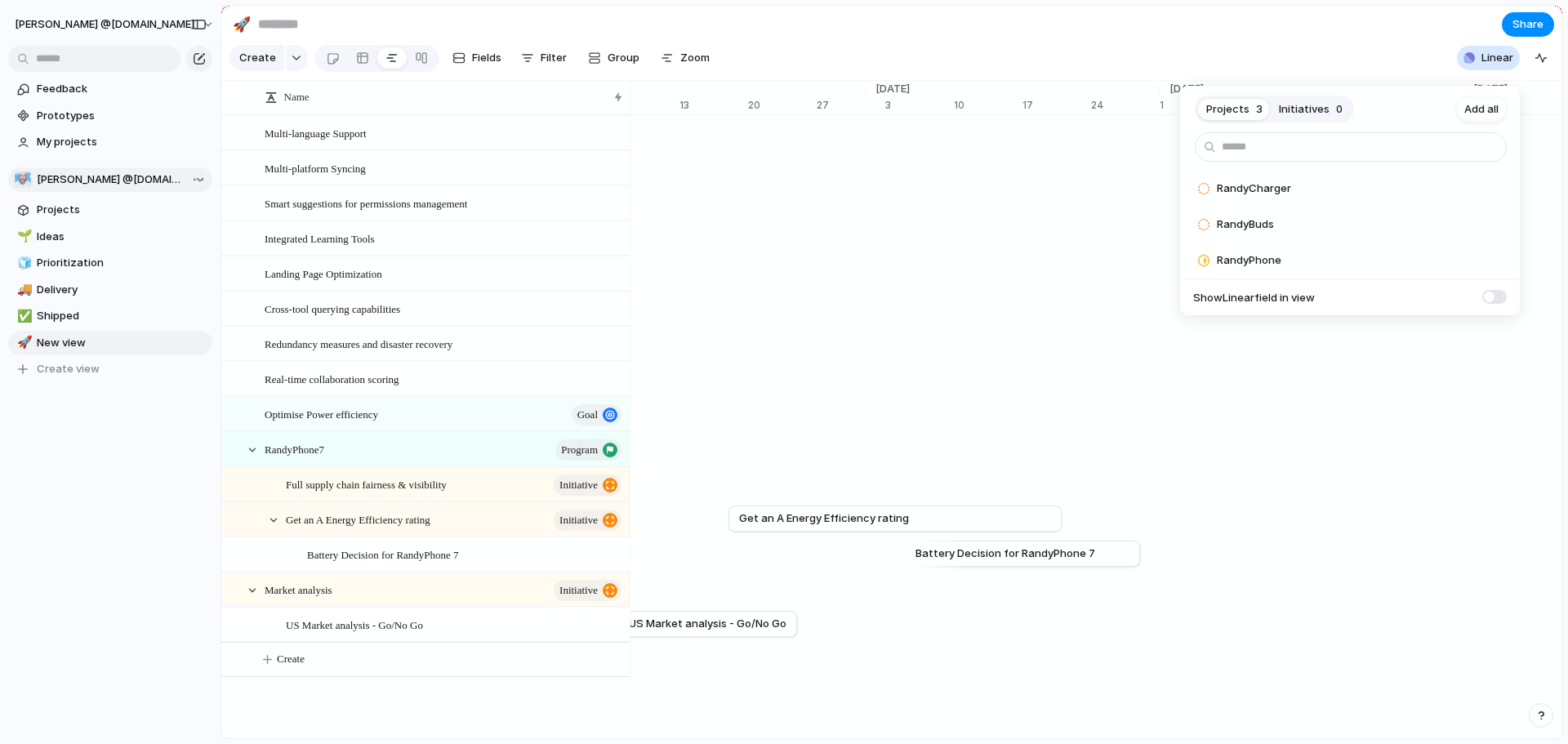
click at [1077, 317] on div "Projects 3 Initiatives 0 Add all RandyCharger Add RandyBuds Add RandyPhone Add …" at bounding box center [784, 372] width 1568 height 744
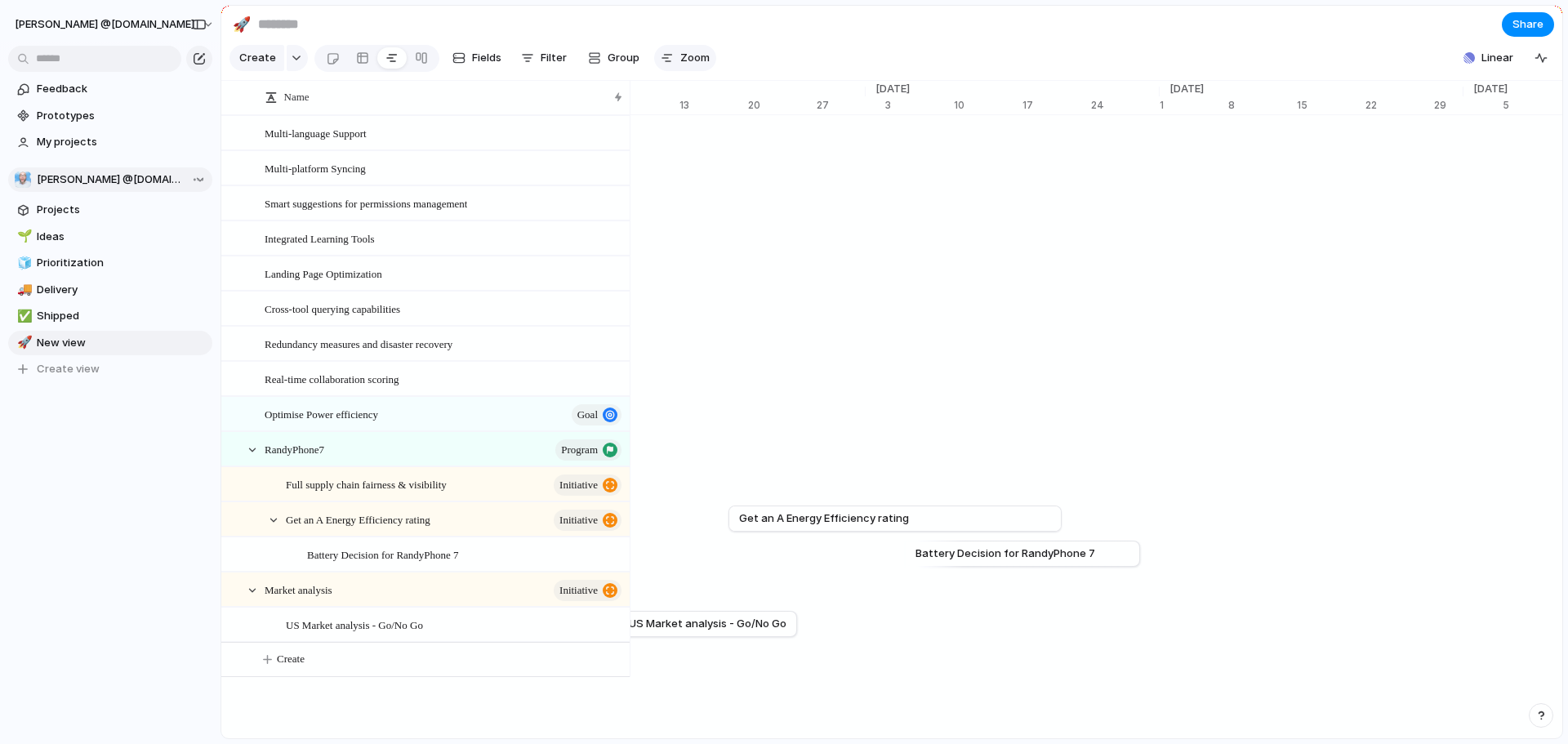
click at [674, 58] on button "Zoom" at bounding box center [684, 58] width 62 height 26
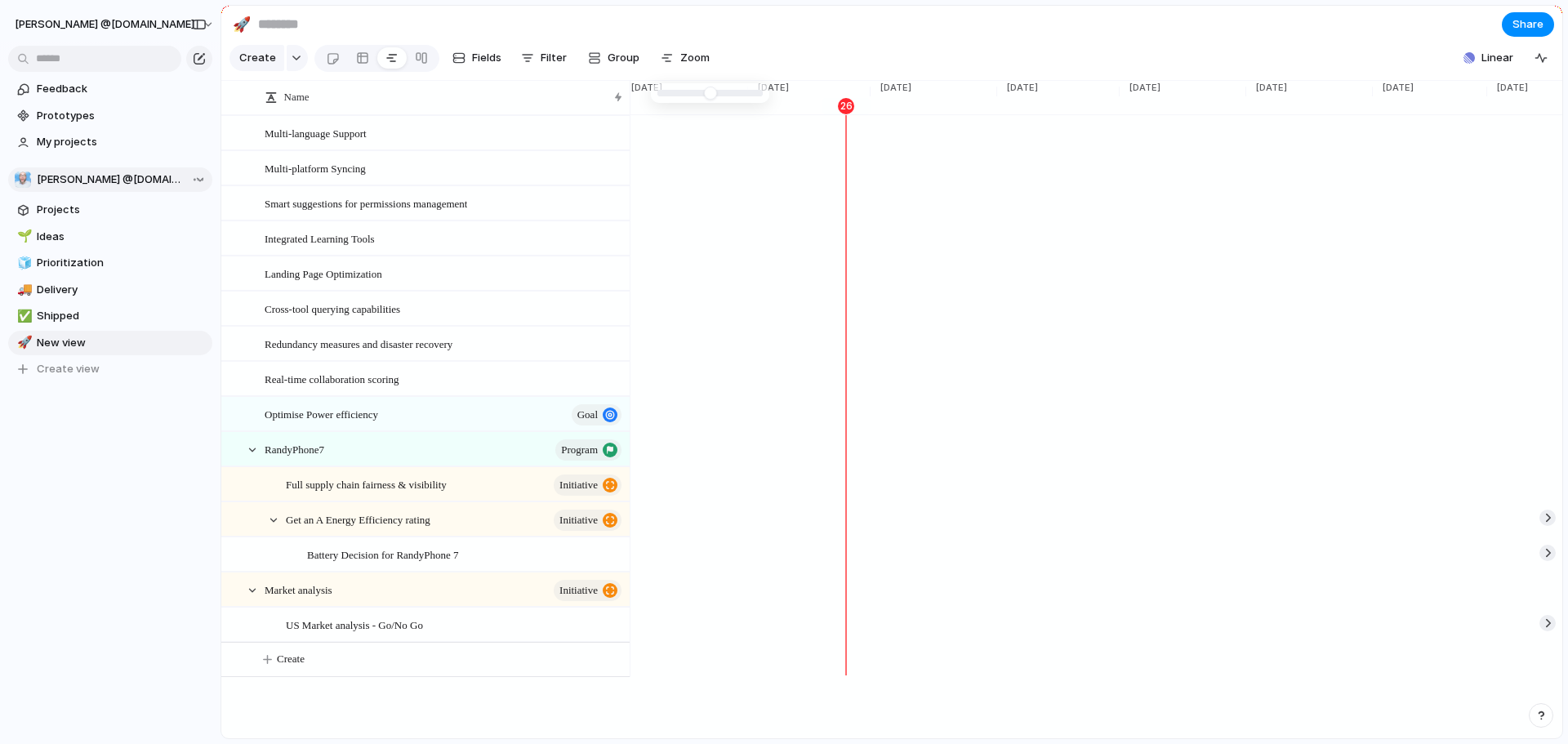
scroll to position [0, 1465]
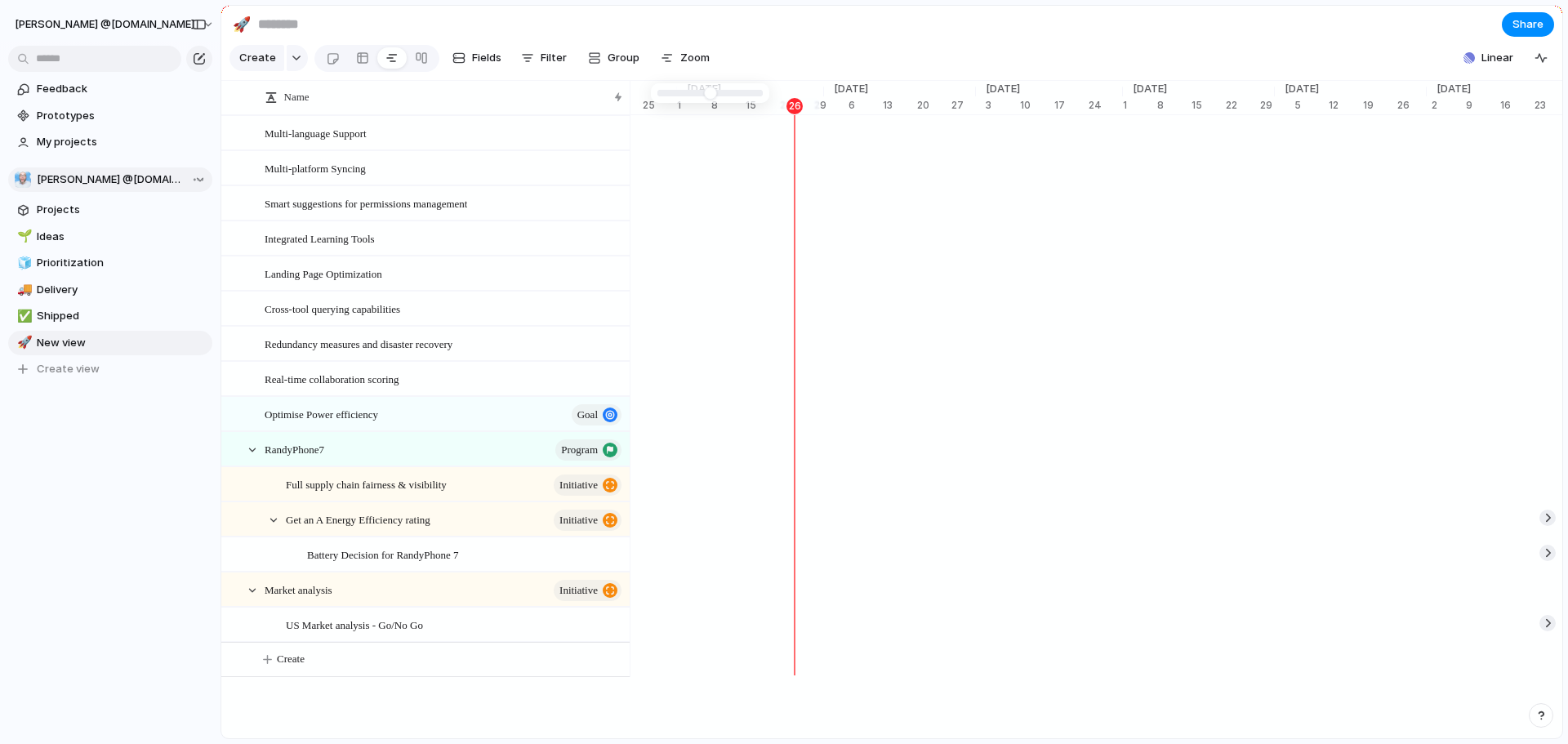
type input "*"
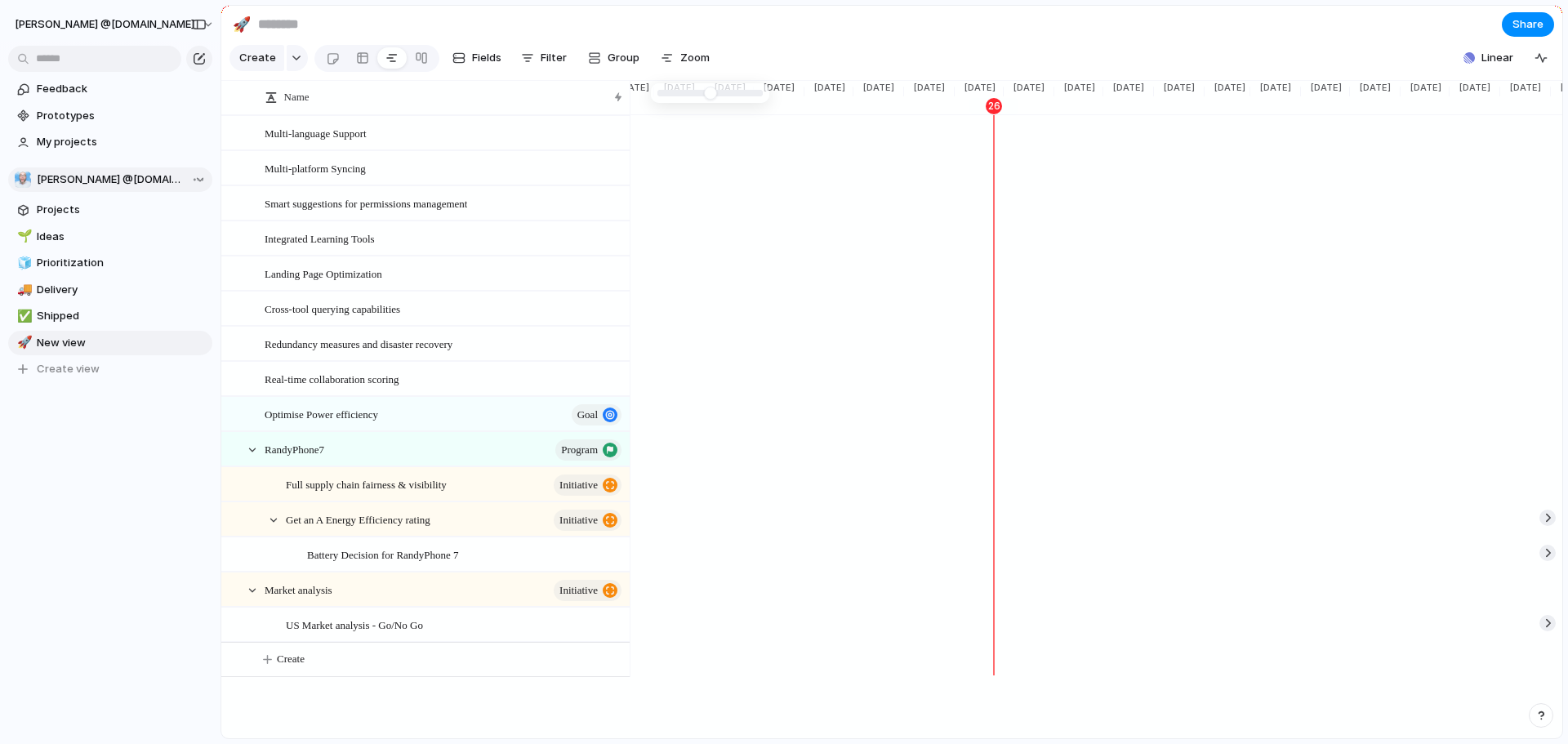
drag, startPoint x: 707, startPoint y: 96, endPoint x: 639, endPoint y: 94, distance: 68.0
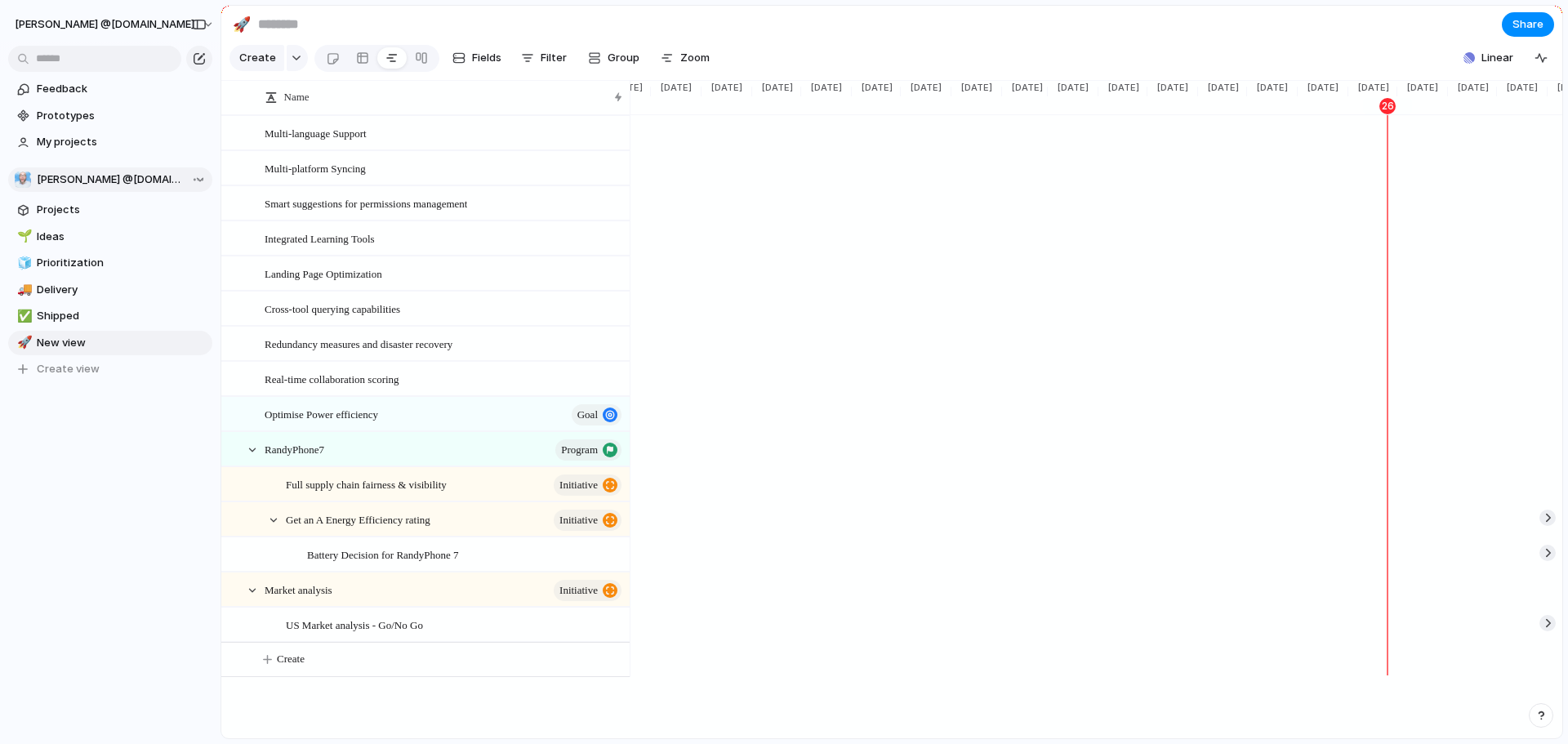
scroll to position [0, 1358]
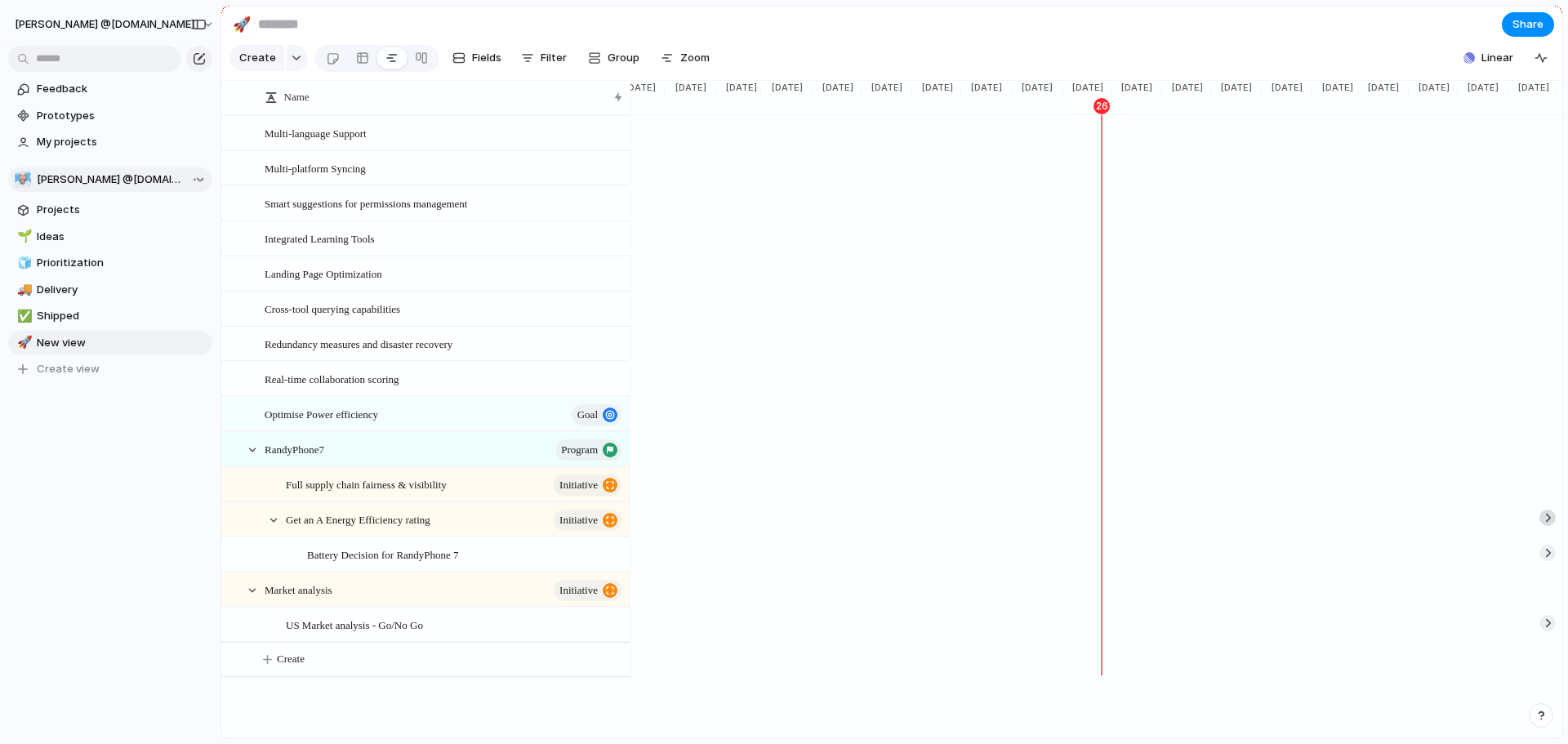
click at [1233, 526] on div at bounding box center [1546, 518] width 17 height 17
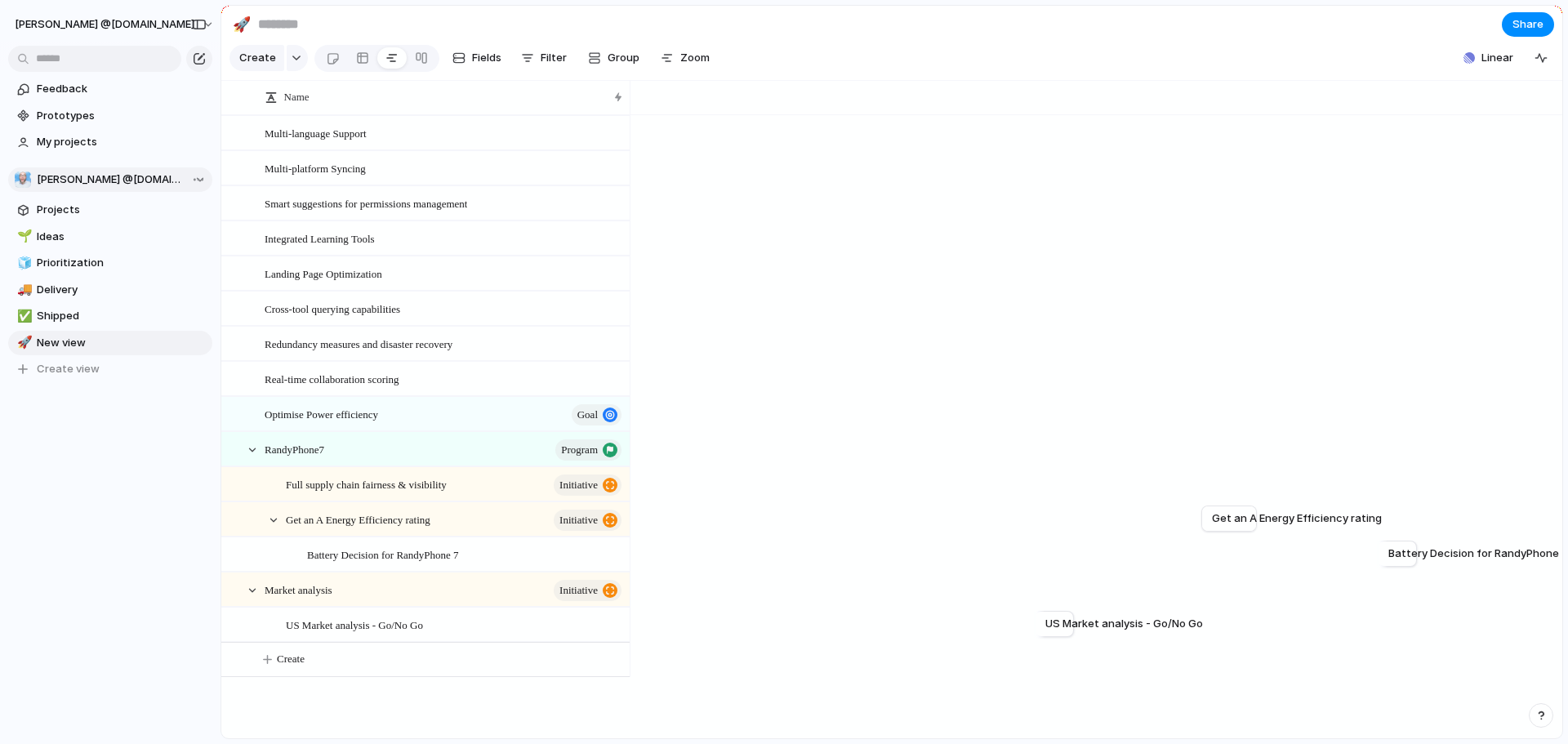
scroll to position [0, 10637]
